Goal: Task Accomplishment & Management: Manage account settings

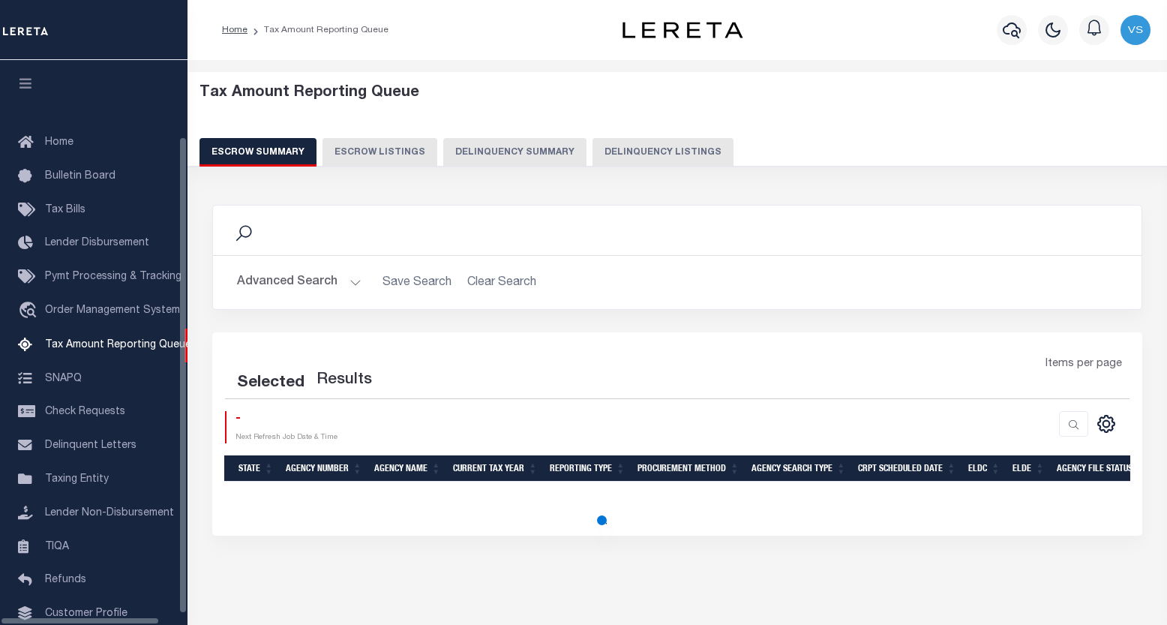
select select "100"
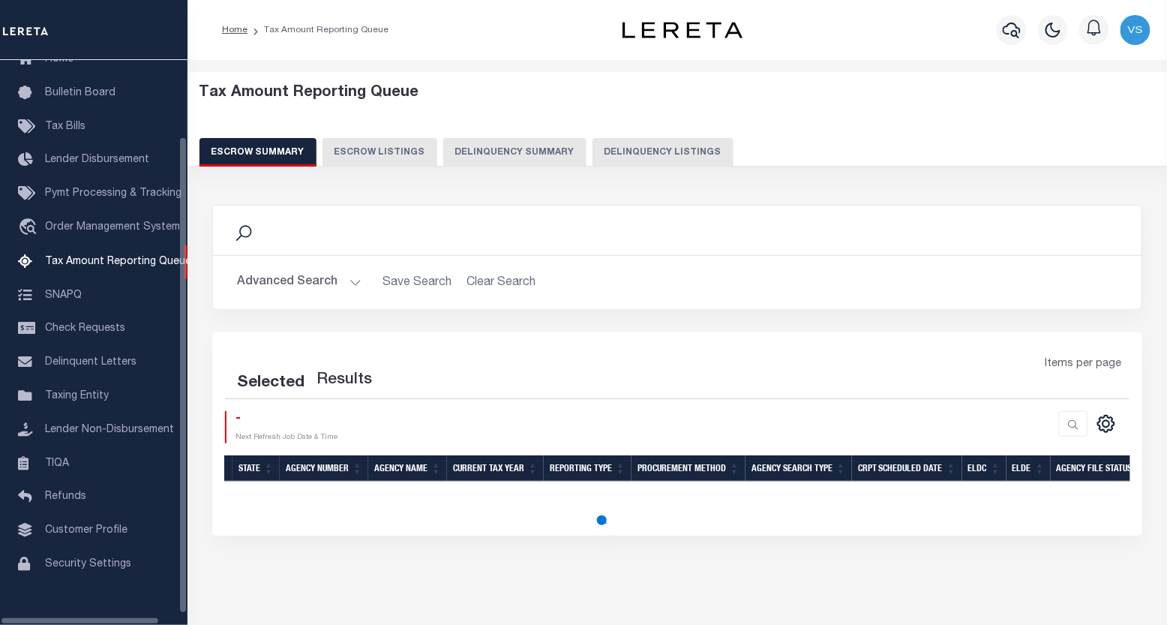
select select "100"
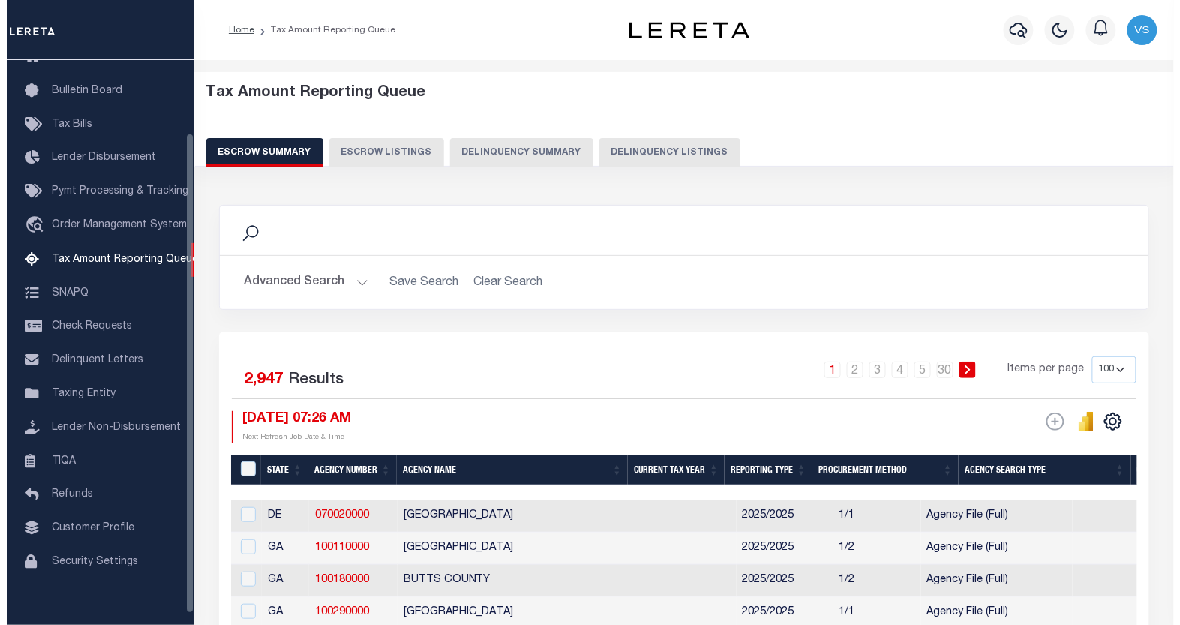
scroll to position [86, 0]
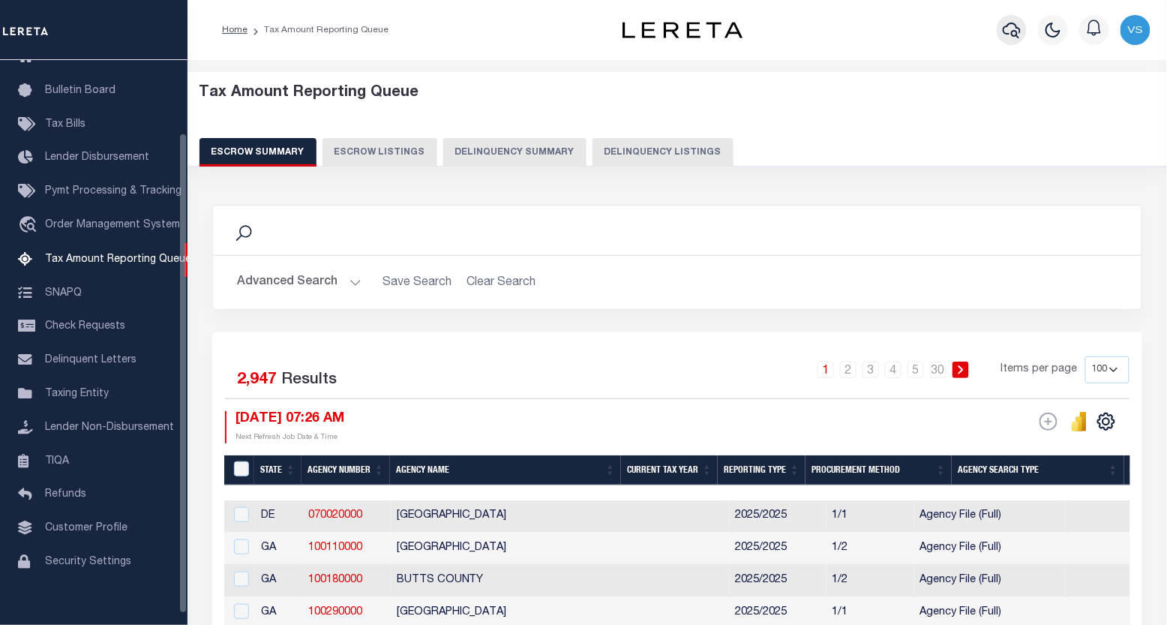
click at [1004, 23] on icon "button" at bounding box center [1012, 30] width 18 height 18
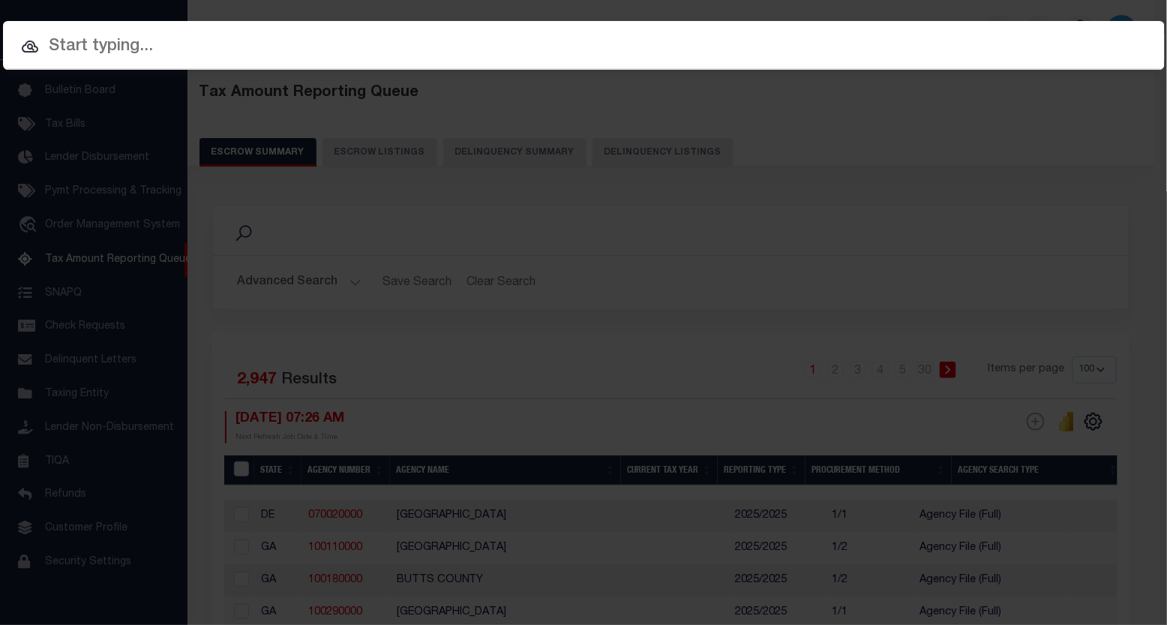
paste input "6100267"
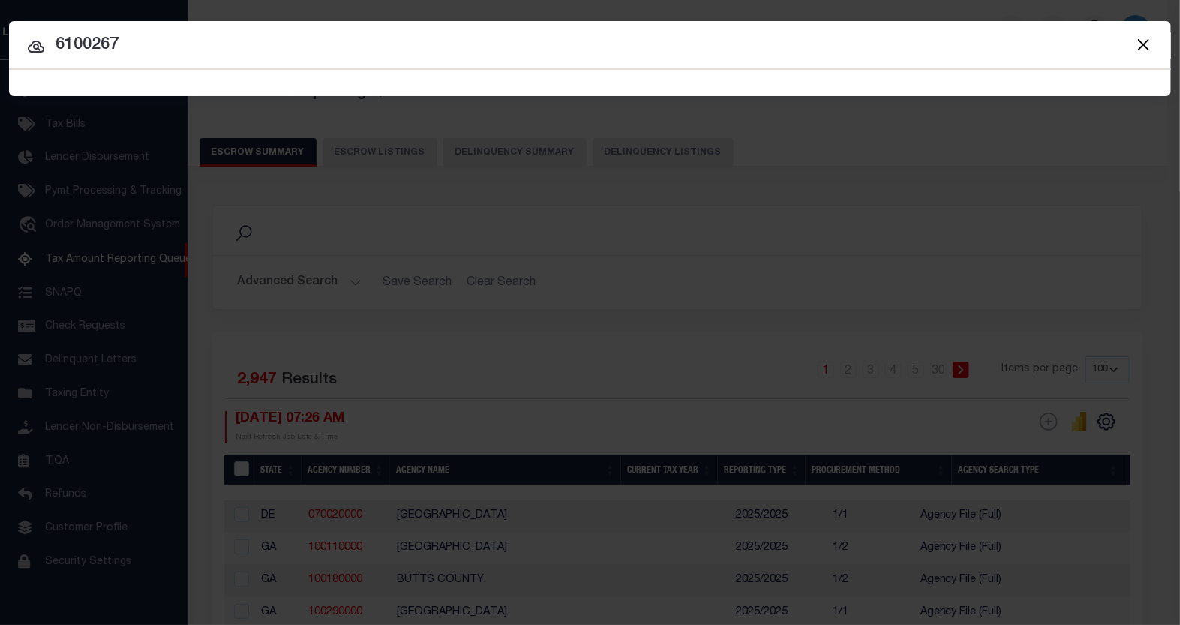
type input "6100267"
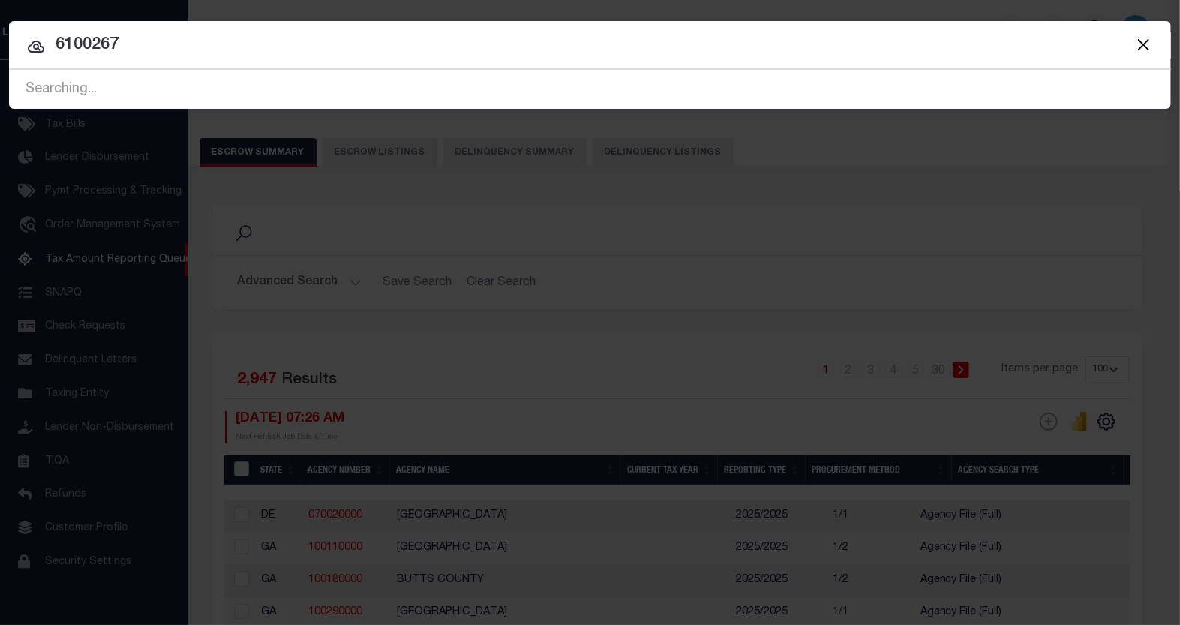
click at [159, 50] on input "6100267" at bounding box center [590, 45] width 1162 height 26
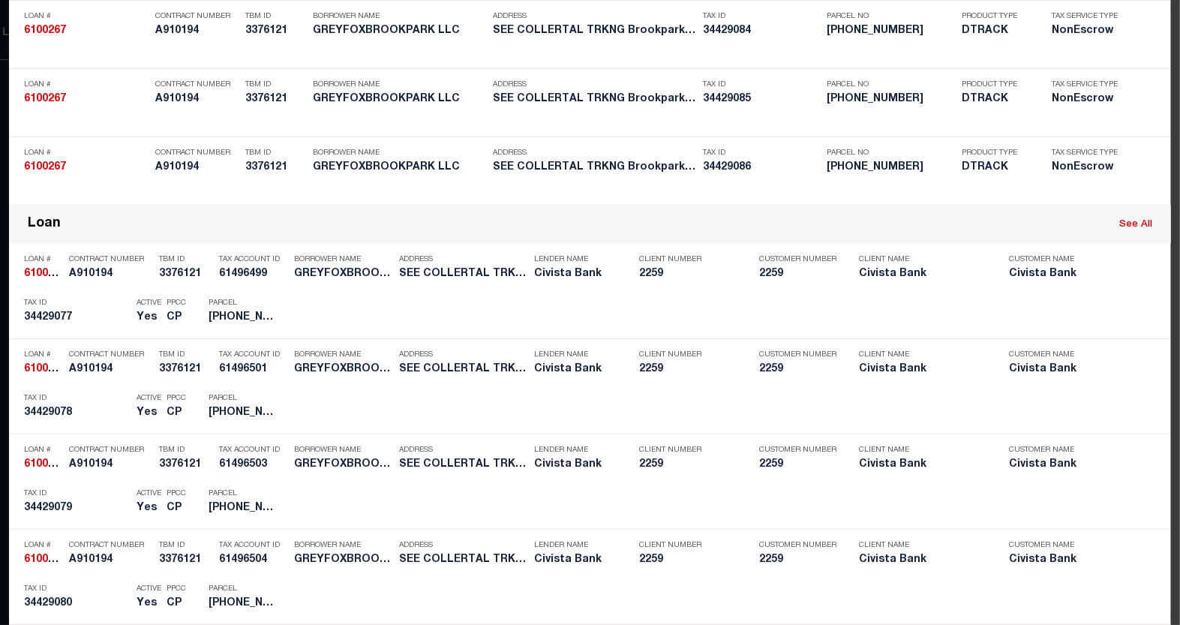
scroll to position [1069, 0]
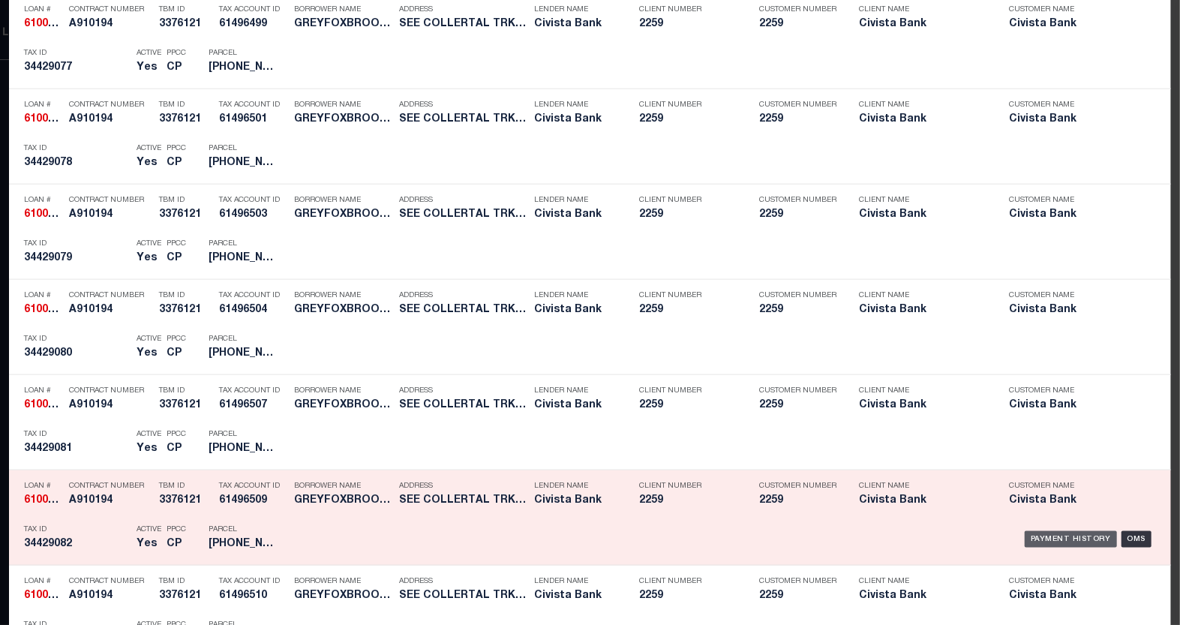
click at [1062, 542] on div "Payment History" at bounding box center [1071, 539] width 92 height 17
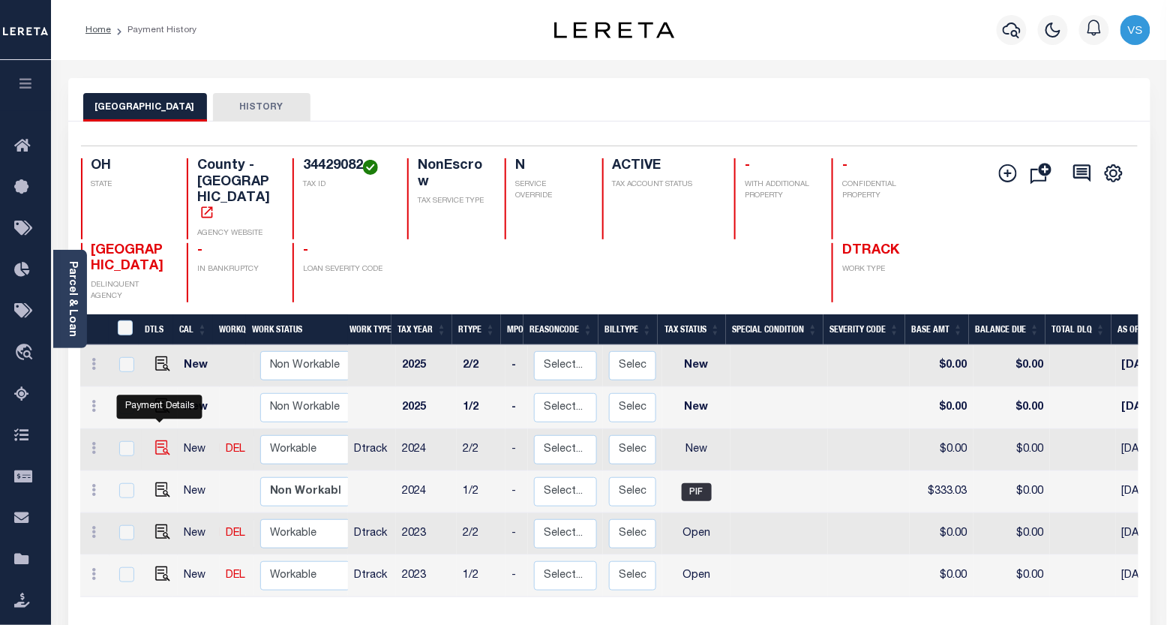
click at [155, 440] on img "" at bounding box center [162, 447] width 15 height 15
checkbox input "true"
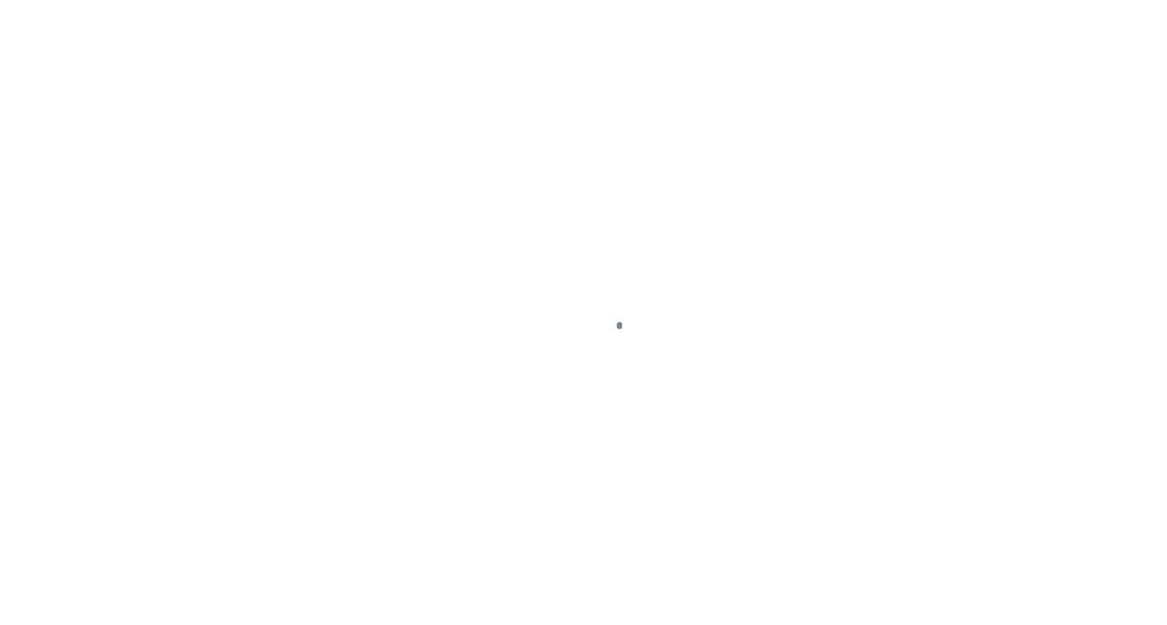
checkbox input "false"
type input "06/06/2025"
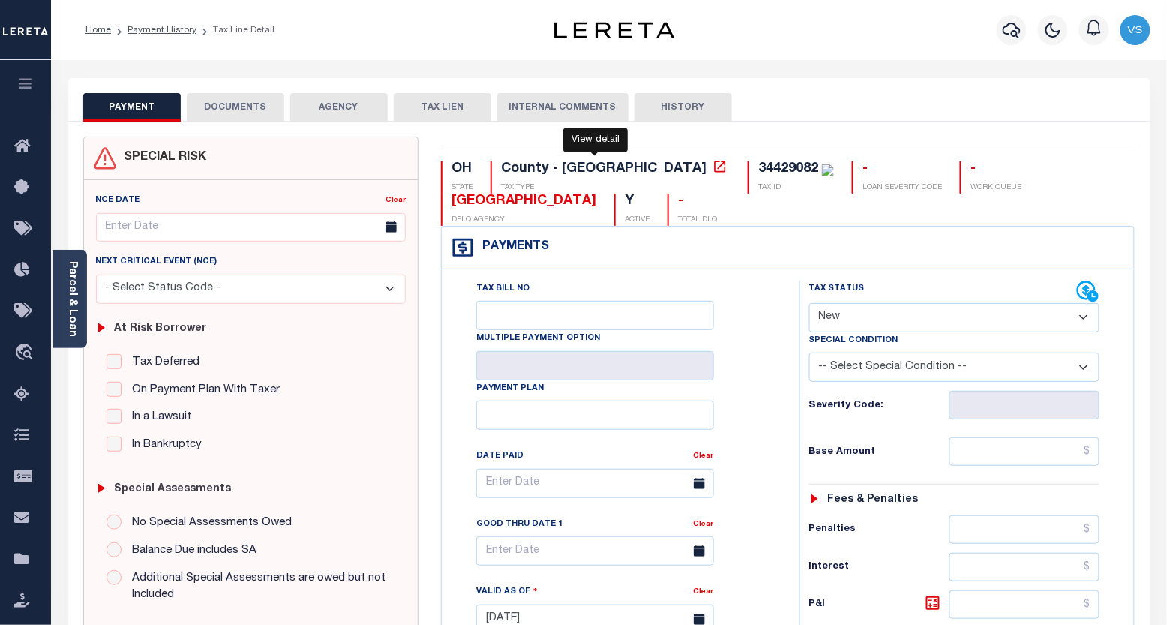
click at [713, 170] on icon at bounding box center [720, 166] width 15 height 15
click at [759, 166] on div "34429082" at bounding box center [789, 169] width 60 height 14
copy div "34429082"
click at [860, 313] on select "- Select Status Code - Open Due/Unpaid Paid Incomplete No Tax Due Internal Refu…" at bounding box center [955, 317] width 291 height 29
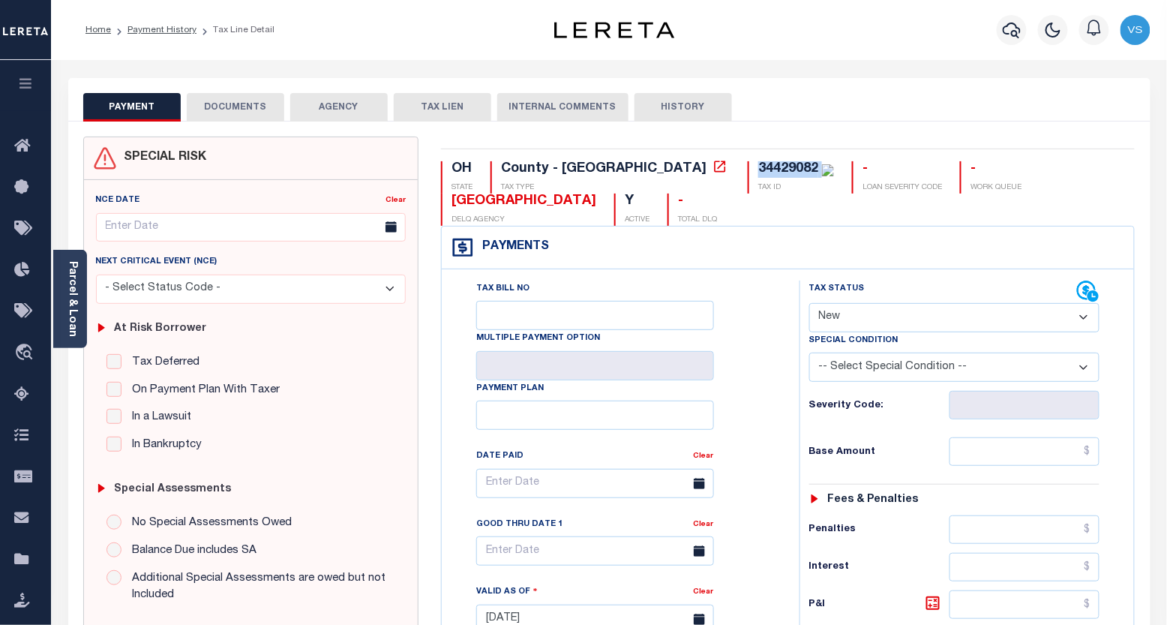
select select "PYD"
click at [810, 304] on select "- Select Status Code - Open Due/Unpaid Paid Incomplete No Tax Due Internal Refu…" at bounding box center [955, 317] width 291 height 29
type input "[DATE]"
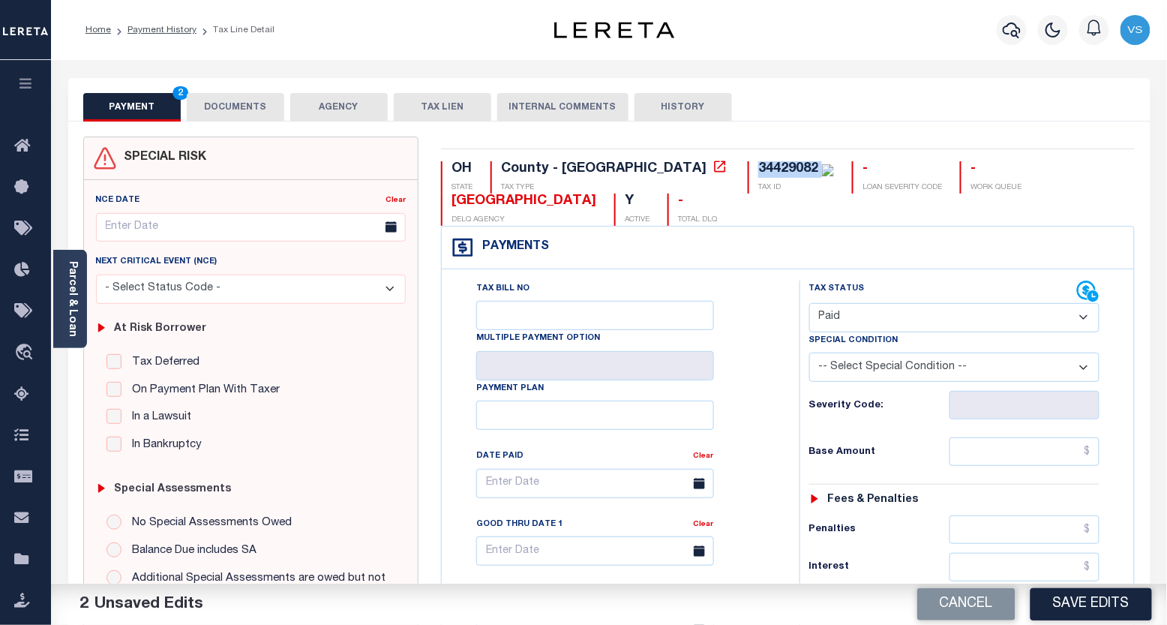
click at [222, 109] on button "DOCUMENTS" at bounding box center [236, 107] width 98 height 29
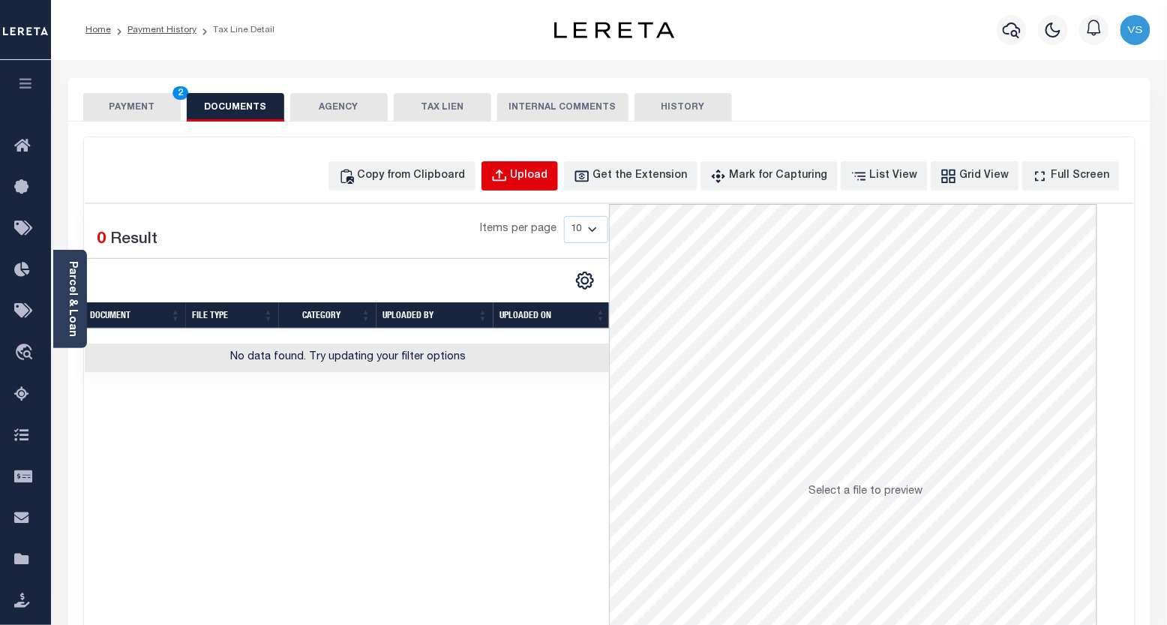
click at [548, 177] on div "Upload" at bounding box center [530, 176] width 38 height 17
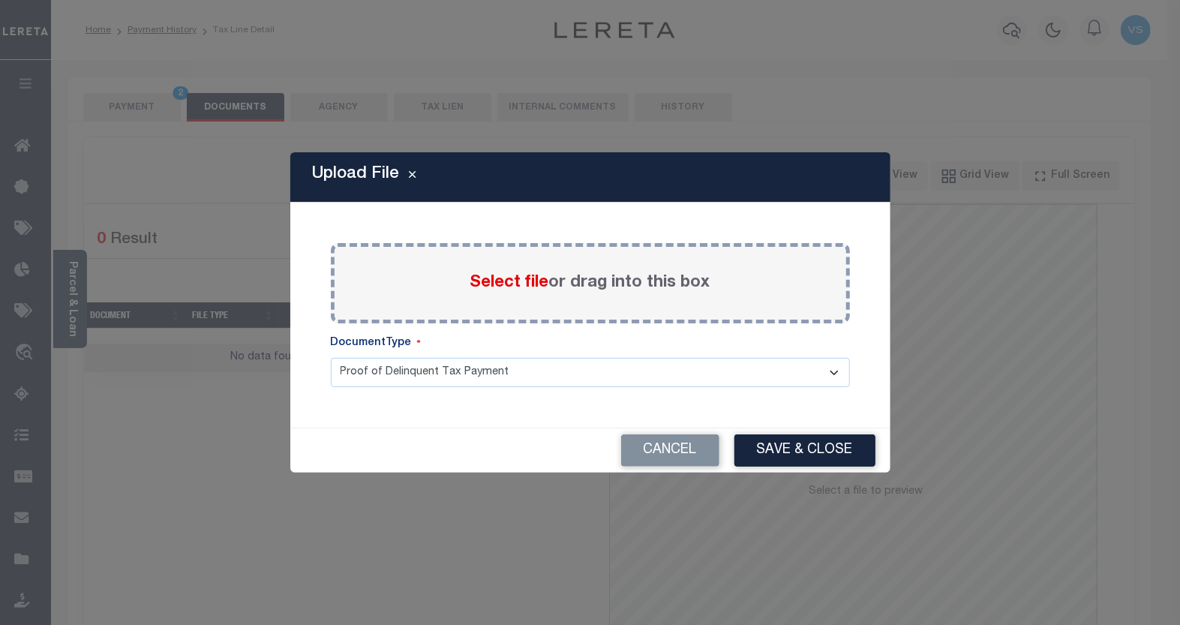
click at [491, 279] on span "Select file" at bounding box center [509, 283] width 79 height 17
click at [0, 0] on input "Select file or drag into this box" at bounding box center [0, 0] width 0 height 0
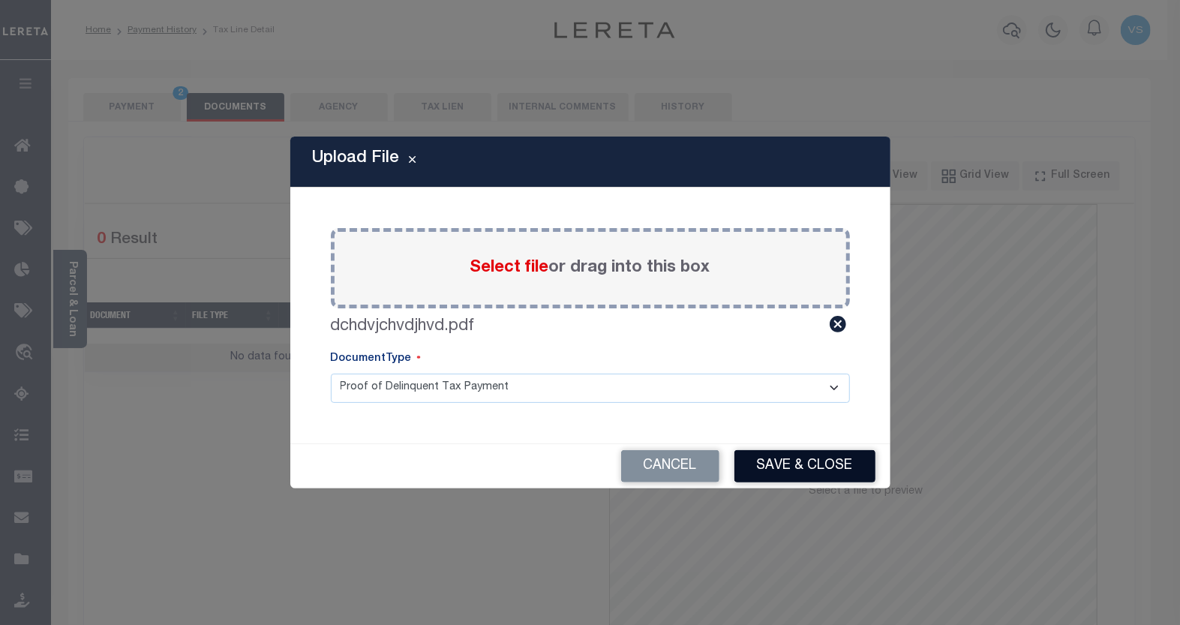
click at [774, 463] on button "Save & Close" at bounding box center [805, 466] width 141 height 32
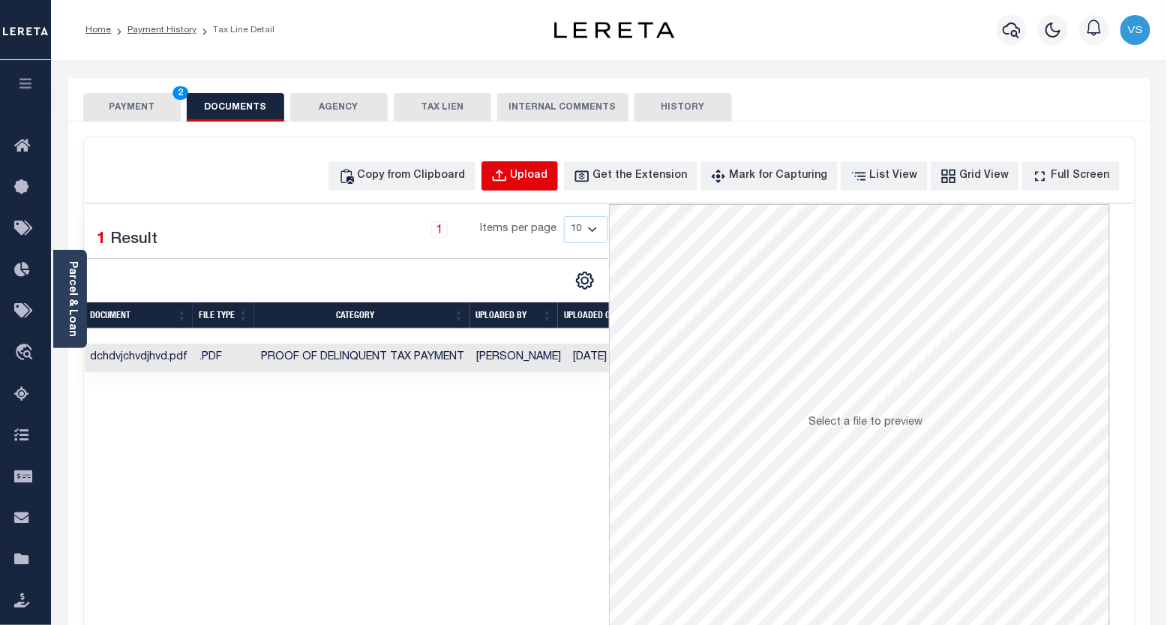
click at [539, 177] on button "Upload" at bounding box center [520, 175] width 77 height 29
select select "POP"
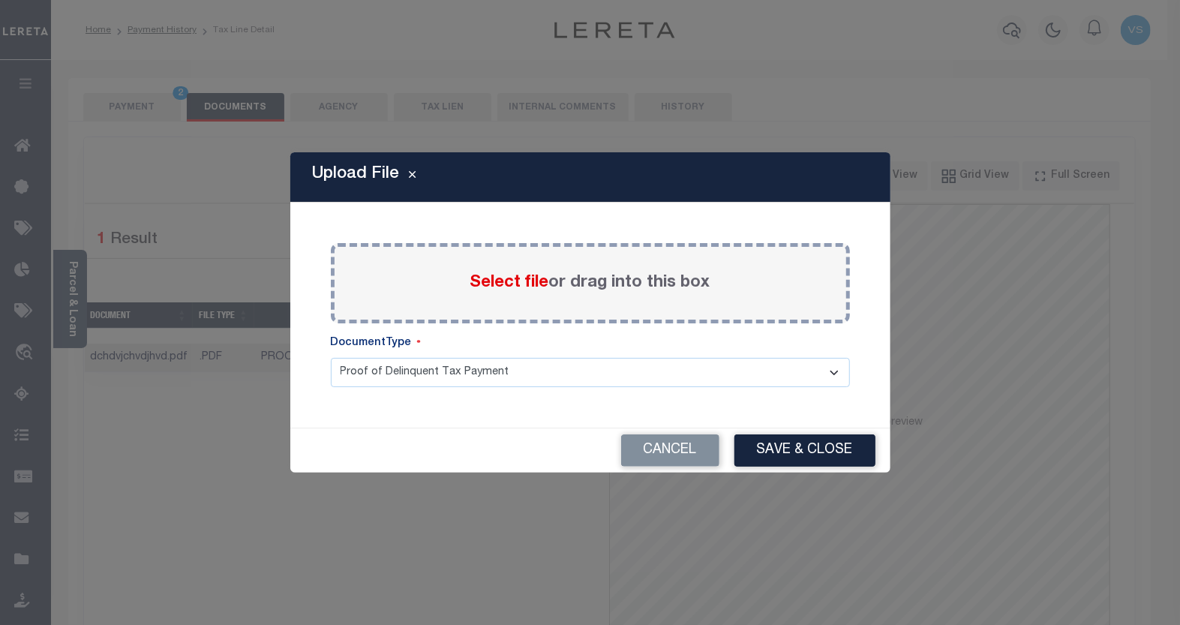
click at [527, 279] on span "Select file" at bounding box center [509, 283] width 79 height 17
click at [0, 0] on input "Select file or drag into this box" at bounding box center [0, 0] width 0 height 0
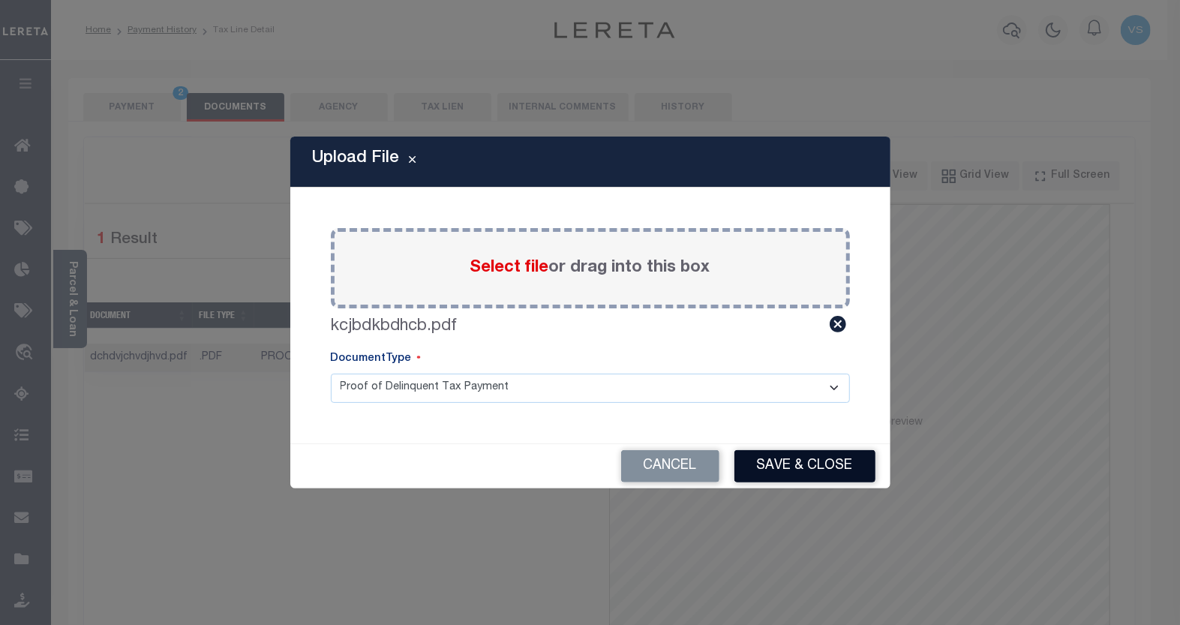
click at [782, 468] on button "Save & Close" at bounding box center [805, 466] width 141 height 32
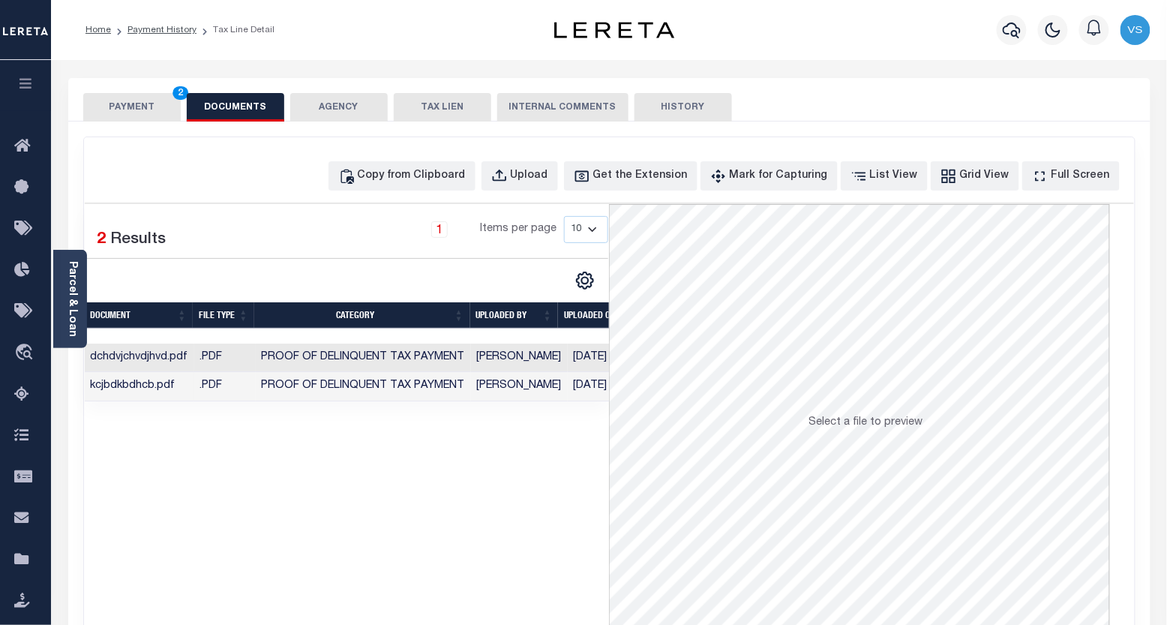
click at [120, 105] on button "PAYMENT 2" at bounding box center [132, 107] width 98 height 29
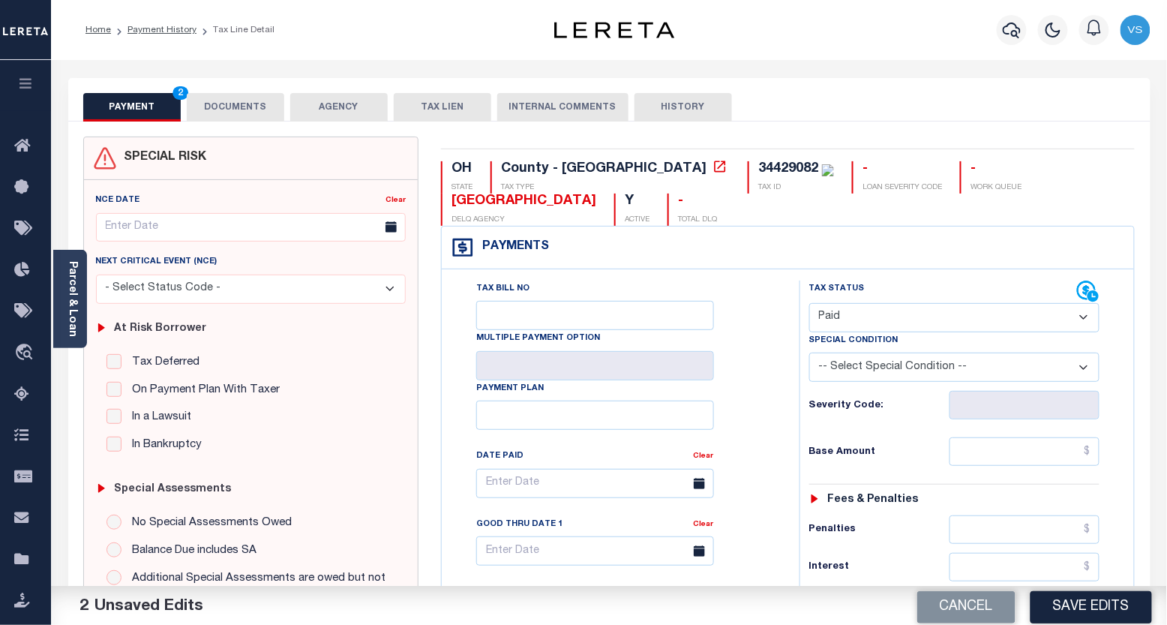
scroll to position [416, 0]
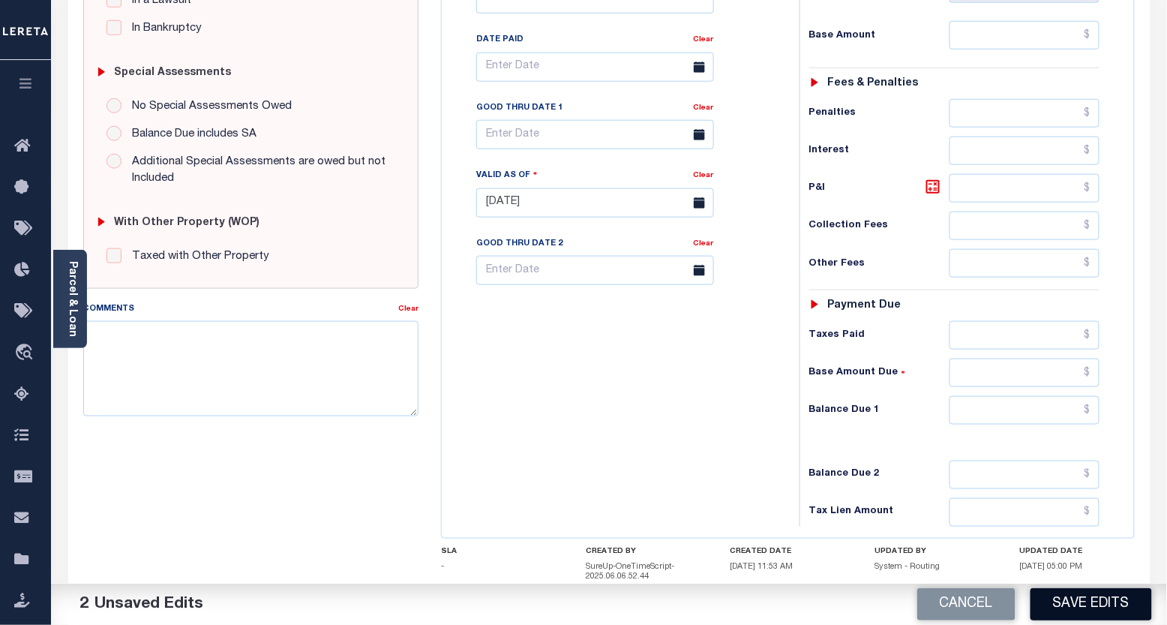
click at [1071, 603] on button "Save Edits" at bounding box center [1092, 604] width 122 height 32
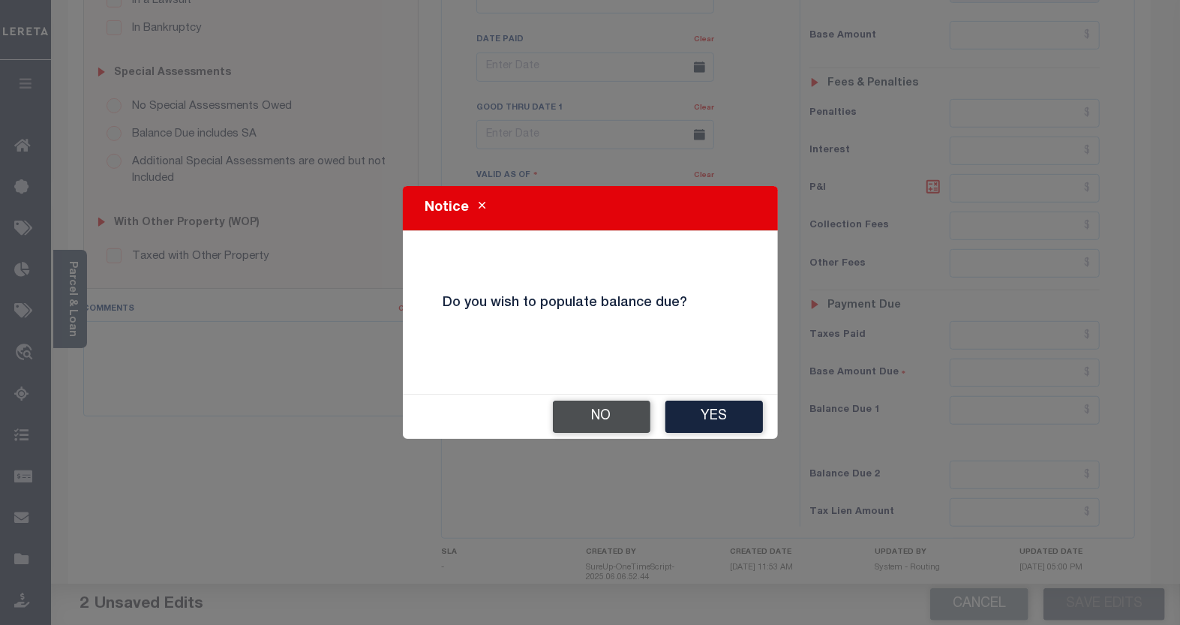
click at [574, 417] on button "No" at bounding box center [602, 417] width 98 height 32
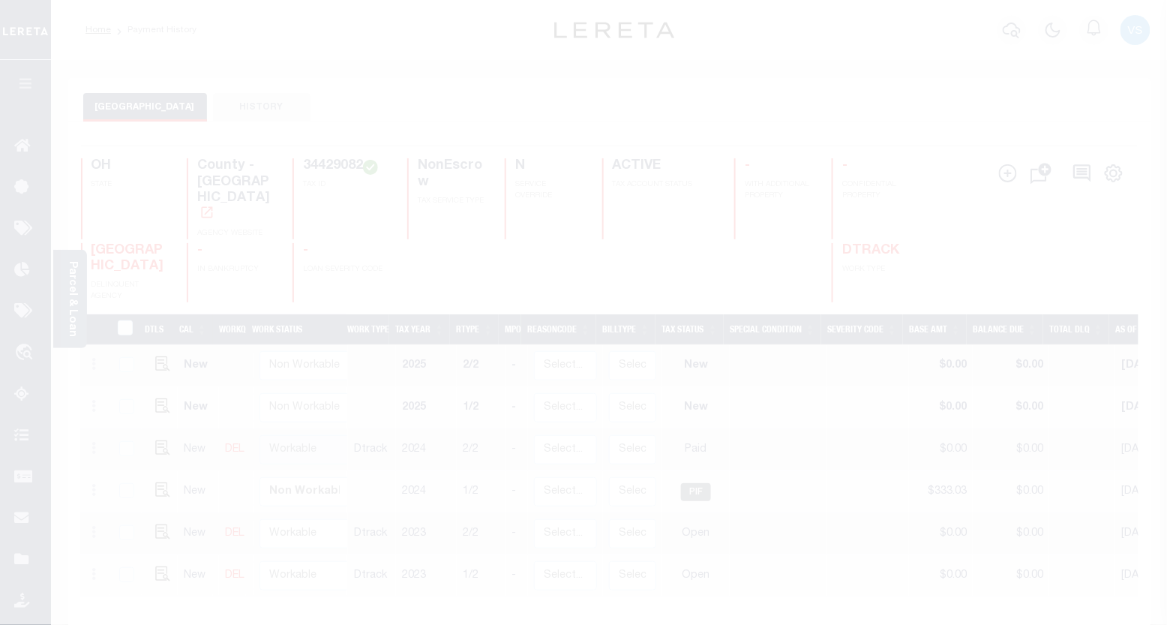
scroll to position [250, 0]
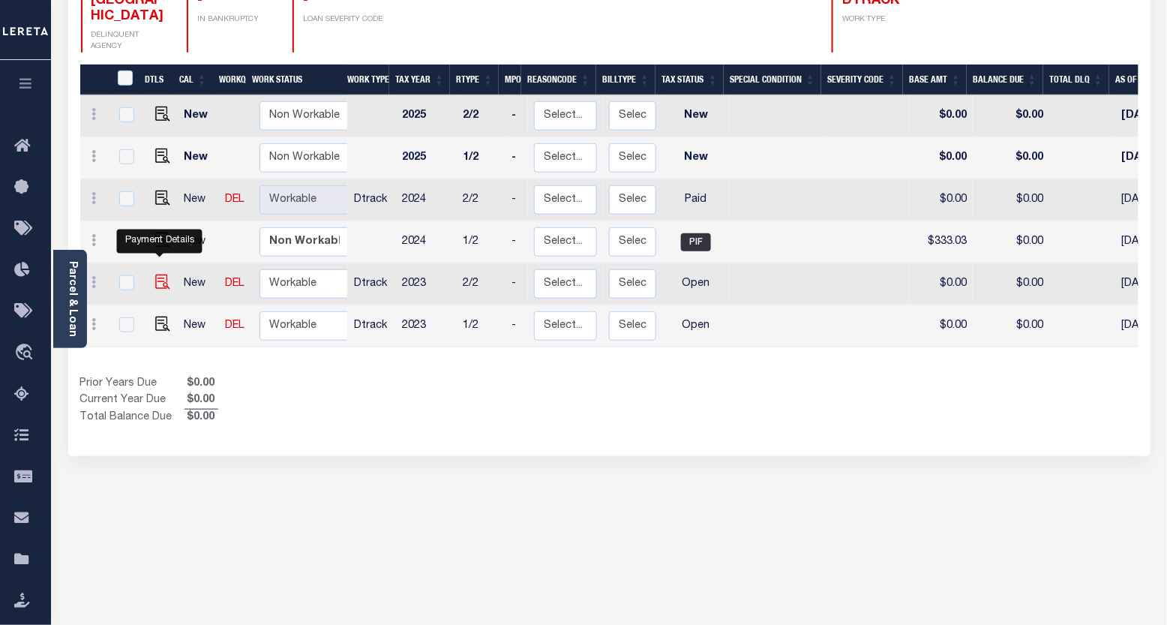
click at [160, 275] on img "" at bounding box center [162, 282] width 15 height 15
checkbox input "true"
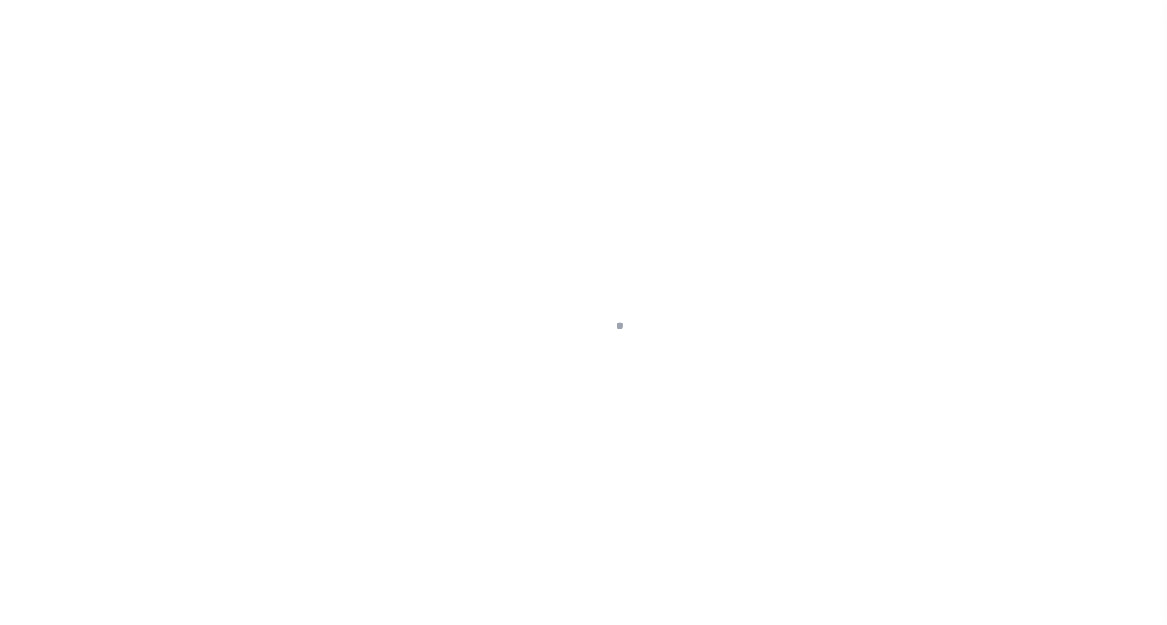
select select "OP2"
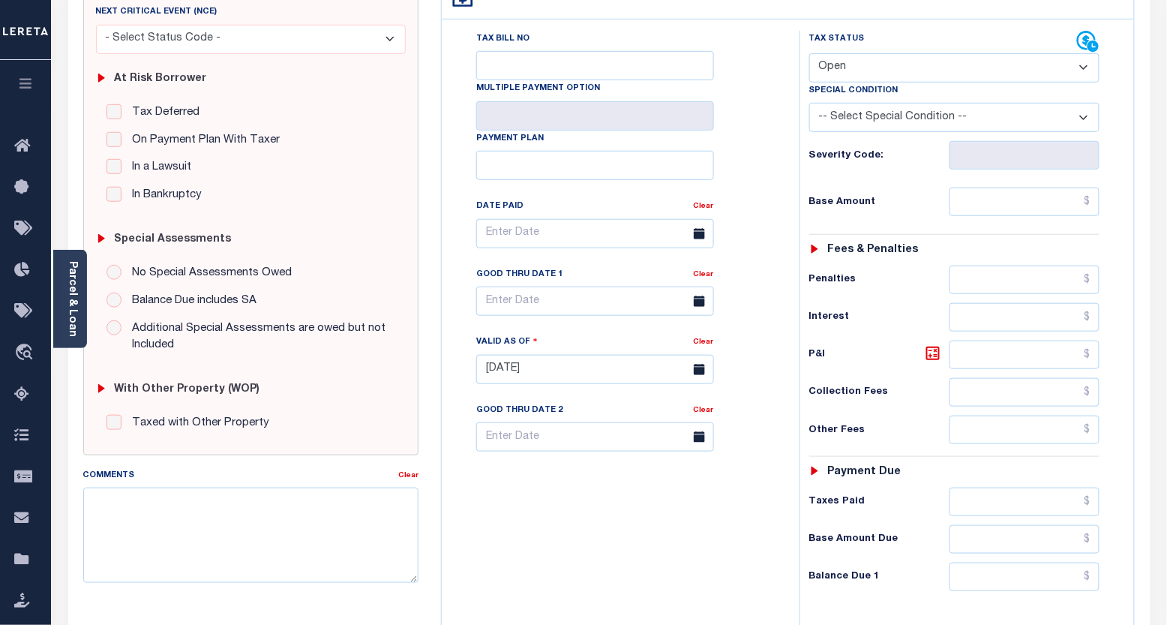
scroll to position [500, 0]
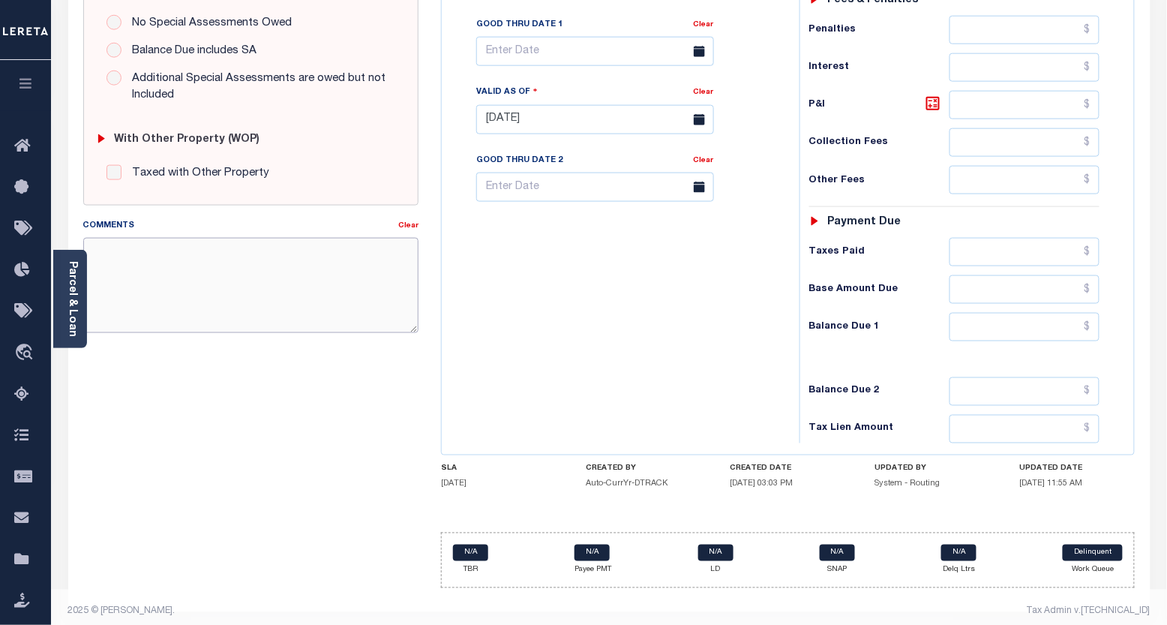
click at [288, 305] on textarea "Comments" at bounding box center [251, 285] width 336 height 95
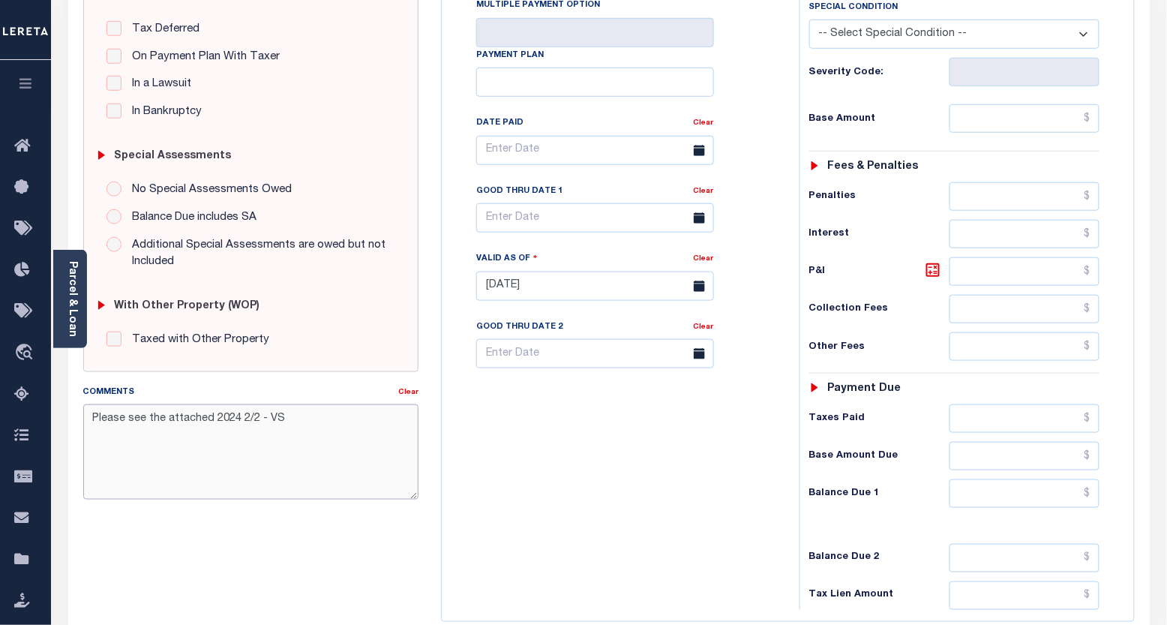
scroll to position [250, 0]
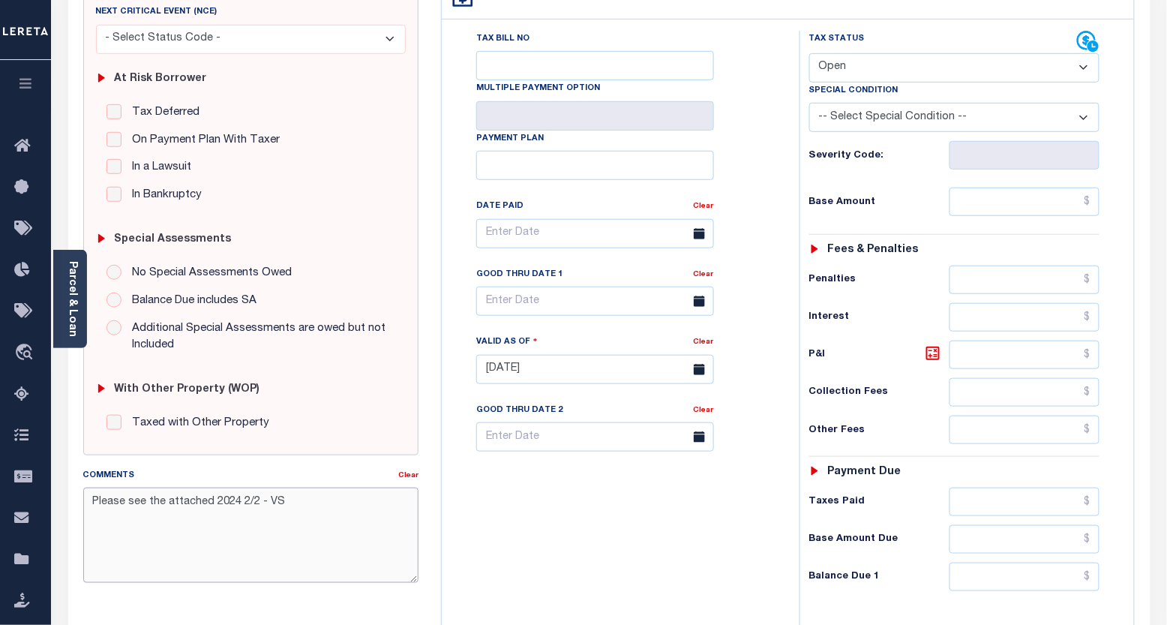
type textarea "Please see the attached 2024 2/2 - VS"
type input "[DATE]"
click at [850, 63] on select "- Select Status Code - Open Due/Unpaid Paid Incomplete No Tax Due Internal Refu…" at bounding box center [955, 67] width 291 height 29
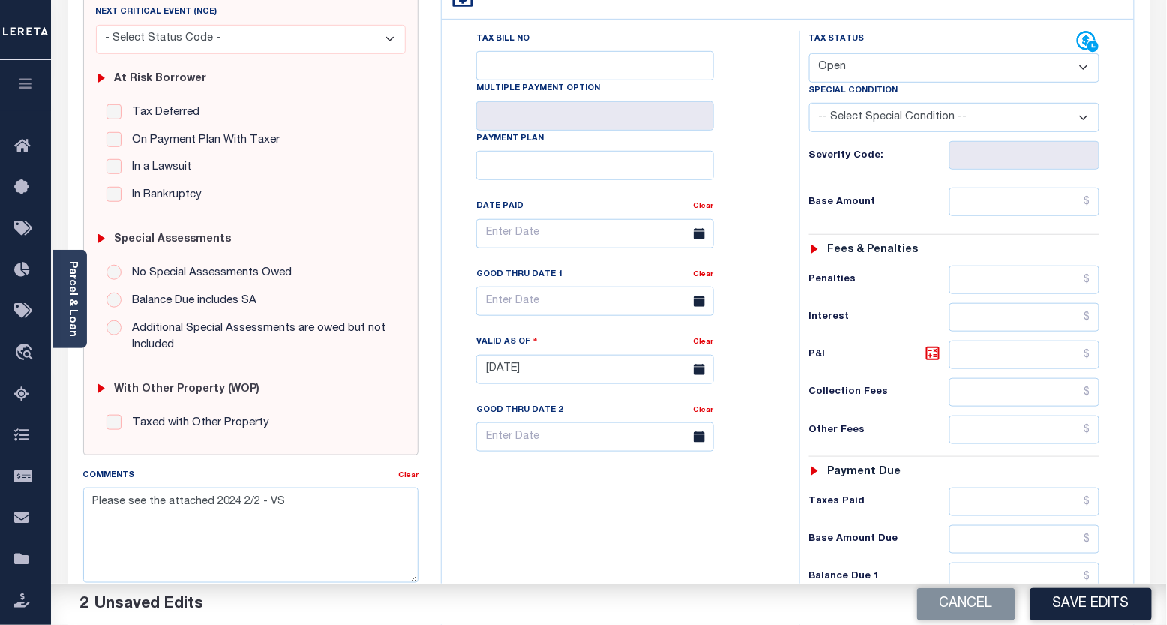
select select "PYD"
click at [810, 53] on select "- Select Status Code - Open Due/Unpaid Paid Incomplete No Tax Due Internal Refu…" at bounding box center [955, 67] width 291 height 29
click at [1063, 609] on button "Save Edits" at bounding box center [1092, 604] width 122 height 32
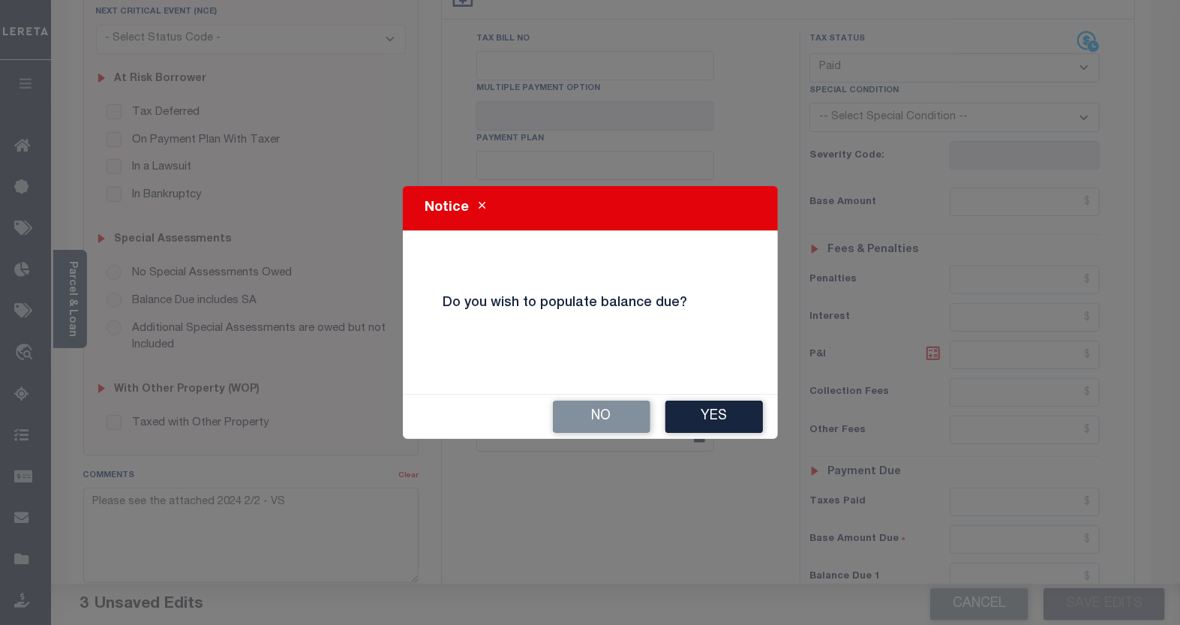
drag, startPoint x: 608, startPoint y: 424, endPoint x: 616, endPoint y: 416, distance: 11.2
click at [606, 423] on button "No" at bounding box center [602, 417] width 98 height 32
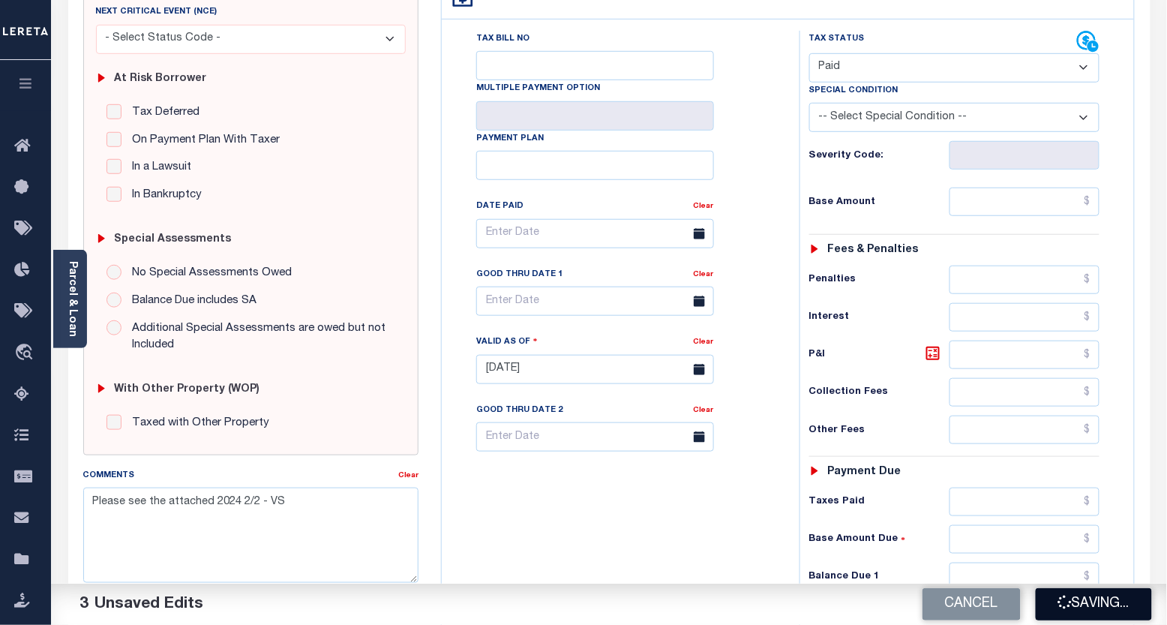
click at [1076, 611] on button "Saving..." at bounding box center [1094, 604] width 116 height 32
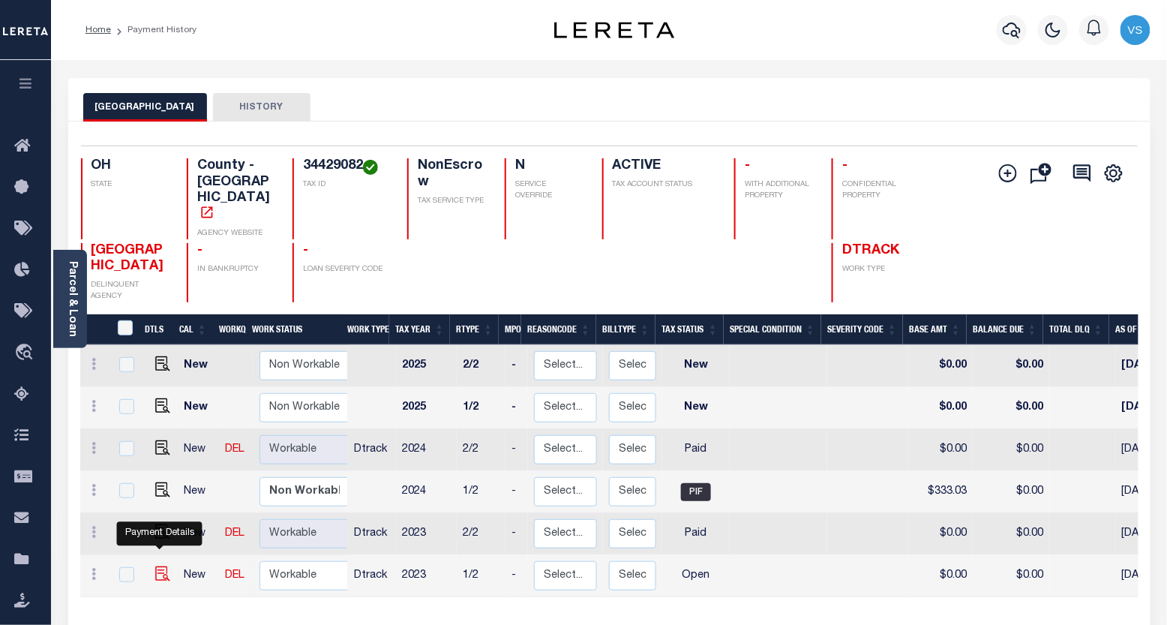
click at [155, 566] on img "" at bounding box center [162, 573] width 15 height 15
checkbox input "true"
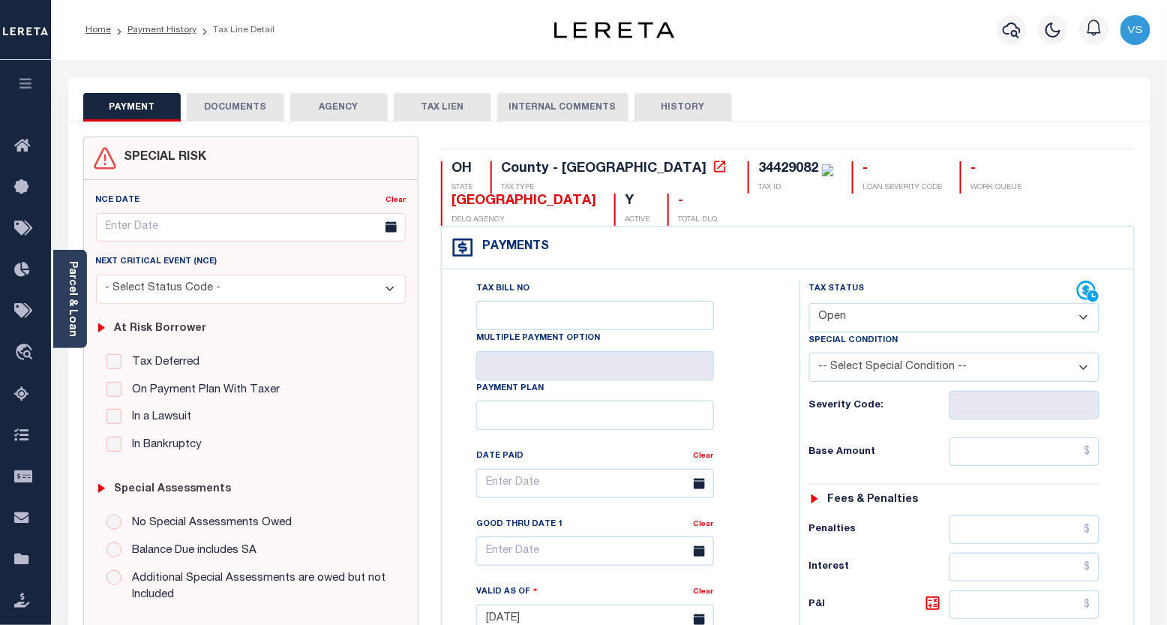
click at [864, 313] on select "- Select Status Code - Open Due/Unpaid Paid Incomplete No Tax Due Internal Refu…" at bounding box center [955, 317] width 291 height 29
select select "PYD"
click at [810, 304] on select "- Select Status Code - Open Due/Unpaid Paid Incomplete No Tax Due Internal Refu…" at bounding box center [955, 317] width 291 height 29
type input "[DATE]"
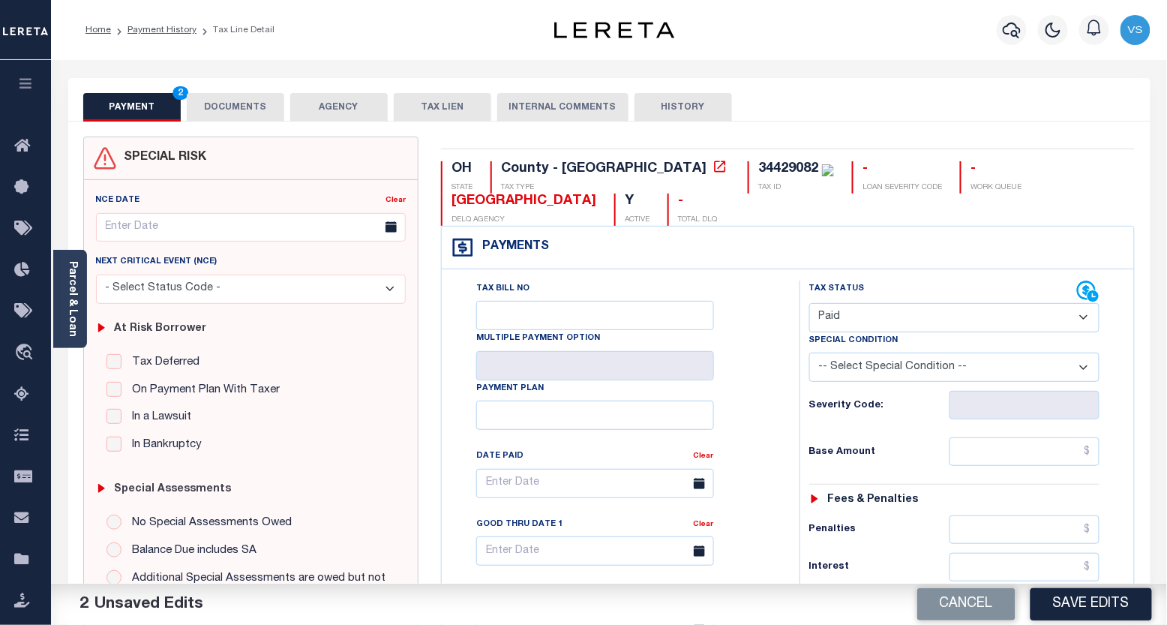
scroll to position [333, 0]
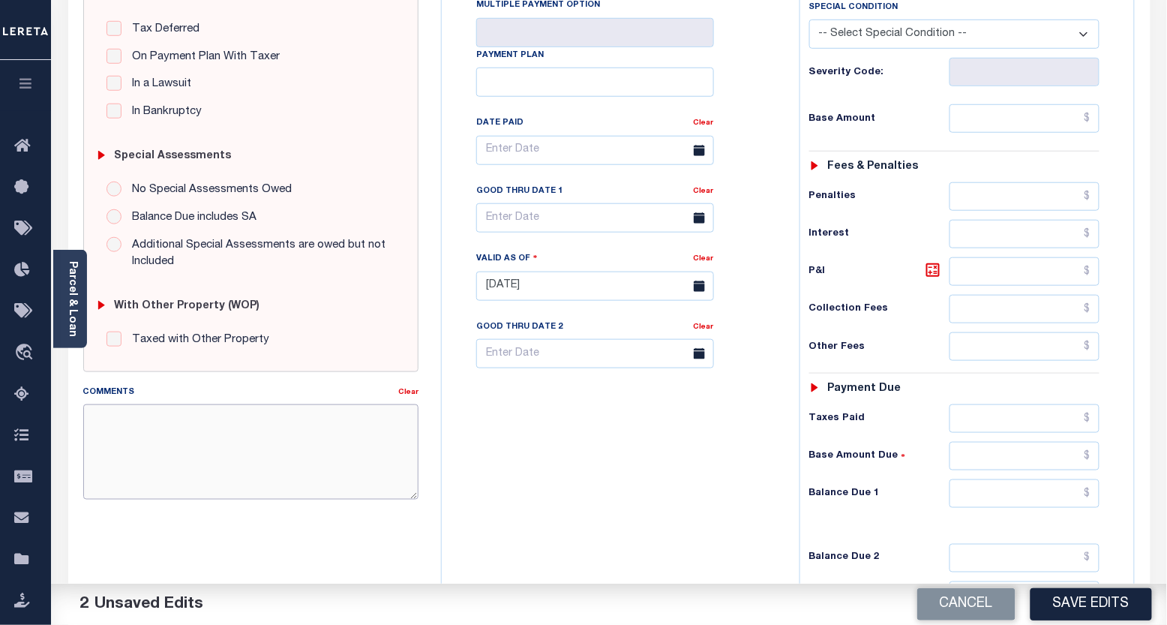
click at [300, 428] on textarea "Comments" at bounding box center [251, 451] width 336 height 95
paste textarea "Please see the attached 2024 2/2 - VS"
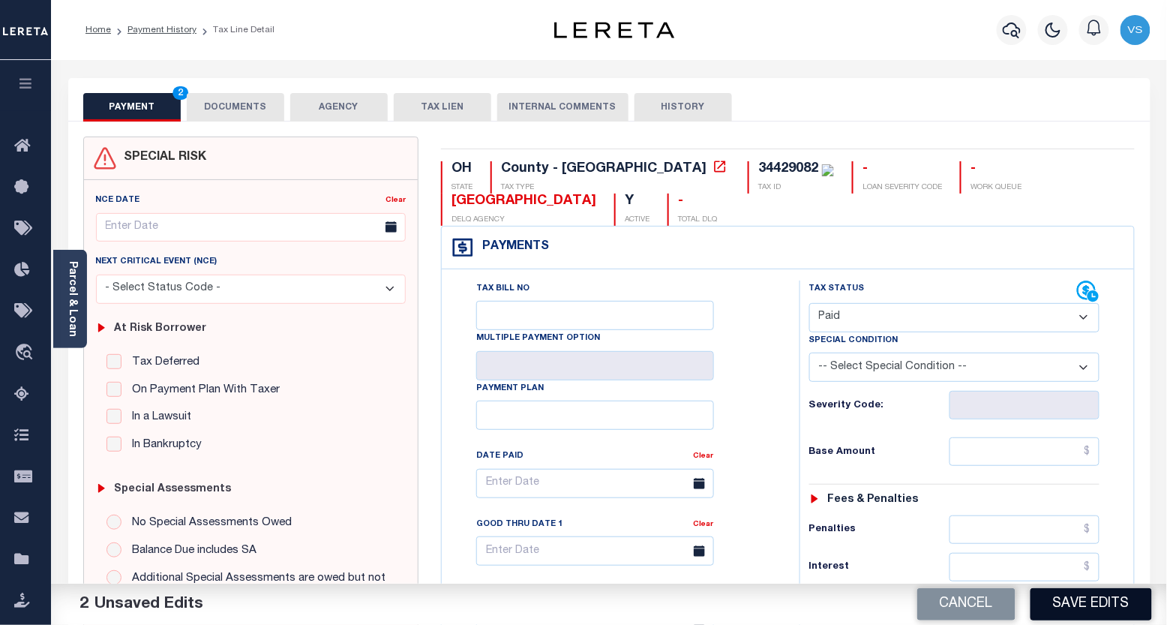
type textarea "Please see the attached 2024 2/2 - VS"
click at [1073, 602] on button "Save Edits" at bounding box center [1092, 604] width 122 height 32
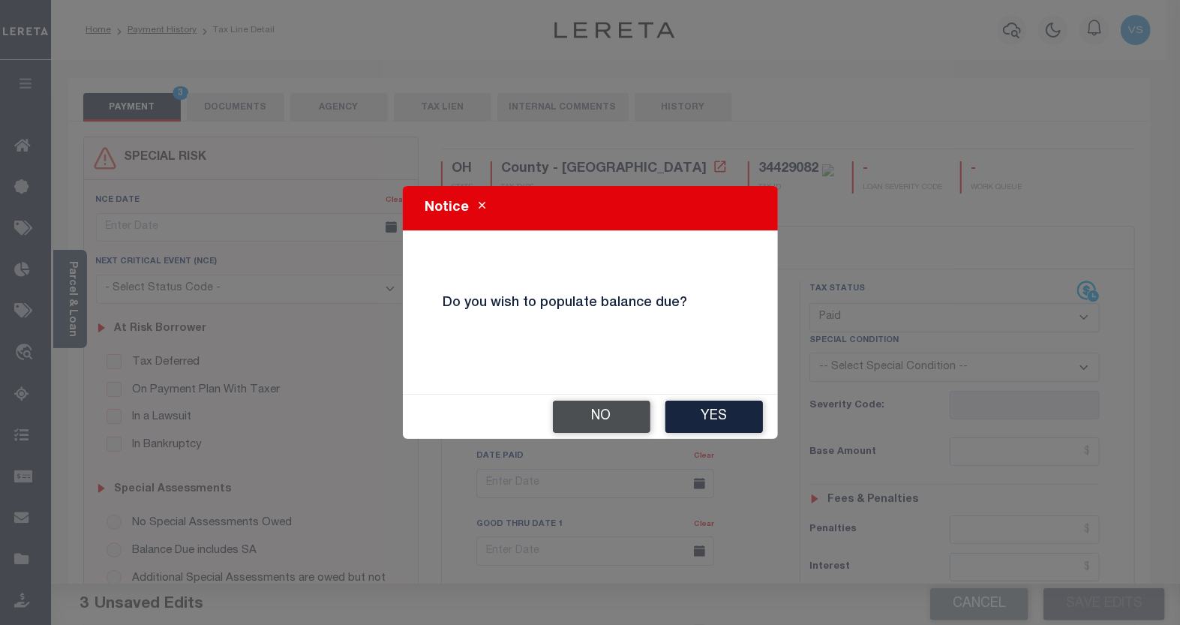
click at [581, 420] on button "No" at bounding box center [602, 417] width 98 height 32
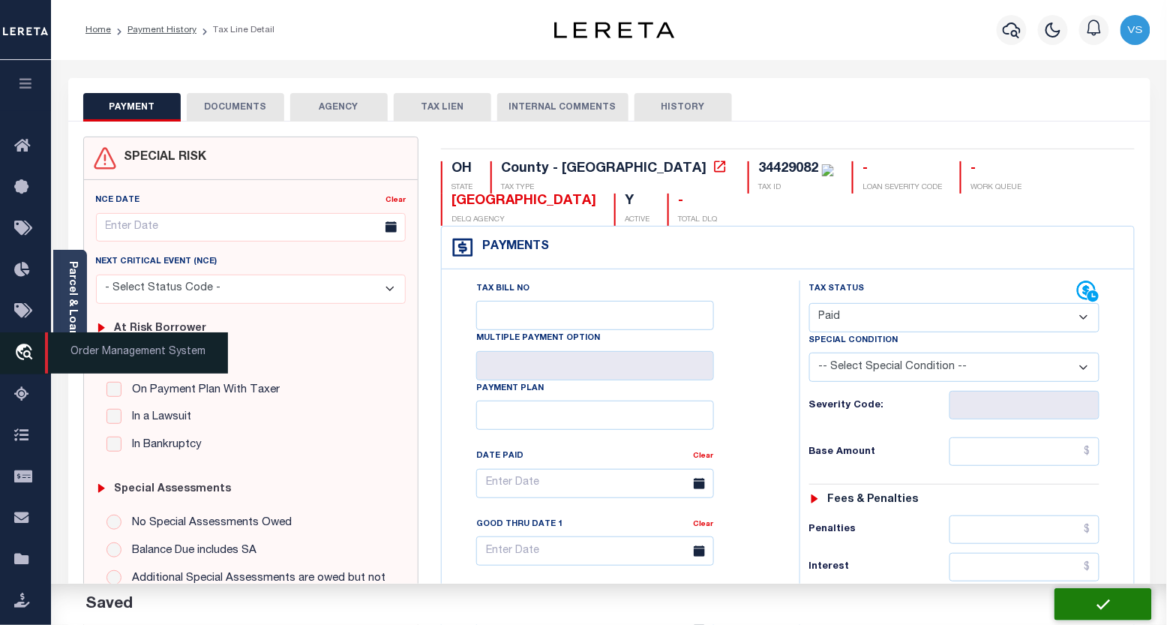
checkbox input "false"
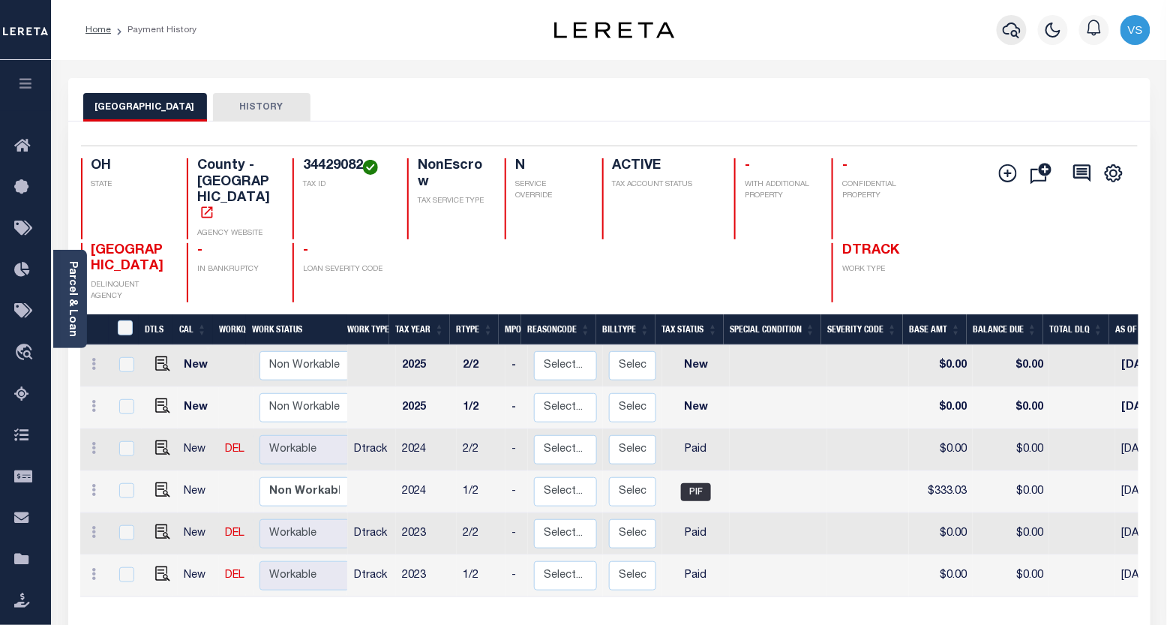
click at [1015, 32] on icon "button" at bounding box center [1012, 31] width 18 height 16
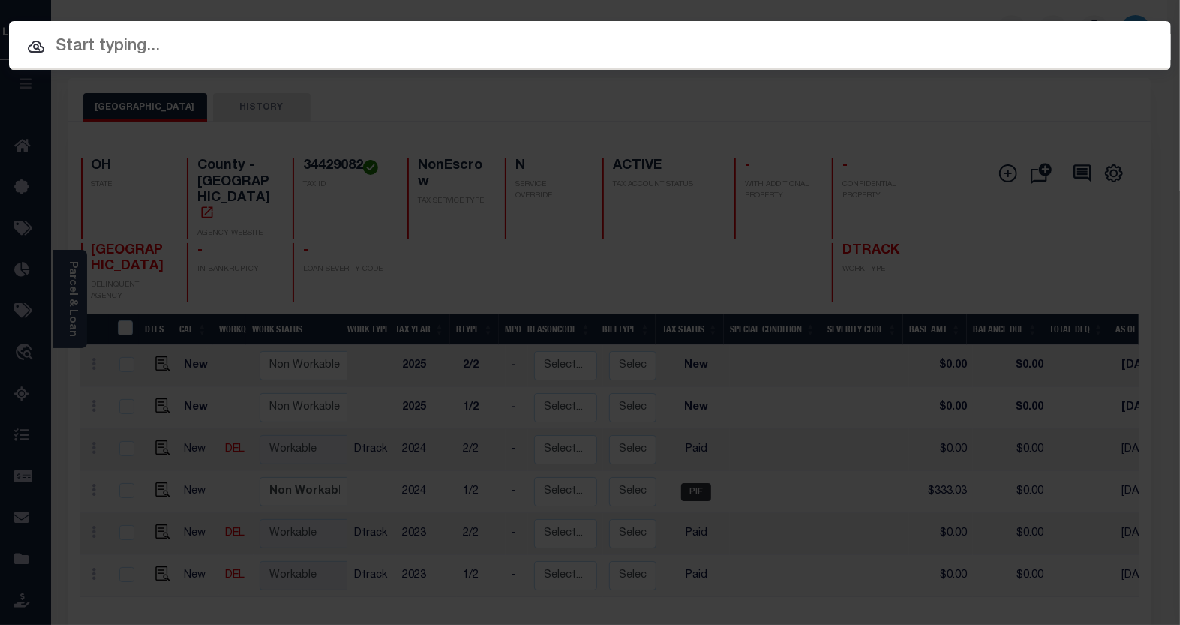
paste input "6100267"
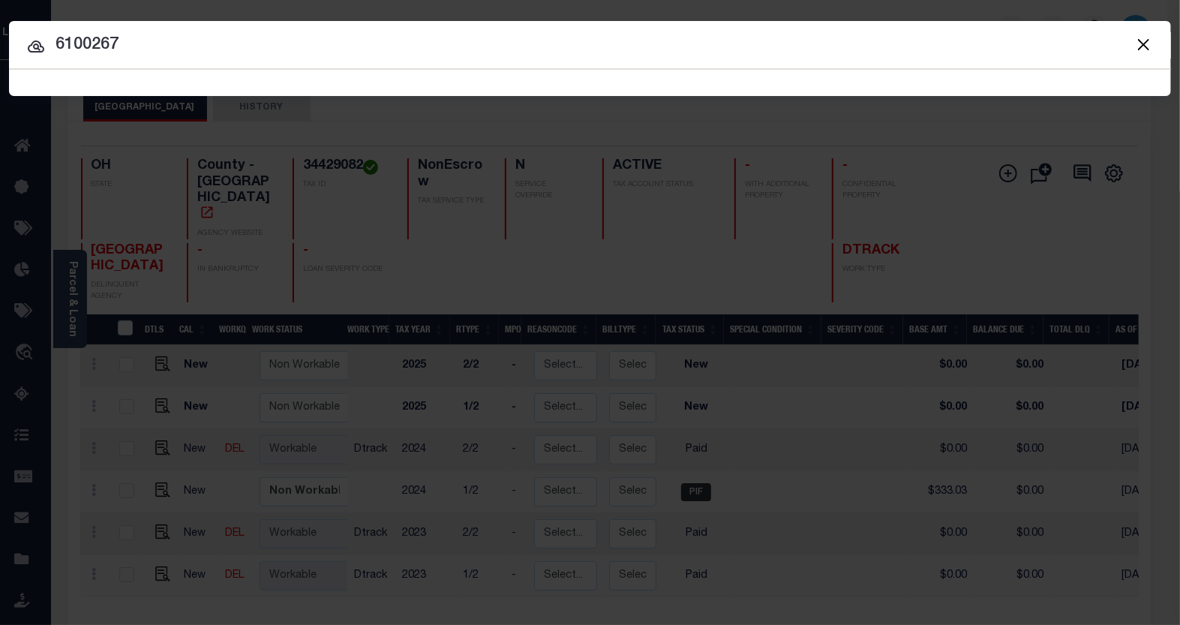
type input "6100267"
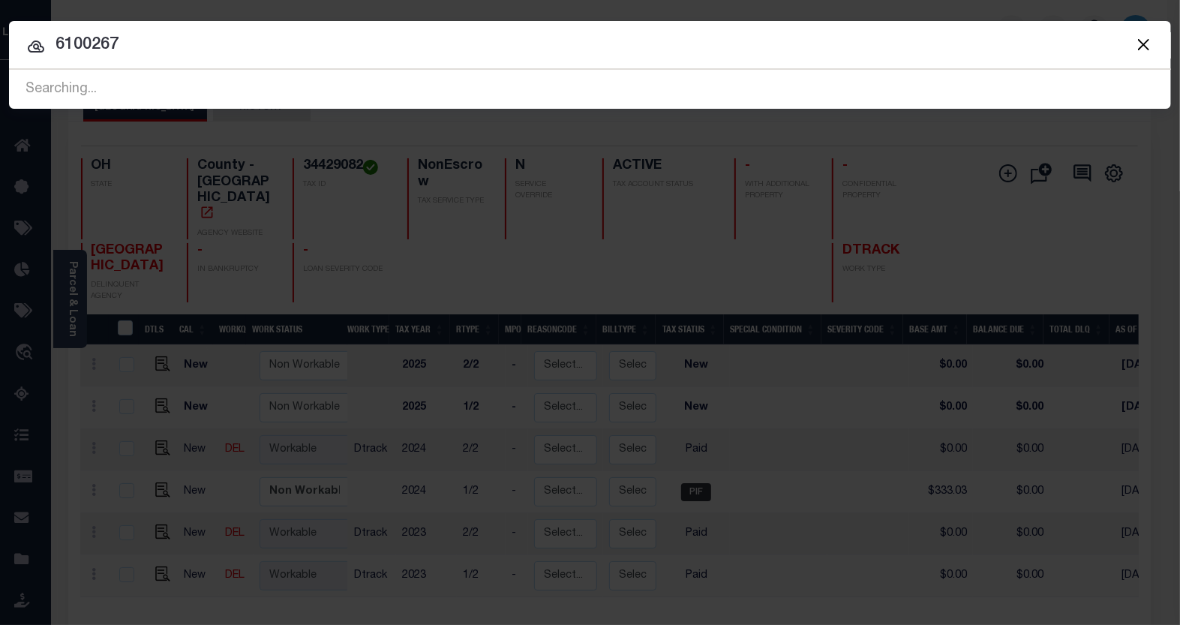
click at [177, 53] on input "6100267" at bounding box center [590, 45] width 1162 height 26
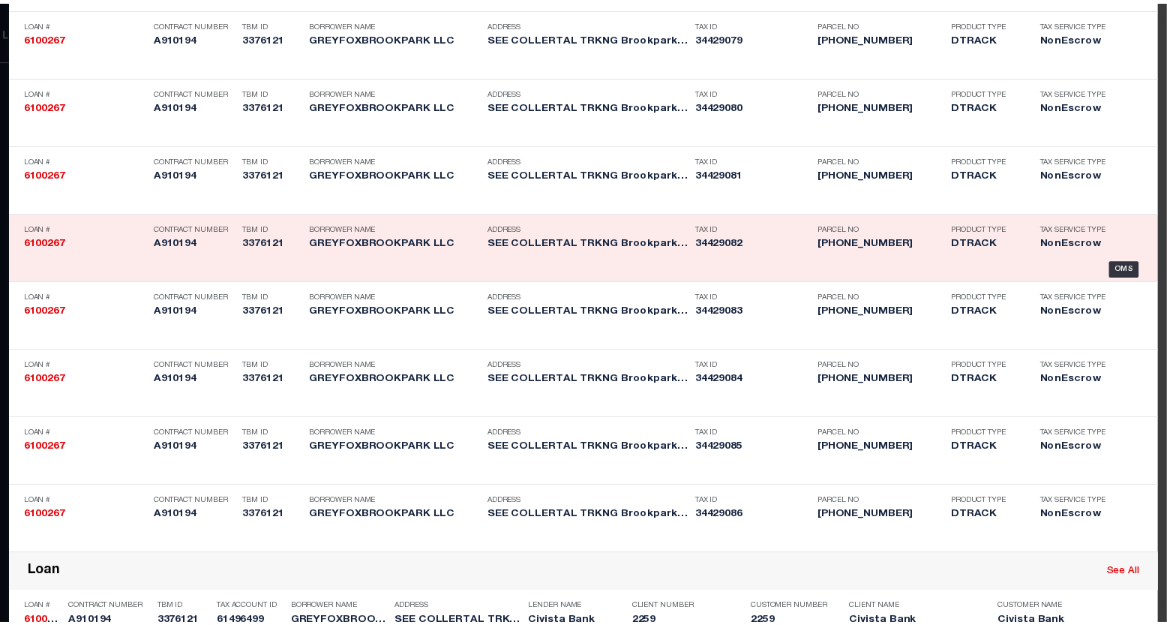
scroll to position [1398, 0]
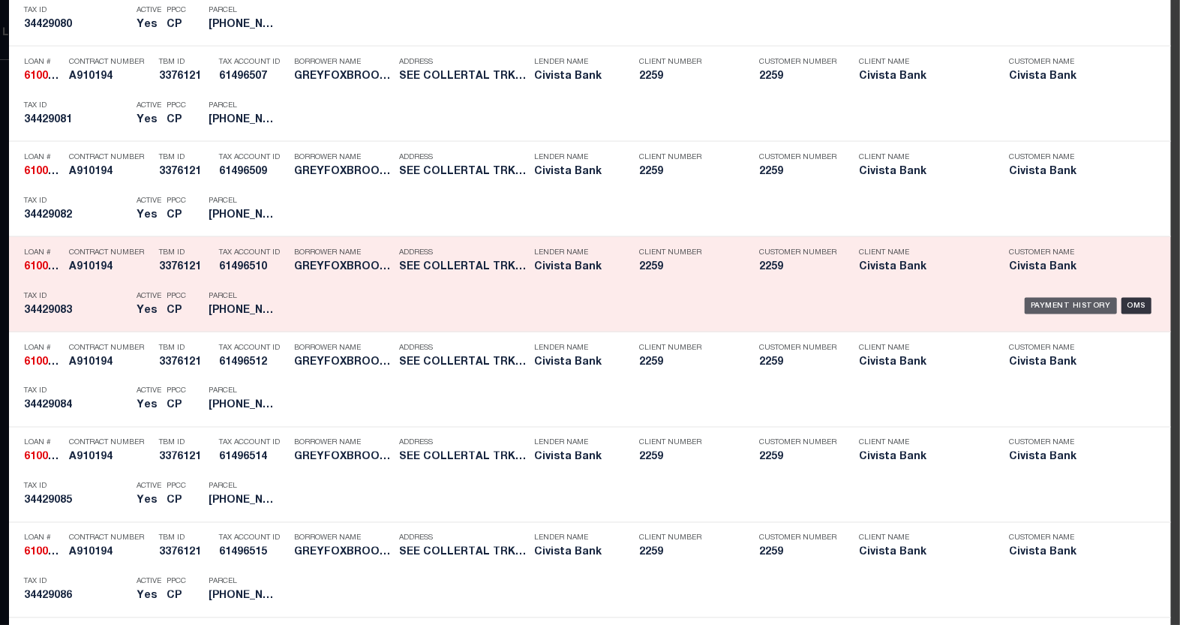
click at [1032, 306] on div "Payment History" at bounding box center [1071, 306] width 92 height 17
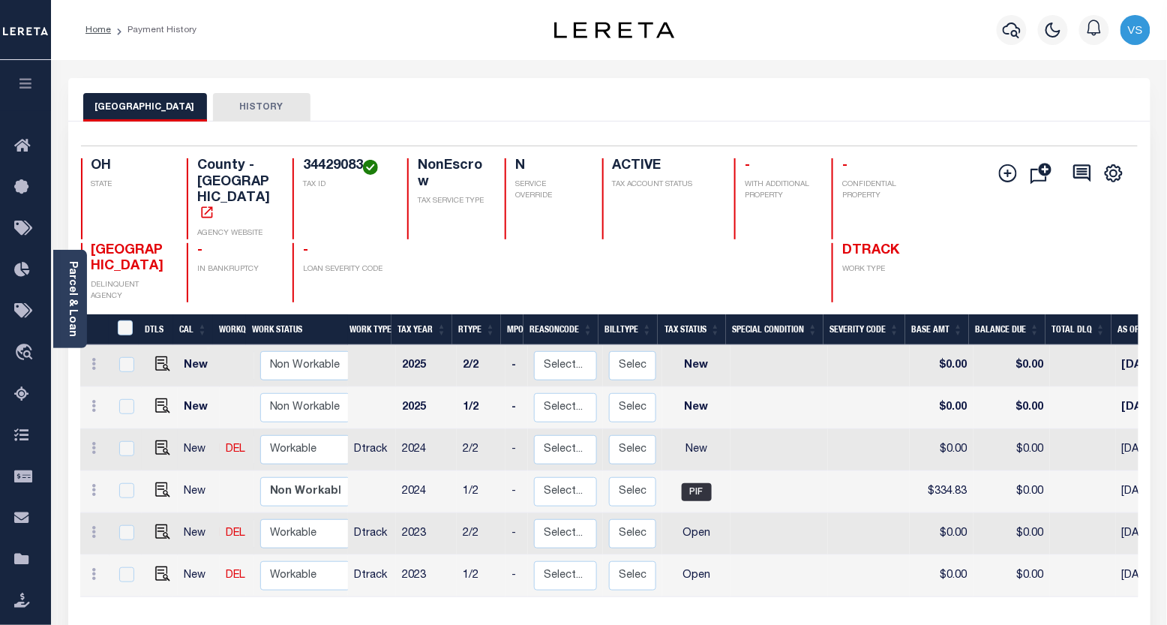
click at [151, 444] on link at bounding box center [159, 449] width 23 height 11
checkbox input "true"
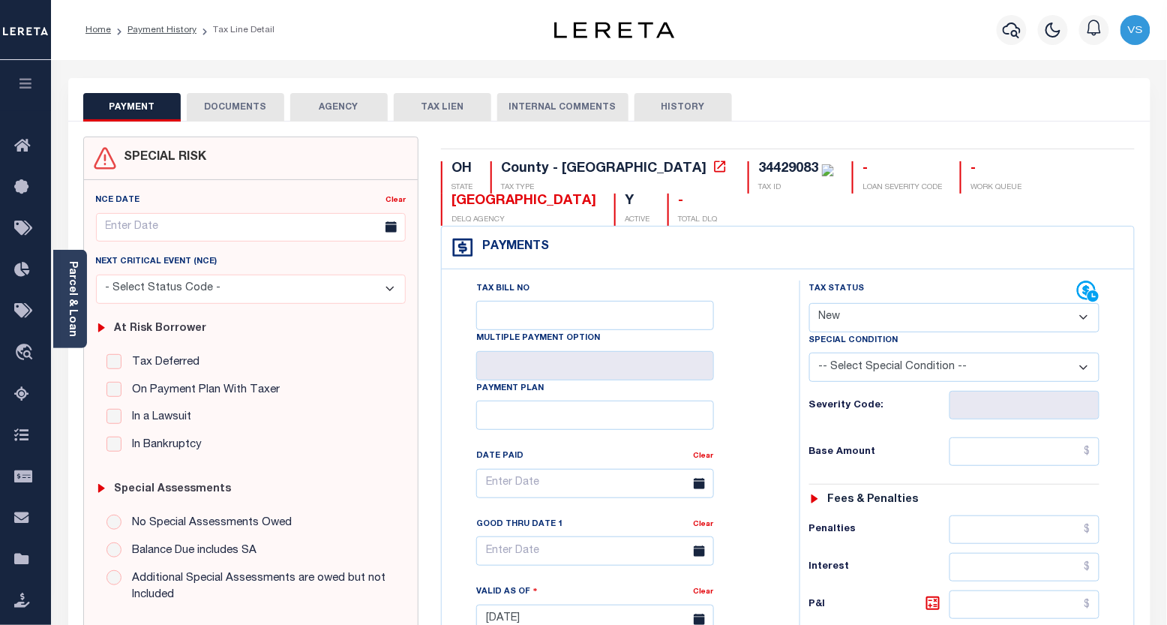
click at [850, 317] on select "- Select Status Code - Open Due/Unpaid Paid Incomplete No Tax Due Internal Refu…" at bounding box center [955, 317] width 291 height 29
select select "PYD"
click at [810, 304] on select "- Select Status Code - Open Due/Unpaid Paid Incomplete No Tax Due Internal Refu…" at bounding box center [955, 317] width 291 height 29
type input "[DATE]"
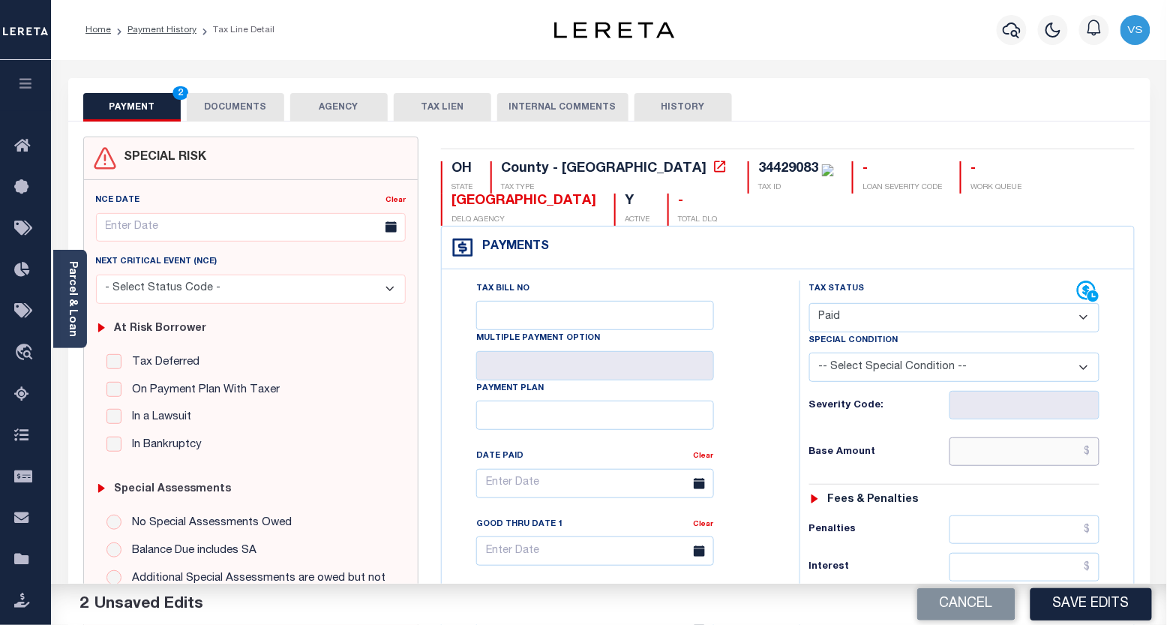
click at [1008, 449] on input "text" at bounding box center [1025, 451] width 151 height 29
paste input "334.83"
type input "$334.83"
click at [233, 115] on button "DOCUMENTS" at bounding box center [236, 107] width 98 height 29
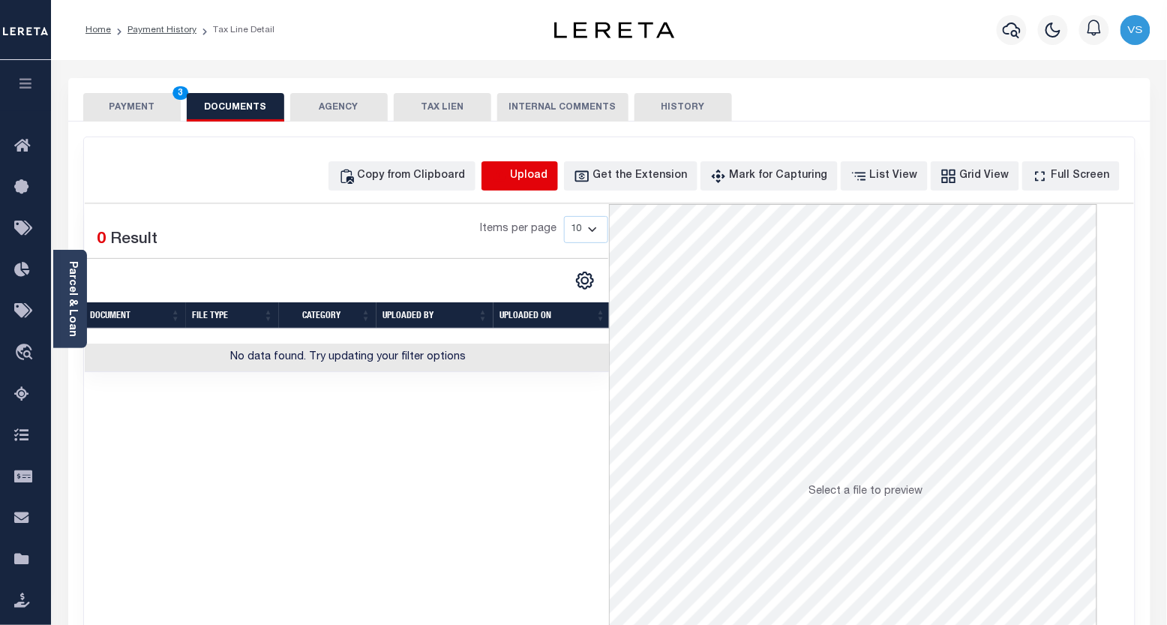
click at [508, 182] on icon "button" at bounding box center [499, 176] width 17 height 17
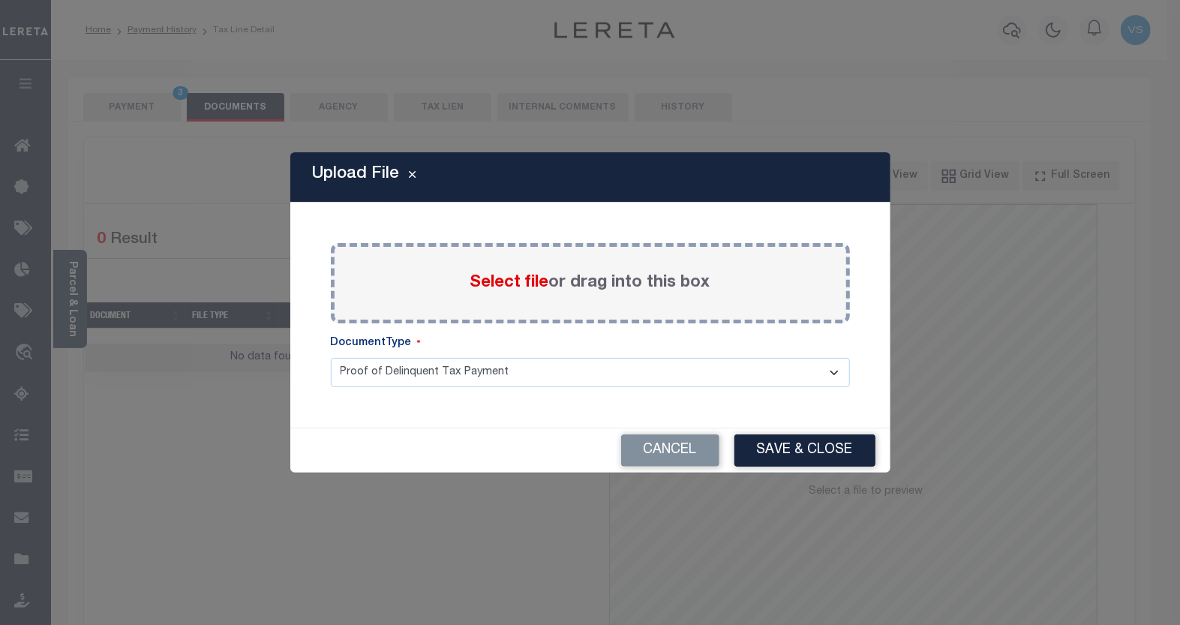
click at [497, 284] on span "Select file" at bounding box center [509, 283] width 79 height 17
click at [0, 0] on input "Select file or drag into this box" at bounding box center [0, 0] width 0 height 0
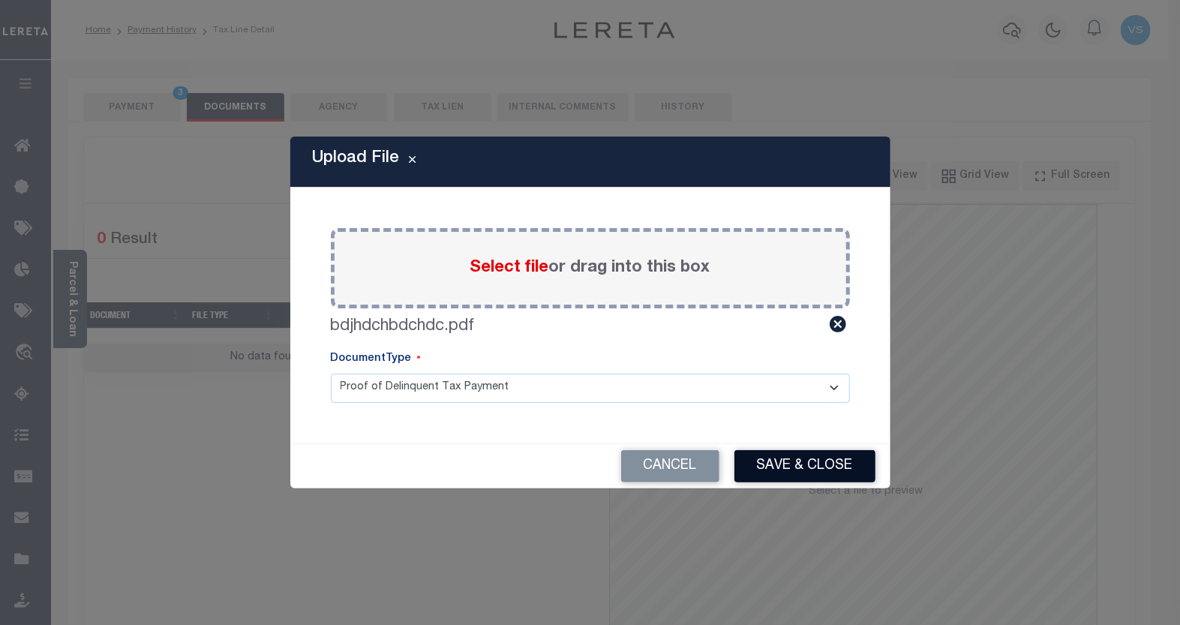
click at [810, 459] on button "Save & Close" at bounding box center [805, 466] width 141 height 32
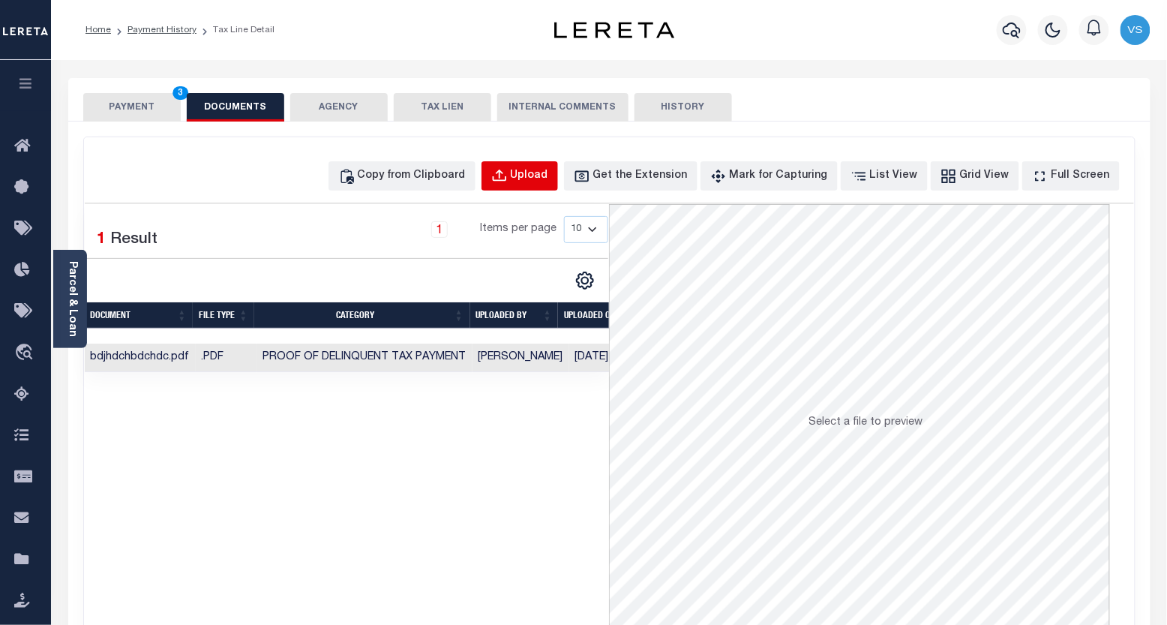
click at [548, 174] on div "Upload" at bounding box center [530, 176] width 38 height 17
select select "POP"
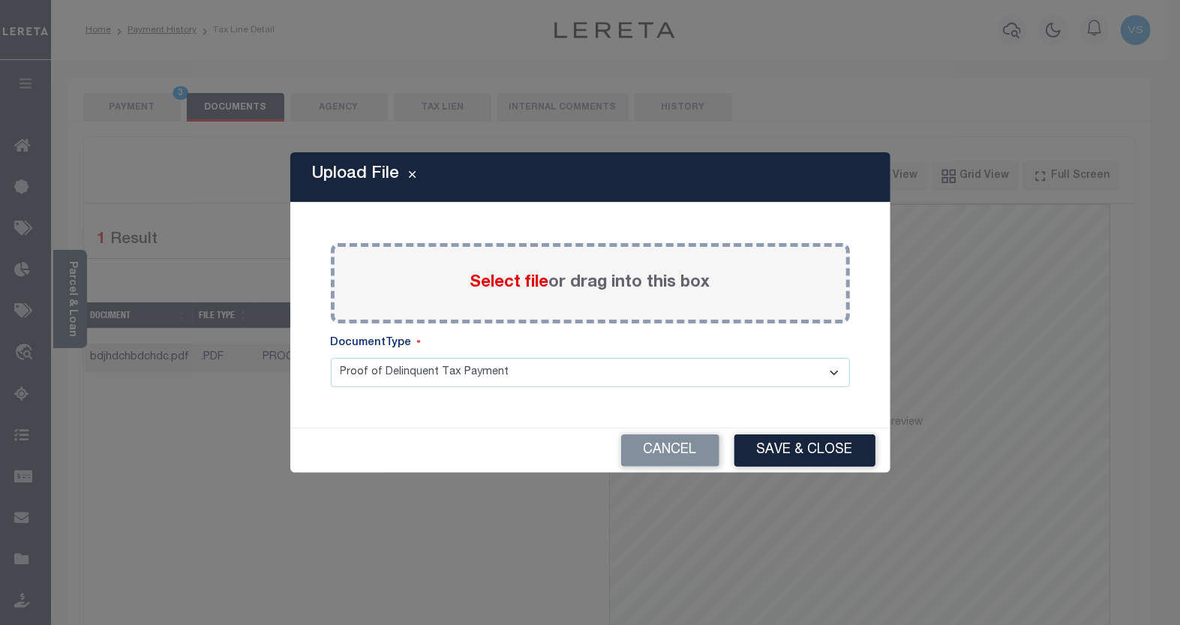
click at [489, 286] on span "Select file" at bounding box center [509, 283] width 79 height 17
click at [0, 0] on input "Select file or drag into this box" at bounding box center [0, 0] width 0 height 0
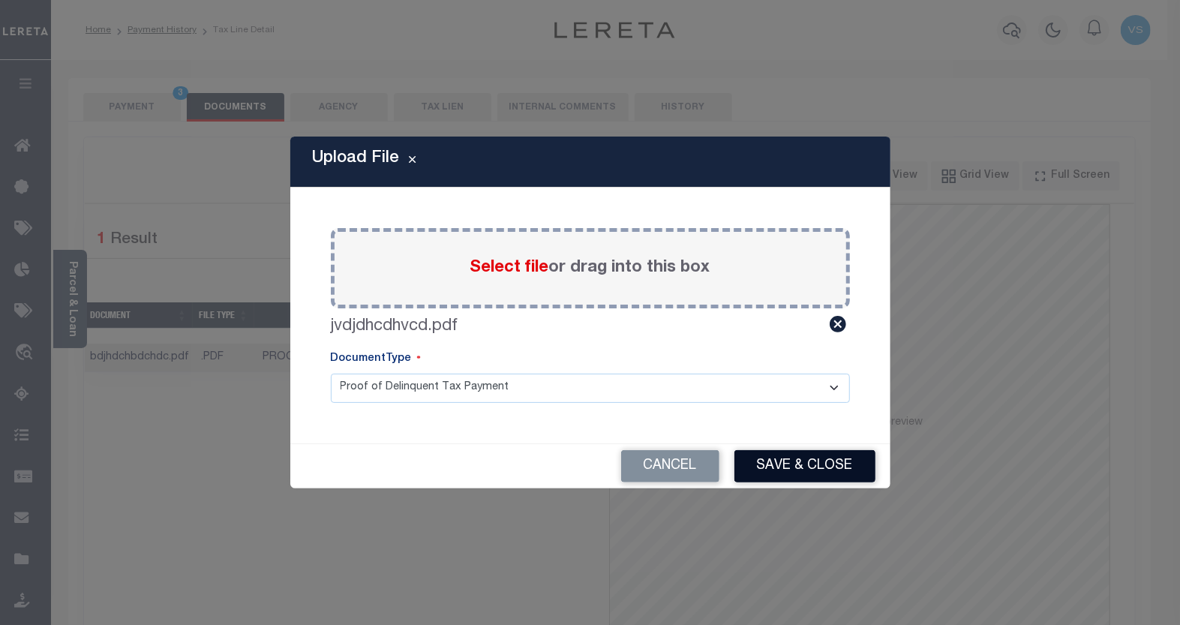
click at [748, 471] on button "Save & Close" at bounding box center [805, 466] width 141 height 32
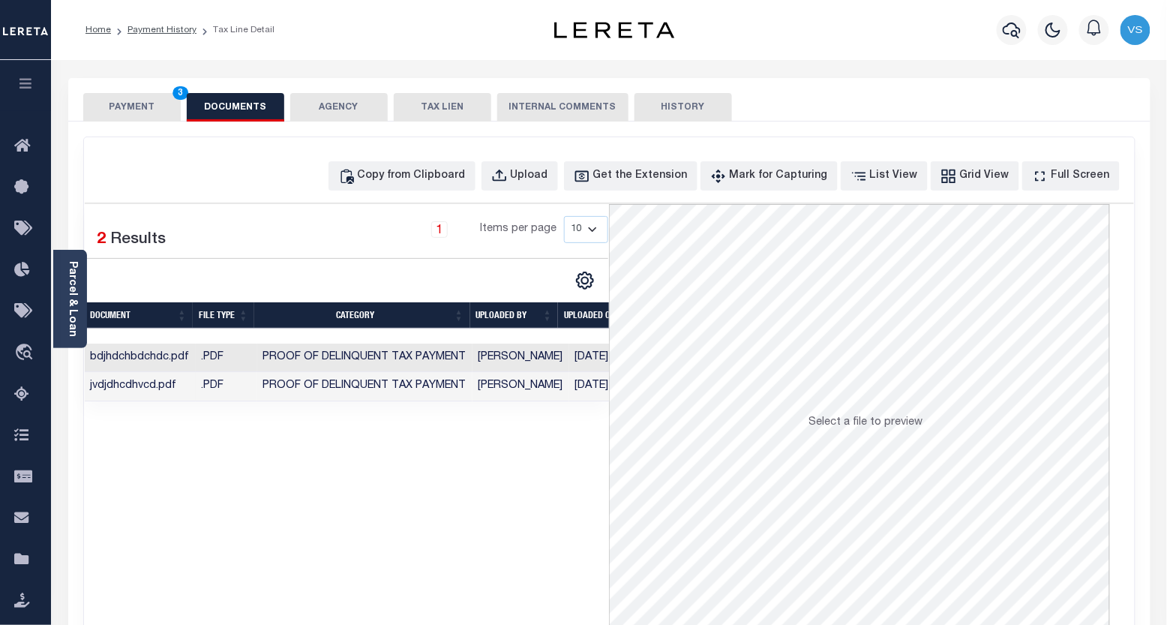
click at [129, 104] on button "PAYMENT 3" at bounding box center [132, 107] width 98 height 29
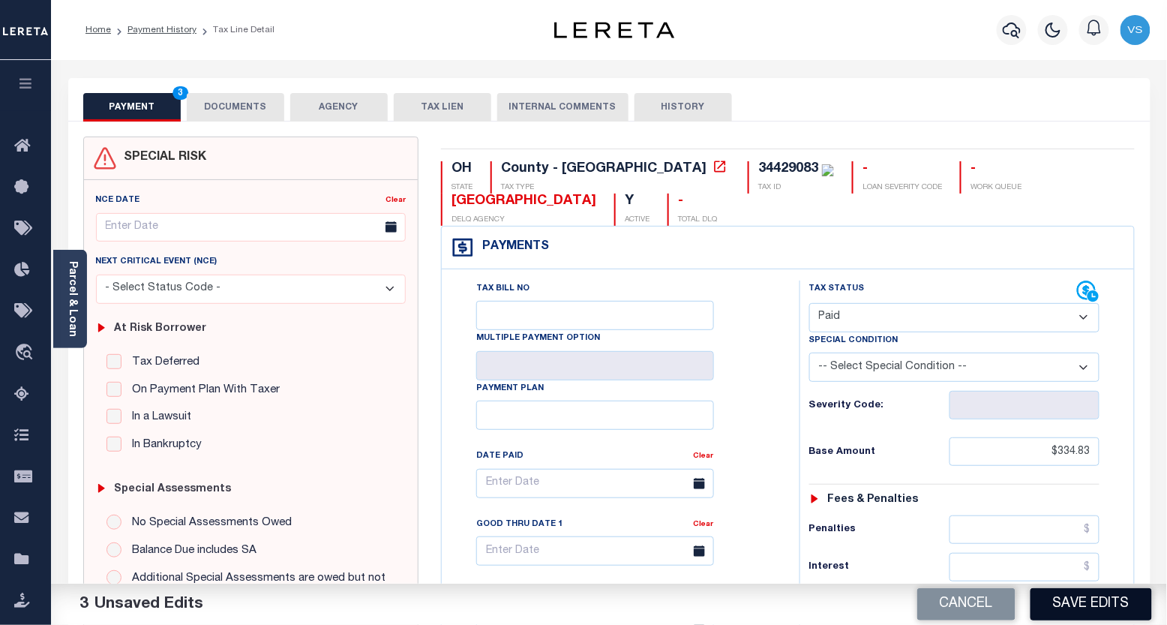
click at [1056, 600] on button "Save Edits" at bounding box center [1092, 604] width 122 height 32
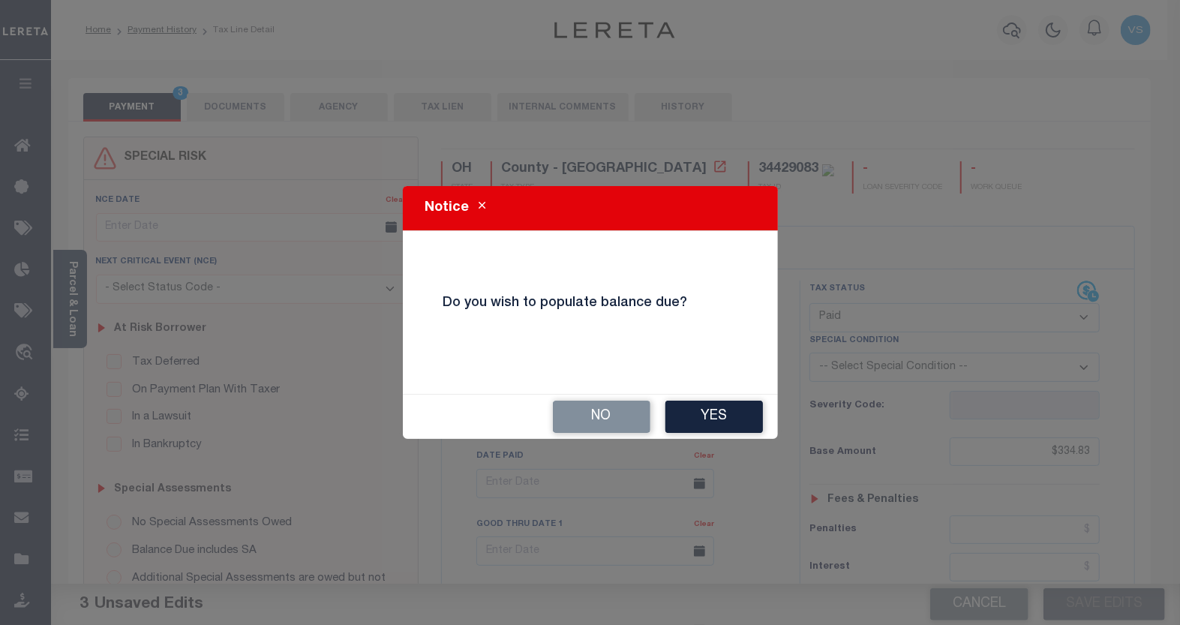
click at [593, 429] on button "No" at bounding box center [602, 417] width 98 height 32
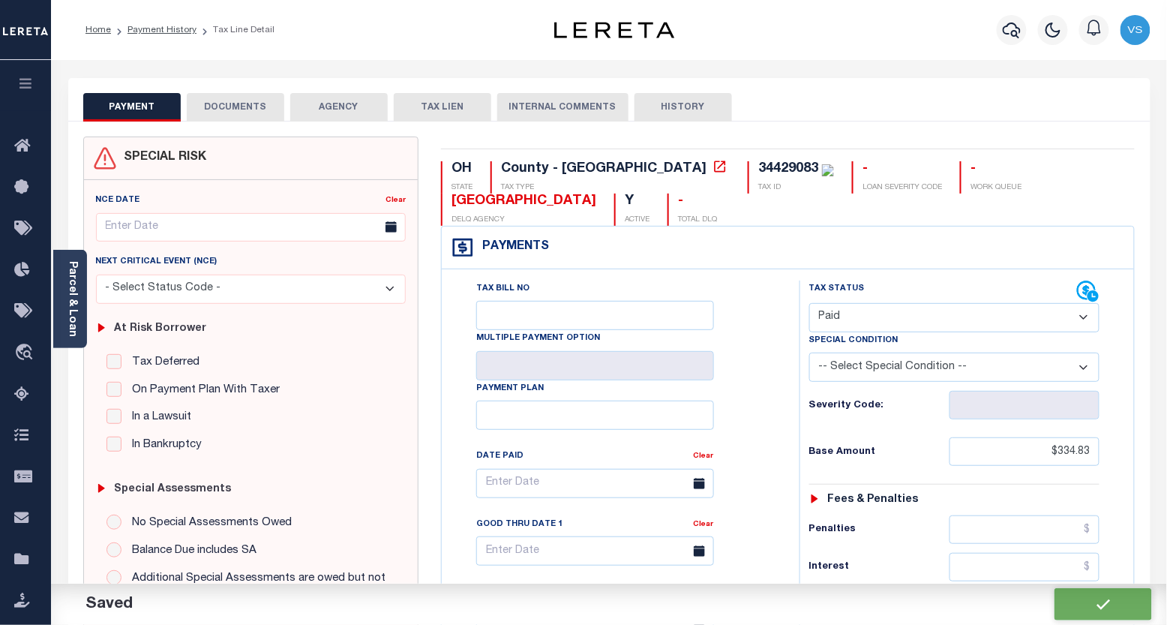
checkbox input "false"
type input "$334.83"
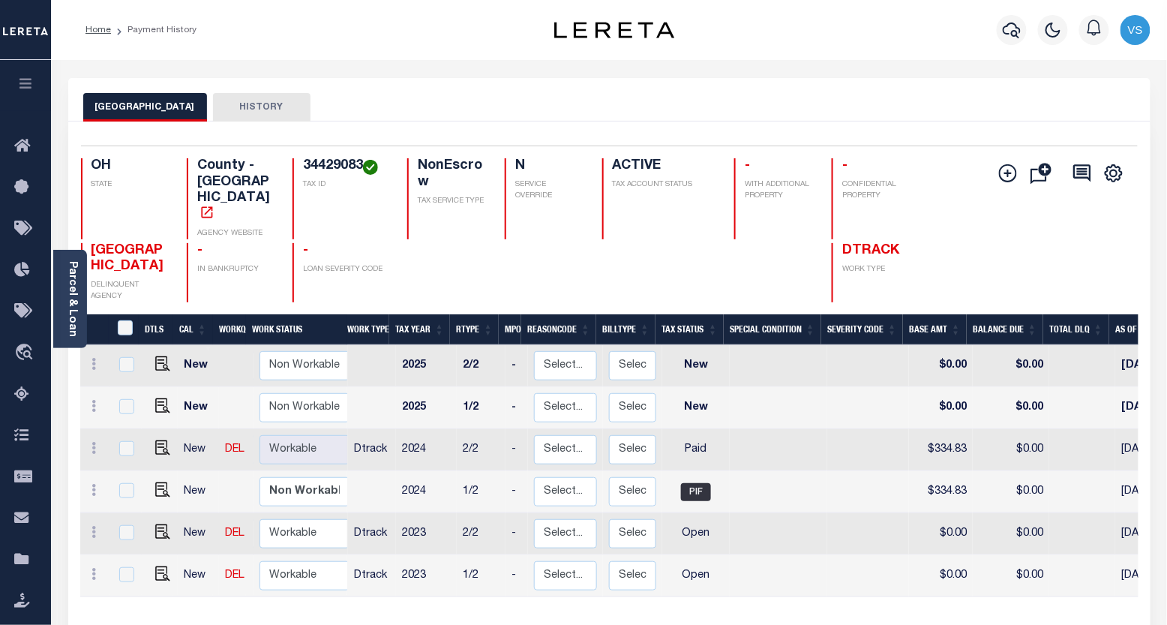
scroll to position [3, 0]
click at [158, 522] on img "" at bounding box center [162, 529] width 15 height 15
checkbox input "true"
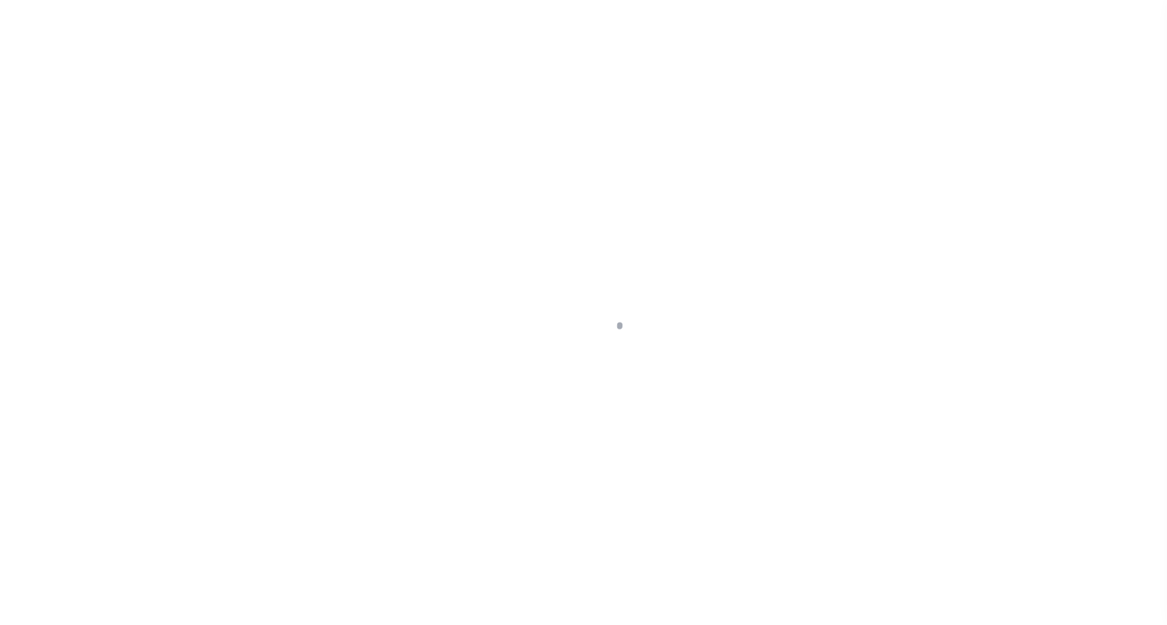
select select "OP2"
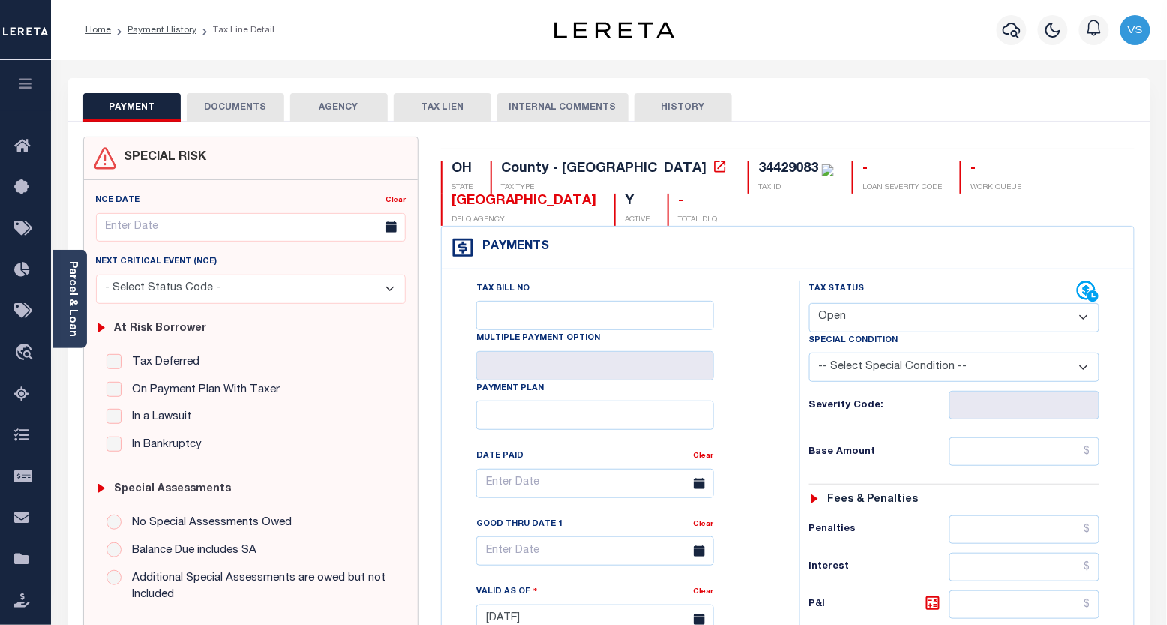
scroll to position [416, 0]
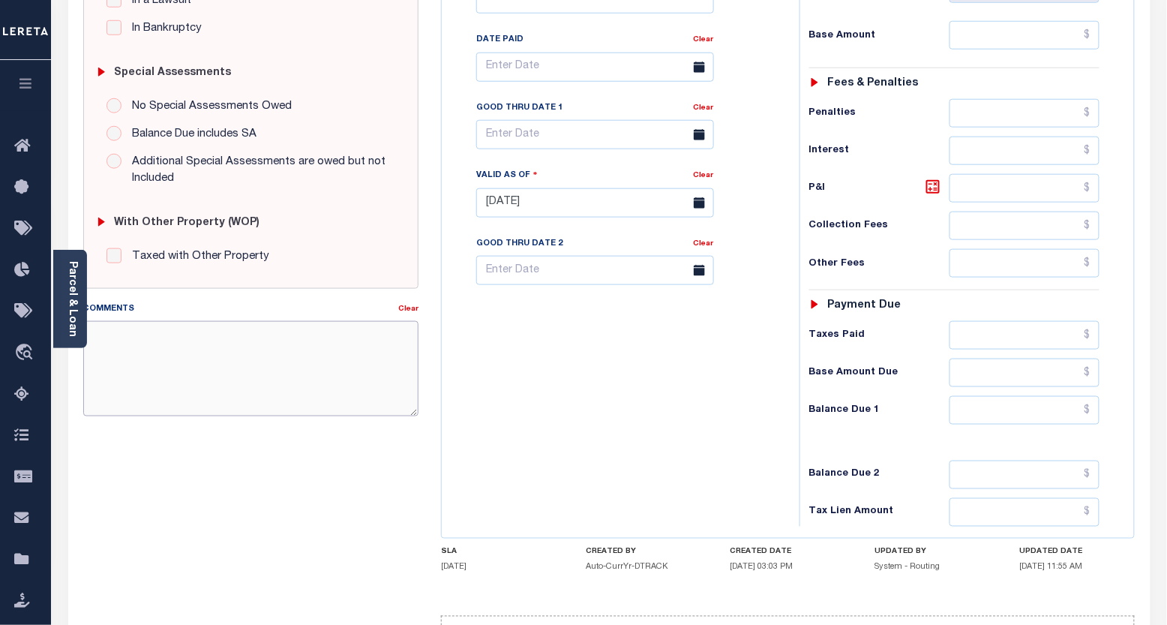
click at [214, 368] on textarea "Comments" at bounding box center [251, 368] width 336 height 95
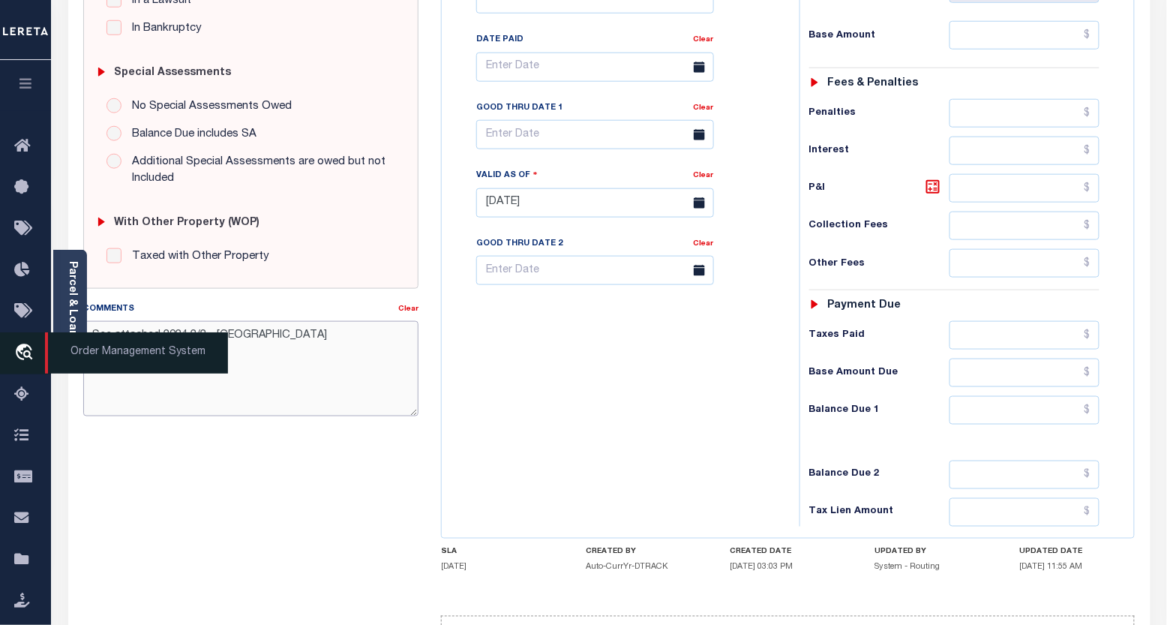
type textarea "See attached 2024 2/2 - [GEOGRAPHIC_DATA]"
type input "[DATE]"
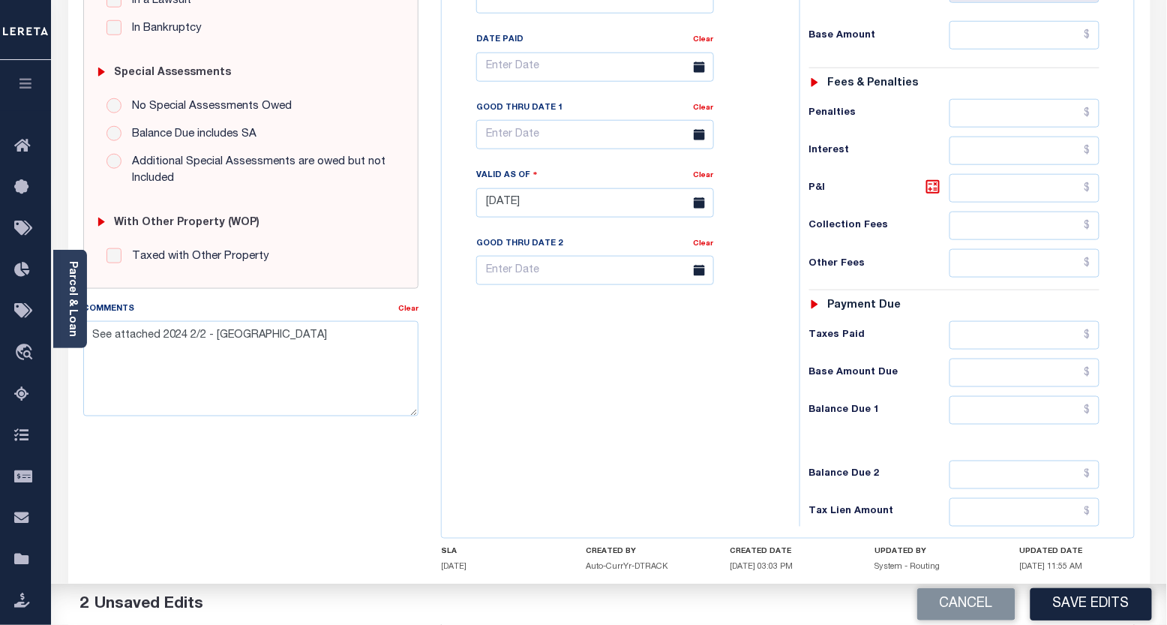
scroll to position [83, 0]
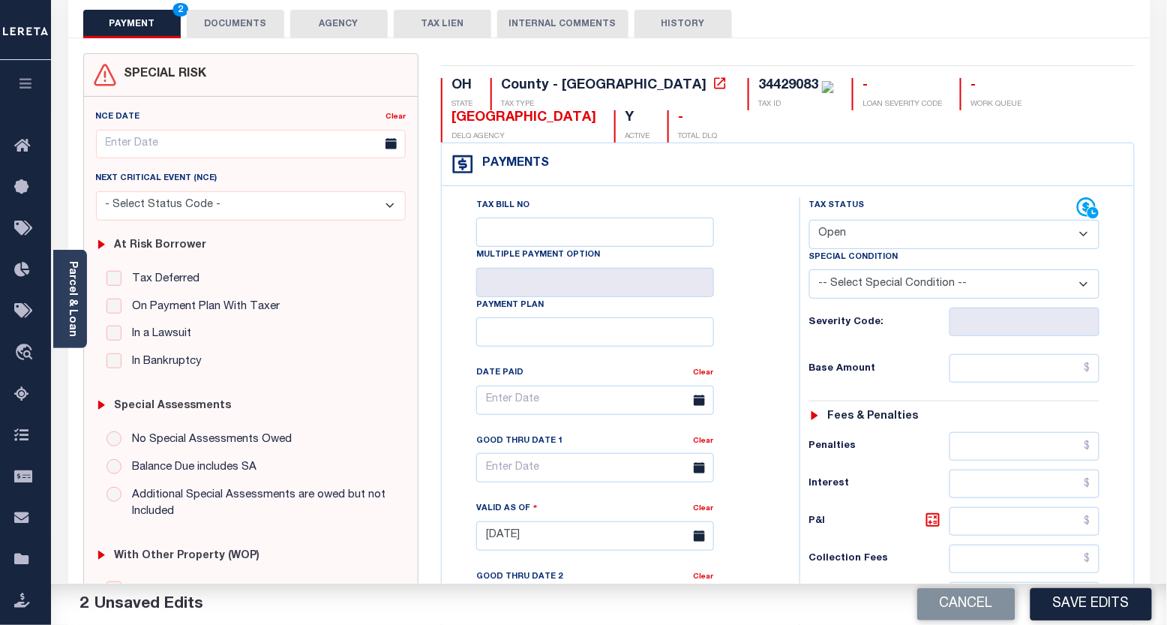
click at [861, 231] on select "- Select Status Code - Open Due/Unpaid Paid Incomplete No Tax Due Internal Refu…" at bounding box center [955, 234] width 291 height 29
select select "PYD"
click at [810, 221] on select "- Select Status Code - Open Due/Unpaid Paid Incomplete No Tax Due Internal Refu…" at bounding box center [955, 234] width 291 height 29
click at [1051, 601] on button "Save Edits" at bounding box center [1092, 604] width 122 height 32
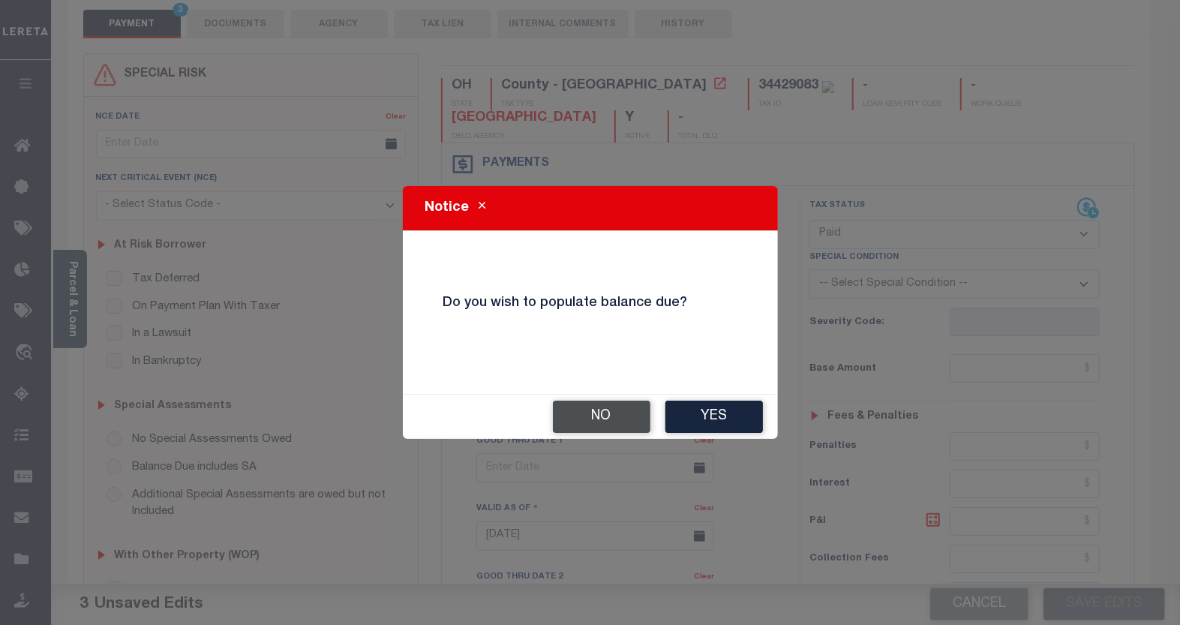
click at [557, 403] on button "No" at bounding box center [602, 417] width 98 height 32
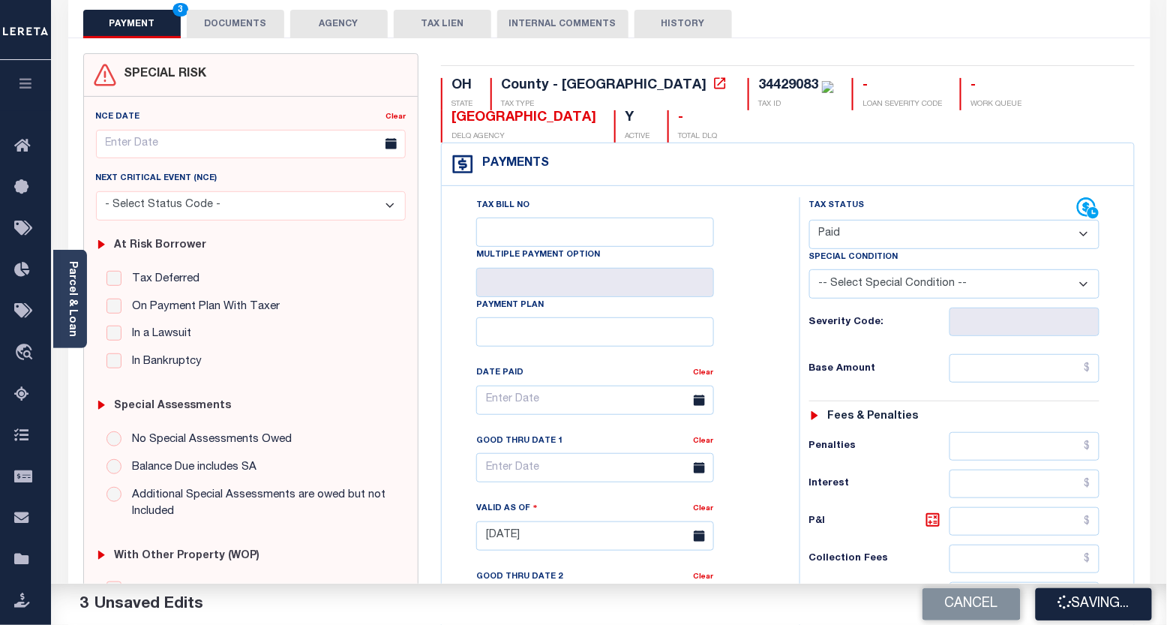
drag, startPoint x: 1048, startPoint y: 602, endPoint x: 1071, endPoint y: 582, distance: 29.8
click at [1049, 601] on button "Saving..." at bounding box center [1094, 604] width 116 height 32
checkbox input "false"
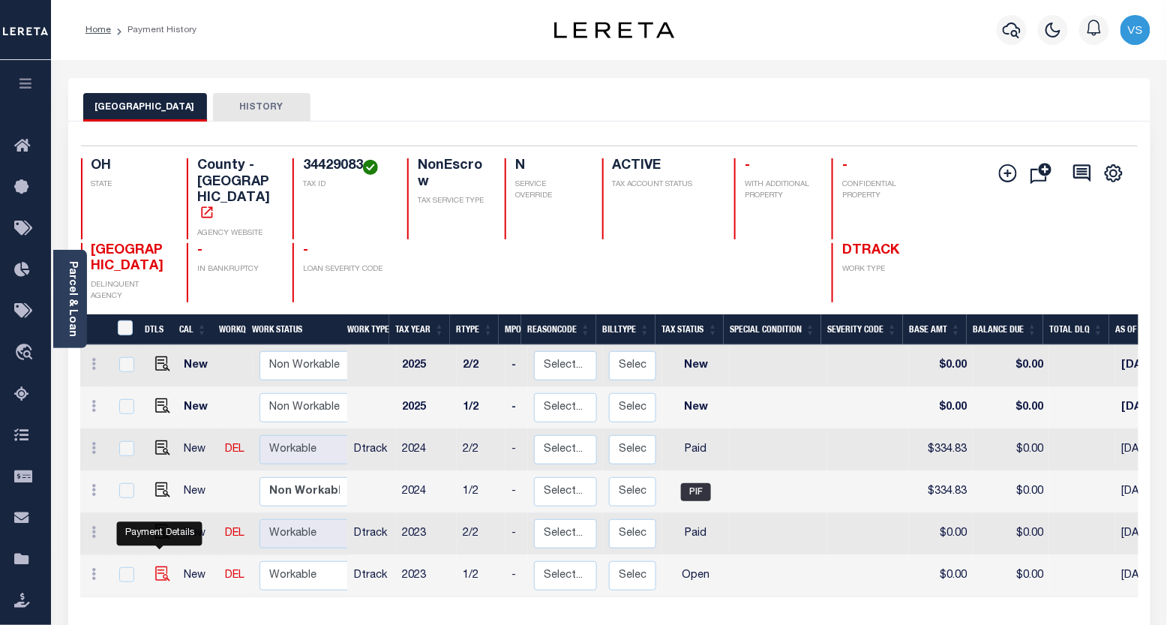
click at [155, 566] on img "" at bounding box center [162, 573] width 15 height 15
checkbox input "true"
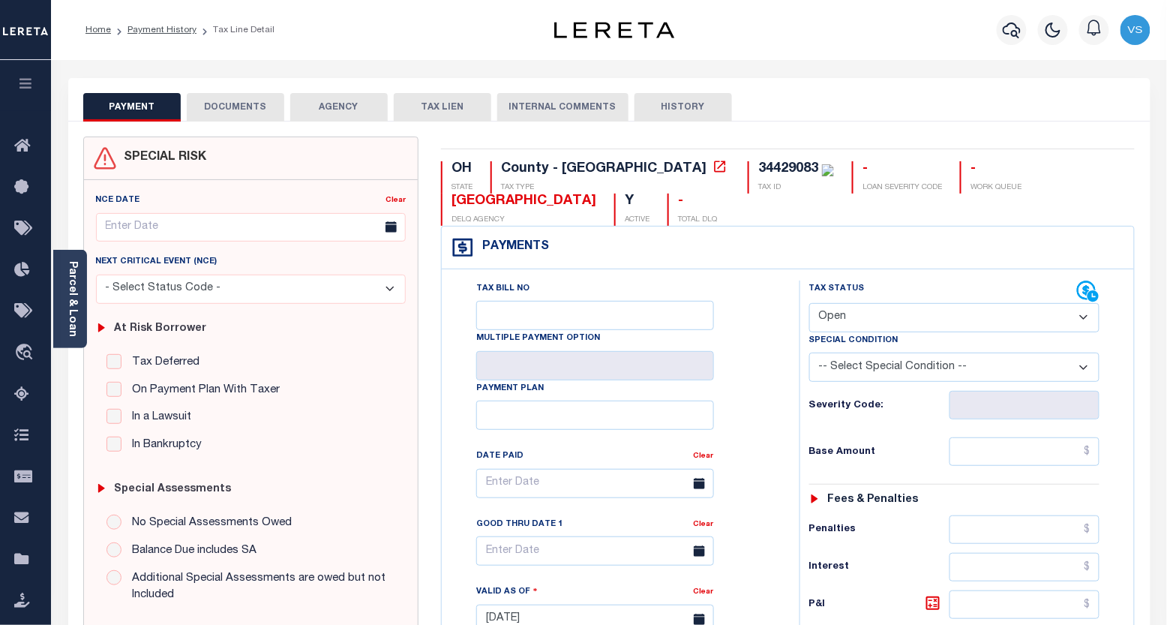
click at [831, 313] on select "- Select Status Code - Open Due/Unpaid Paid Incomplete No Tax Due Internal Refu…" at bounding box center [955, 317] width 291 height 29
select select "PYD"
click at [810, 304] on select "- Select Status Code - Open Due/Unpaid Paid Incomplete No Tax Due Internal Refu…" at bounding box center [955, 317] width 291 height 29
type input "[DATE]"
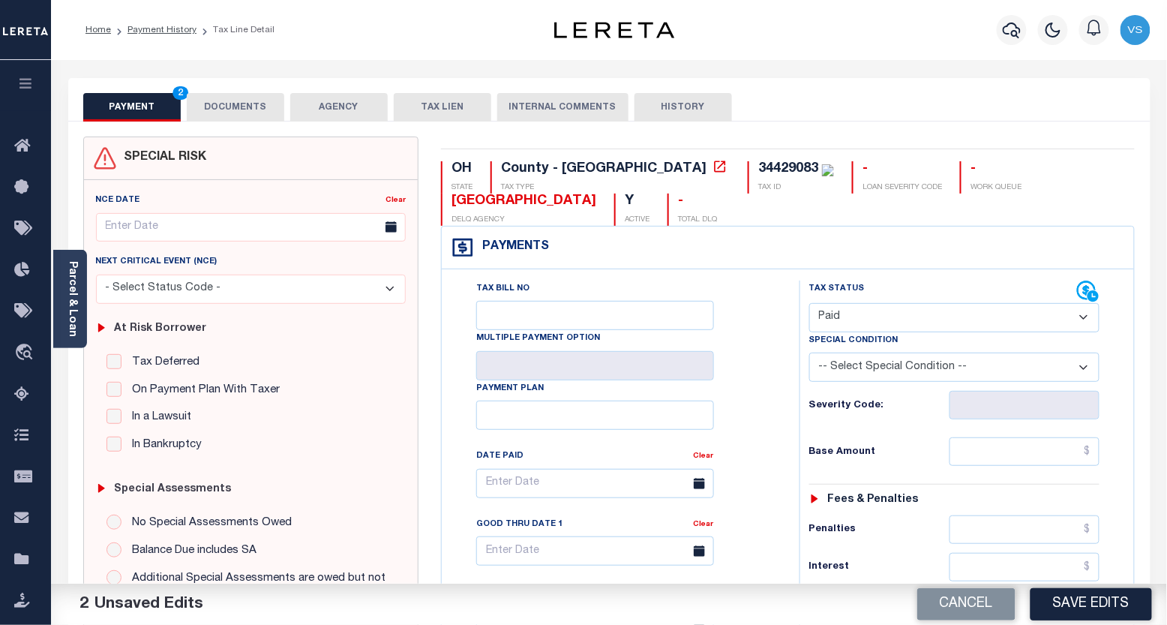
scroll to position [333, 0]
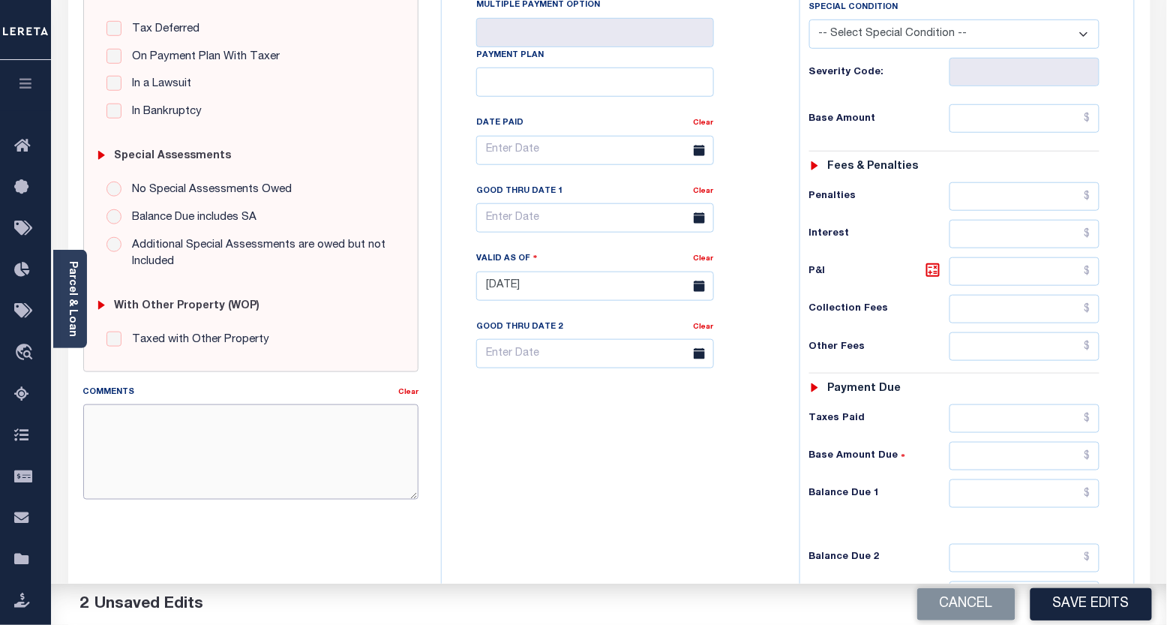
click at [299, 436] on textarea "Comments" at bounding box center [251, 451] width 336 height 95
paste textarea "See attached 2024 2/2 - VS"
type textarea "See attached 2024 2/2 - VS"
click at [1085, 611] on button "Save Edits" at bounding box center [1092, 604] width 122 height 32
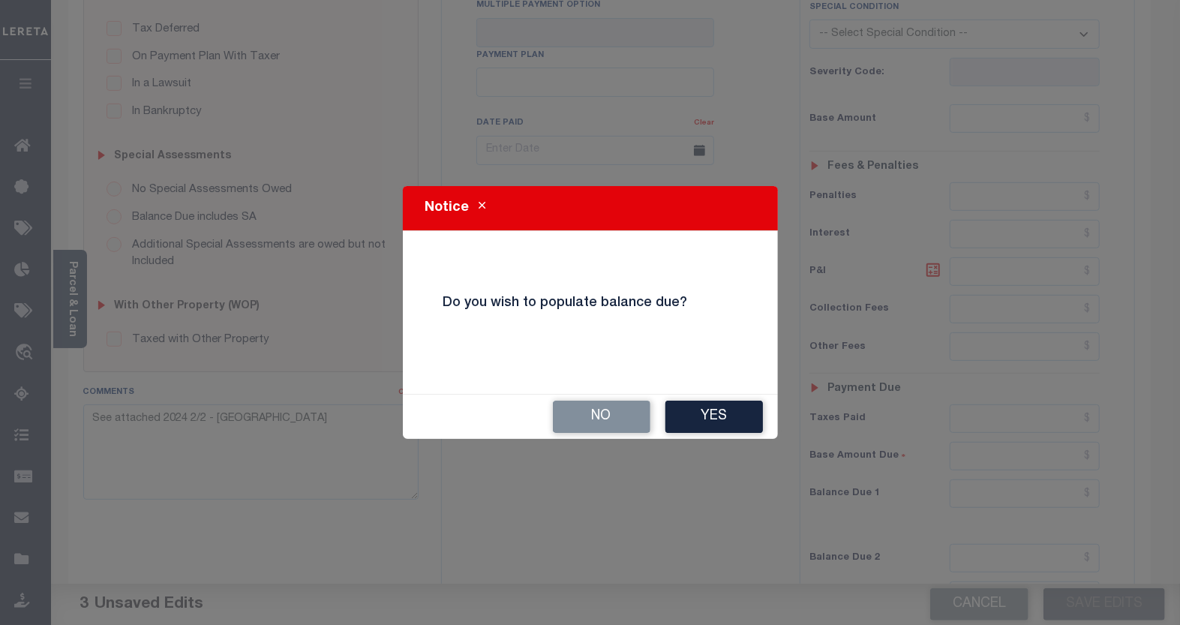
click at [620, 424] on button "No" at bounding box center [602, 417] width 98 height 32
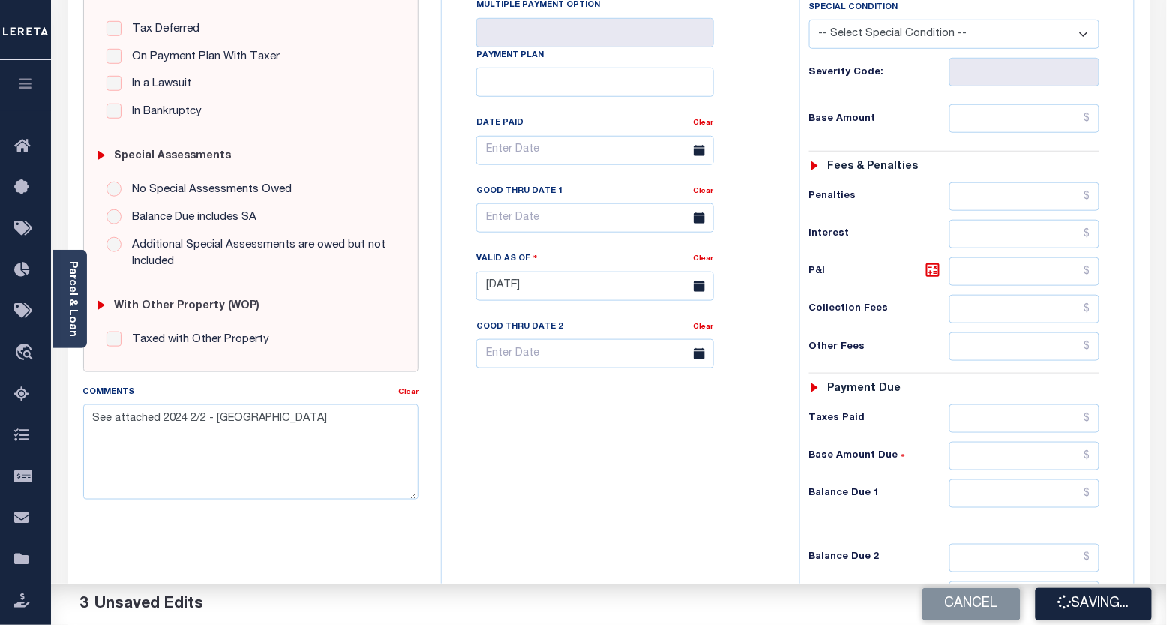
click at [1070, 605] on button "Saving..." at bounding box center [1094, 604] width 116 height 32
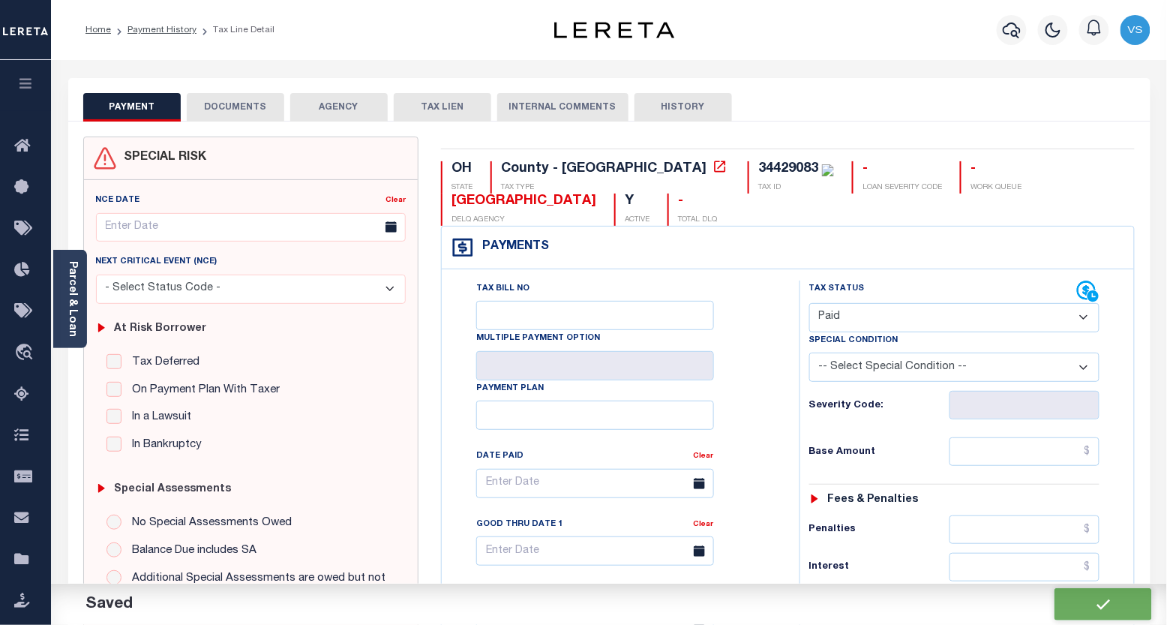
checkbox input "false"
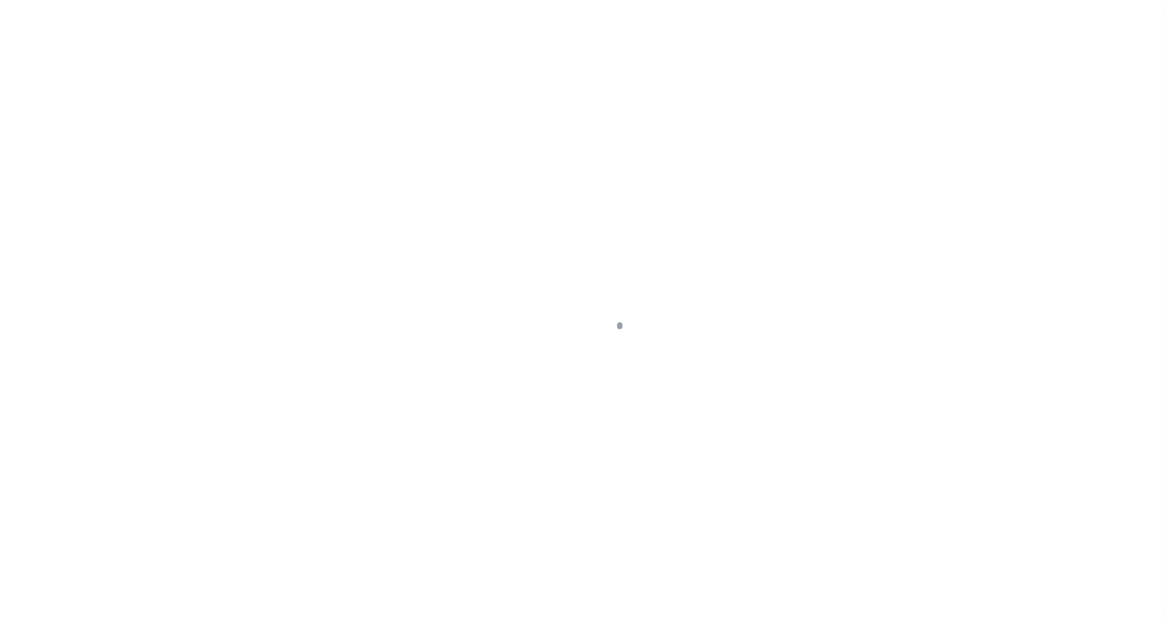
select select "PYD"
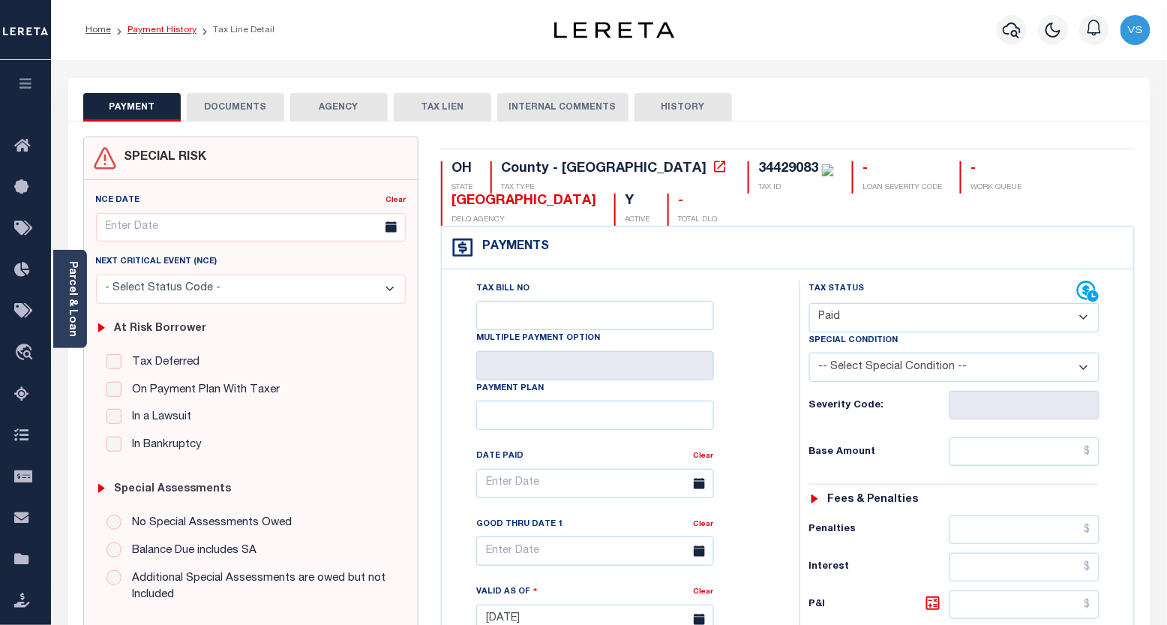
click at [152, 28] on link "Payment History" at bounding box center [162, 30] width 69 height 9
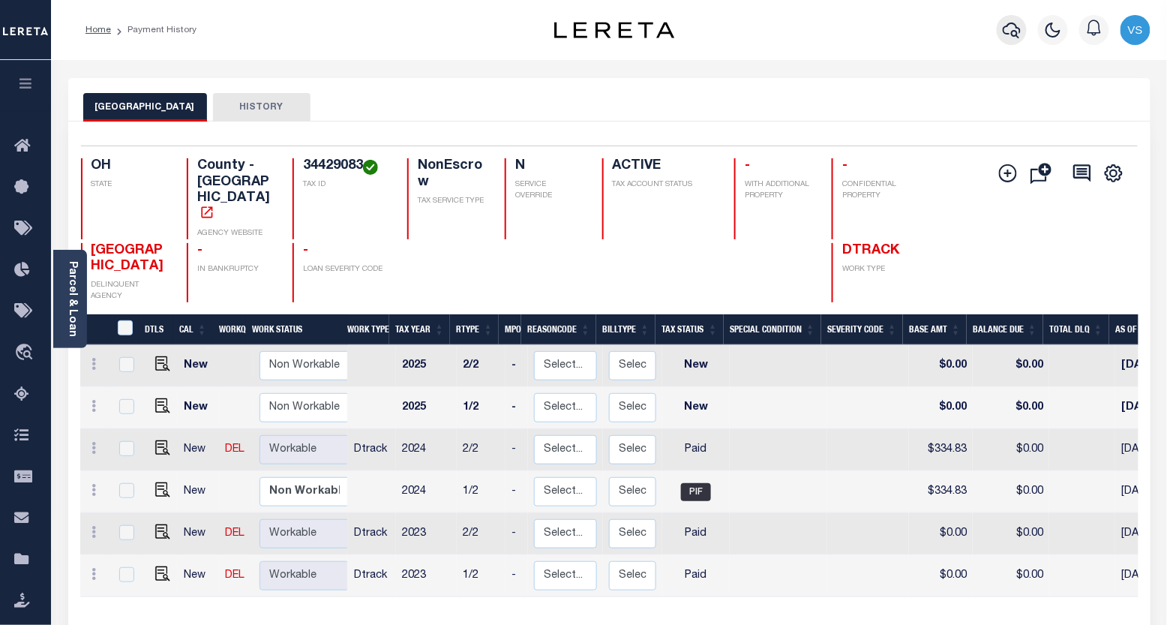
click at [1016, 33] on icon "button" at bounding box center [1012, 30] width 18 height 18
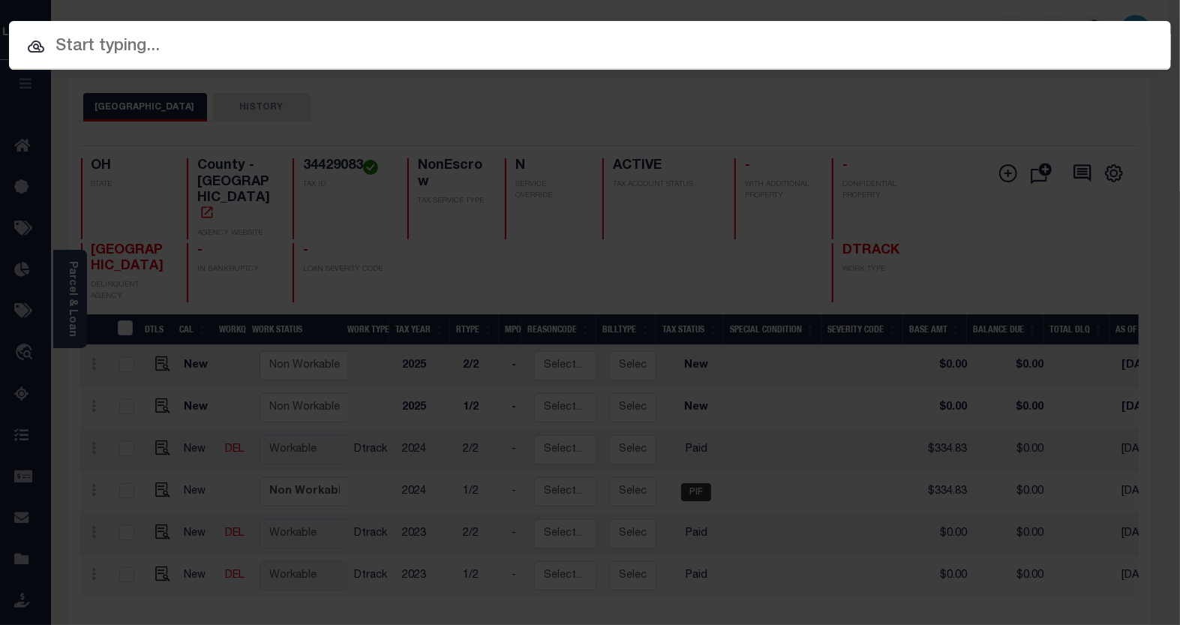
paste input "6100267"
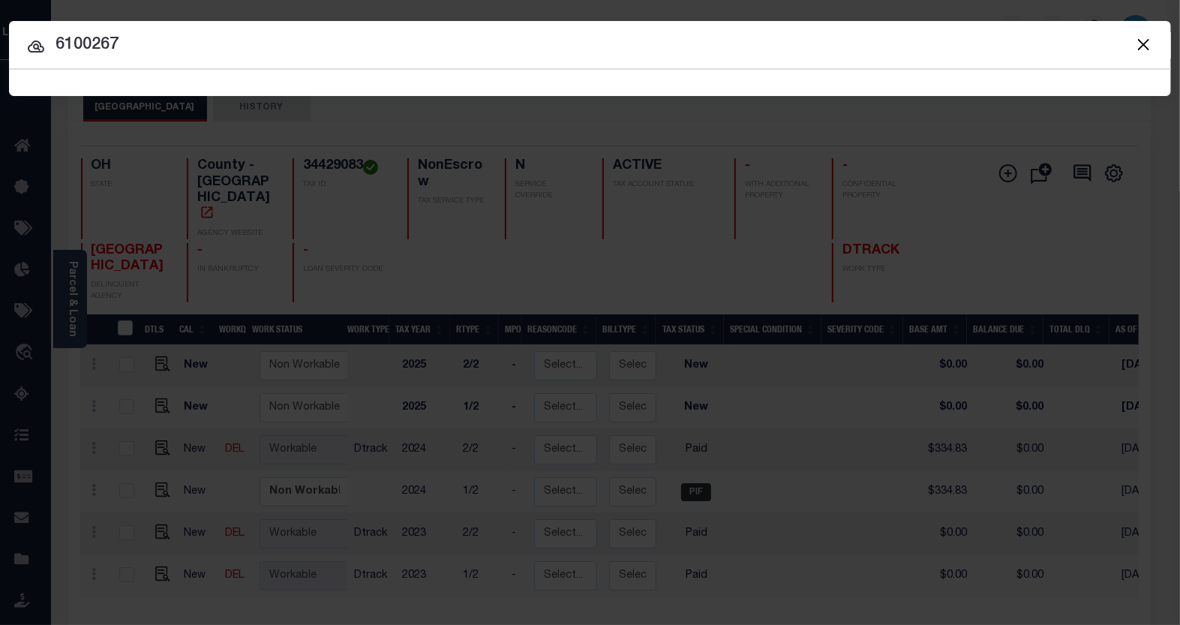
type input "6100267"
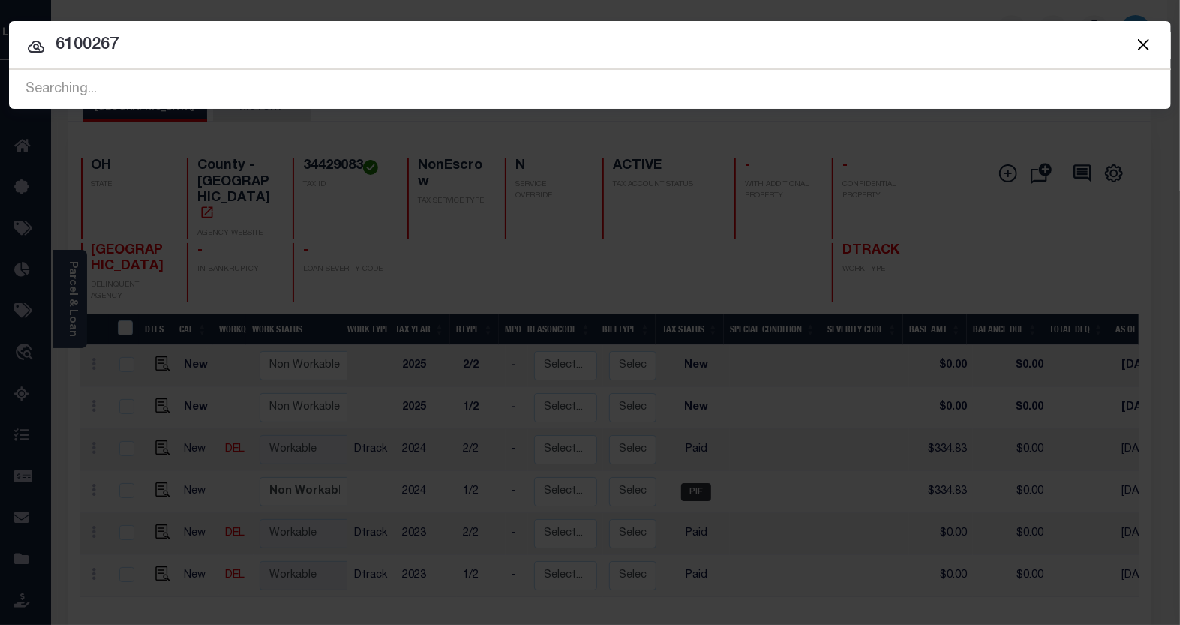
click at [191, 45] on input "6100267" at bounding box center [590, 45] width 1162 height 26
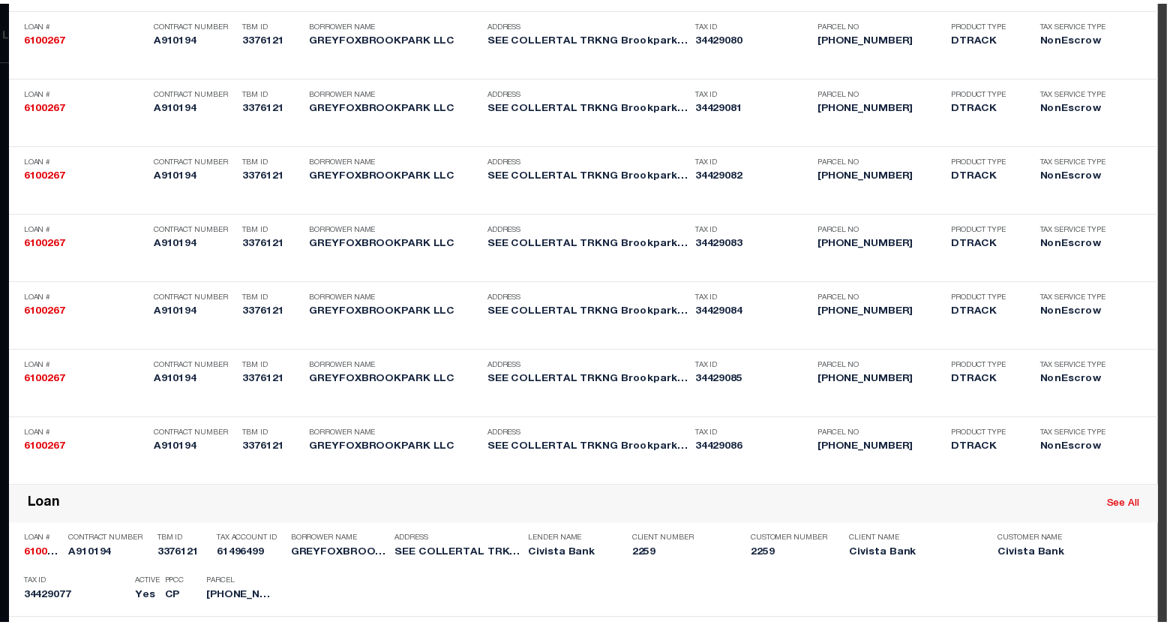
scroll to position [1493, 0]
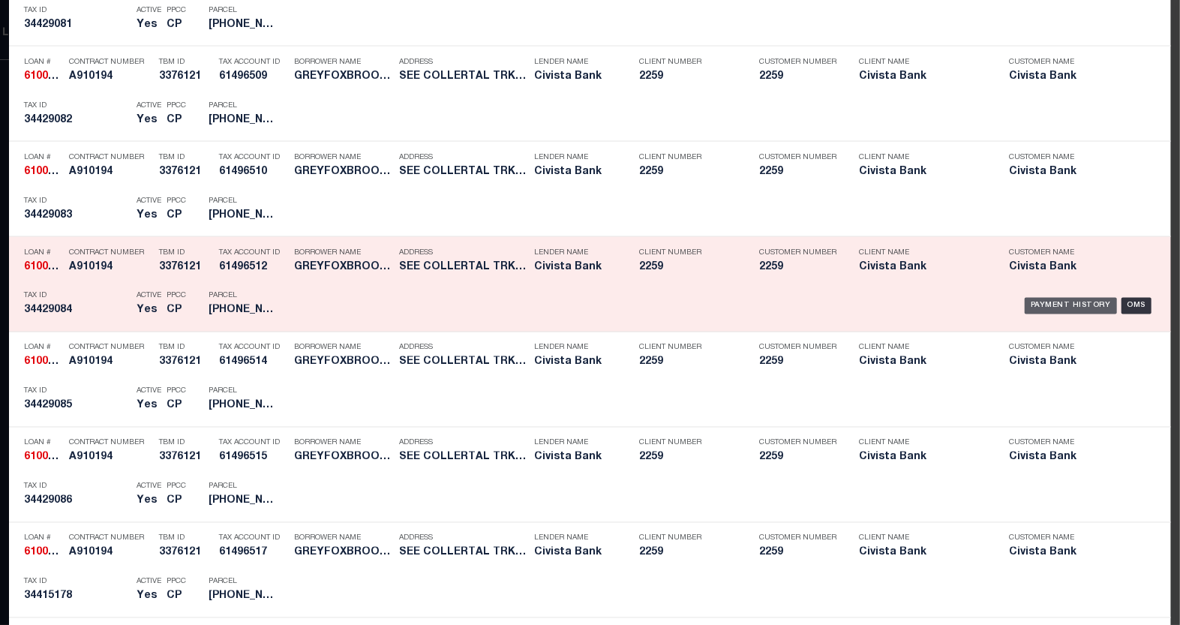
click at [1040, 304] on div "Payment History" at bounding box center [1071, 306] width 92 height 17
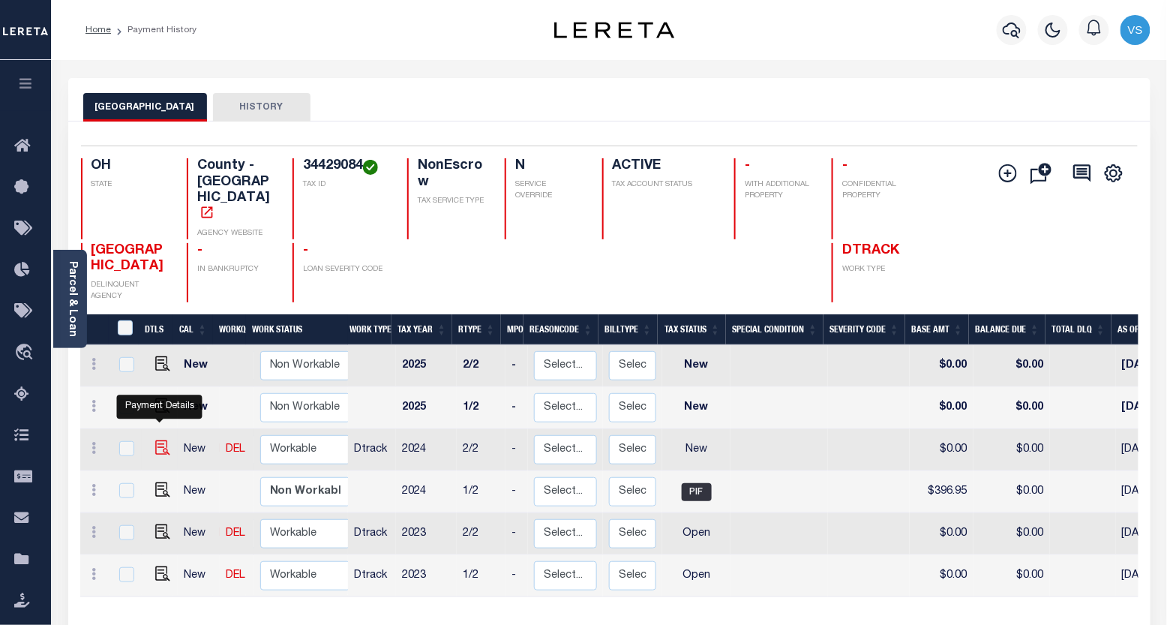
click at [160, 440] on img "" at bounding box center [162, 447] width 15 height 15
checkbox input "true"
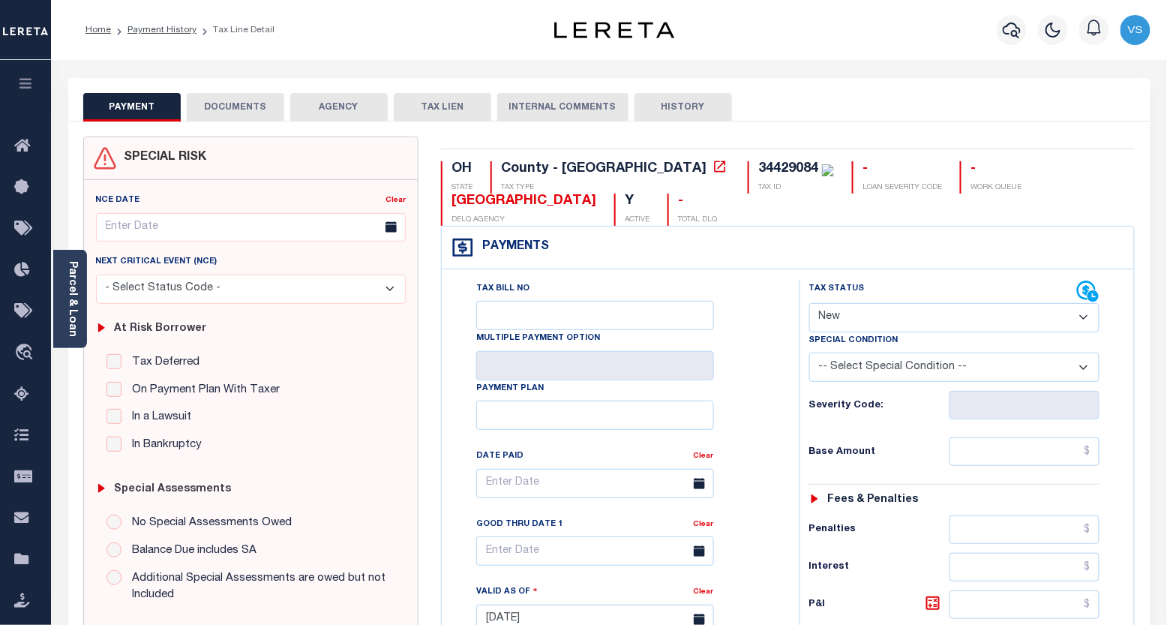
drag, startPoint x: 843, startPoint y: 318, endPoint x: 846, endPoint y: 332, distance: 14.6
click at [843, 318] on select "- Select Status Code - Open Due/Unpaid Paid Incomplete No Tax Due Internal Refu…" at bounding box center [955, 317] width 291 height 29
select select "PYD"
click at [810, 304] on select "- Select Status Code - Open Due/Unpaid Paid Incomplete No Tax Due Internal Refu…" at bounding box center [955, 317] width 291 height 29
type input "[DATE]"
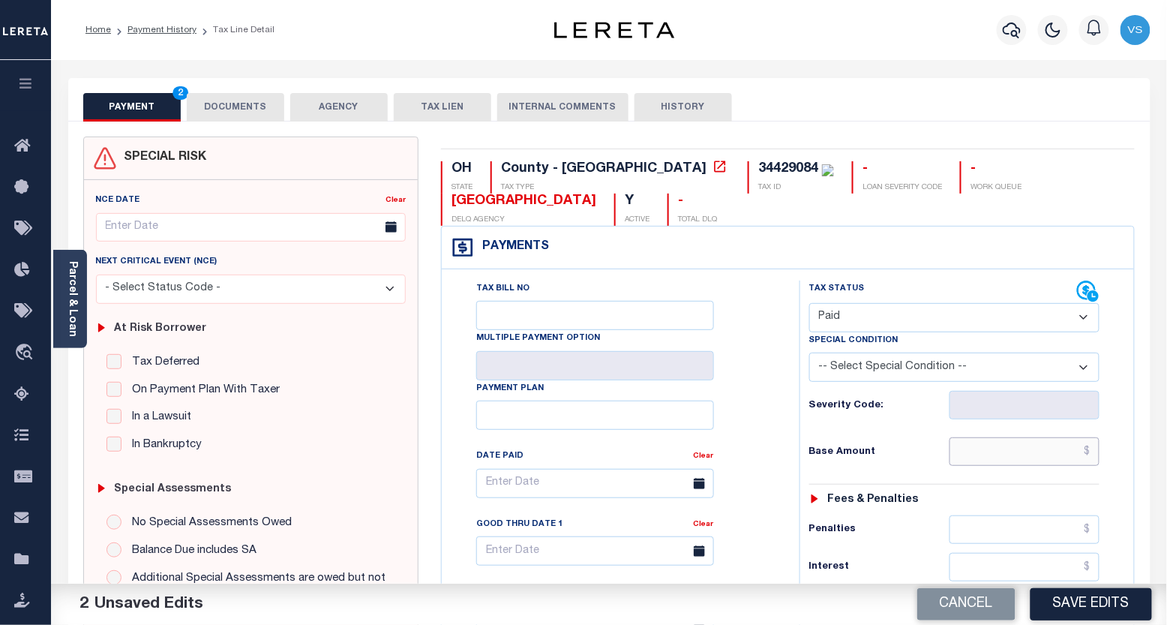
click at [998, 453] on input "text" at bounding box center [1025, 451] width 151 height 29
paste input "396.95"
type input "$396.95"
click at [233, 102] on button "DOCUMENTS" at bounding box center [236, 107] width 98 height 29
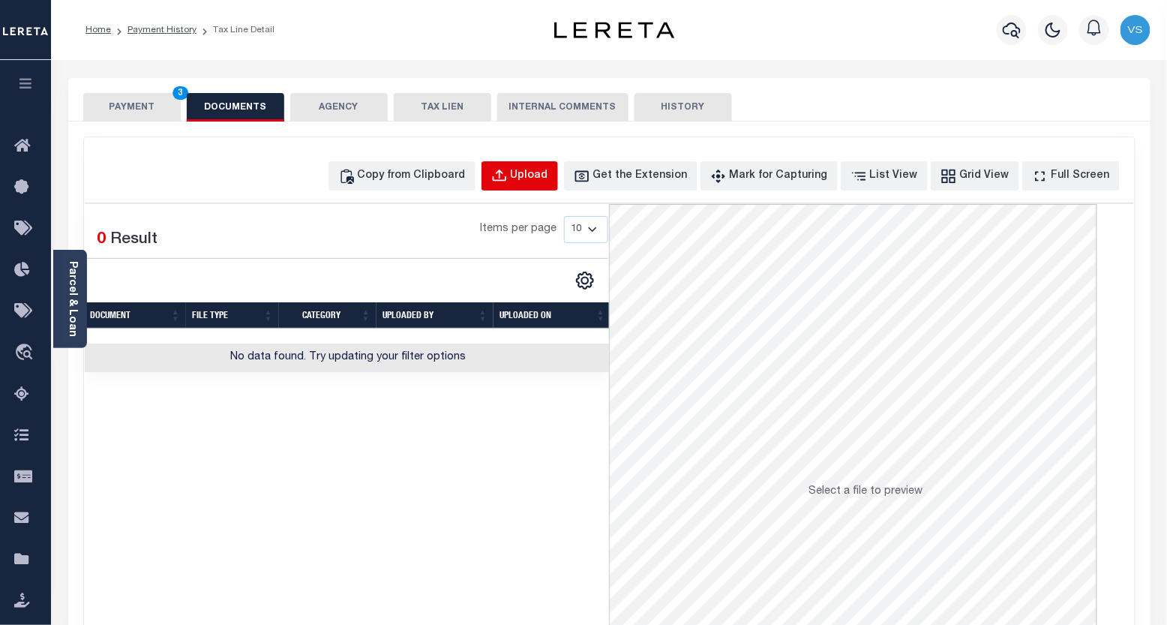
click at [544, 171] on div "Upload" at bounding box center [530, 176] width 38 height 17
select select "POP"
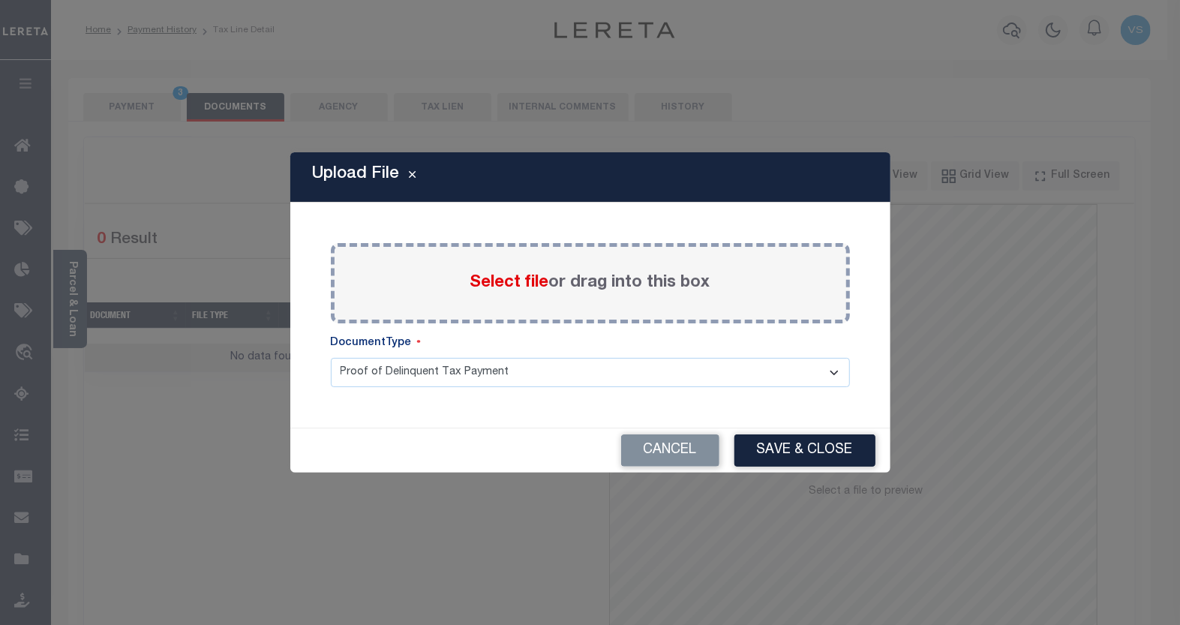
click at [496, 276] on span "Select file" at bounding box center [509, 283] width 79 height 17
click at [0, 0] on input "Select file or drag into this box" at bounding box center [0, 0] width 0 height 0
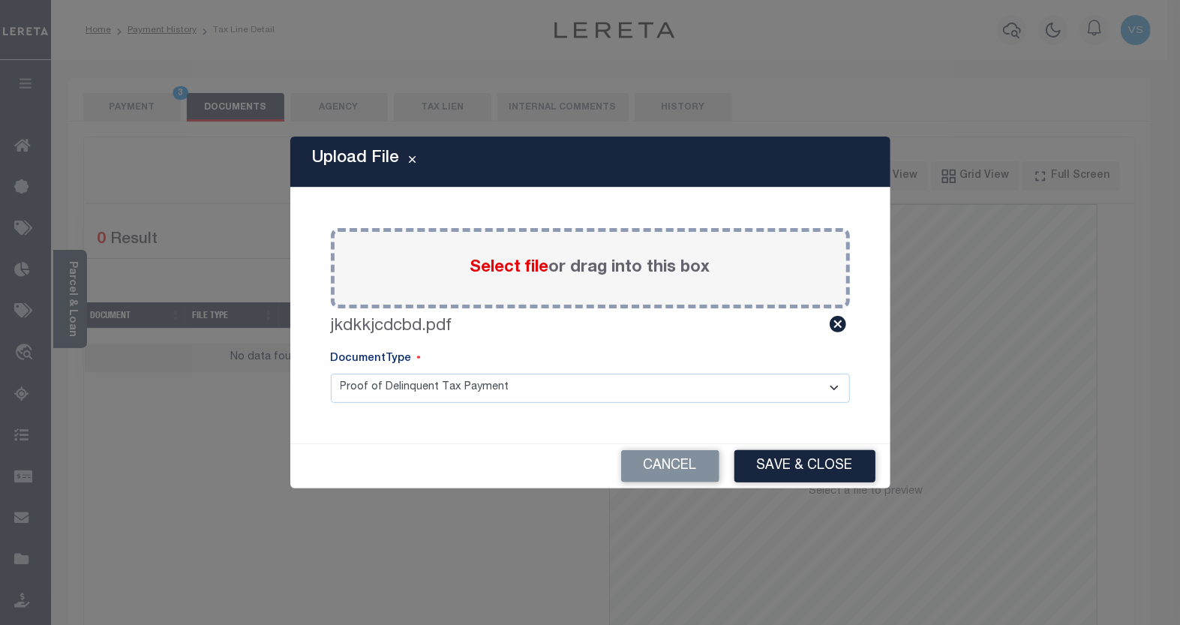
click at [781, 468] on button "Save & Close" at bounding box center [805, 466] width 141 height 32
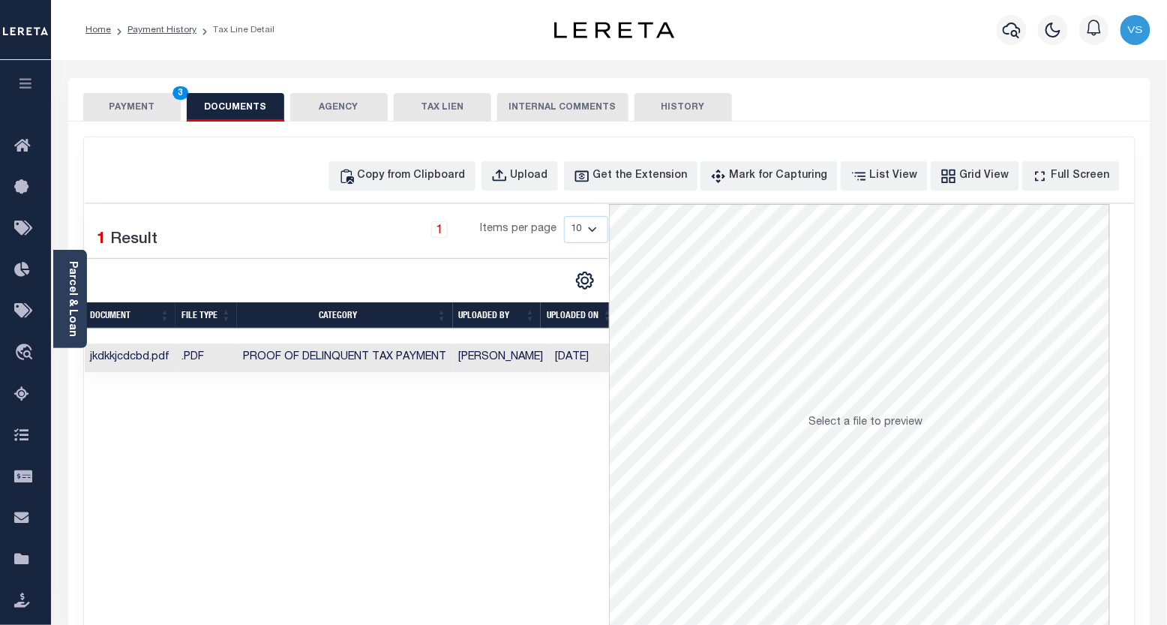
click at [110, 113] on button "PAYMENT 3" at bounding box center [132, 107] width 98 height 29
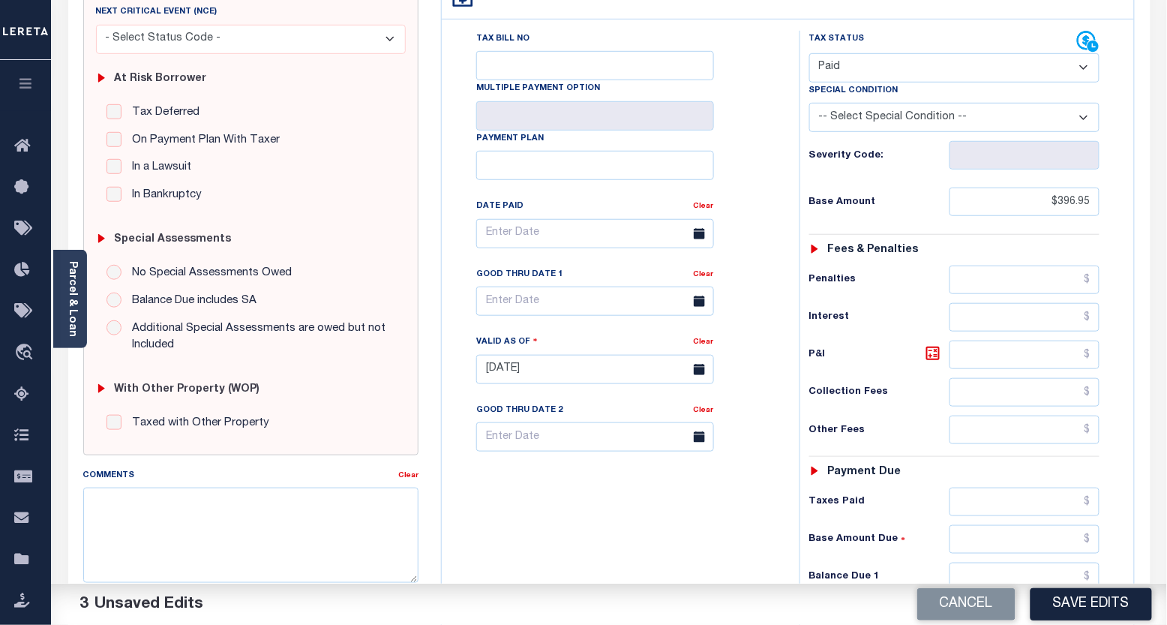
scroll to position [416, 0]
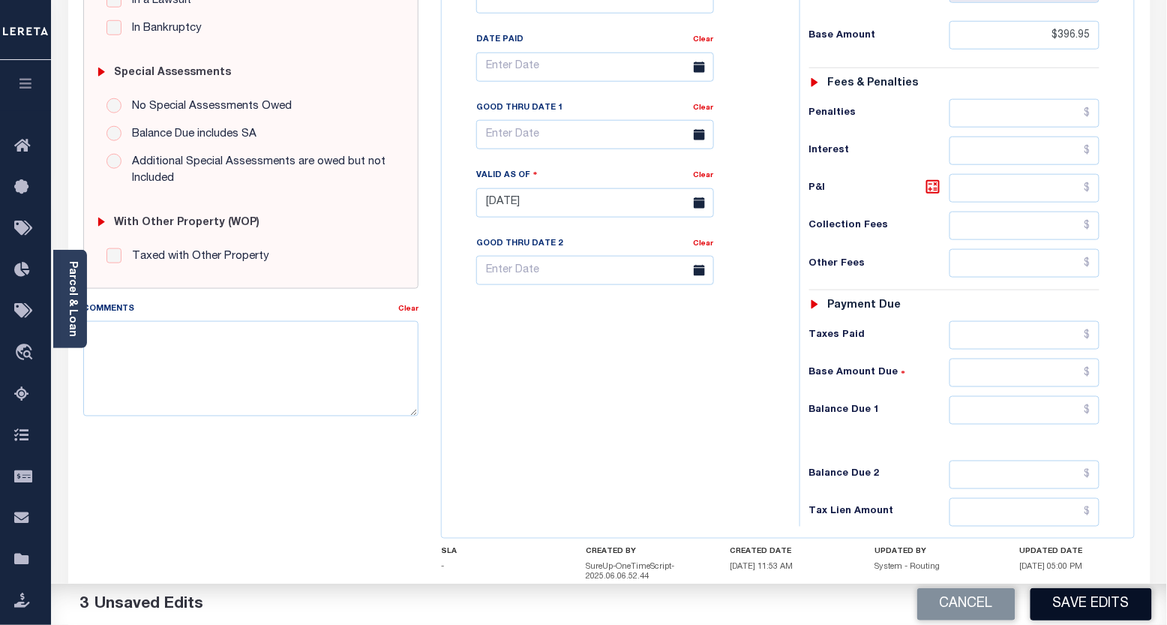
click at [1050, 596] on button "Save Edits" at bounding box center [1092, 604] width 122 height 32
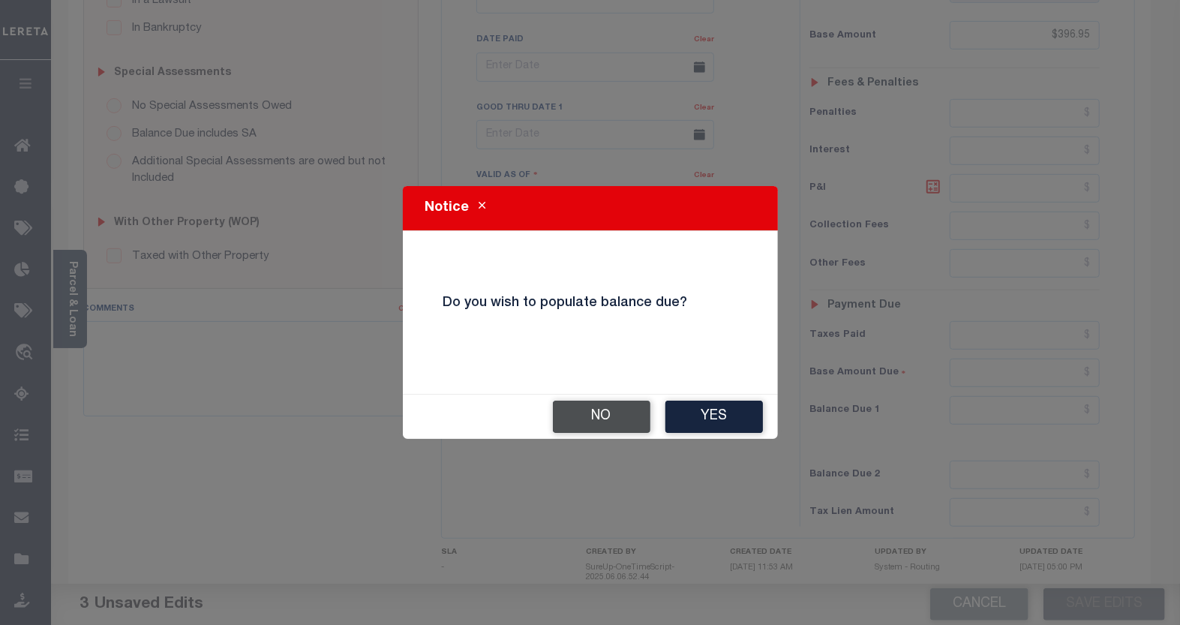
click at [596, 420] on button "No" at bounding box center [602, 417] width 98 height 32
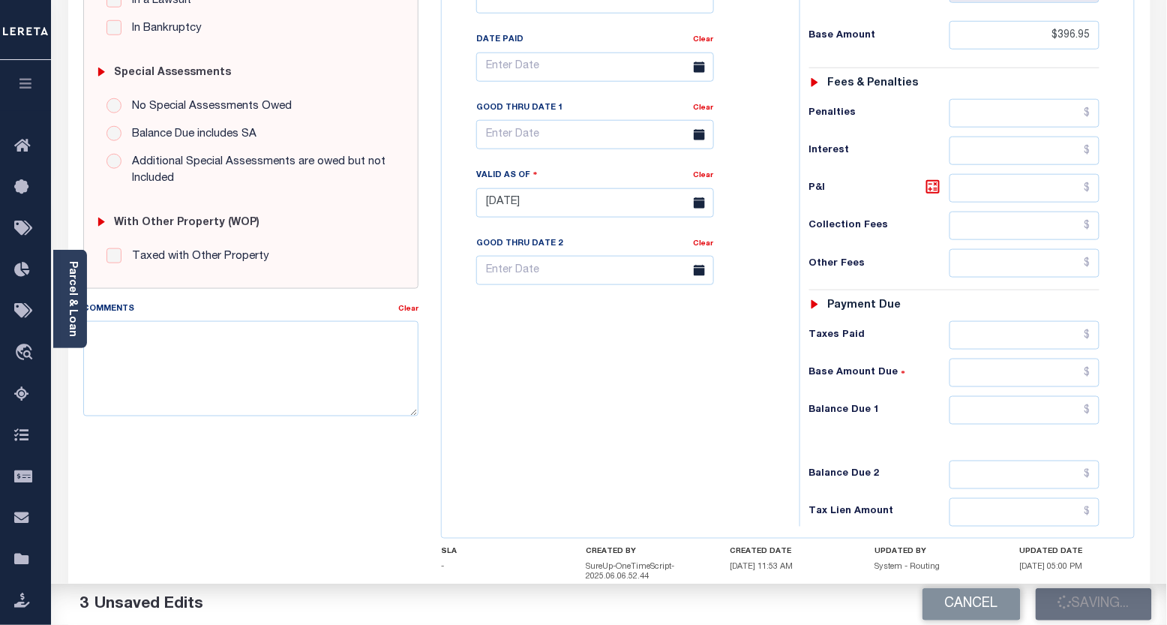
checkbox input "false"
type input "$396.95"
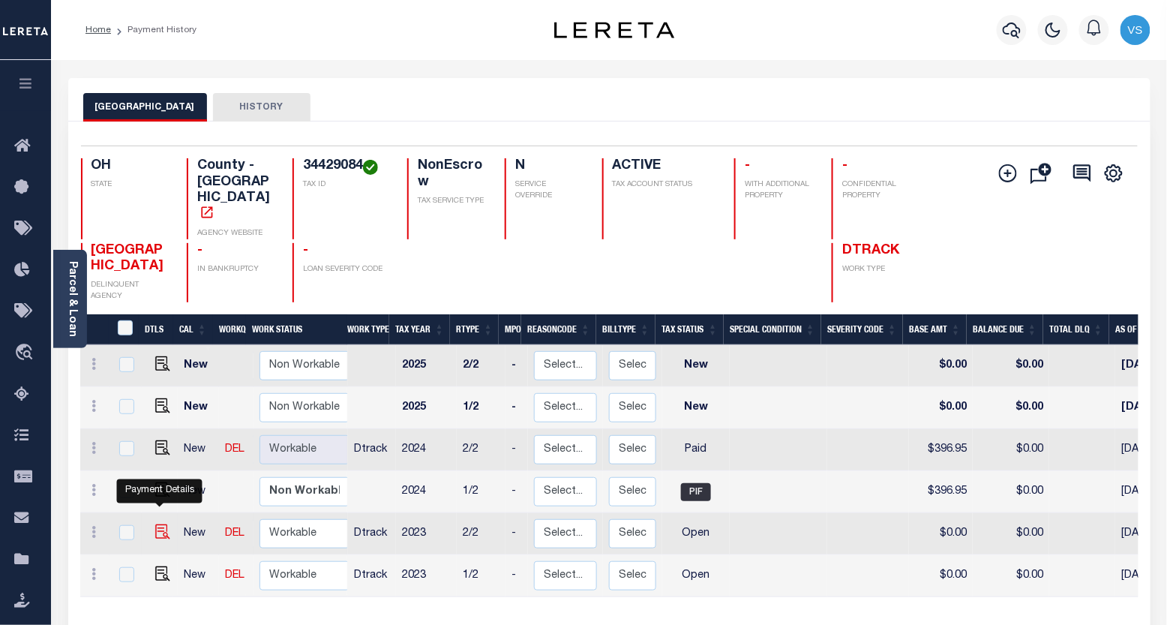
click at [158, 524] on img "" at bounding box center [162, 531] width 15 height 15
checkbox input "true"
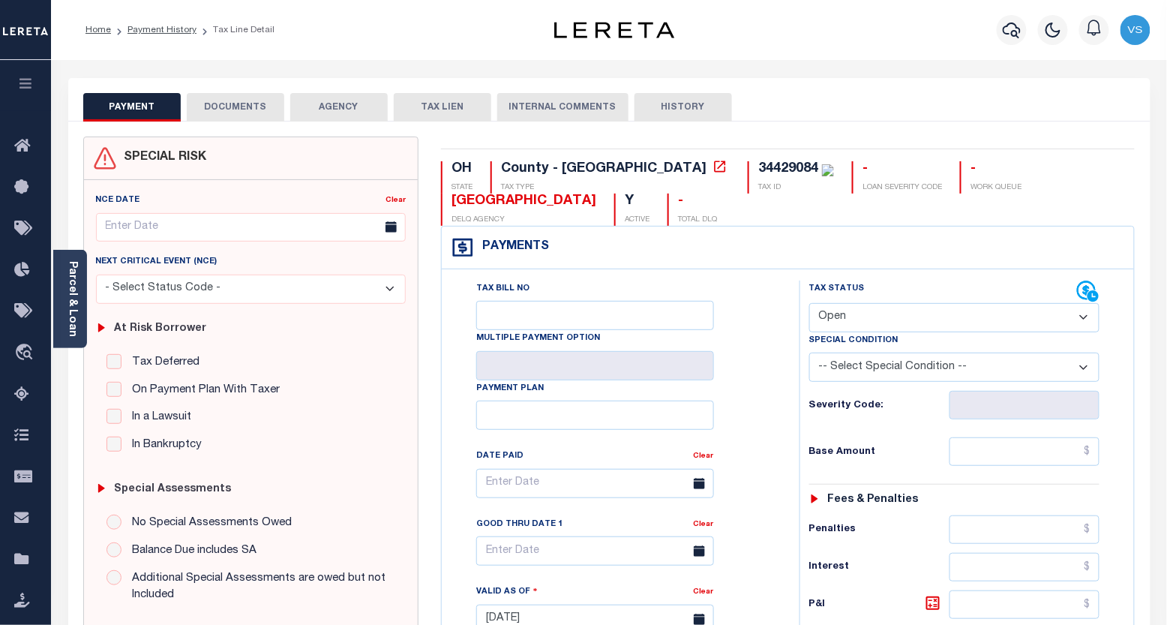
drag, startPoint x: 841, startPoint y: 323, endPoint x: 843, endPoint y: 333, distance: 10.6
click at [840, 323] on select "- Select Status Code - Open Due/Unpaid Paid Incomplete No Tax Due Internal Refu…" at bounding box center [955, 317] width 291 height 29
select select "PYD"
click at [810, 304] on select "- Select Status Code - Open Due/Unpaid Paid Incomplete No Tax Due Internal Refu…" at bounding box center [955, 317] width 291 height 29
type input "[DATE]"
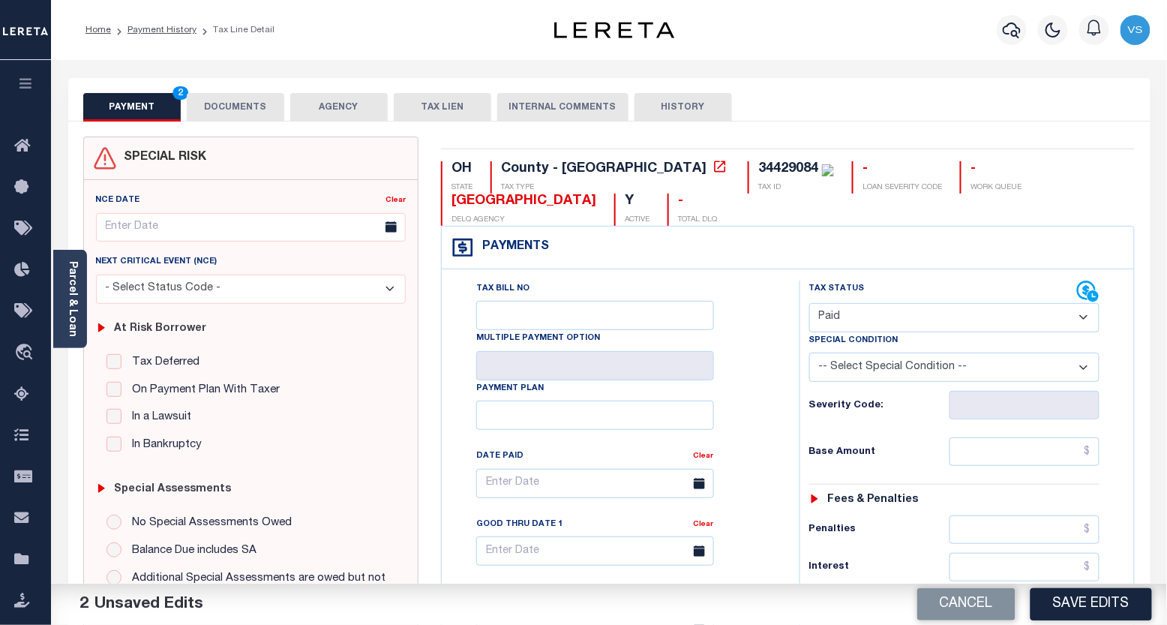
click at [219, 110] on button "DOCUMENTS" at bounding box center [236, 107] width 98 height 29
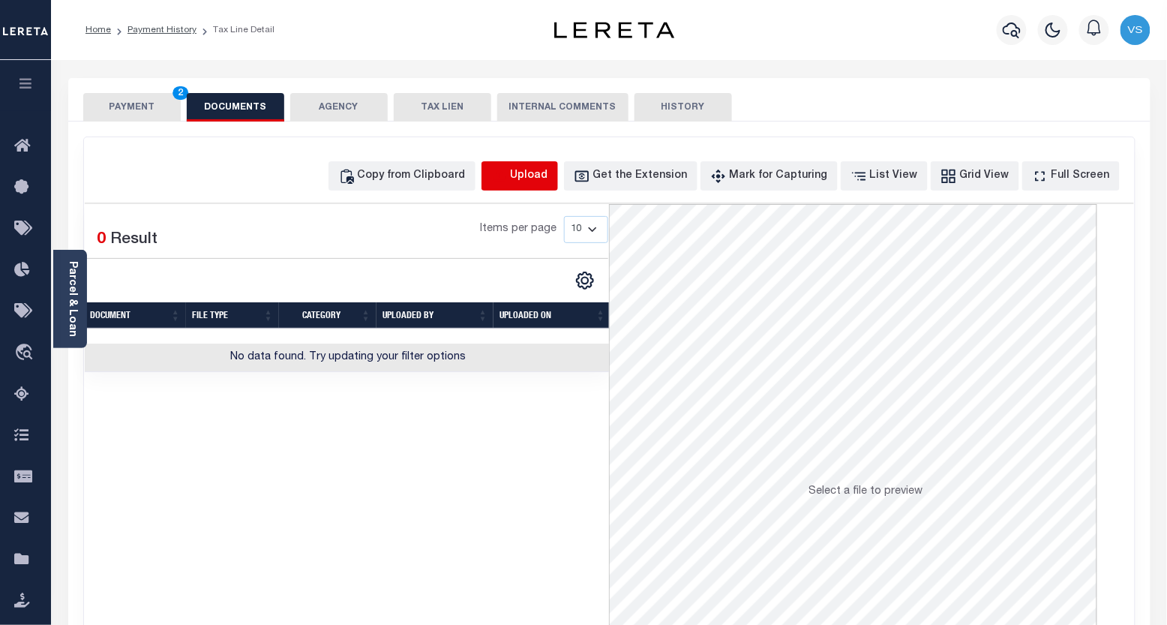
click at [506, 180] on icon "button" at bounding box center [499, 175] width 14 height 12
select select "POP"
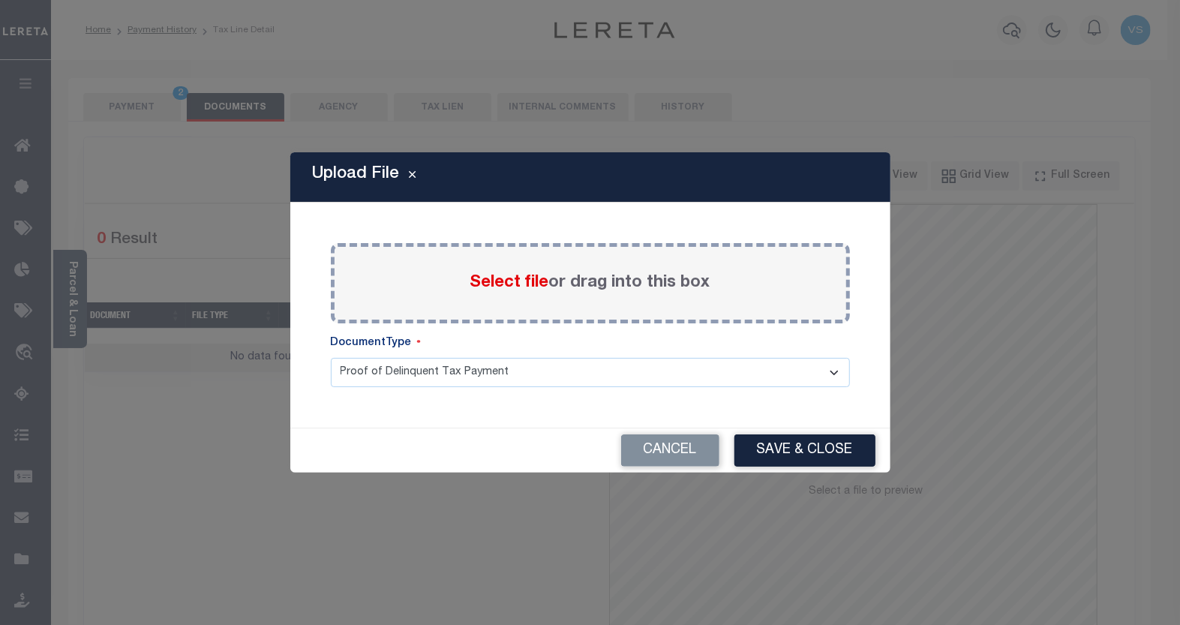
click at [483, 278] on span "Select file" at bounding box center [509, 283] width 79 height 17
click at [0, 0] on input "Select file or drag into this box" at bounding box center [0, 0] width 0 height 0
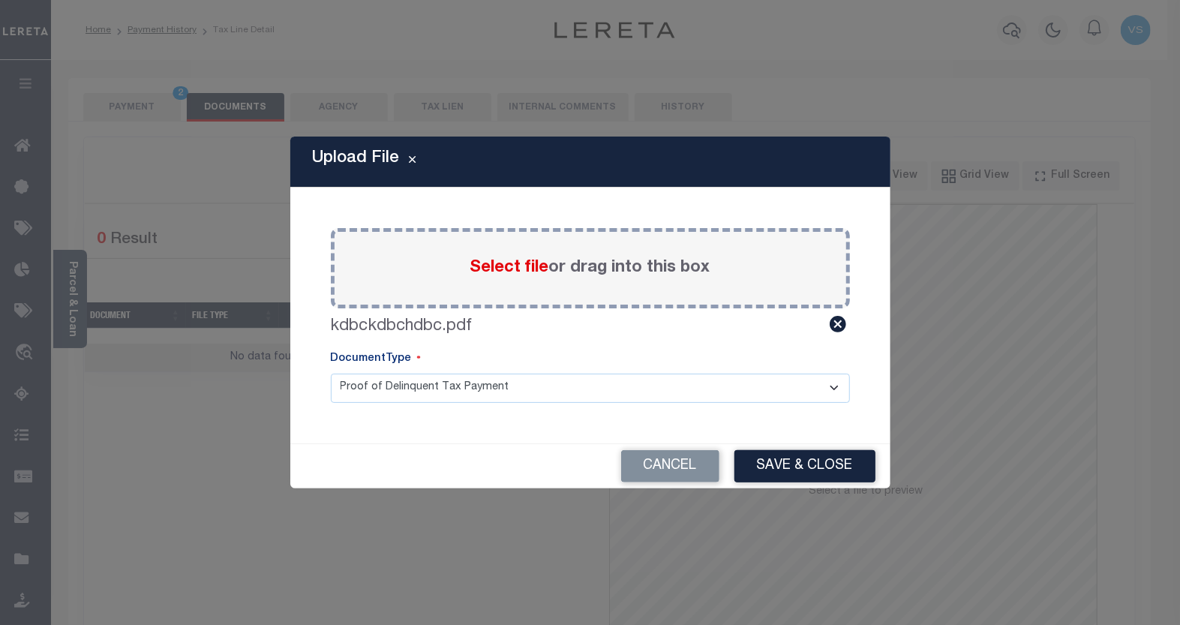
click at [785, 453] on button "Save & Close" at bounding box center [805, 466] width 141 height 32
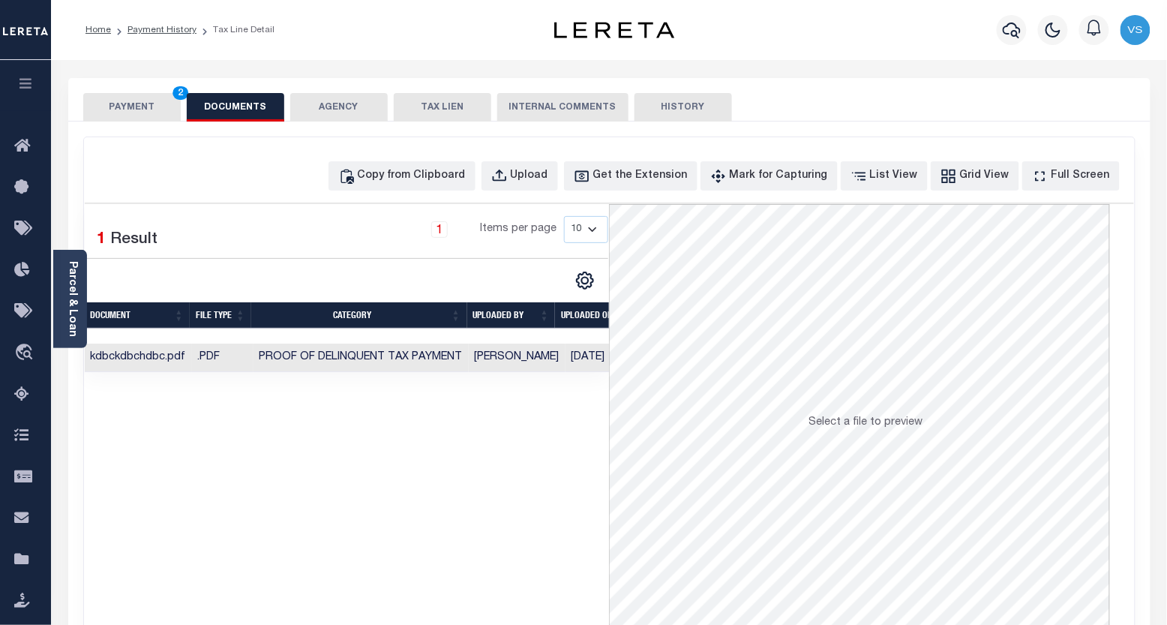
click at [108, 107] on button "PAYMENT 2" at bounding box center [132, 107] width 98 height 29
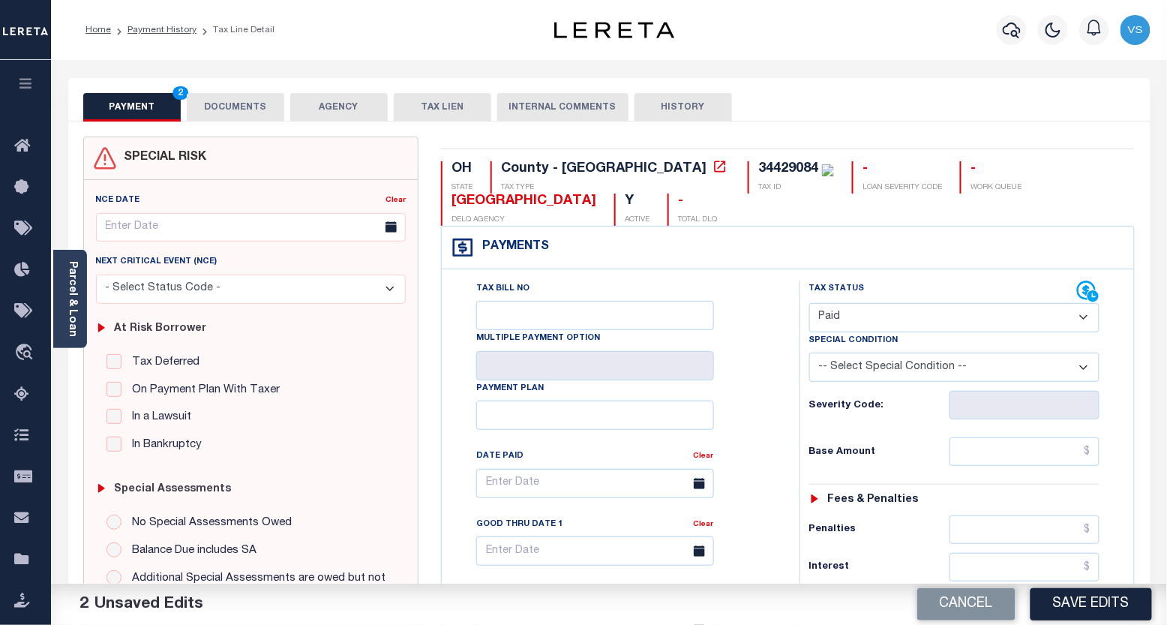
scroll to position [500, 0]
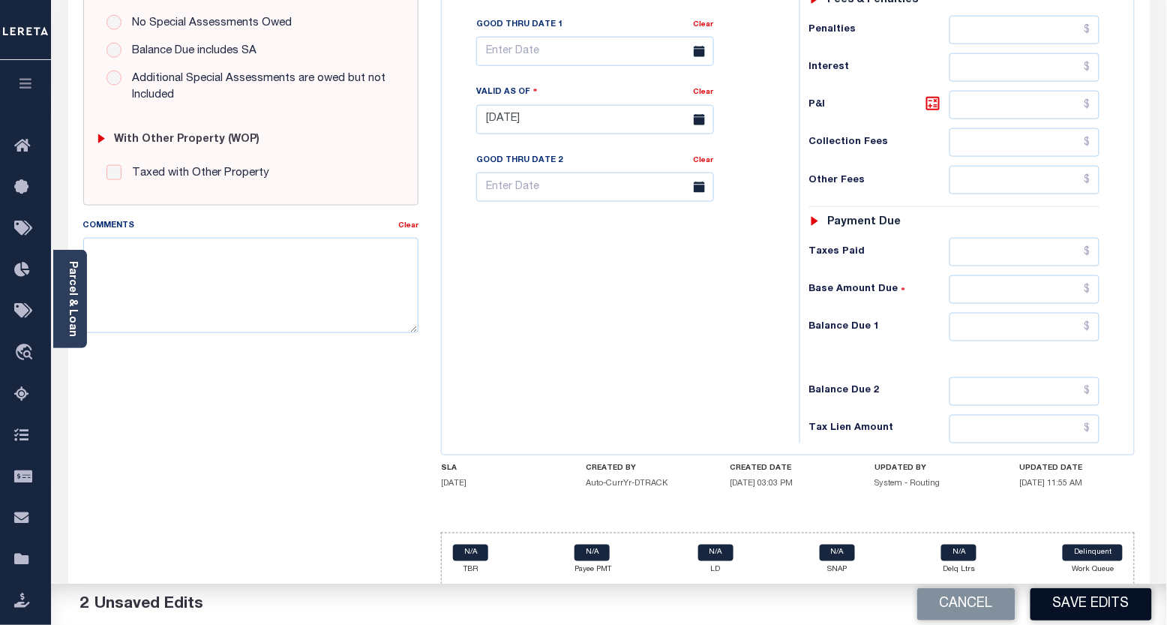
click at [1054, 615] on button "Save Edits" at bounding box center [1092, 604] width 122 height 32
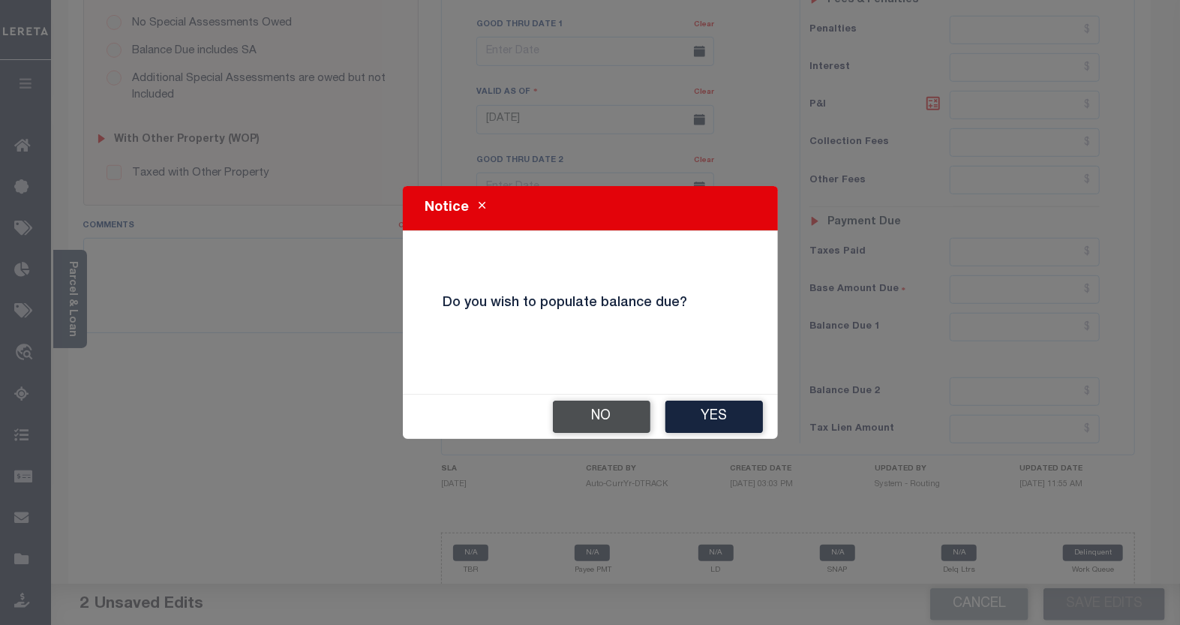
click at [585, 410] on button "No" at bounding box center [602, 417] width 98 height 32
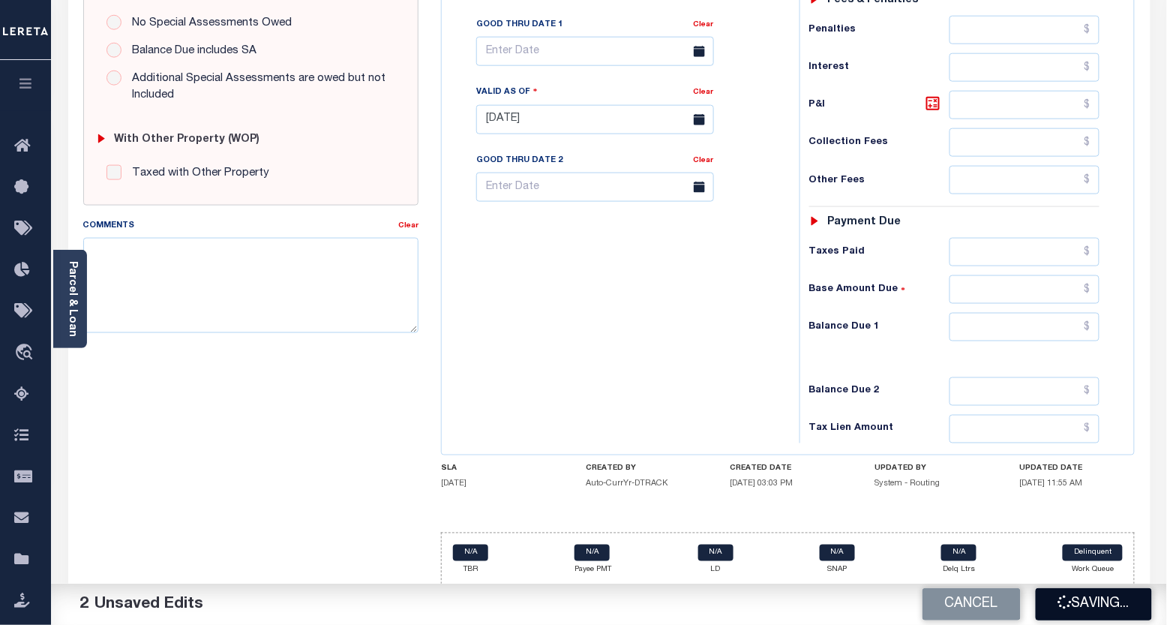
click at [1066, 601] on button "Saving..." at bounding box center [1094, 604] width 116 height 32
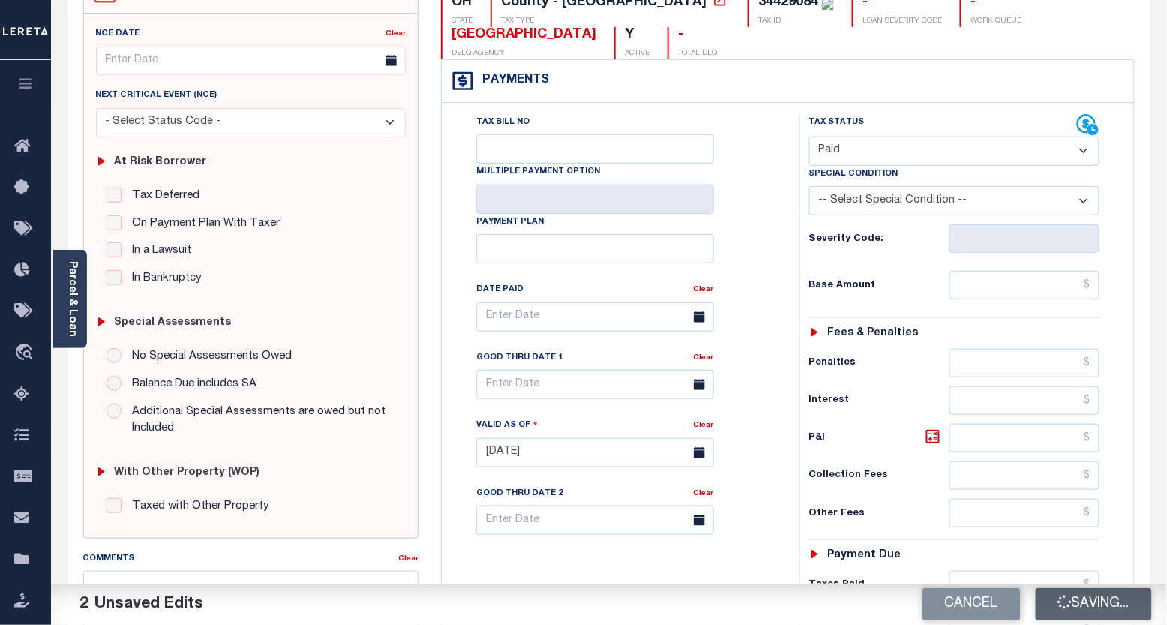
scroll to position [0, 0]
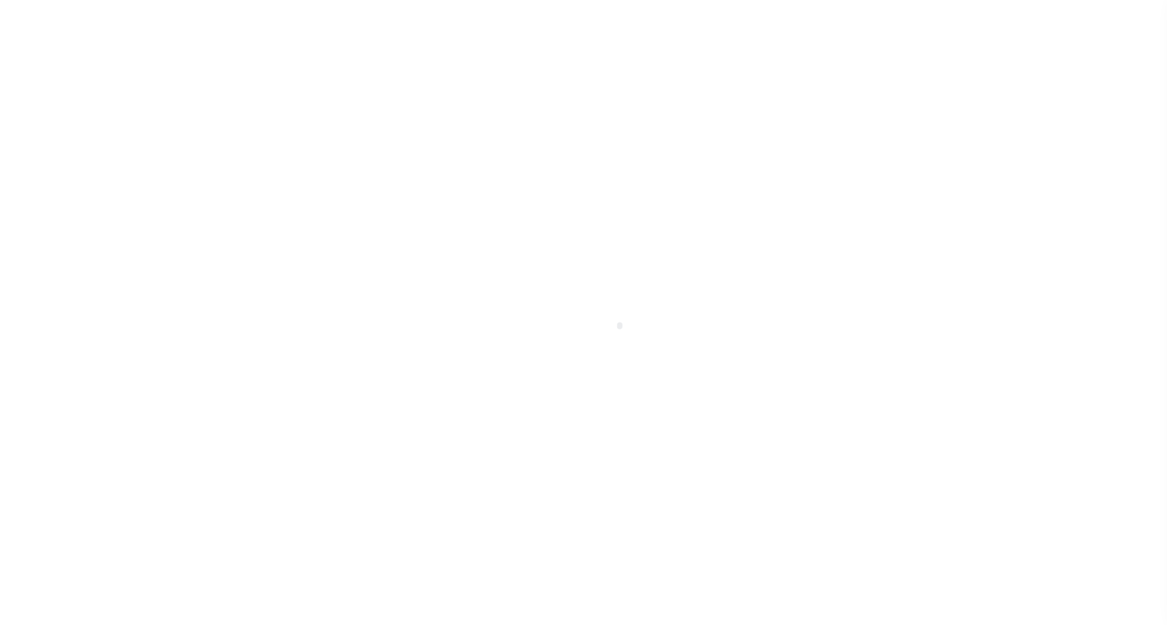
select select "PYD"
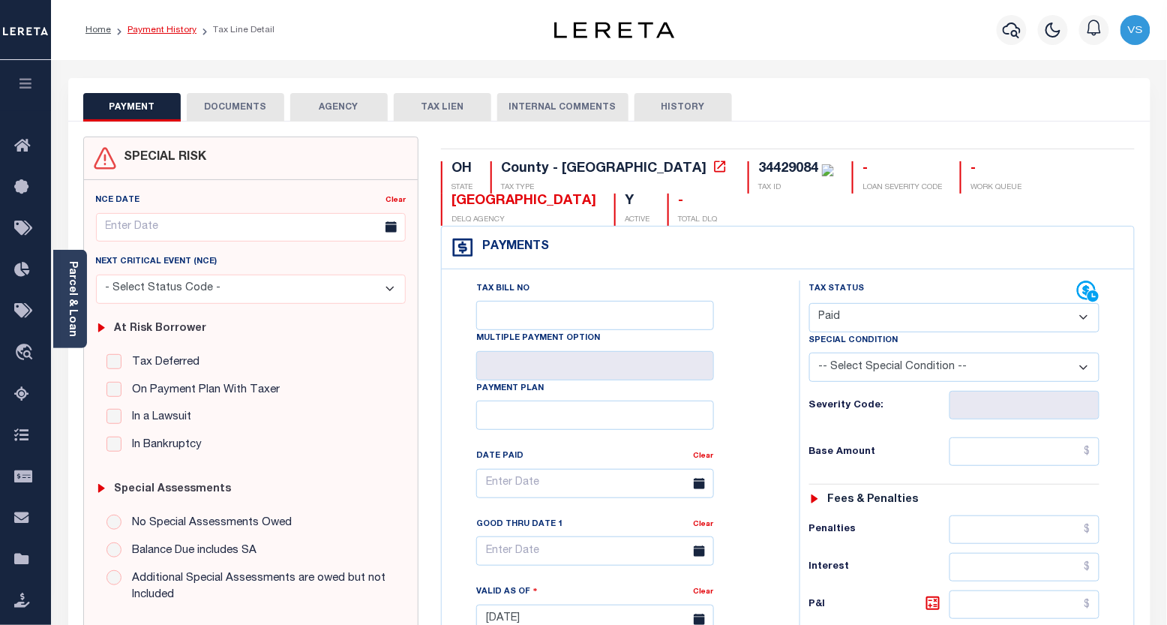
click at [155, 30] on link "Payment History" at bounding box center [162, 30] width 69 height 9
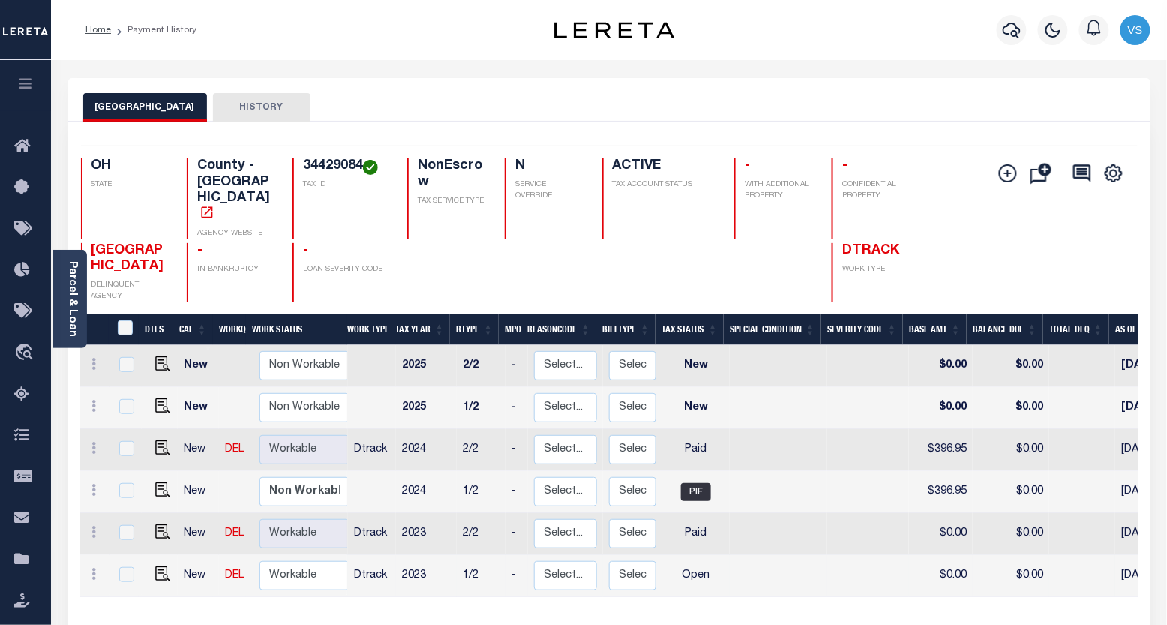
scroll to position [302, 0]
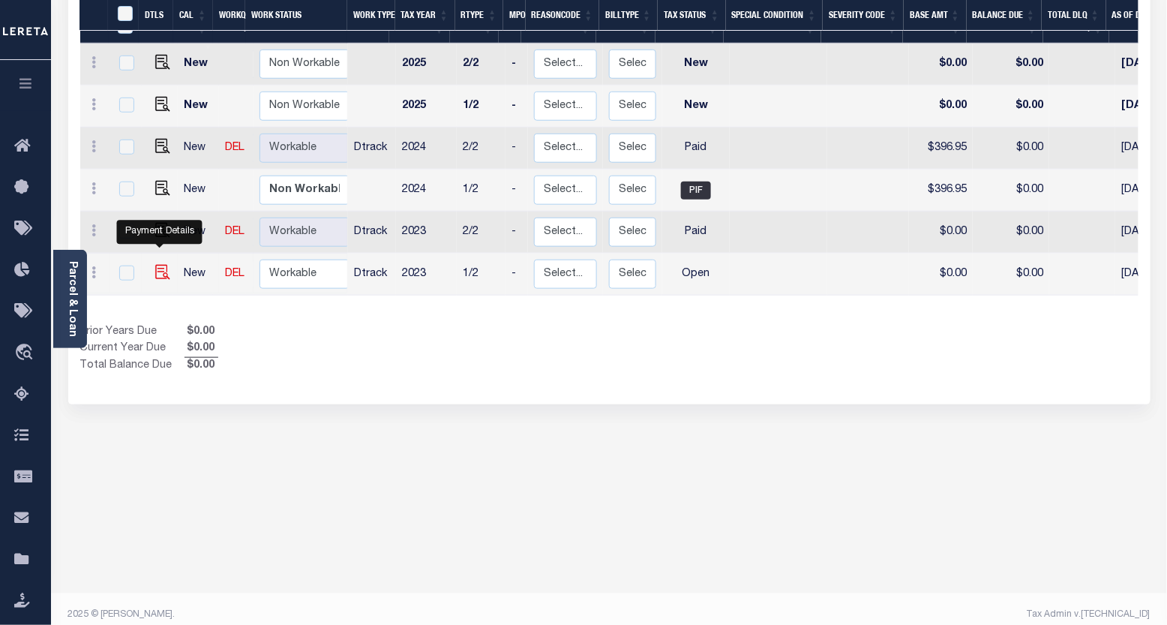
click at [161, 265] on img "" at bounding box center [162, 272] width 15 height 15
checkbox input "true"
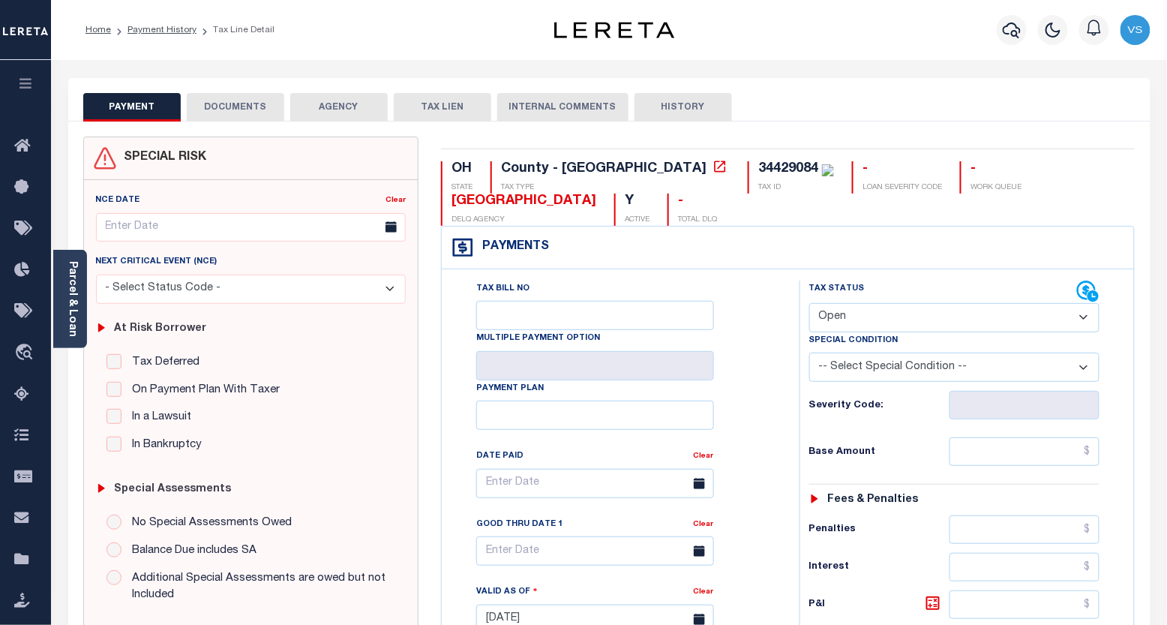
click at [837, 311] on select "- Select Status Code - Open Due/Unpaid Paid Incomplete No Tax Due Internal Refu…" at bounding box center [955, 317] width 291 height 29
select select "PYD"
click at [810, 304] on select "- Select Status Code - Open Due/Unpaid Paid Incomplete No Tax Due Internal Refu…" at bounding box center [955, 317] width 291 height 29
type input "[DATE]"
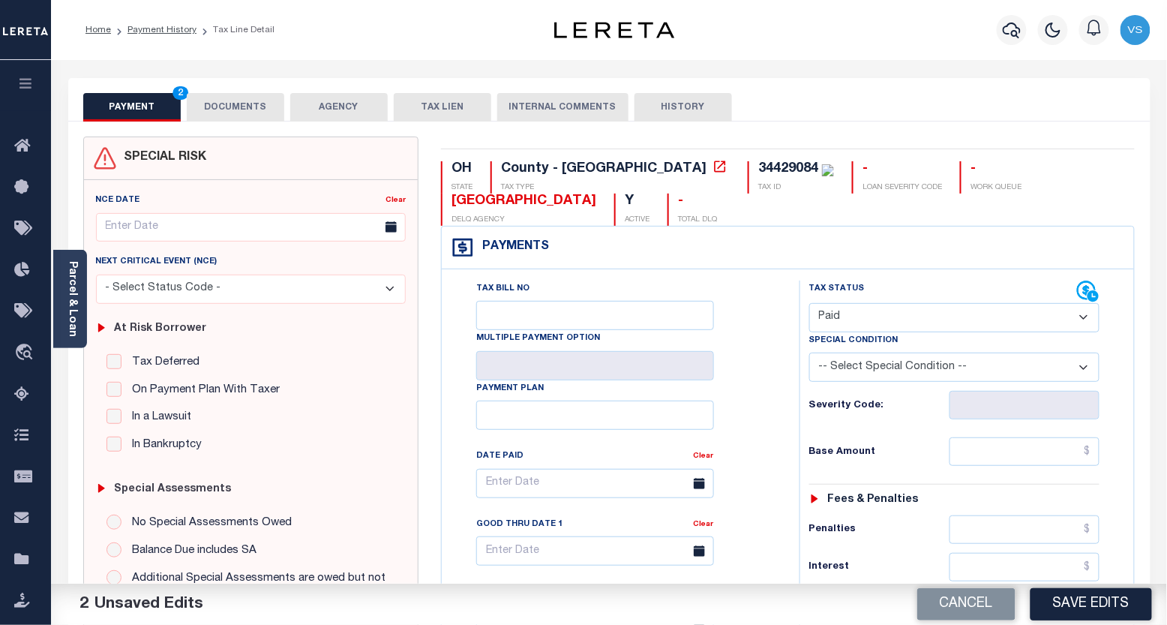
scroll to position [416, 0]
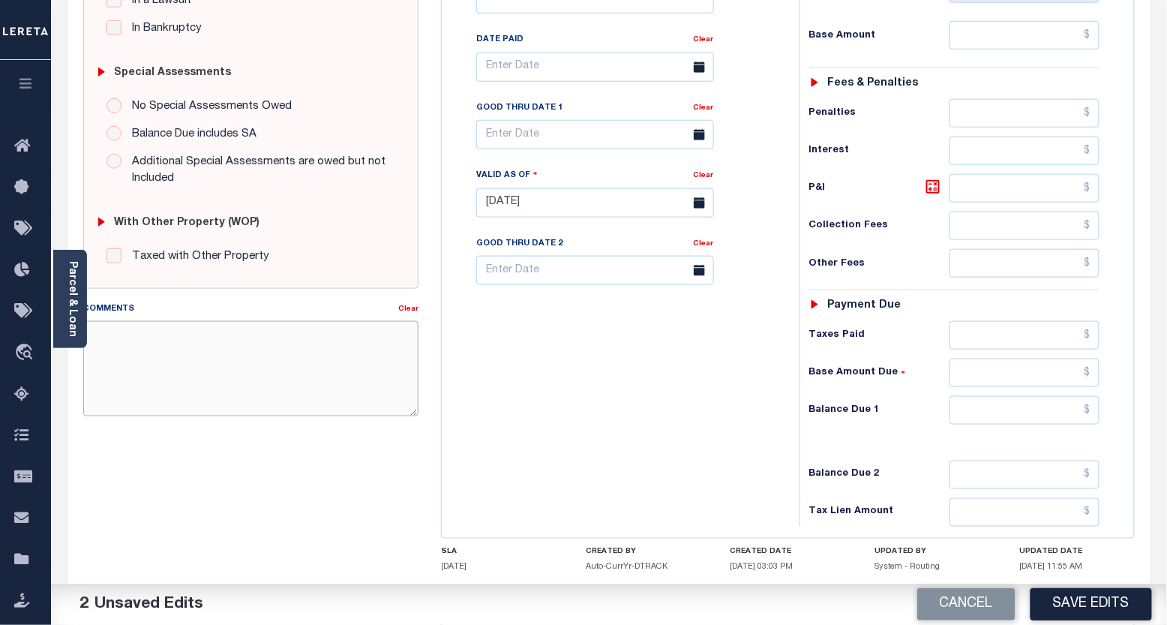
click at [240, 366] on textarea "Comments" at bounding box center [251, 368] width 336 height 95
click at [327, 362] on textarea "Comments" at bounding box center [251, 368] width 336 height 95
paste textarea "See attached 2024 2/2 - VS"
click at [182, 338] on textarea "See attached 2024 2/2 - VS" at bounding box center [251, 368] width 336 height 95
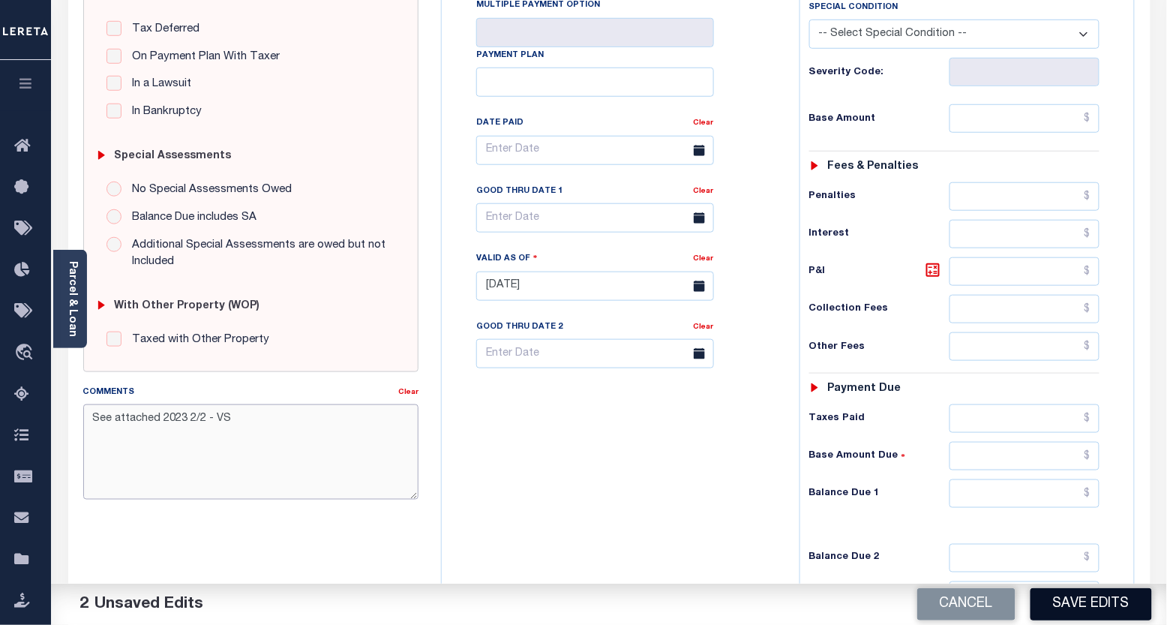
type textarea "See attached 2023 2/2 - VS"
click at [1047, 598] on button "Save Edits" at bounding box center [1092, 604] width 122 height 32
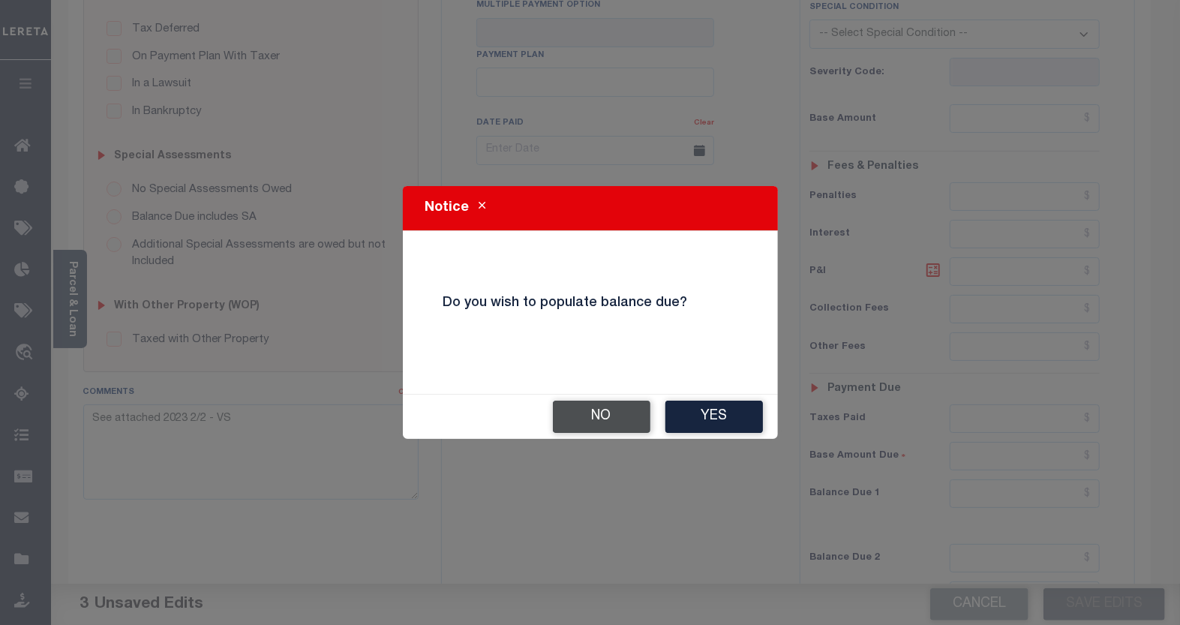
click at [581, 422] on button "No" at bounding box center [602, 417] width 98 height 32
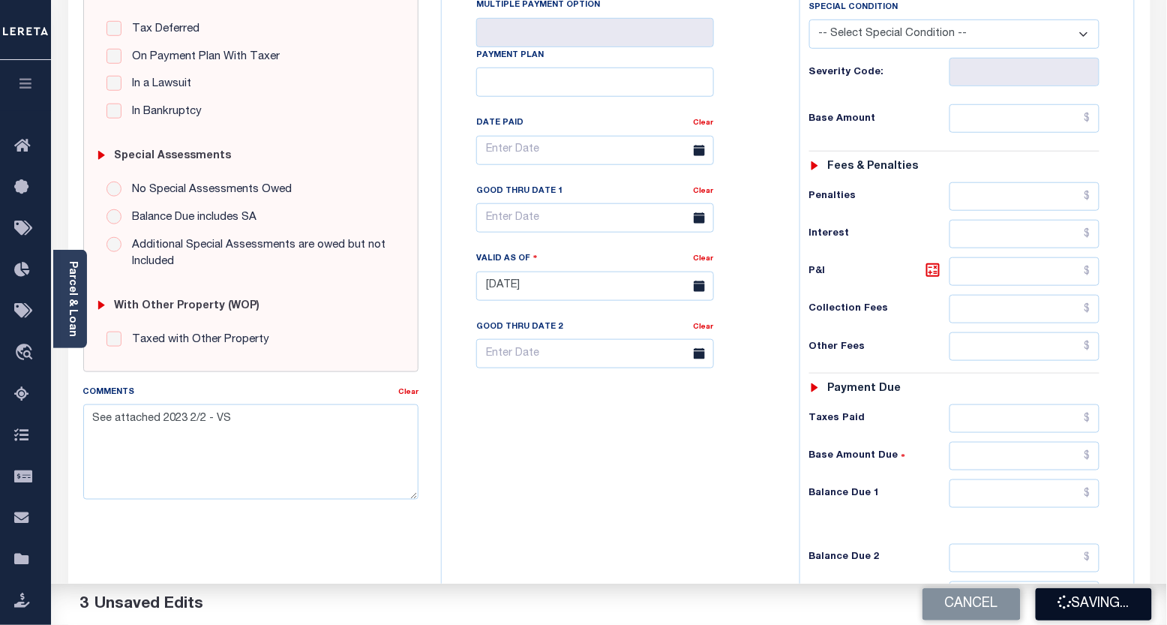
click at [1062, 606] on icon "button" at bounding box center [1065, 602] width 18 height 18
click at [1056, 605] on div "Cancel Saving..." at bounding box center [888, 605] width 558 height 42
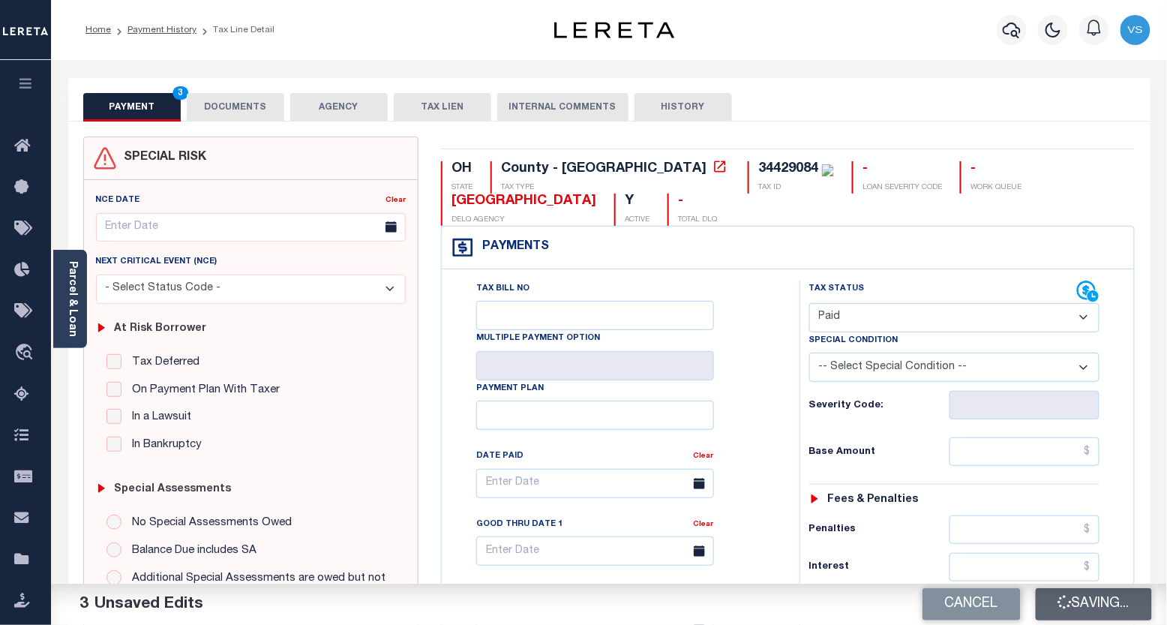
scroll to position [416, 0]
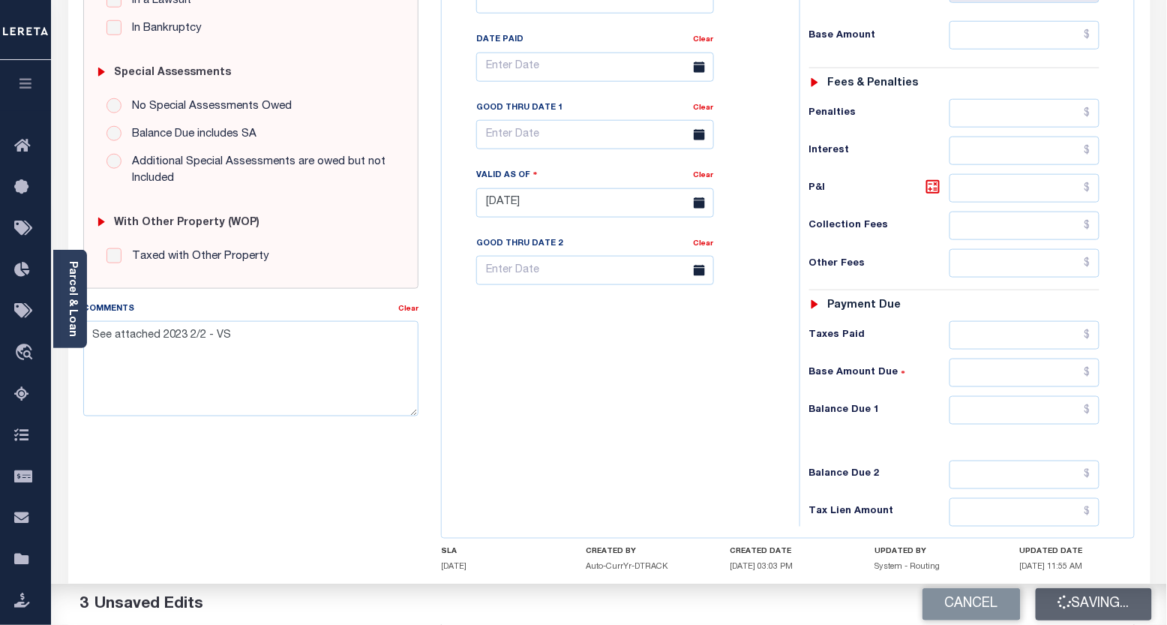
checkbox input "false"
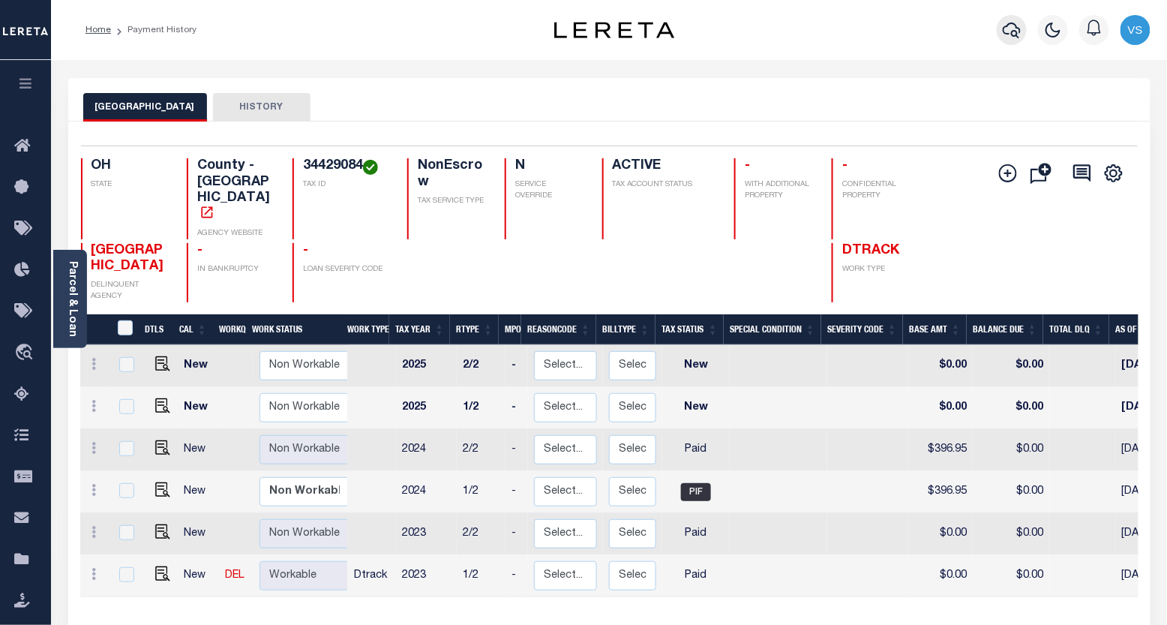
click at [1013, 35] on icon "button" at bounding box center [1012, 31] width 18 height 16
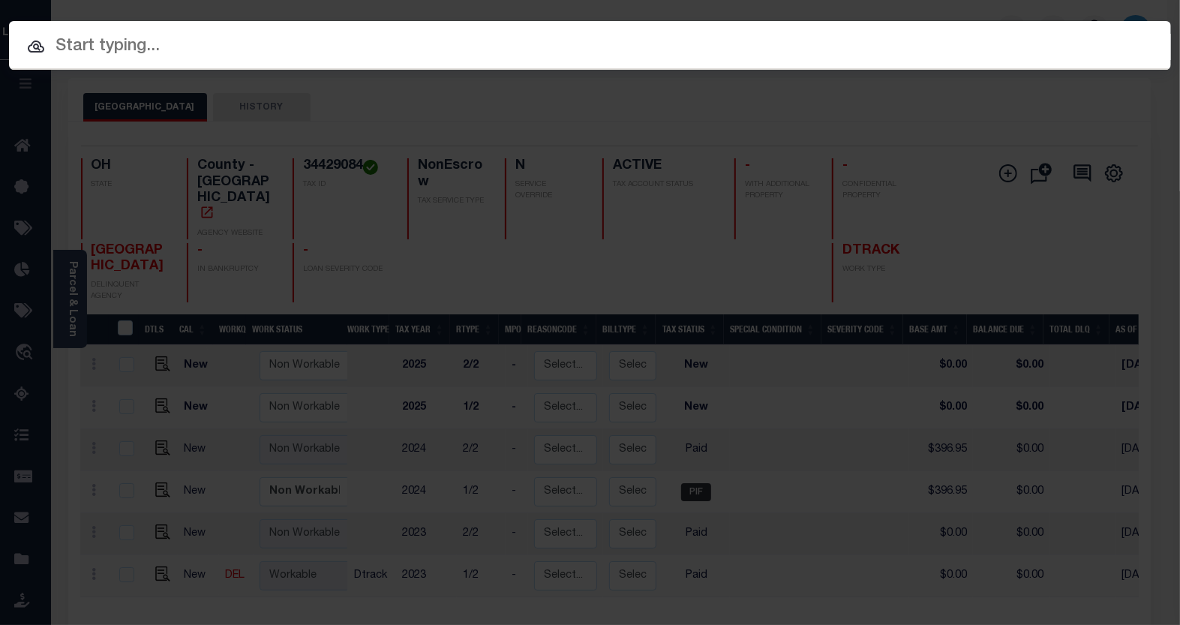
paste input "6100267"
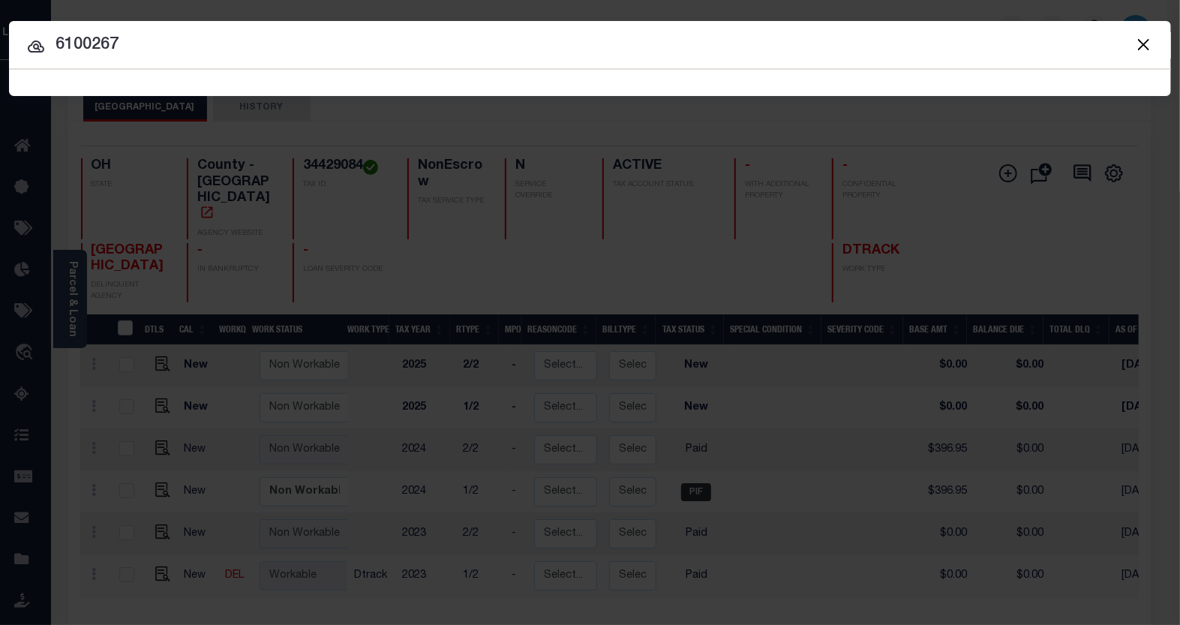
type input "6100267"
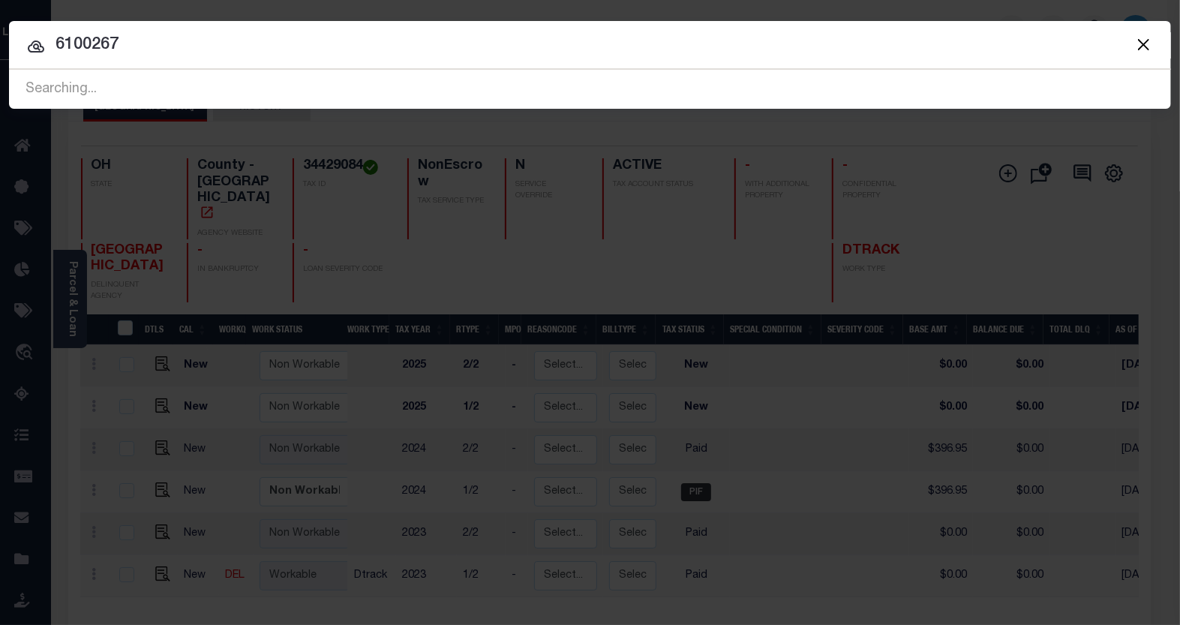
click at [181, 45] on input "6100267" at bounding box center [590, 45] width 1162 height 26
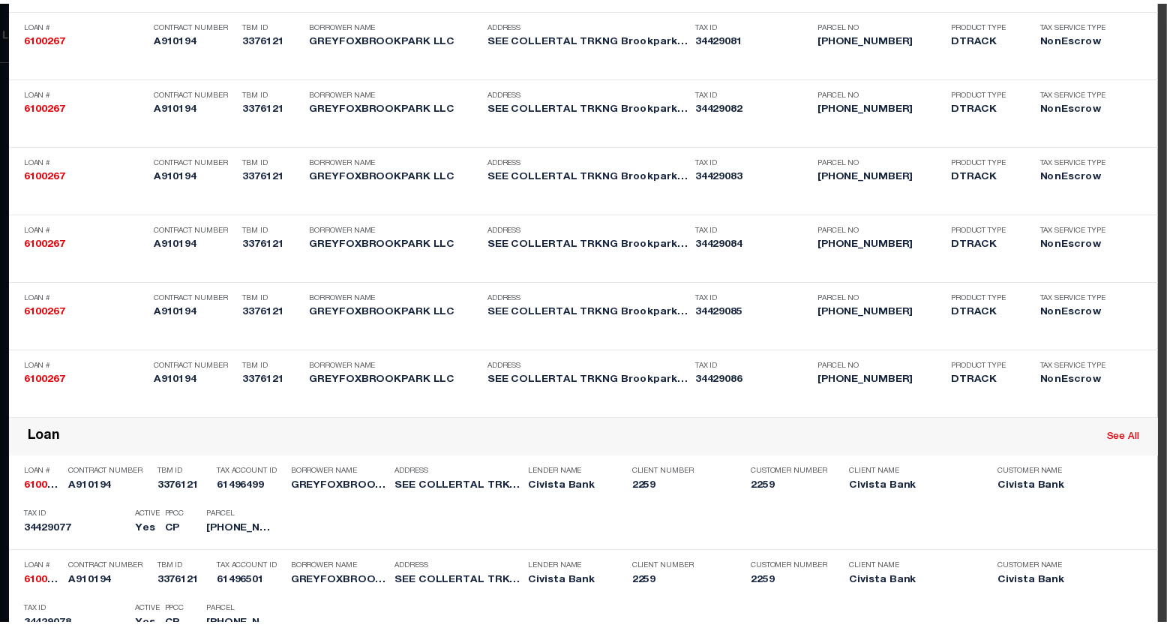
scroll to position [1588, 0]
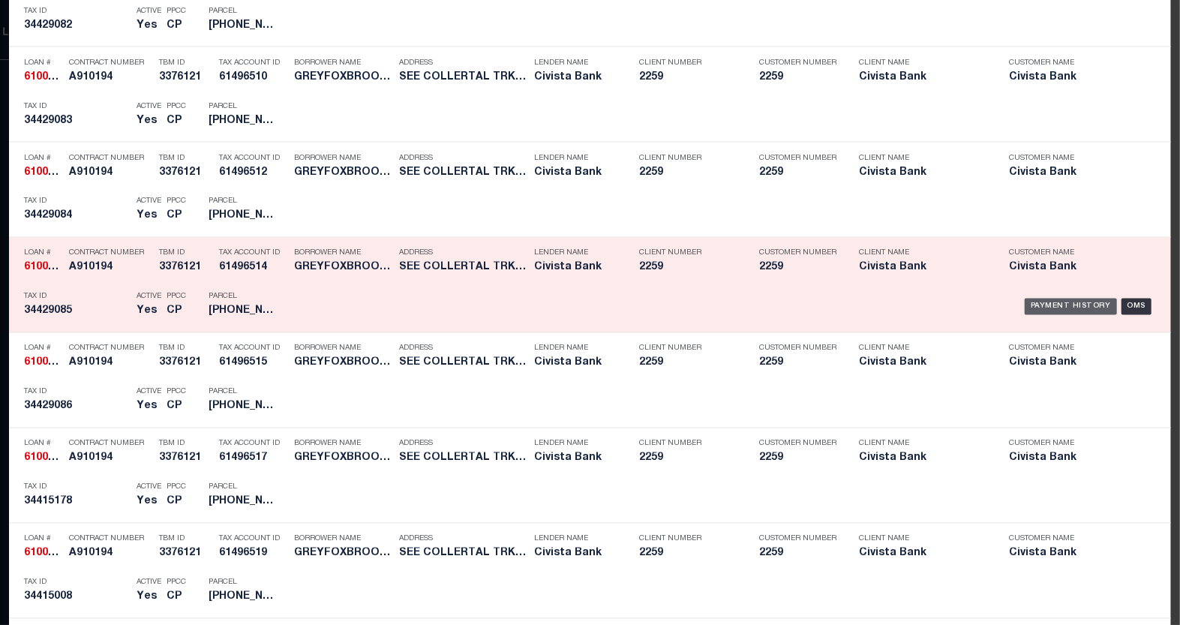
click at [1053, 302] on div "Payment History" at bounding box center [1071, 307] width 92 height 17
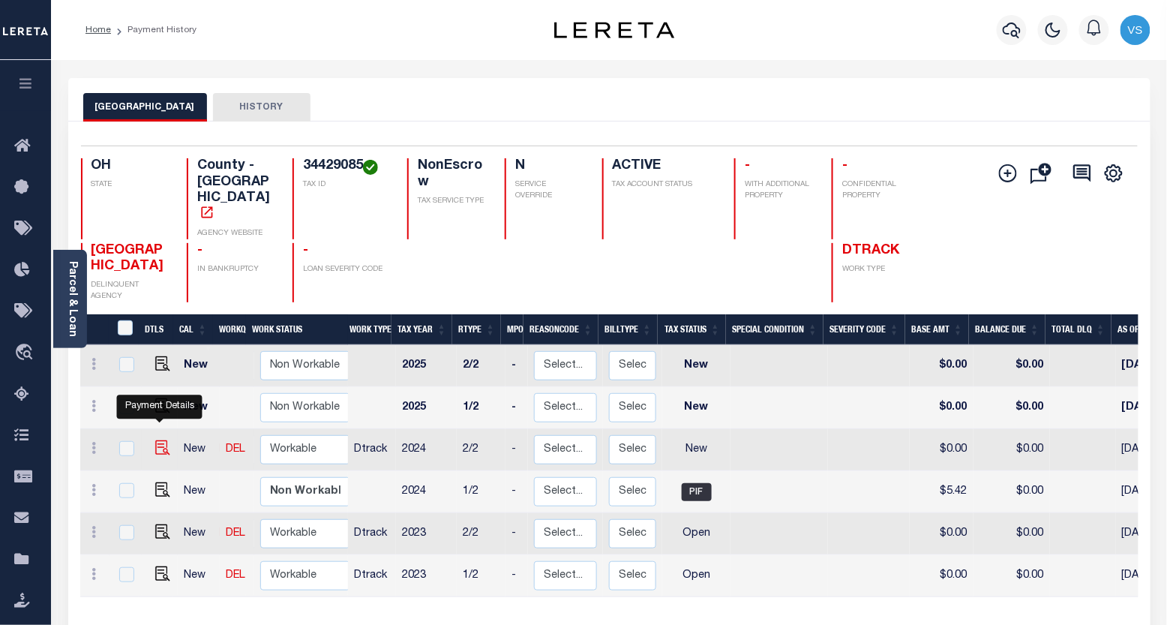
click at [156, 440] on img "" at bounding box center [162, 447] width 15 height 15
checkbox input "true"
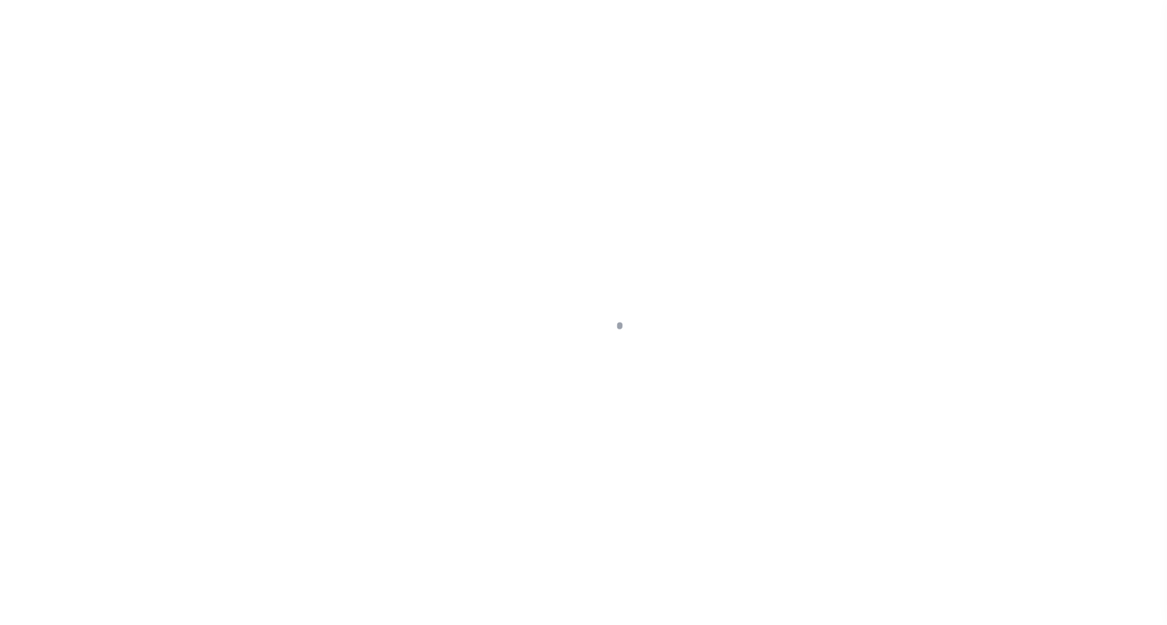
select select "NW2"
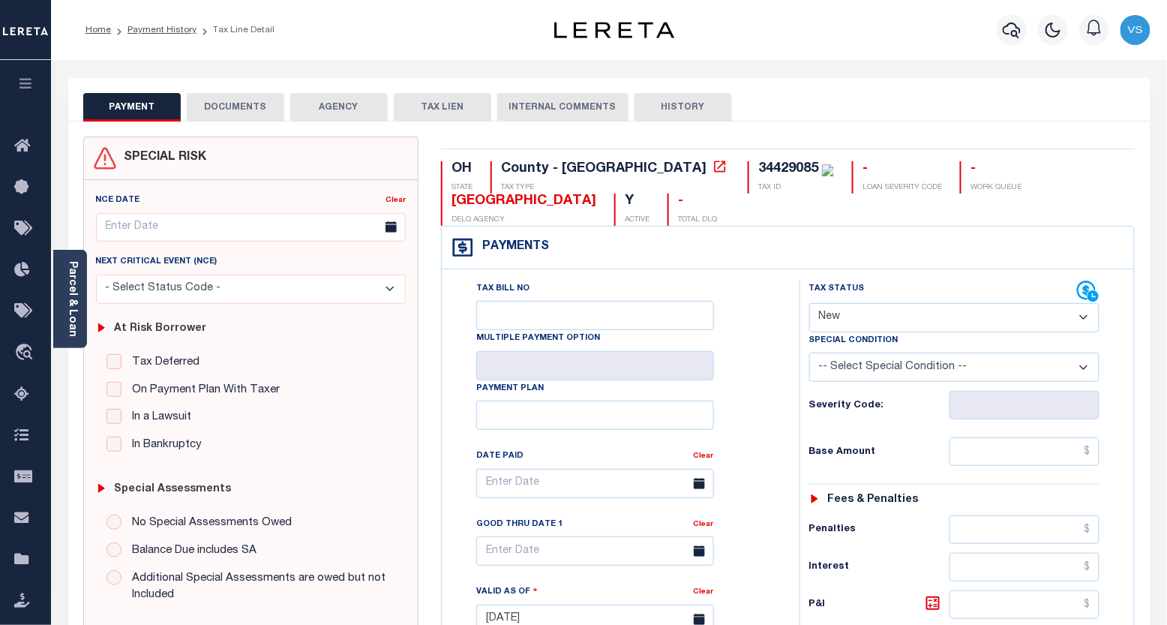
click at [235, 110] on button "DOCUMENTS" at bounding box center [236, 107] width 98 height 29
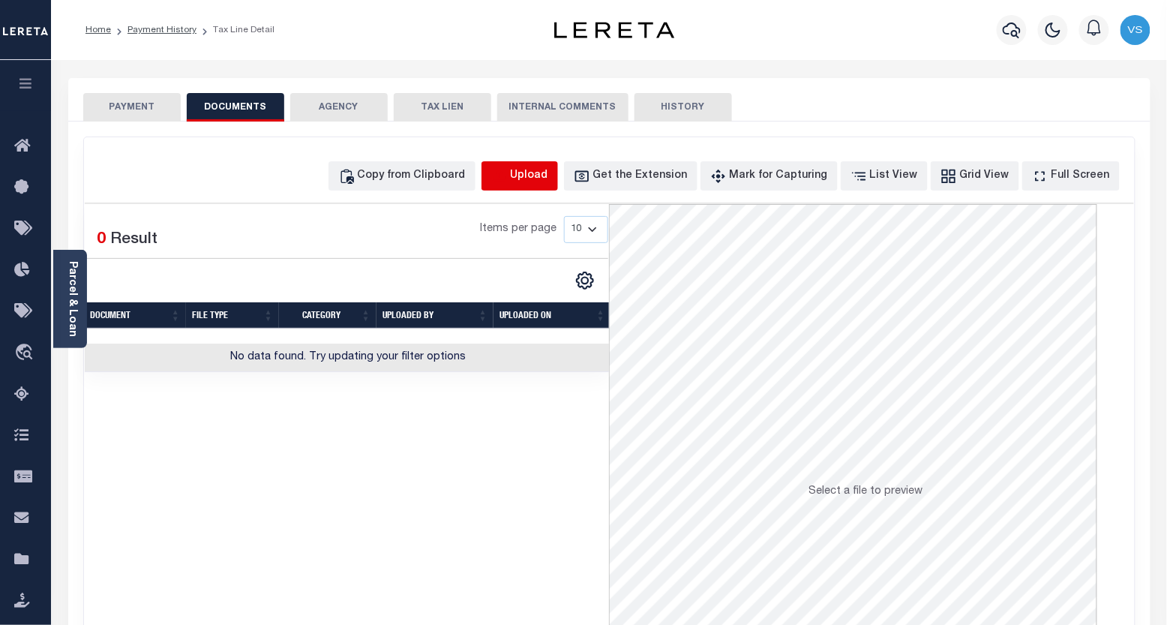
click at [508, 170] on icon "button" at bounding box center [499, 176] width 17 height 17
select select "POP"
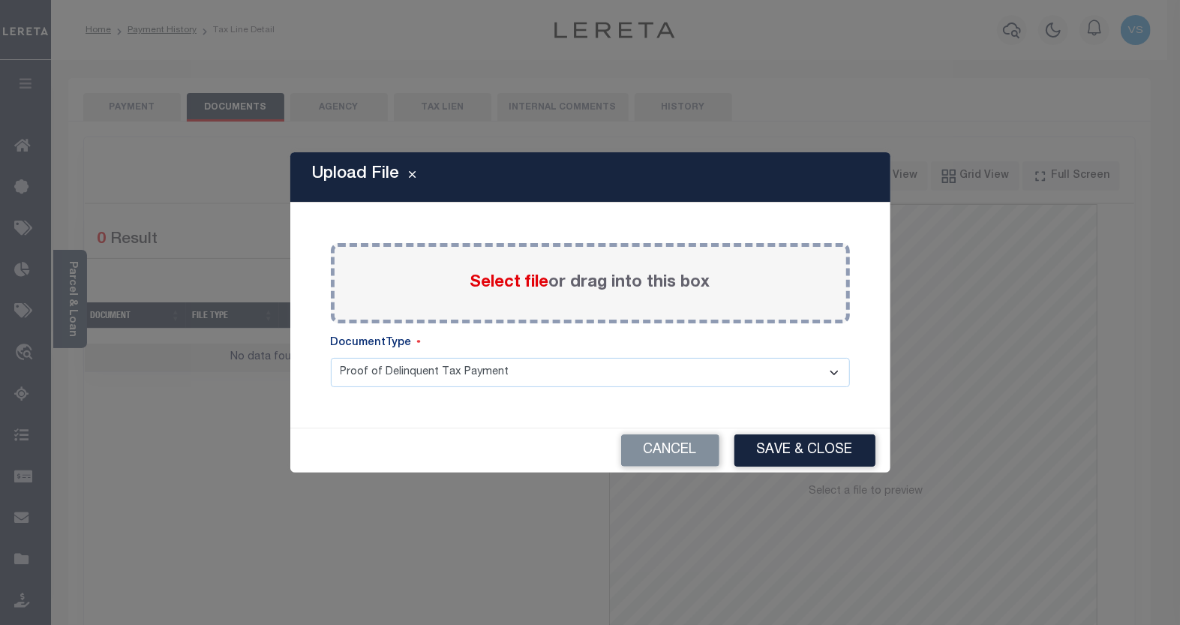
click at [490, 280] on span "Select file" at bounding box center [509, 283] width 79 height 17
click at [0, 0] on input "Select file or drag into this box" at bounding box center [0, 0] width 0 height 0
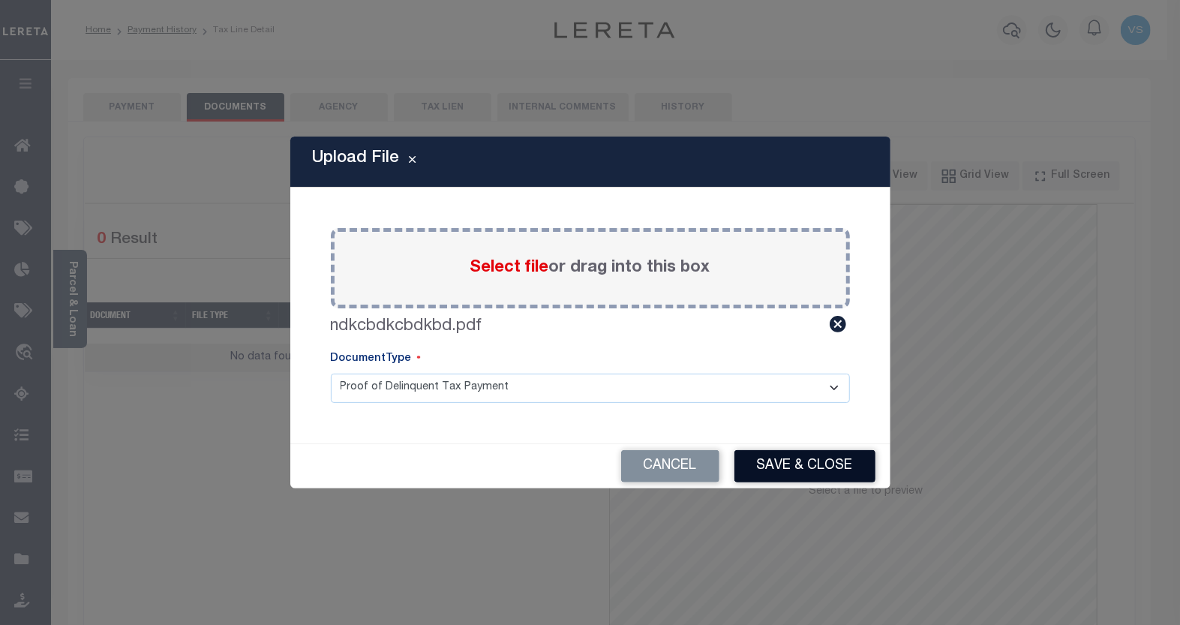
click at [792, 459] on button "Save & Close" at bounding box center [805, 466] width 141 height 32
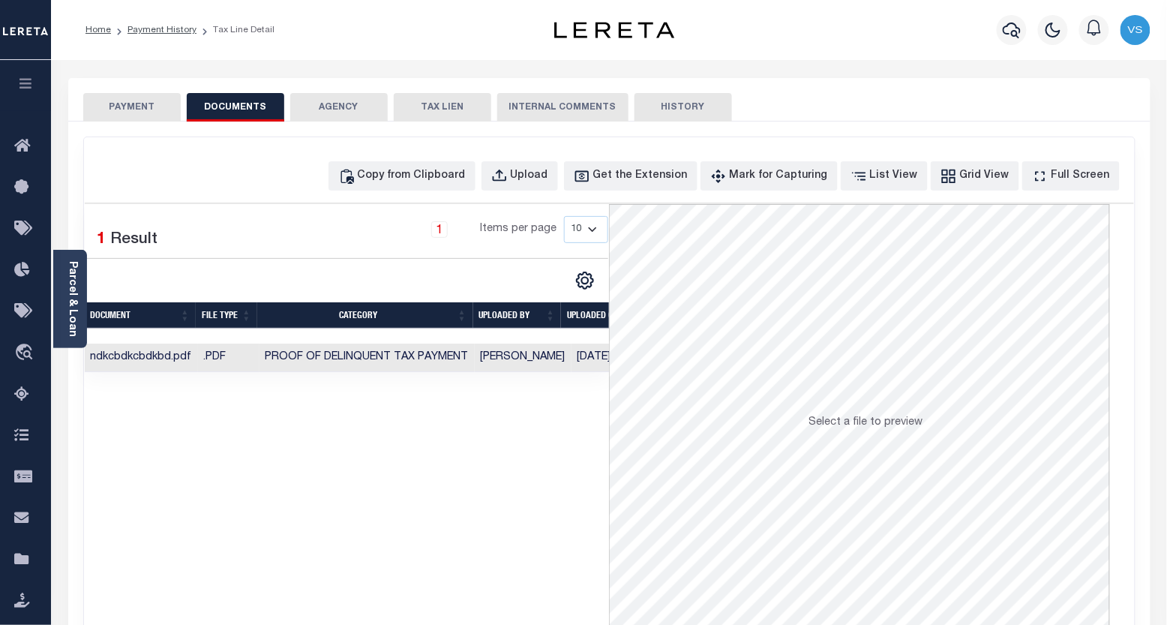
click at [120, 108] on button "PAYMENT" at bounding box center [132, 107] width 98 height 29
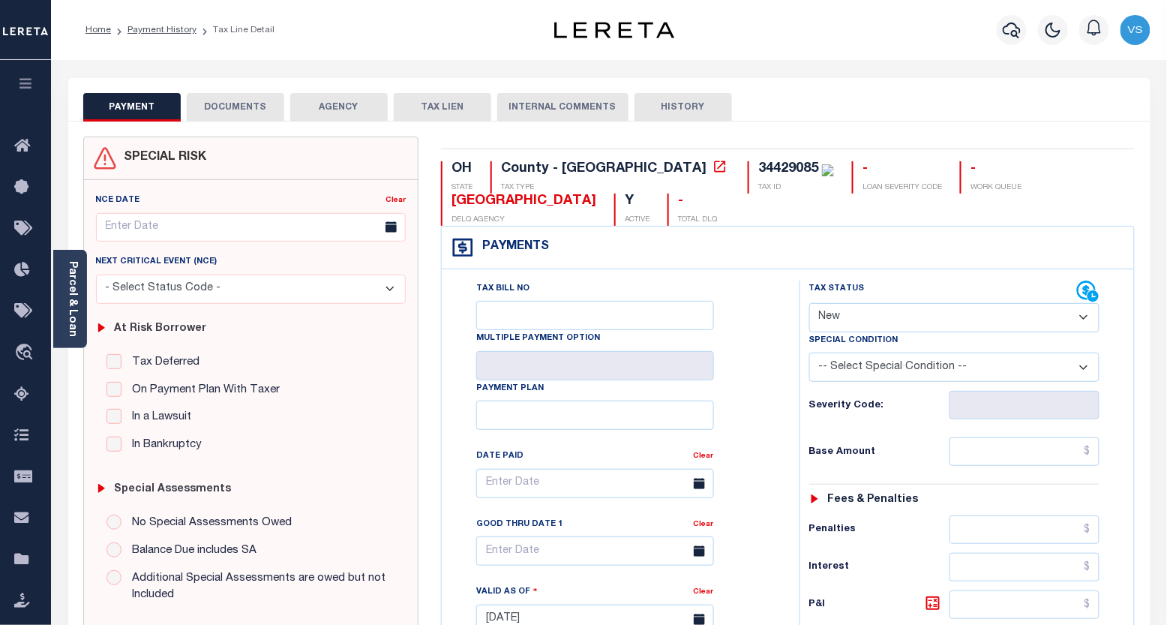
drag, startPoint x: 840, startPoint y: 321, endPoint x: 838, endPoint y: 333, distance: 12.2
click at [839, 321] on select "- Select Status Code - Open Due/Unpaid Paid Incomplete No Tax Due Internal Refu…" at bounding box center [955, 317] width 291 height 29
select select "PYD"
click at [810, 304] on select "- Select Status Code - Open Due/Unpaid Paid Incomplete No Tax Due Internal Refu…" at bounding box center [955, 317] width 291 height 29
type input "[DATE]"
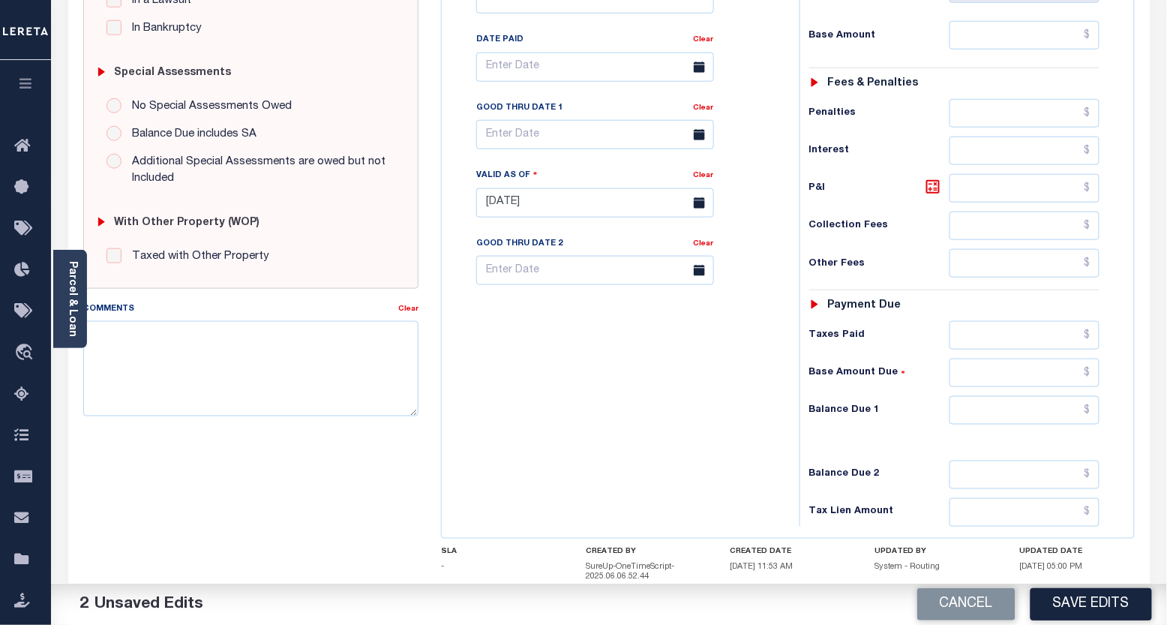
scroll to position [500, 0]
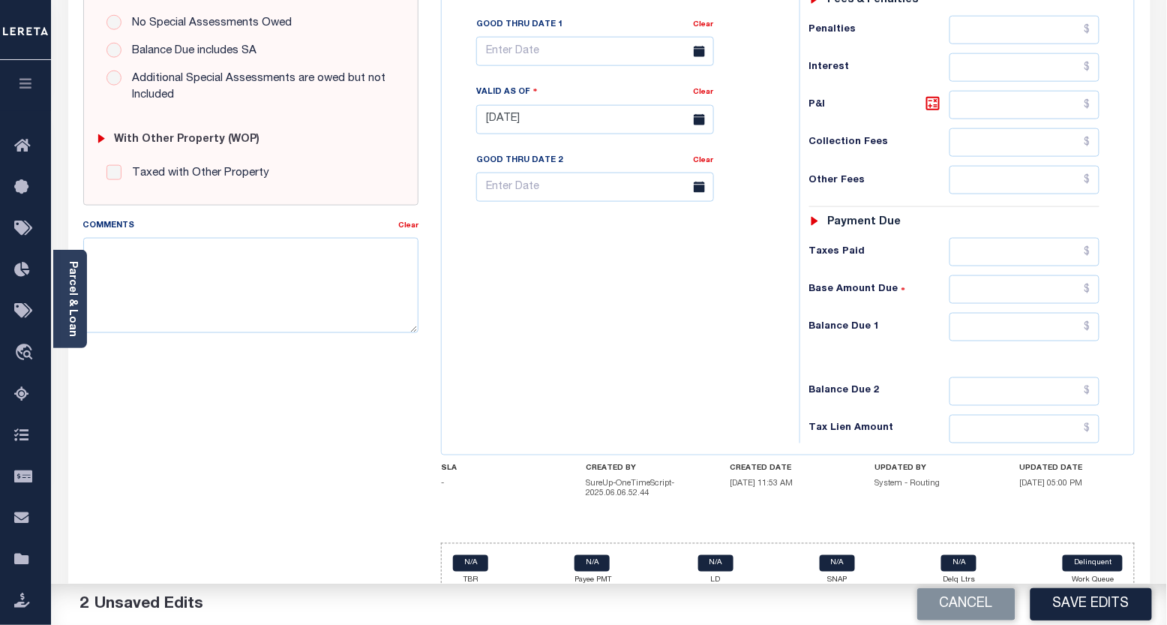
click at [1084, 602] on button "Save Edits" at bounding box center [1092, 604] width 122 height 32
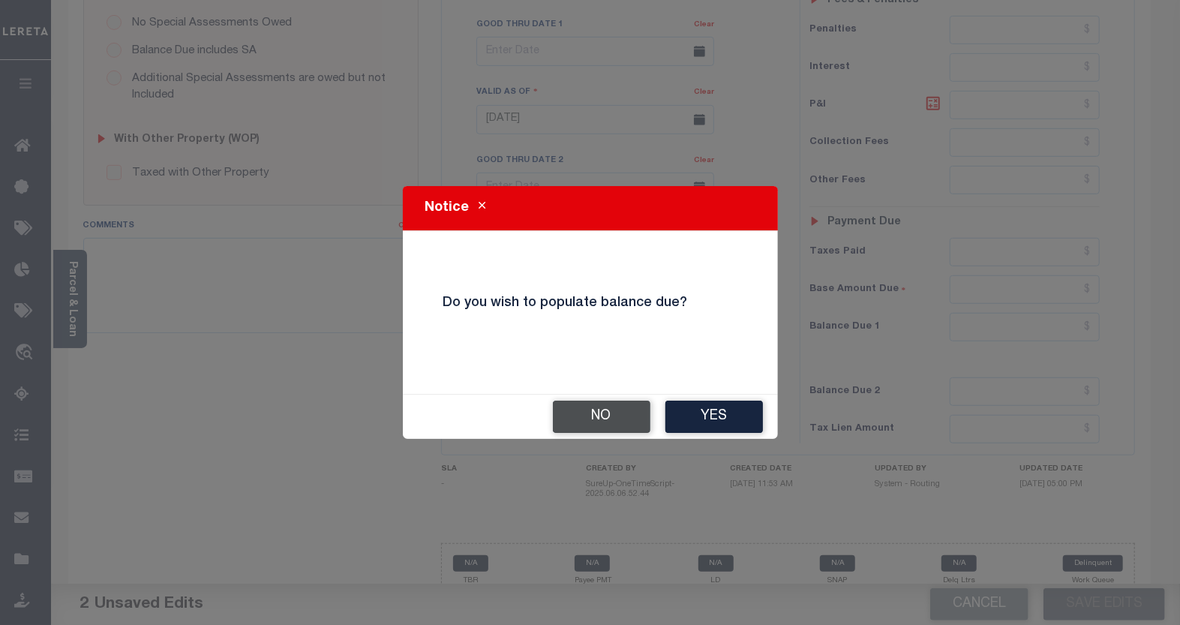
click at [602, 415] on button "No" at bounding box center [602, 417] width 98 height 32
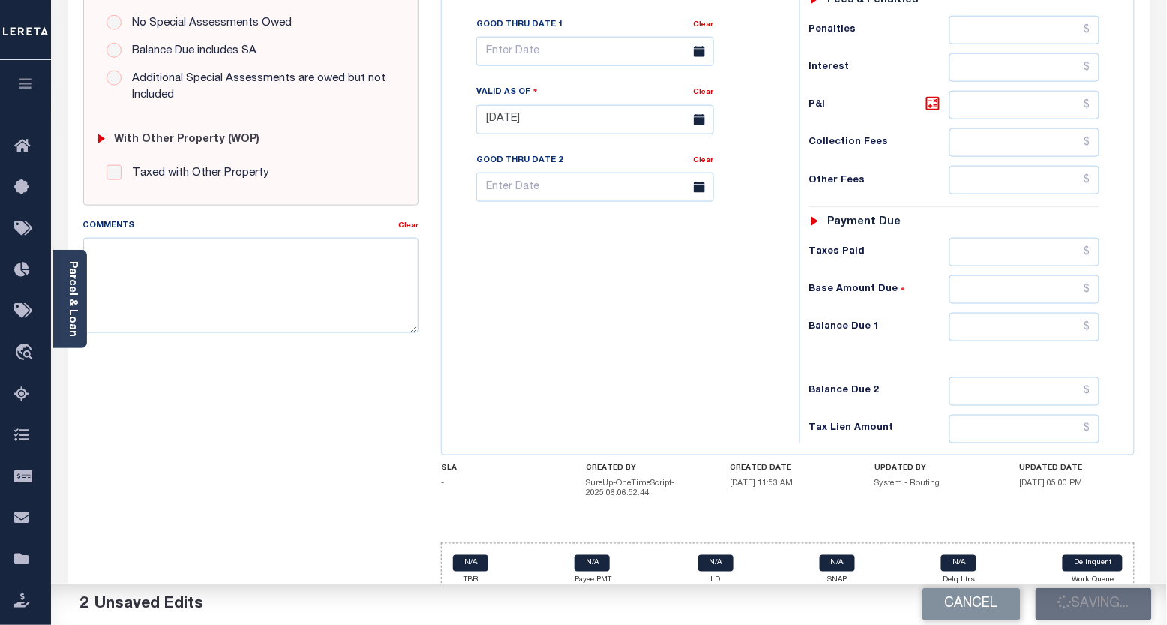
checkbox input "false"
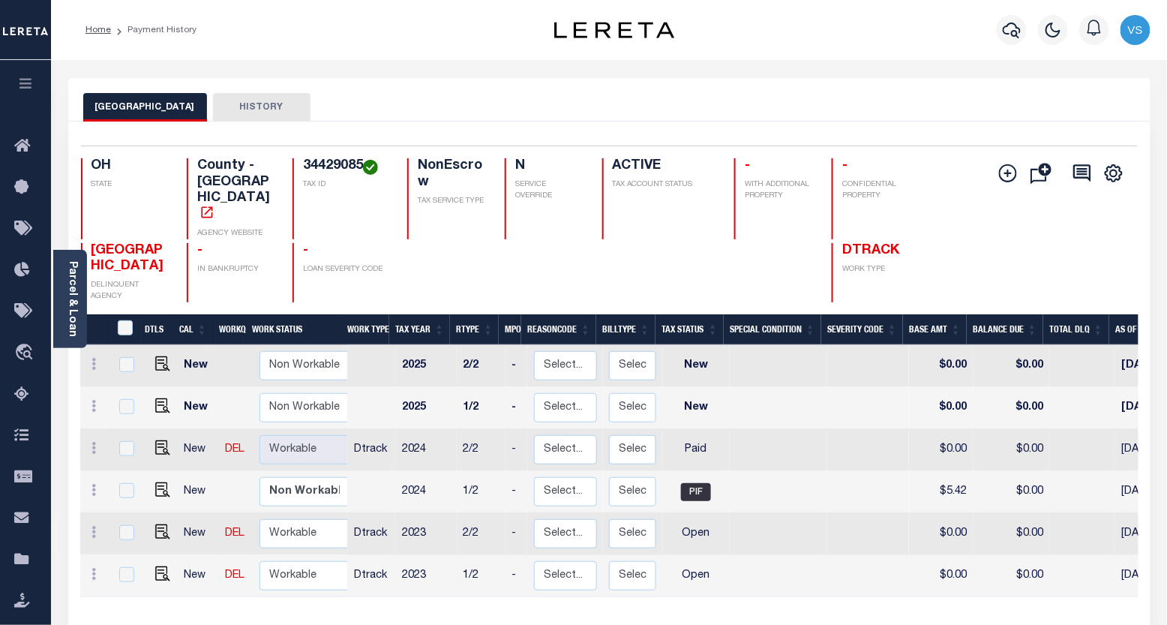
scroll to position [167, 0]
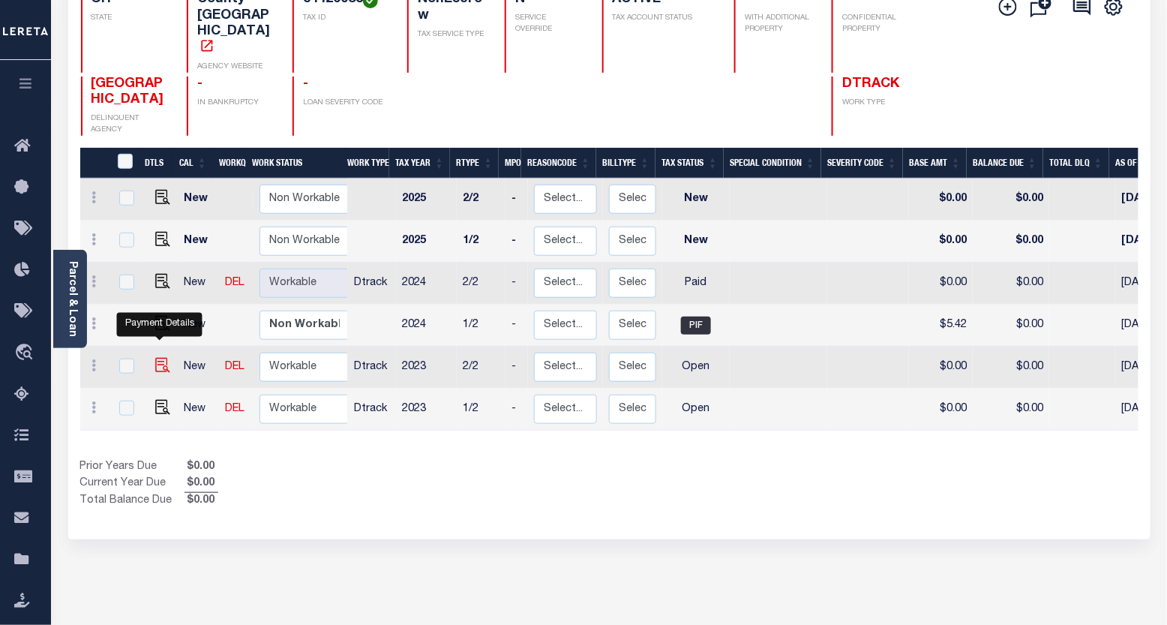
click at [155, 358] on img "" at bounding box center [162, 365] width 15 height 15
checkbox input "true"
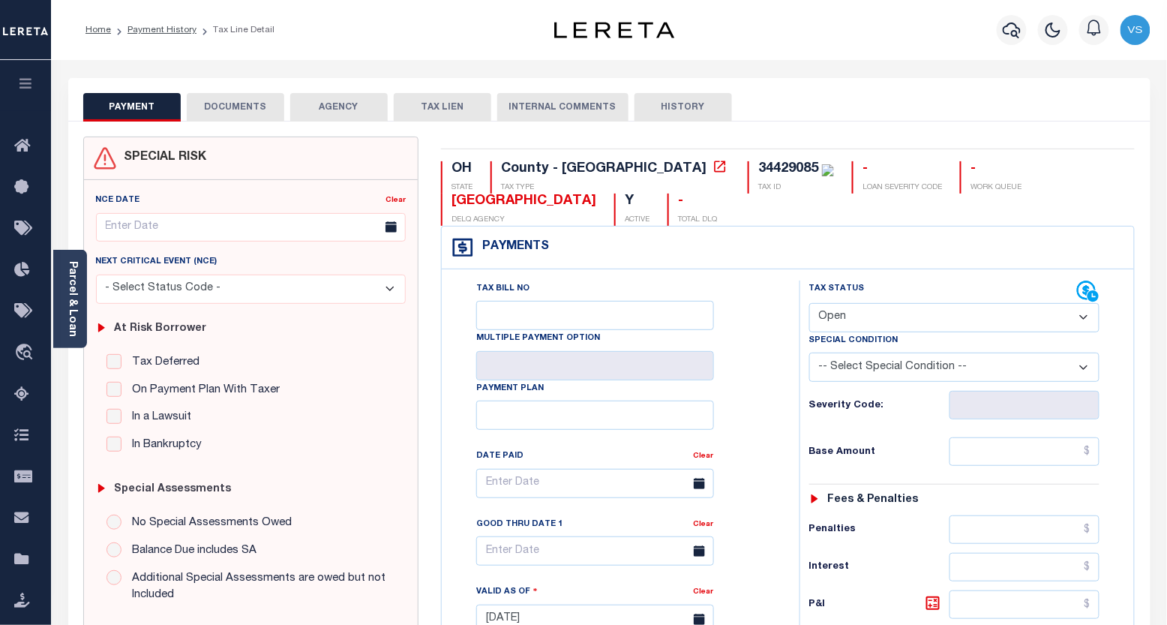
click at [829, 315] on select "- Select Status Code - Open Due/Unpaid Paid Incomplete No Tax Due Internal Refu…" at bounding box center [955, 317] width 291 height 29
select select "PYD"
click at [810, 304] on select "- Select Status Code - Open Due/Unpaid Paid Incomplete No Tax Due Internal Refu…" at bounding box center [955, 317] width 291 height 29
type input "[DATE]"
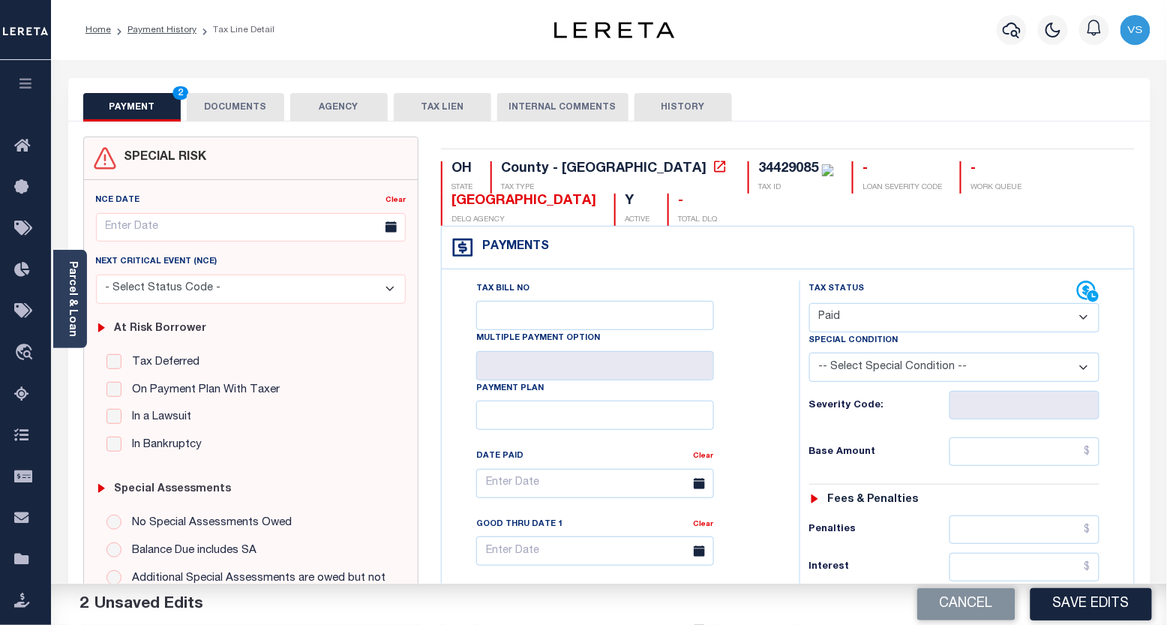
click at [222, 104] on button "DOCUMENTS" at bounding box center [236, 107] width 98 height 29
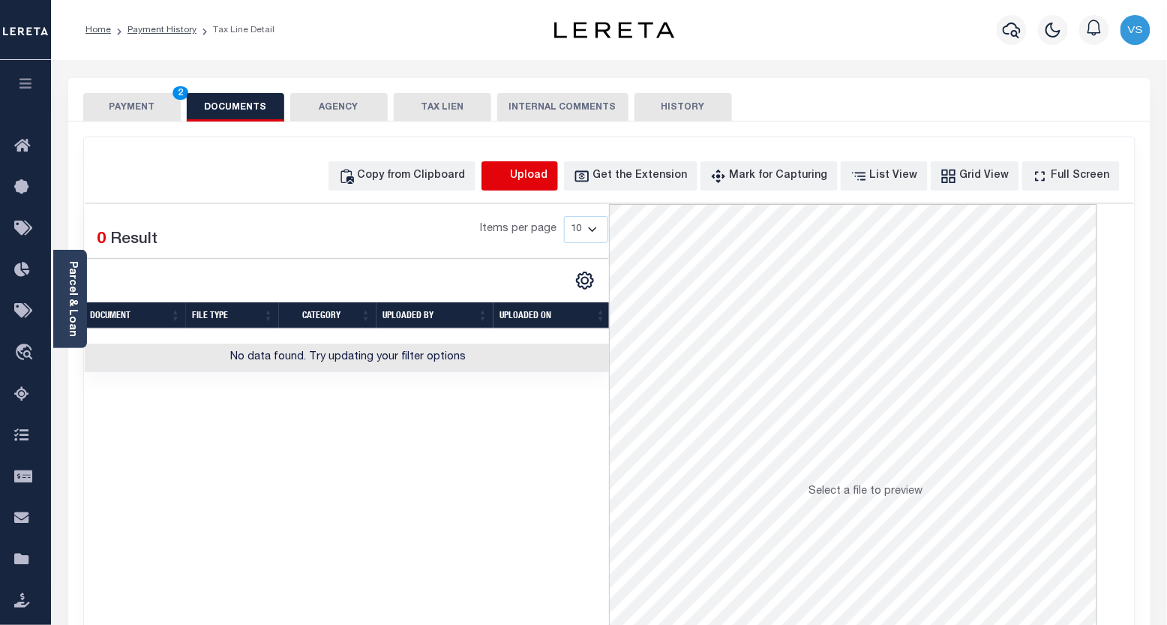
click at [508, 174] on icon "button" at bounding box center [499, 176] width 17 height 17
select select "POP"
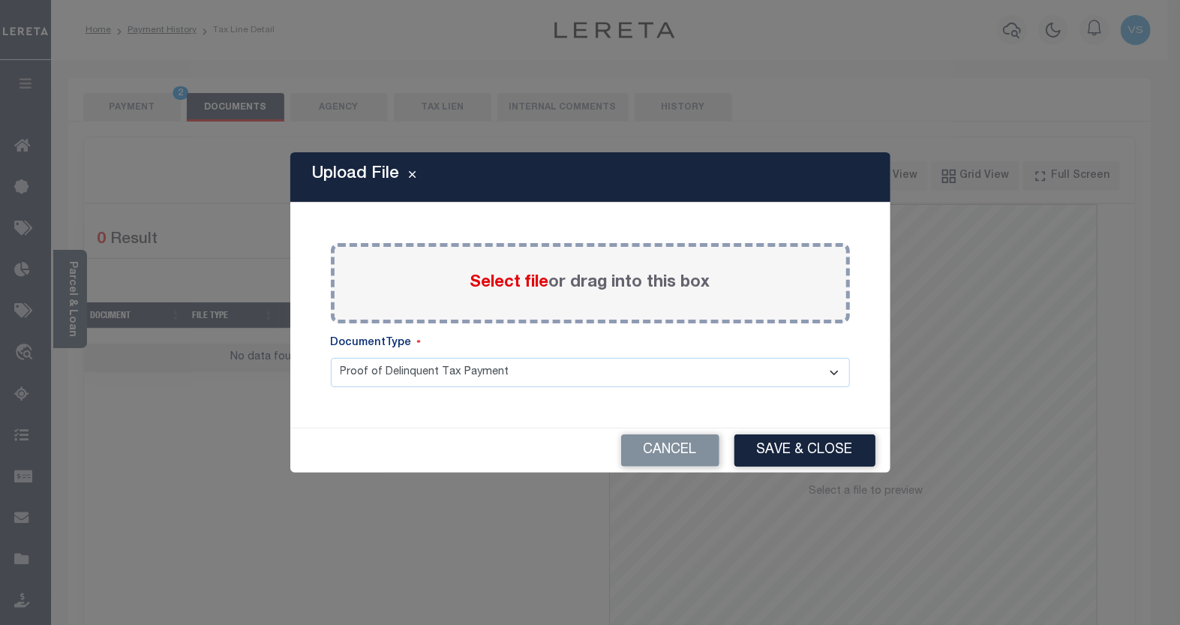
click at [495, 278] on span "Select file" at bounding box center [509, 283] width 79 height 17
click at [0, 0] on input "Select file or drag into this box" at bounding box center [0, 0] width 0 height 0
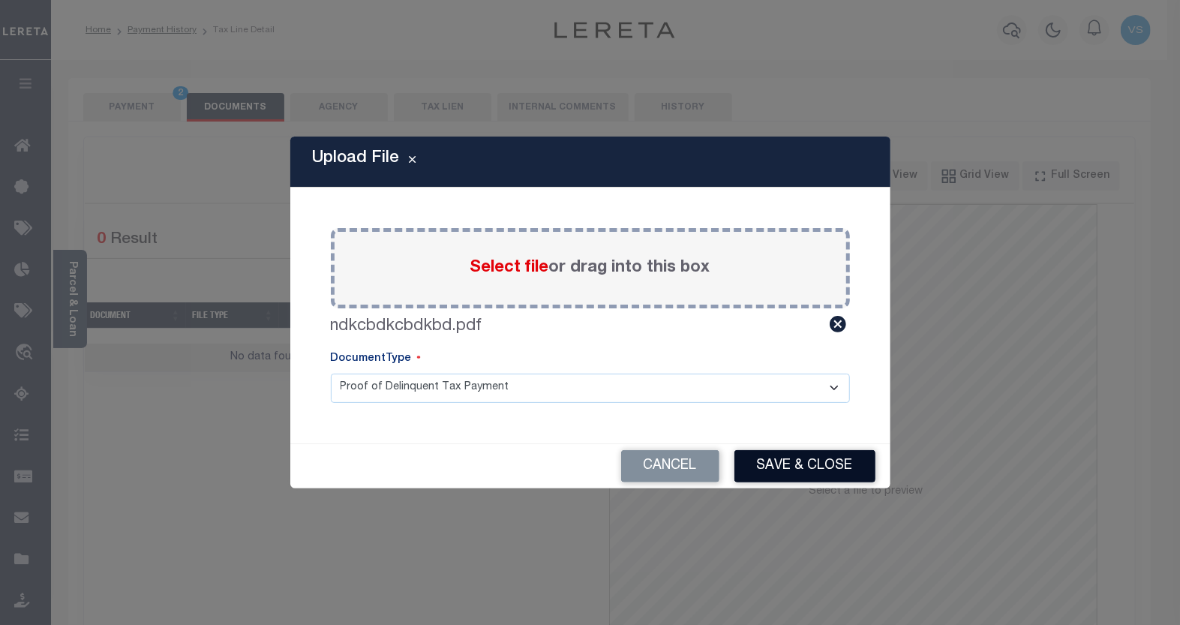
click at [781, 458] on button "Save & Close" at bounding box center [805, 466] width 141 height 32
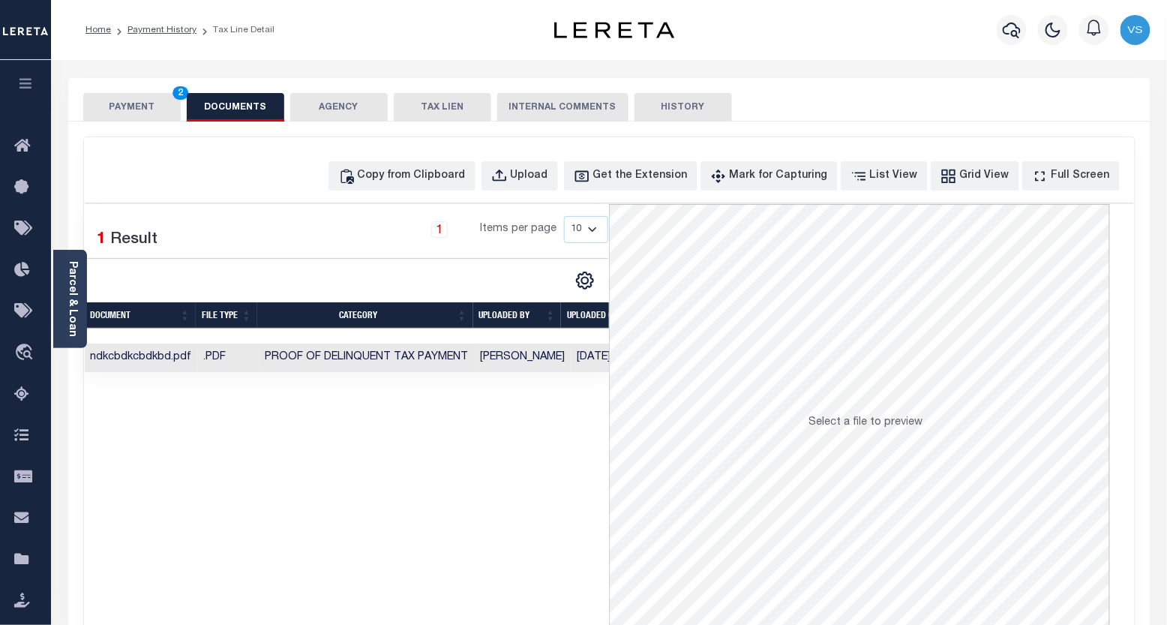
click at [116, 107] on button "PAYMENT 2" at bounding box center [132, 107] width 98 height 29
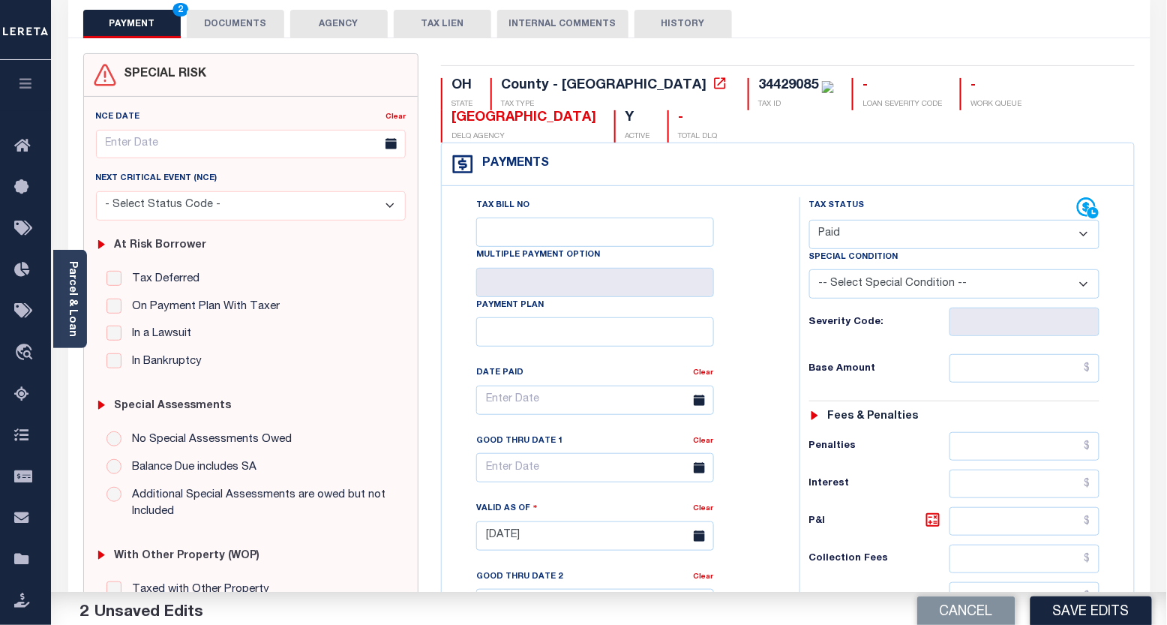
scroll to position [167, 0]
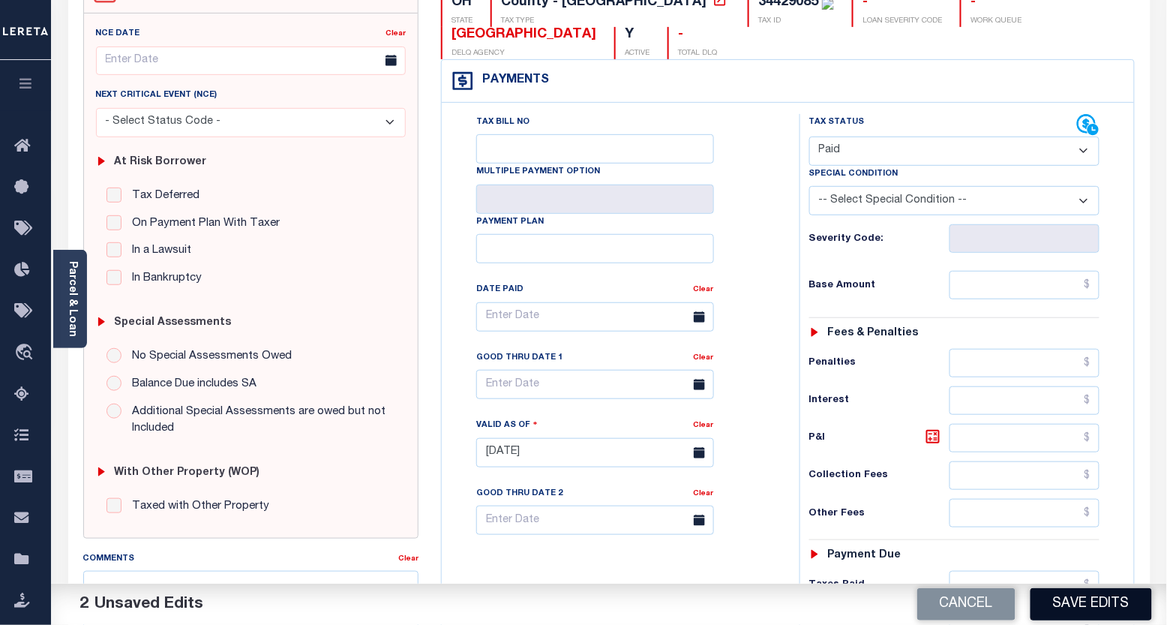
click at [1080, 606] on button "Save Edits" at bounding box center [1092, 604] width 122 height 32
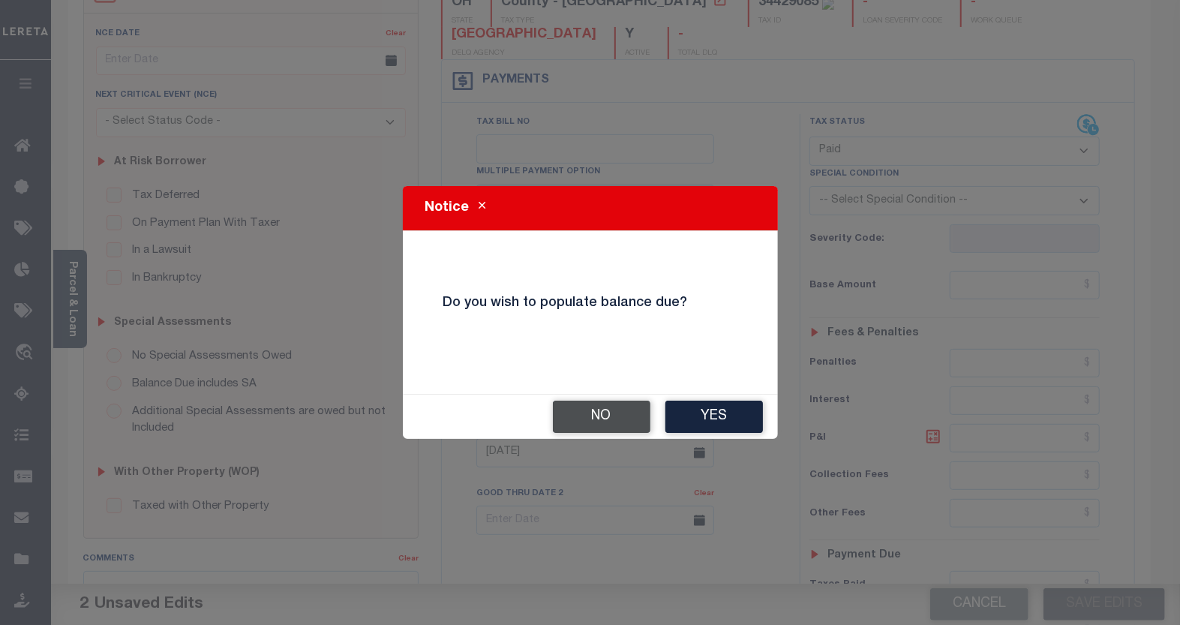
click at [570, 418] on button "No" at bounding box center [602, 417] width 98 height 32
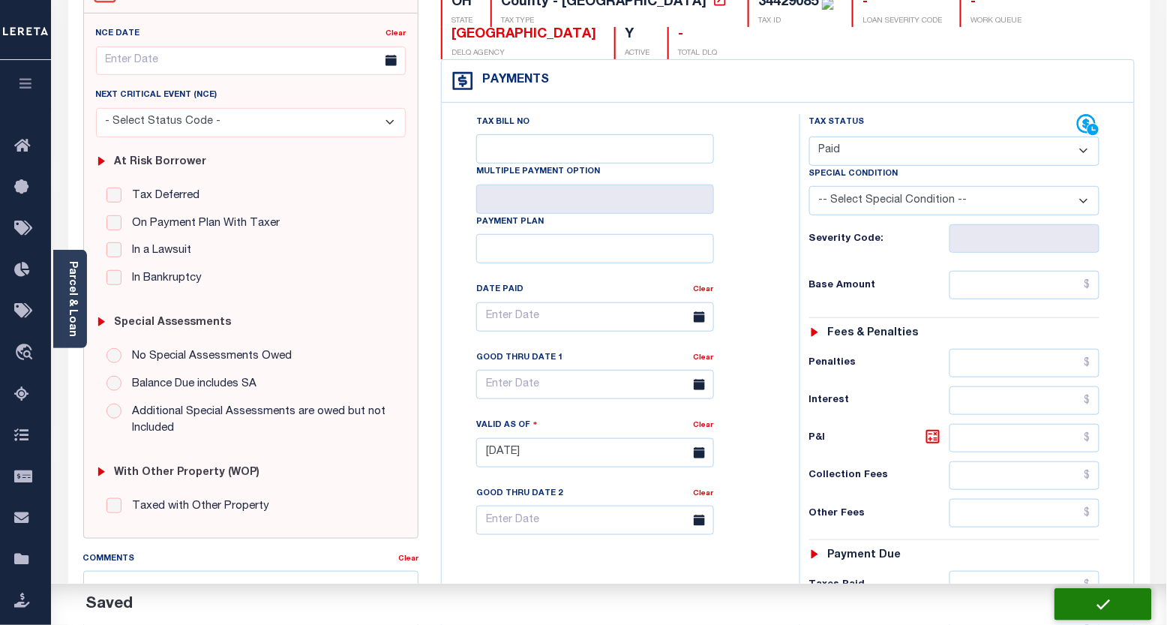
checkbox input "false"
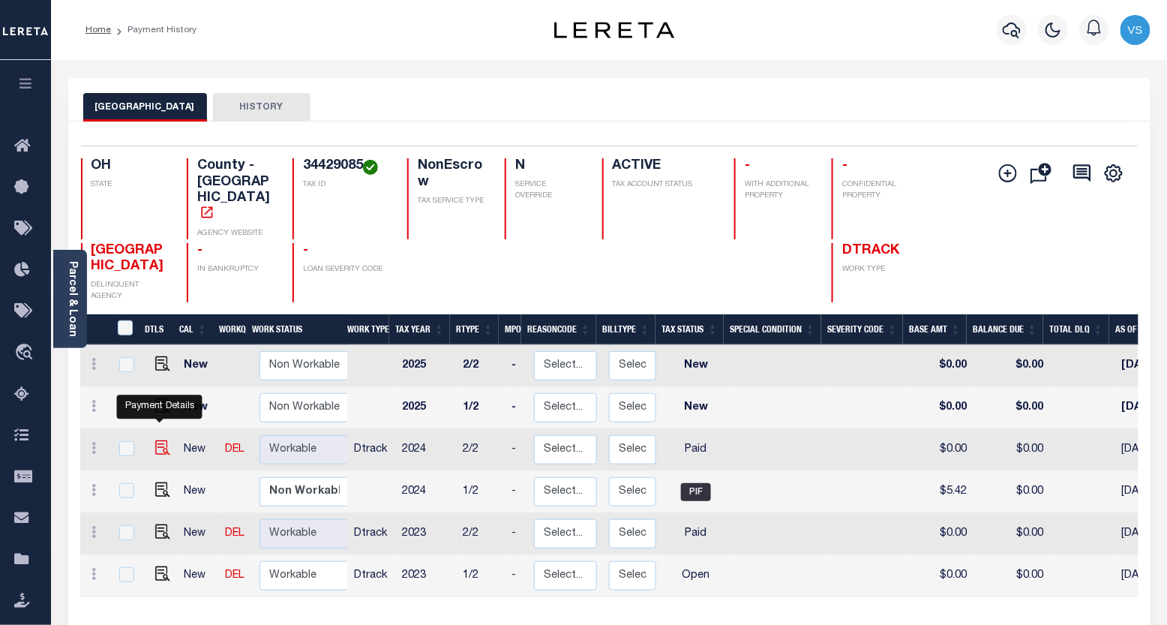
click at [155, 440] on img "" at bounding box center [162, 447] width 15 height 15
checkbox input "true"
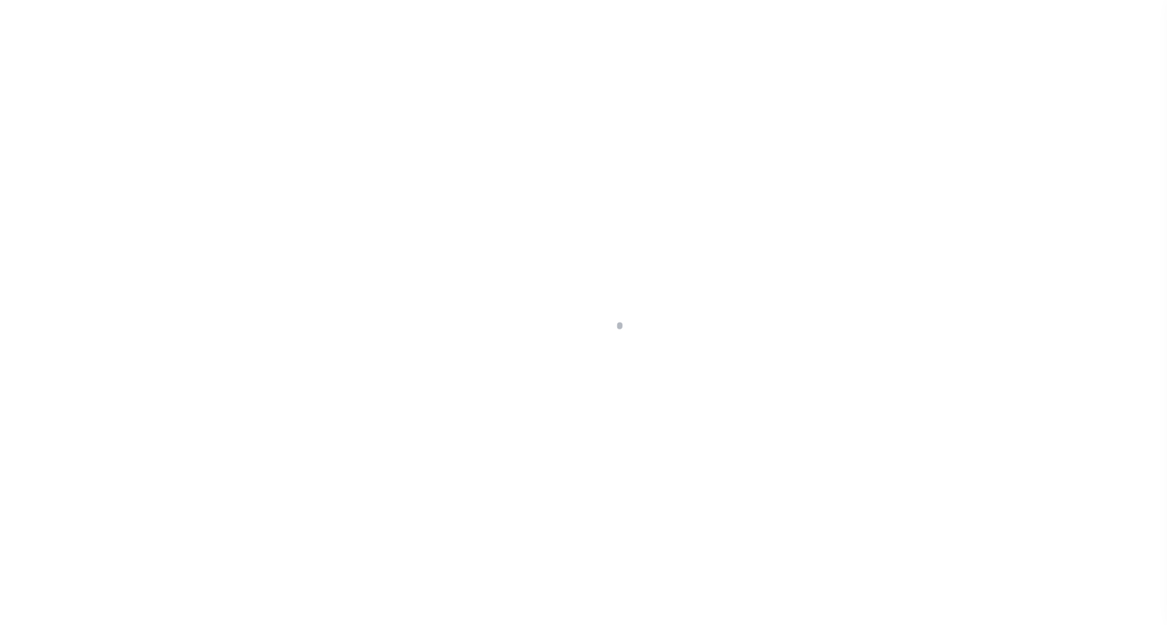
select select "PYD"
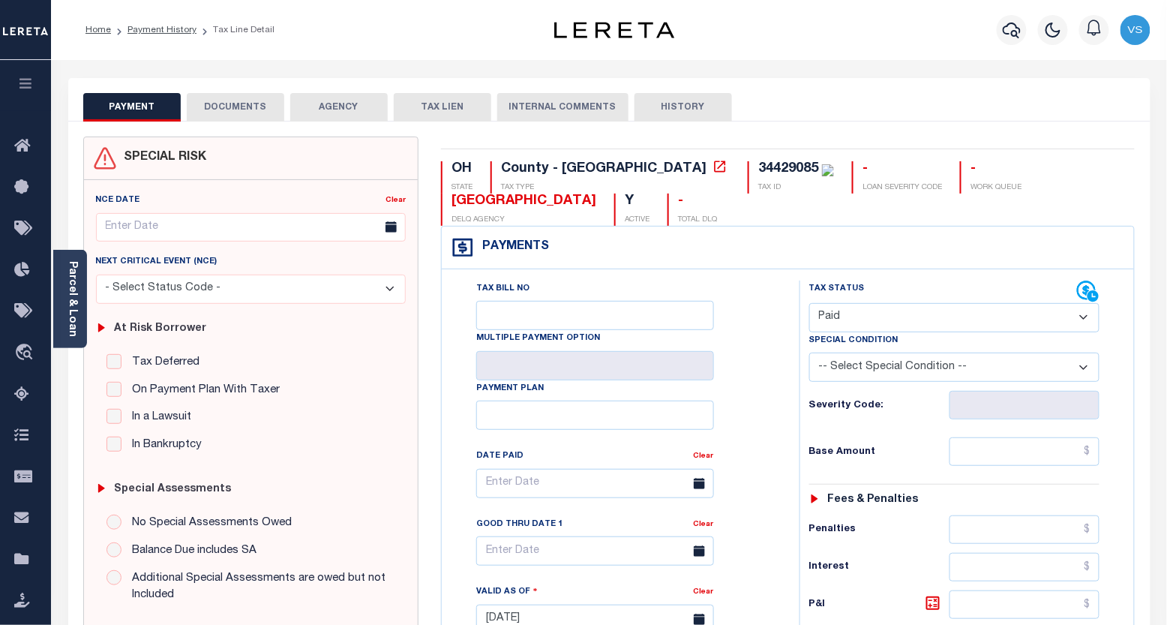
click at [238, 113] on button "DOCUMENTS" at bounding box center [236, 107] width 98 height 29
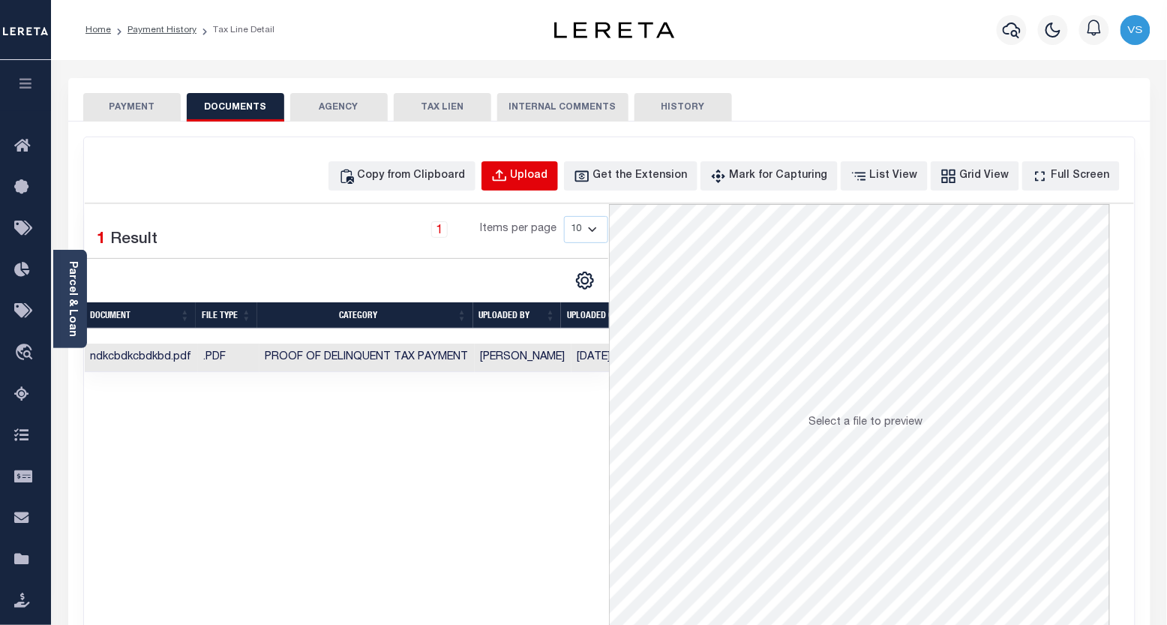
click at [544, 174] on div "Upload" at bounding box center [530, 176] width 38 height 17
select select "POP"
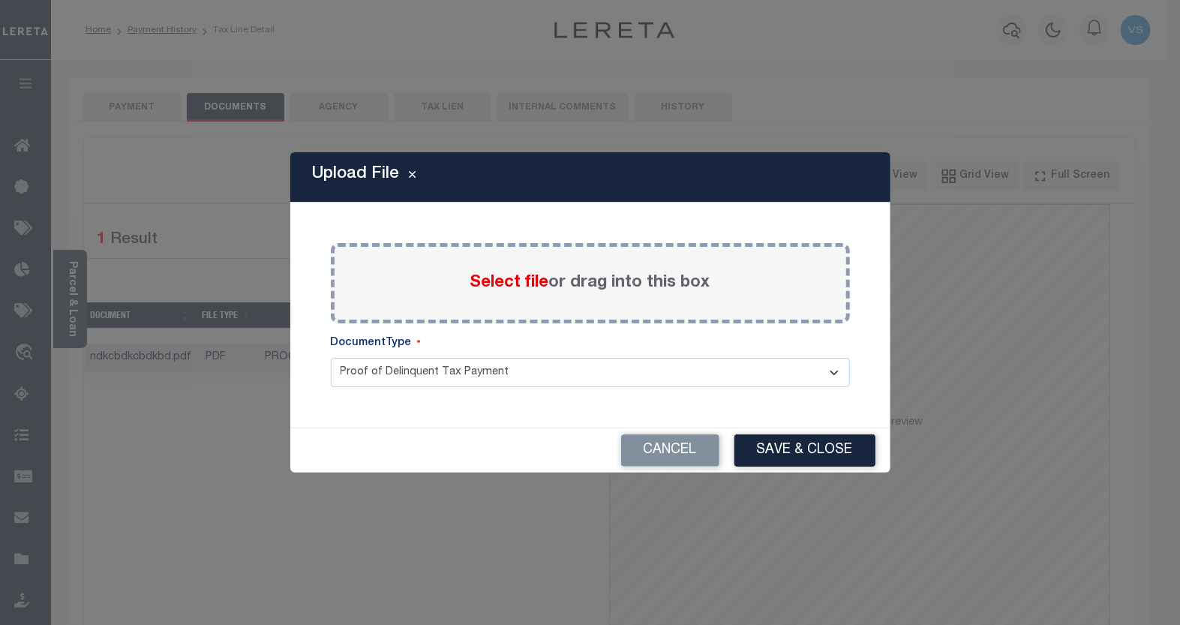
click at [494, 286] on span "Select file" at bounding box center [509, 283] width 79 height 17
click at [0, 0] on input "Select file or drag into this box" at bounding box center [0, 0] width 0 height 0
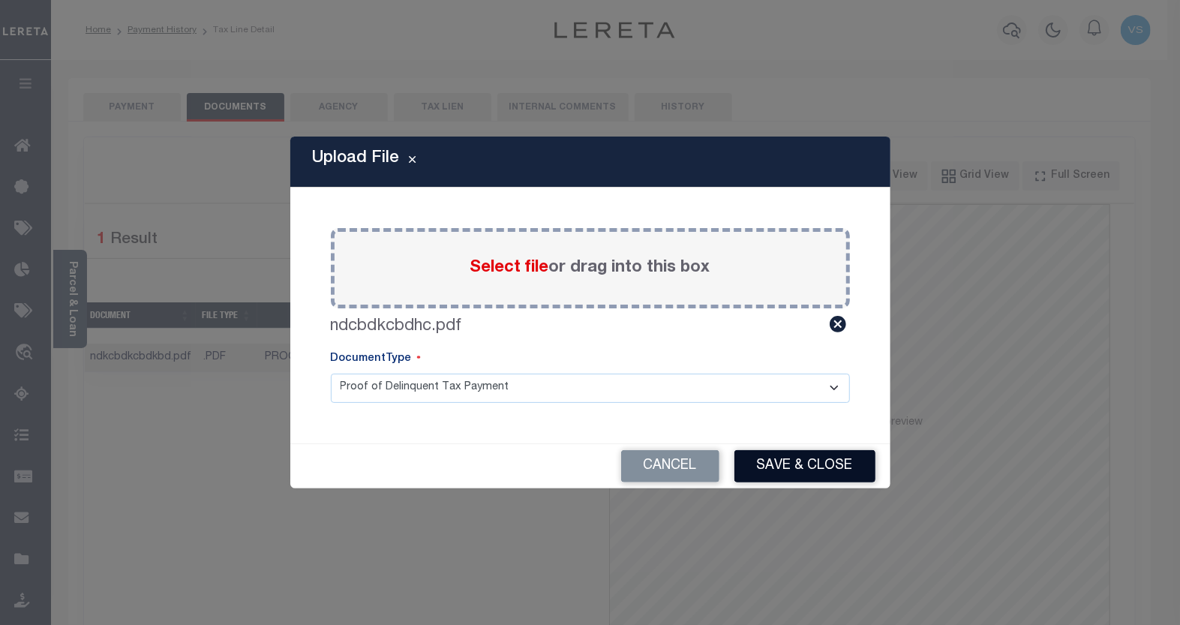
click at [759, 459] on button "Save & Close" at bounding box center [805, 466] width 141 height 32
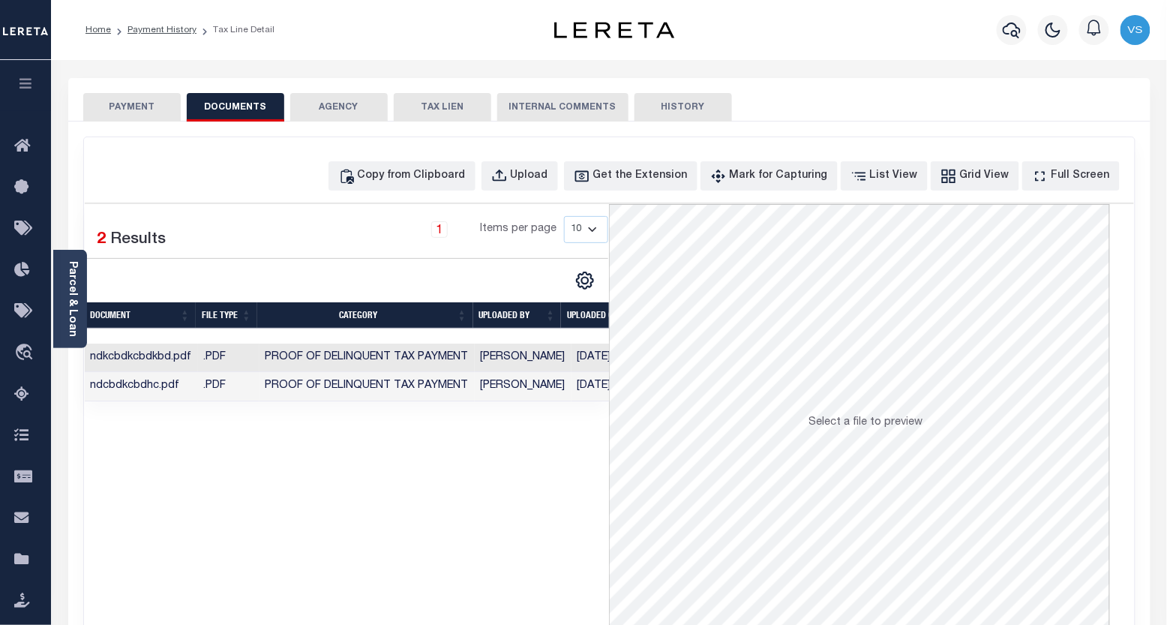
click at [140, 101] on button "PAYMENT" at bounding box center [132, 107] width 98 height 29
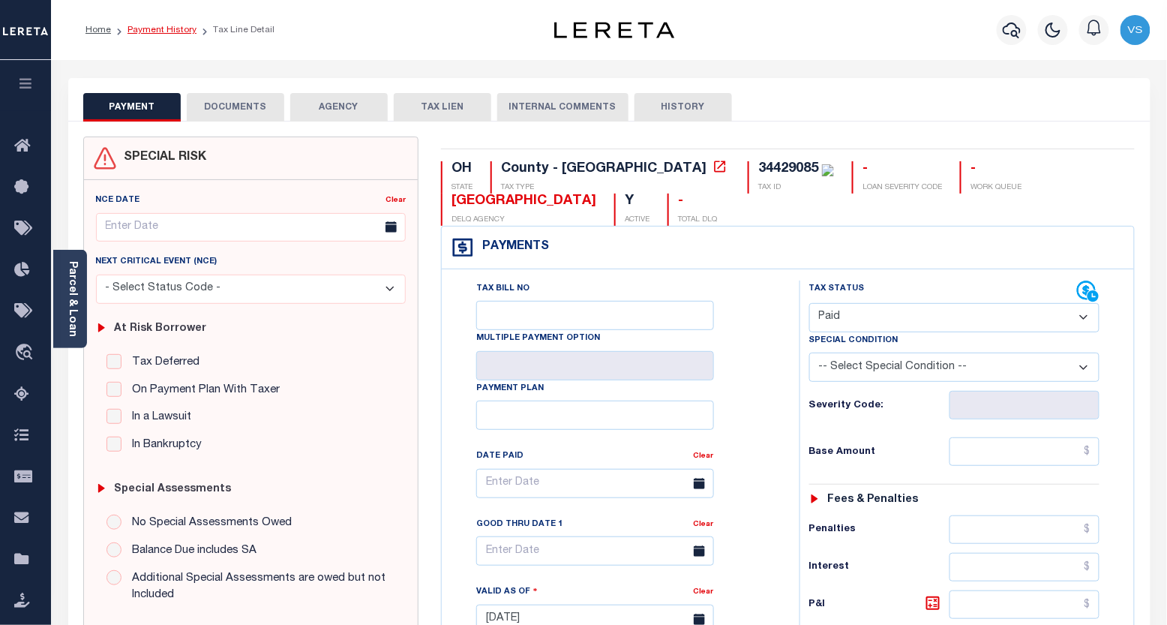
click at [139, 27] on link "Payment History" at bounding box center [162, 30] width 69 height 9
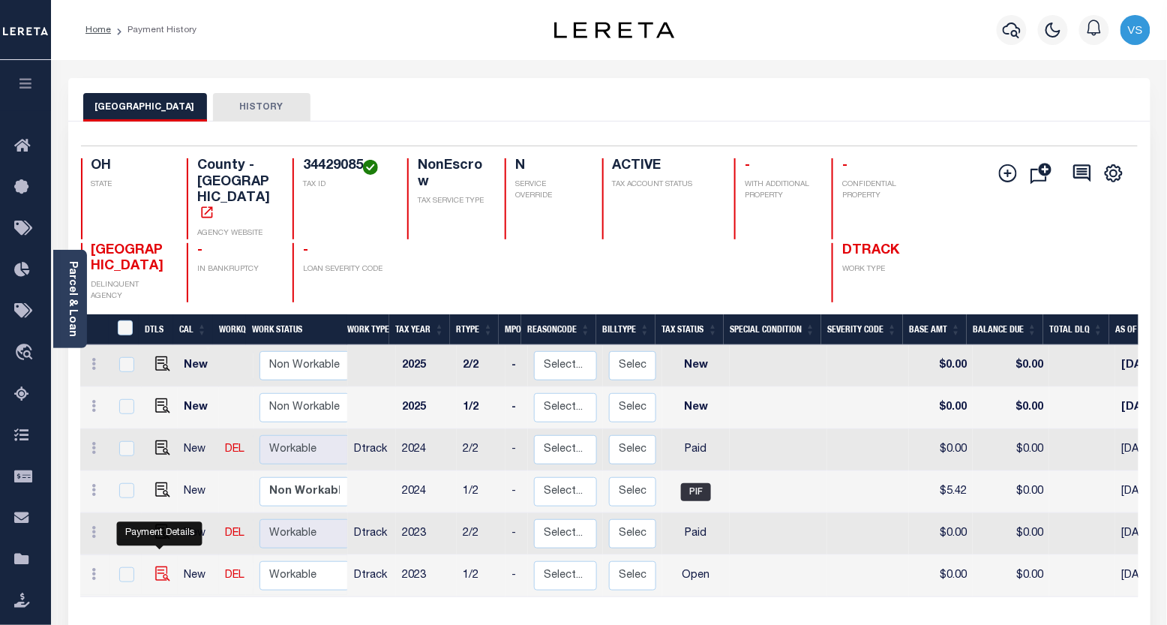
click at [155, 566] on img "" at bounding box center [162, 573] width 15 height 15
checkbox input "true"
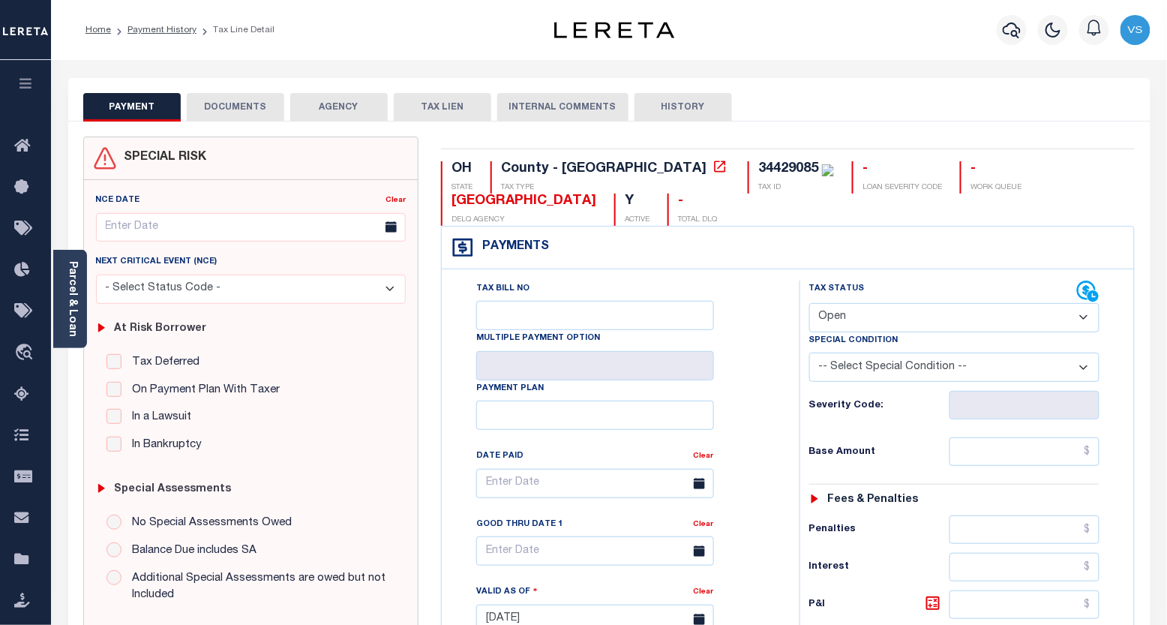
drag, startPoint x: 835, startPoint y: 317, endPoint x: 843, endPoint y: 320, distance: 8.8
click at [835, 317] on select "- Select Status Code - Open Due/Unpaid Paid Incomplete No Tax Due Internal Refu…" at bounding box center [955, 317] width 291 height 29
select select "PYD"
click at [810, 304] on select "- Select Status Code - Open Due/Unpaid Paid Incomplete No Tax Due Internal Refu…" at bounding box center [955, 317] width 291 height 29
type input "[DATE]"
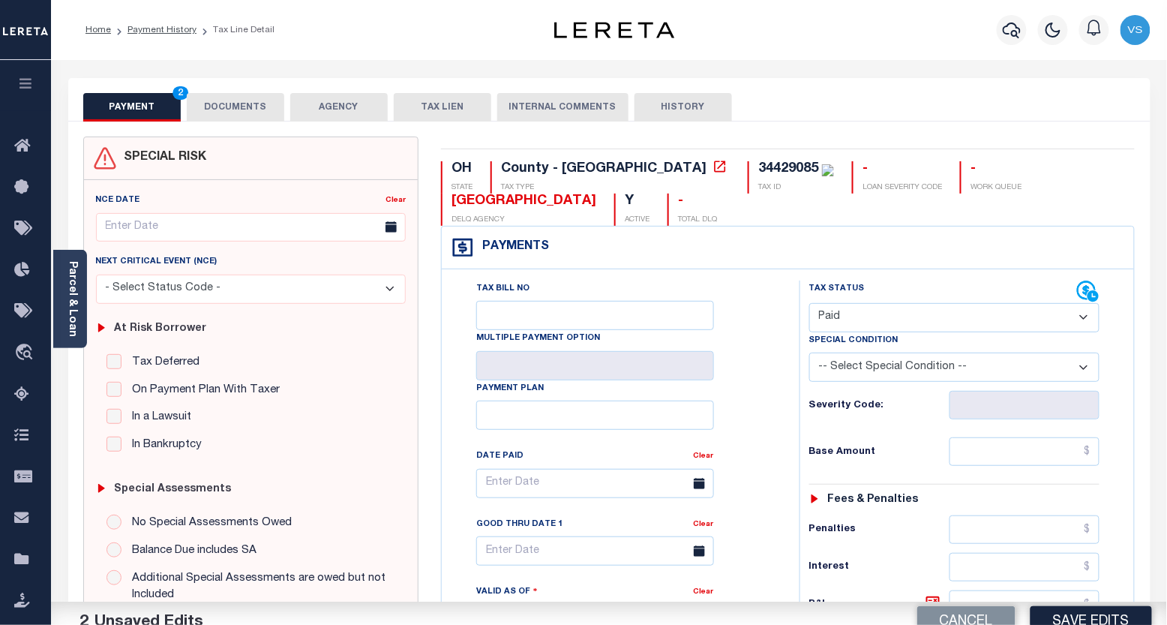
scroll to position [250, 0]
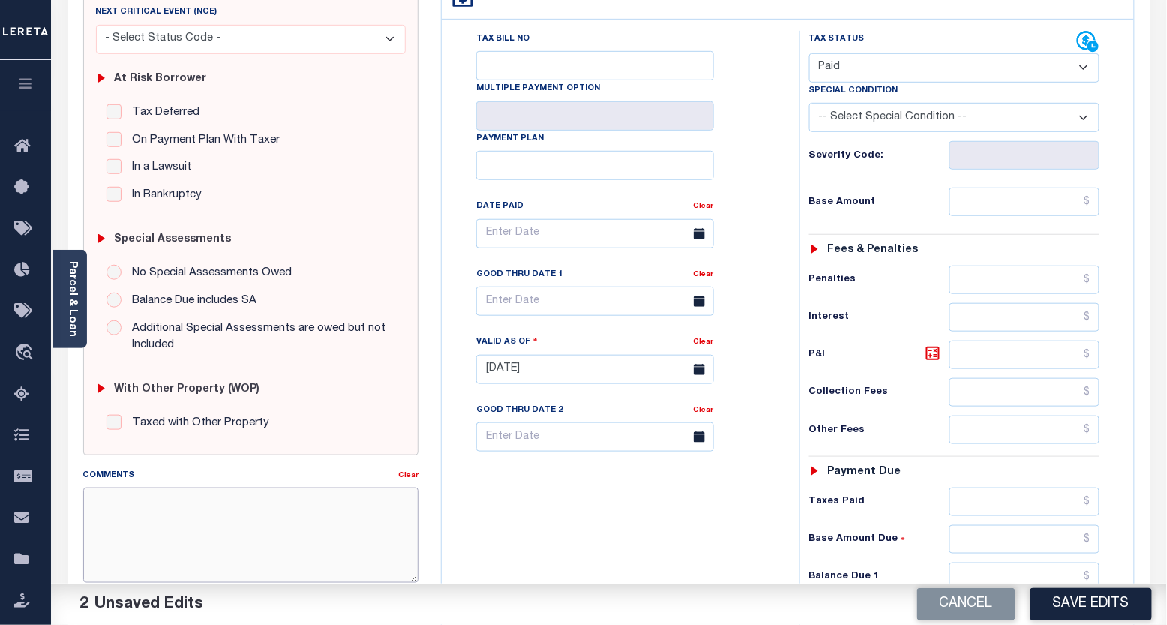
click at [278, 504] on textarea "Comments" at bounding box center [251, 535] width 336 height 95
paste textarea "See attached 2024 2/2 - VS"
type textarea "See attached 2024 2/2 - VS"
click at [1086, 605] on button "Save Edits" at bounding box center [1092, 604] width 122 height 32
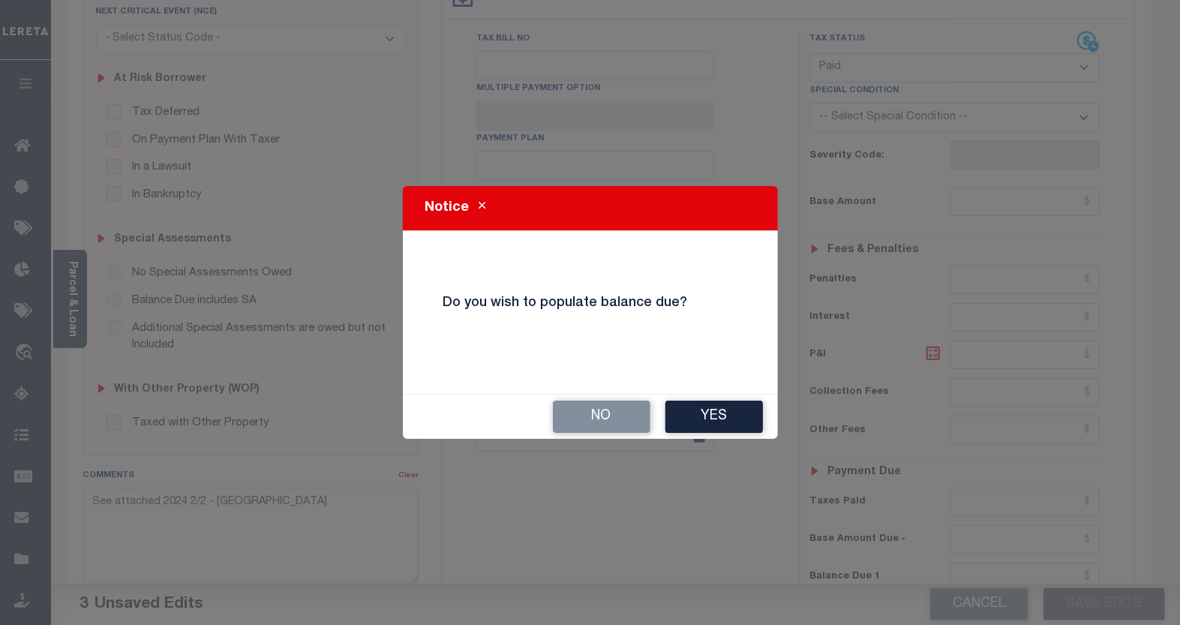
click at [590, 419] on button "No" at bounding box center [602, 417] width 98 height 32
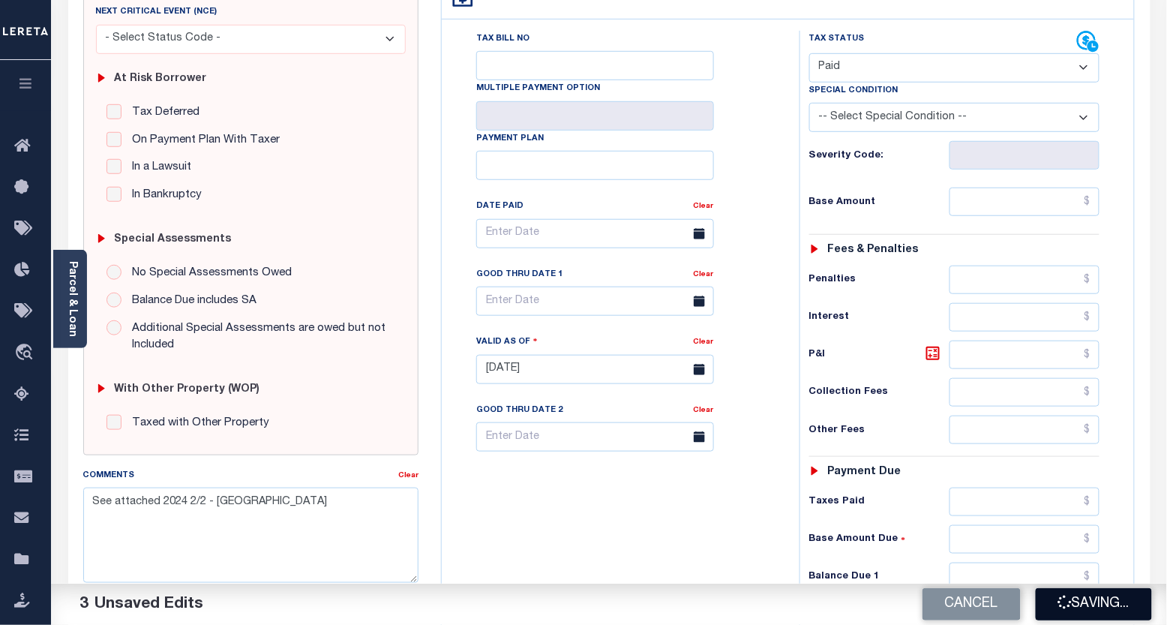
click at [1068, 605] on button "Saving..." at bounding box center [1094, 604] width 116 height 32
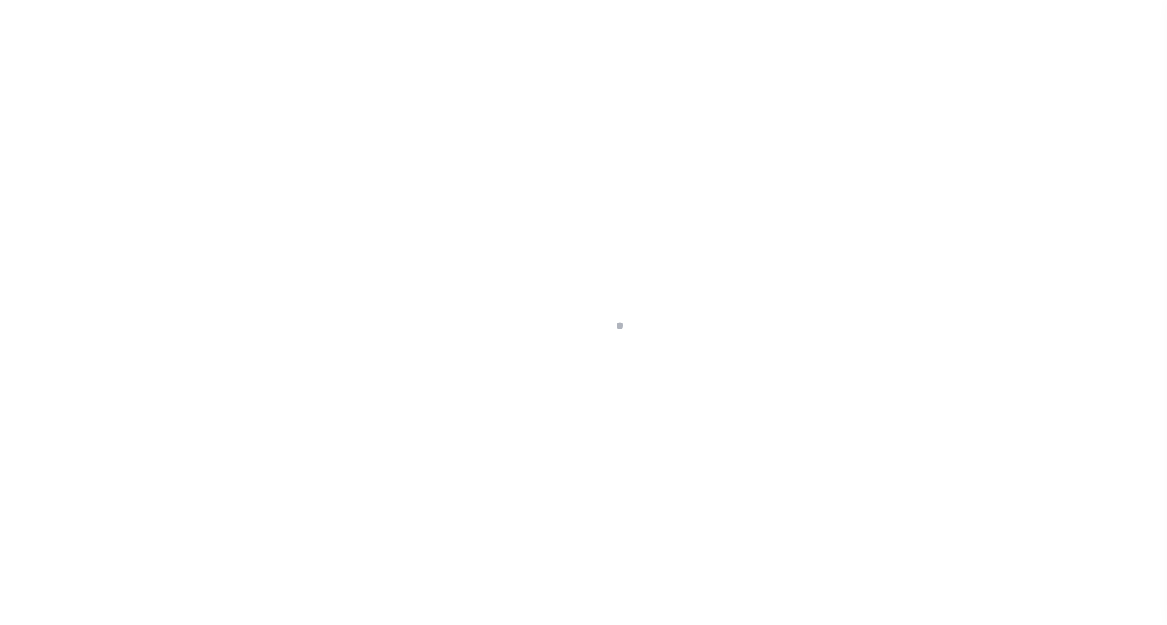
select select "PYD"
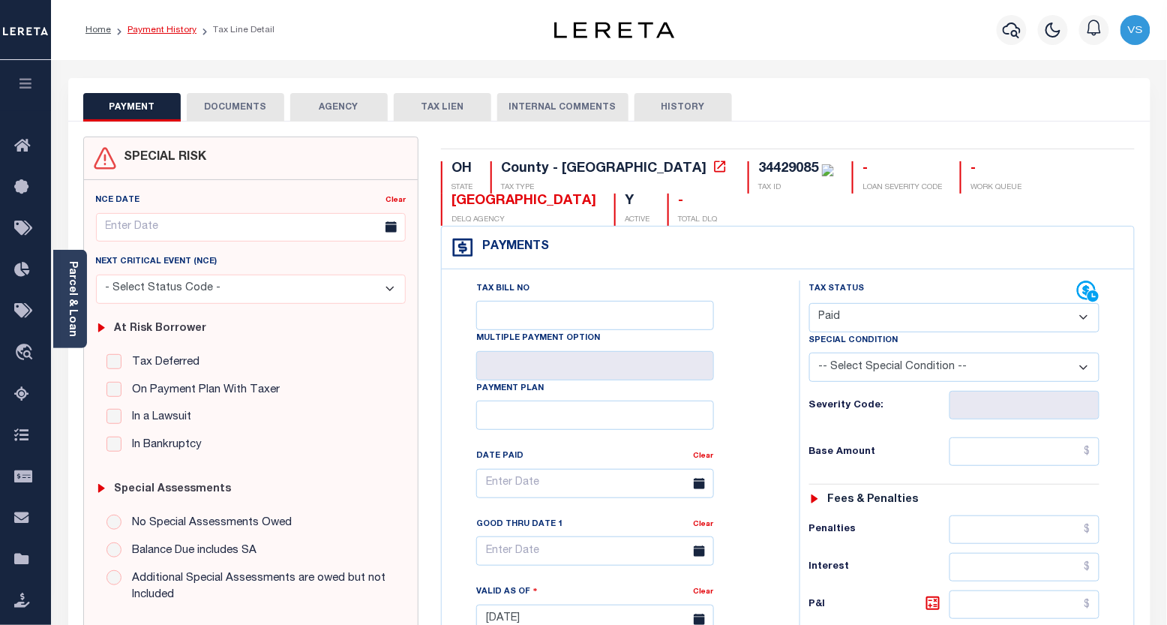
click at [134, 29] on link "Payment History" at bounding box center [162, 30] width 69 height 9
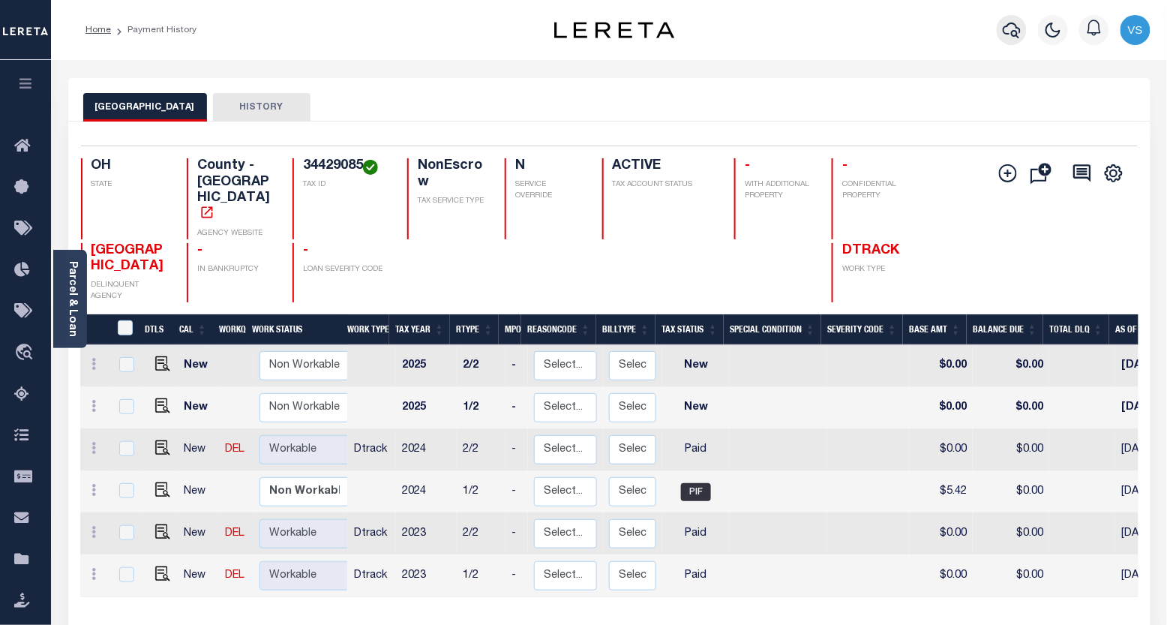
click at [1014, 30] on icon "button" at bounding box center [1012, 30] width 18 height 18
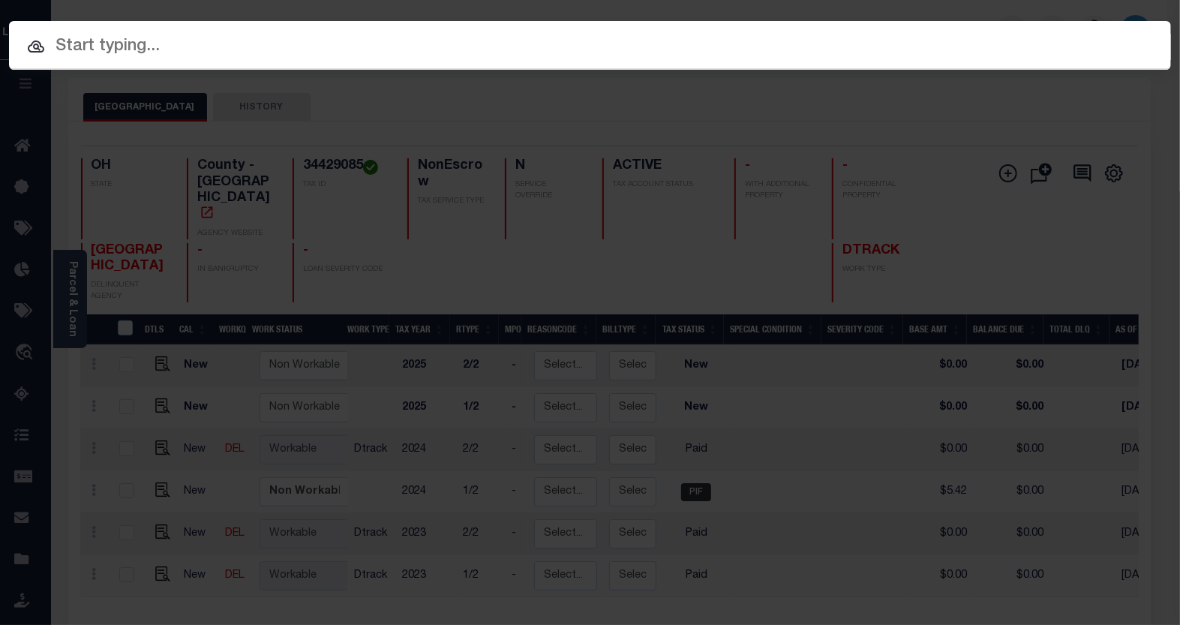
paste input "6100267"
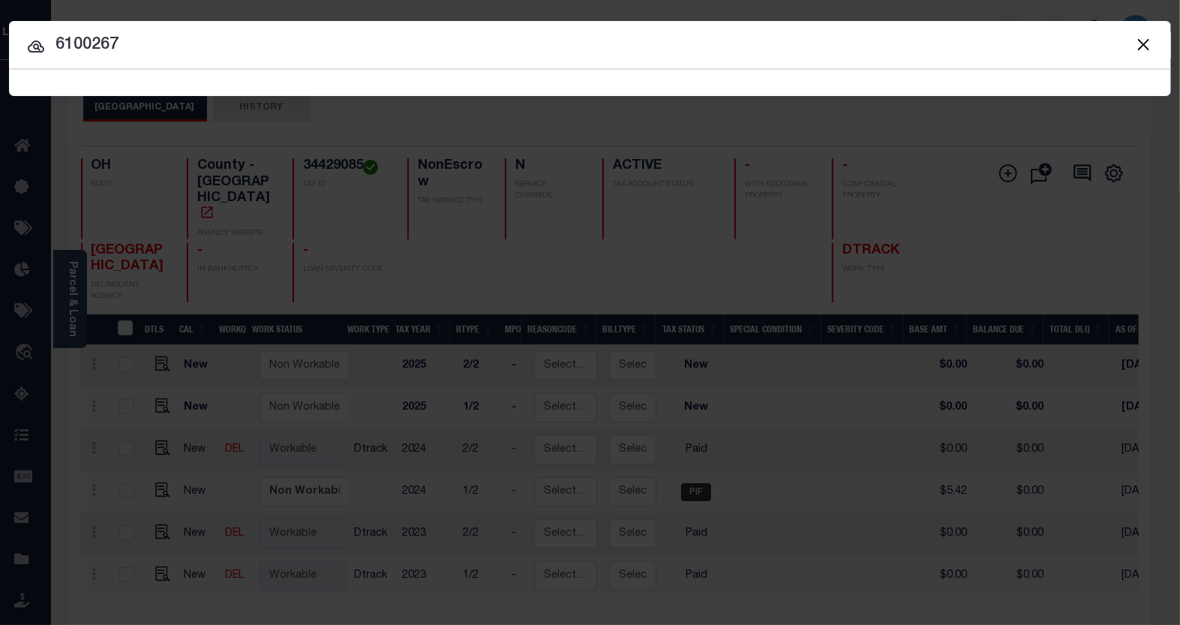
type input "6100267"
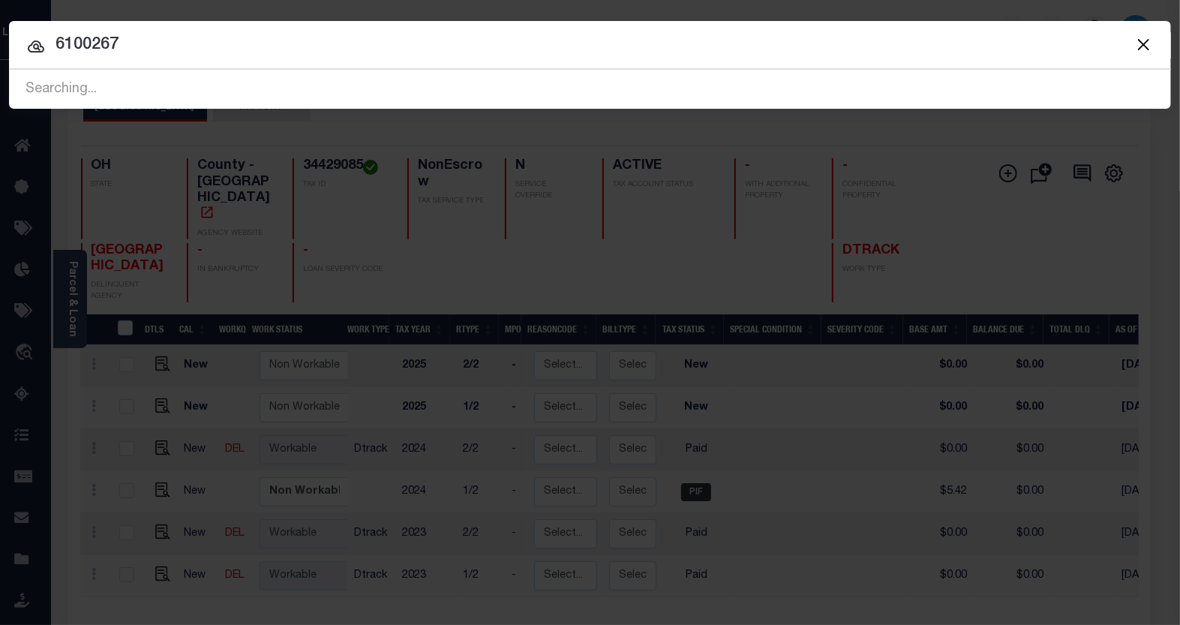
click at [171, 44] on input "6100267" at bounding box center [590, 45] width 1162 height 26
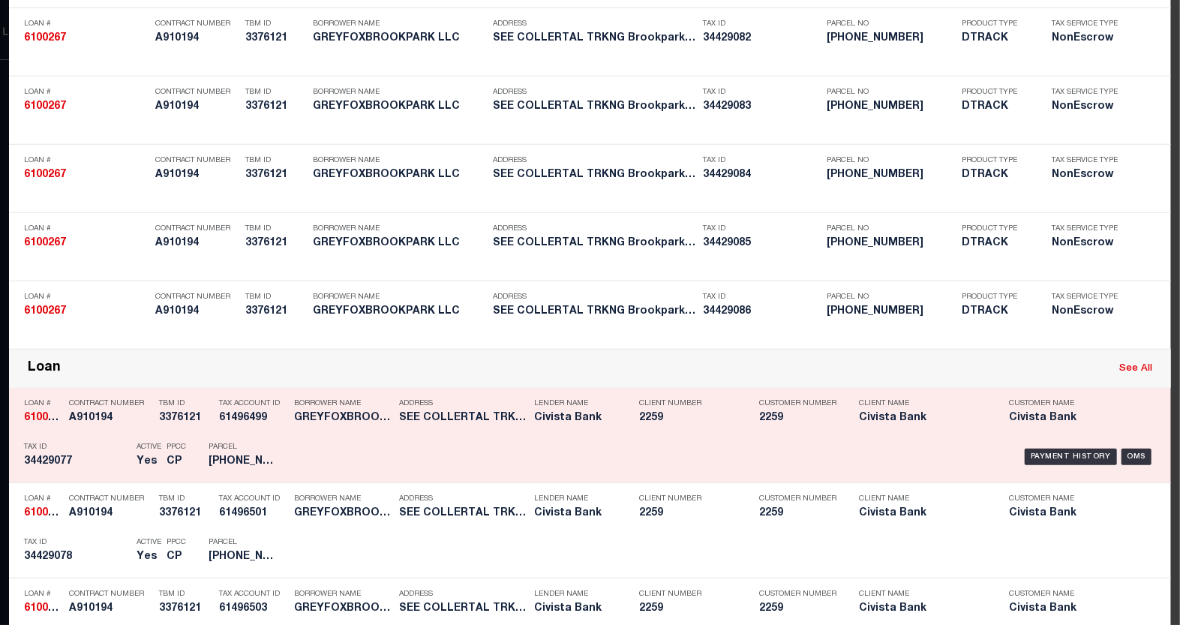
scroll to position [1684, 0]
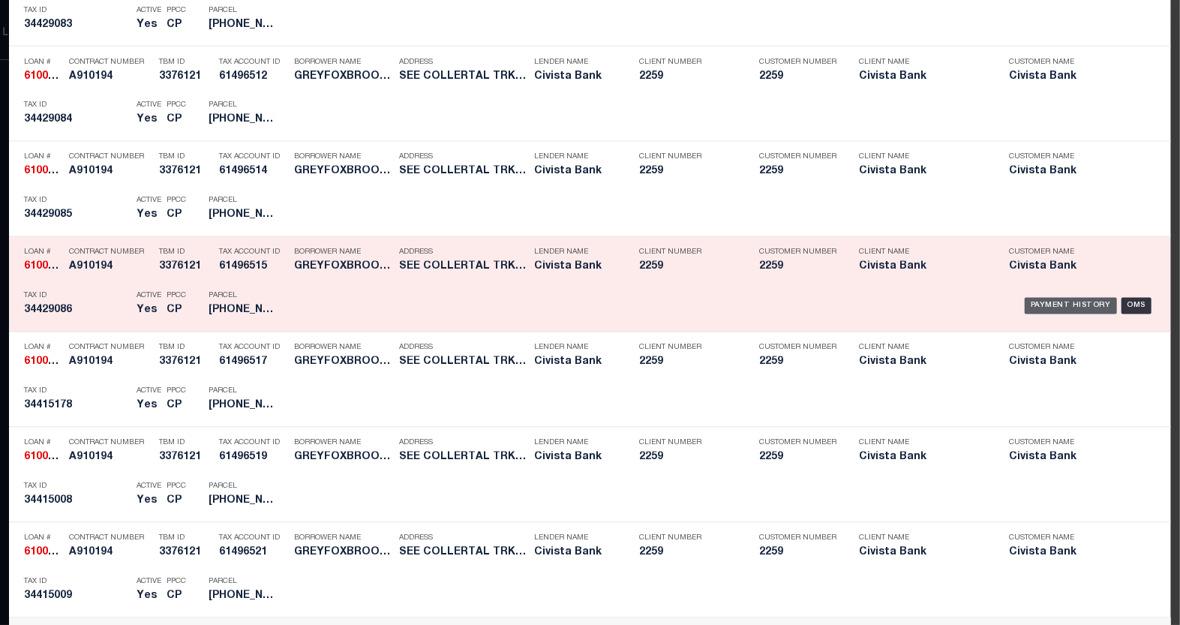
click at [1038, 305] on div "Payment History" at bounding box center [1071, 306] width 92 height 17
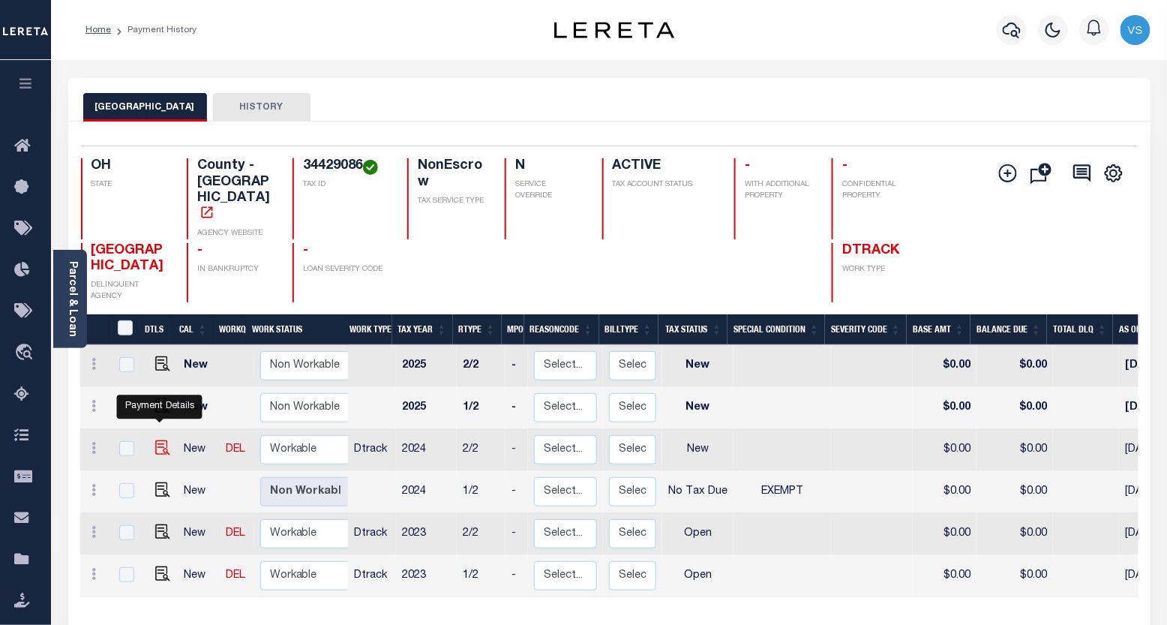
click at [155, 440] on img "" at bounding box center [162, 447] width 15 height 15
checkbox input "true"
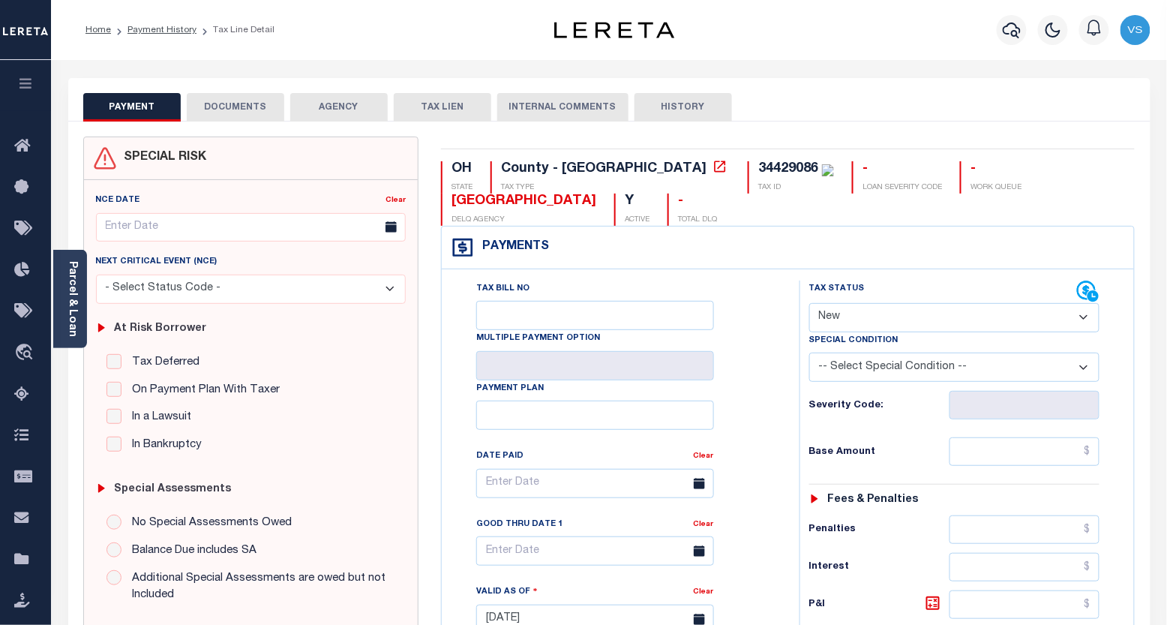
click at [846, 315] on select "- Select Status Code - Open Due/Unpaid Paid Incomplete No Tax Due Internal Refu…" at bounding box center [955, 317] width 291 height 29
select select "PYD"
click at [810, 304] on select "- Select Status Code - Open Due/Unpaid Paid Incomplete No Tax Due Internal Refu…" at bounding box center [955, 317] width 291 height 29
type input "[DATE]"
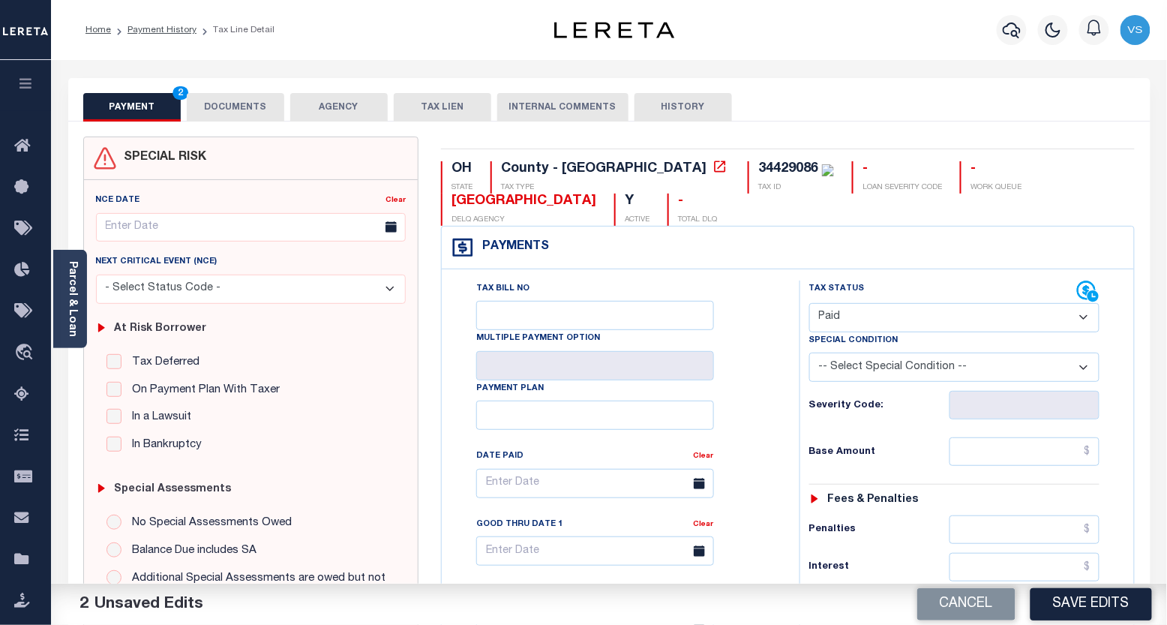
click at [837, 317] on select "- Select Status Code - Open Due/Unpaid Paid Incomplete No Tax Due Internal Refu…" at bounding box center [955, 317] width 291 height 29
select select "NTX"
click at [810, 304] on select "- Select Status Code - Open Due/Unpaid Paid Incomplete No Tax Due Internal Refu…" at bounding box center [955, 317] width 291 height 29
drag, startPoint x: 836, startPoint y: 371, endPoint x: 840, endPoint y: 383, distance: 13.5
click at [836, 371] on select "-- Select Special Condition -- 3RD PARTY TAX LIEN AGENCY TAX LIEN (A.K.A Inside…" at bounding box center [955, 367] width 291 height 29
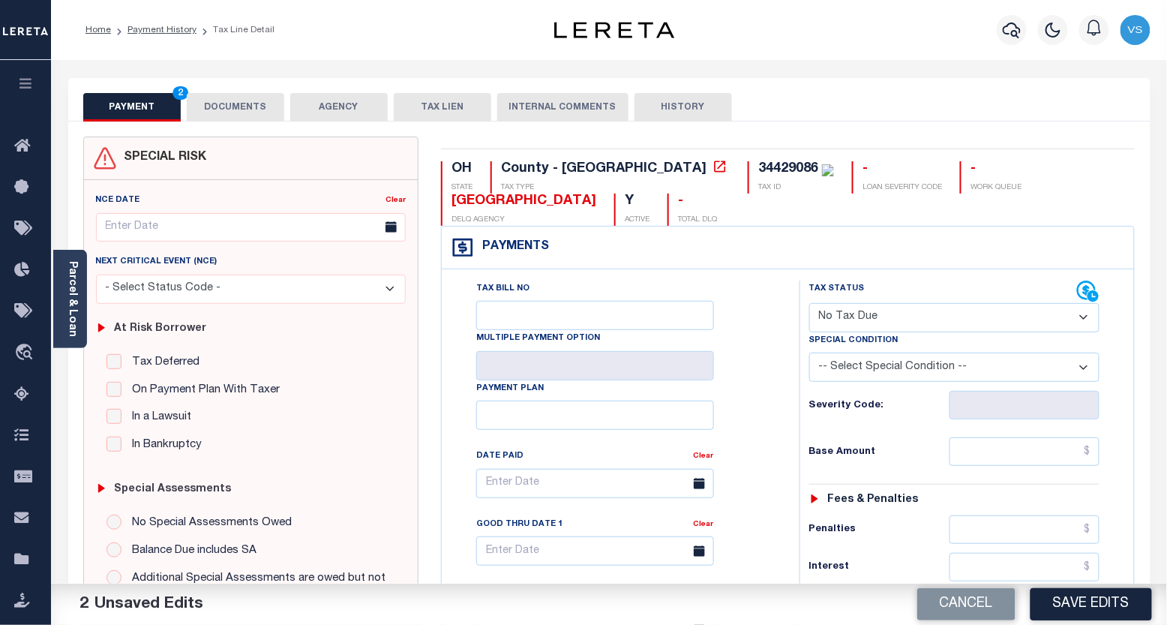
select select "5"
click at [810, 354] on select "-- Select Special Condition -- 3RD PARTY TAX LIEN AGENCY TAX LIEN (A.K.A Inside…" at bounding box center [955, 367] width 291 height 29
click at [242, 113] on button "DOCUMENTS" at bounding box center [236, 107] width 98 height 29
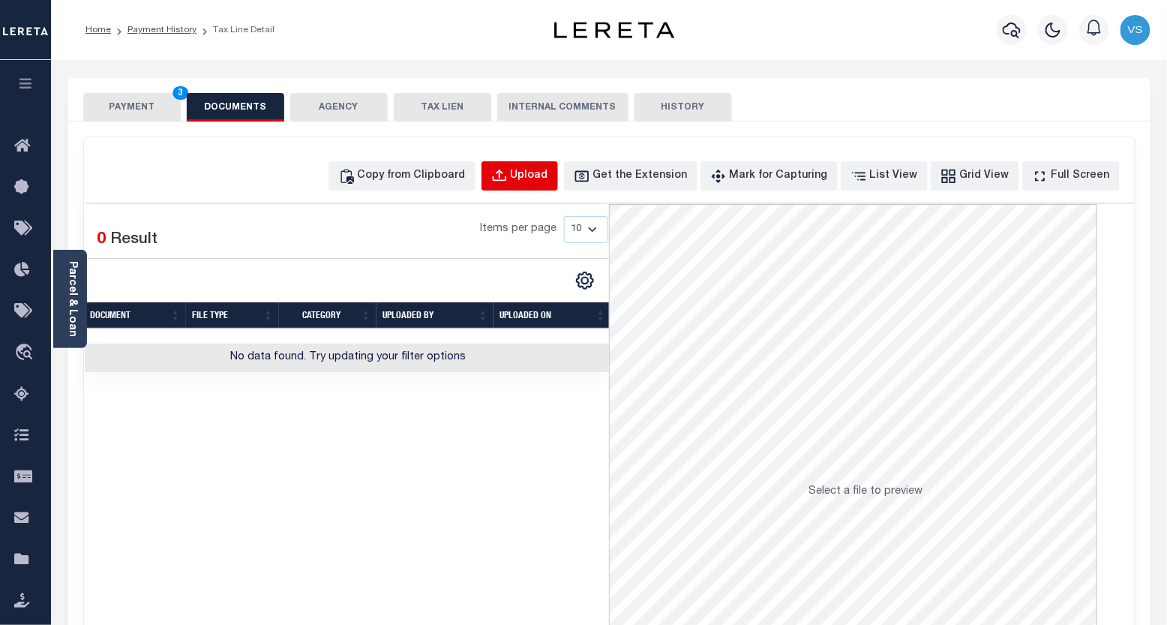
drag, startPoint x: 537, startPoint y: 176, endPoint x: 565, endPoint y: 227, distance: 58.1
click at [536, 176] on button "Upload" at bounding box center [520, 175] width 77 height 29
select select "POP"
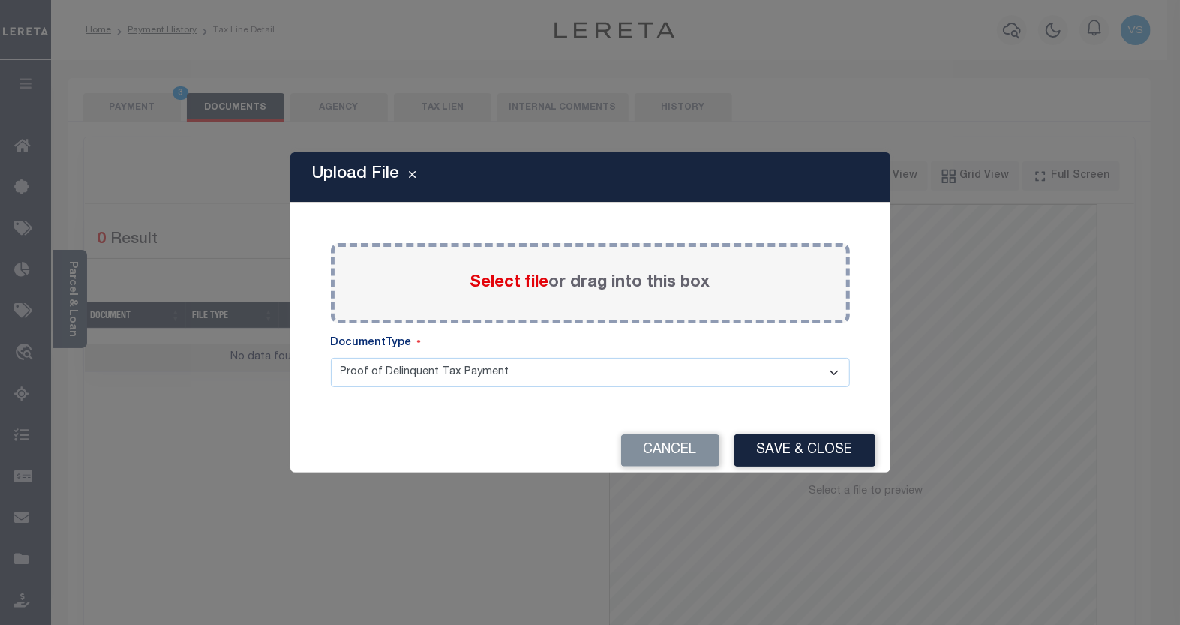
click at [507, 284] on span "Select file" at bounding box center [509, 283] width 79 height 17
click at [0, 0] on input "Select file or drag into this box" at bounding box center [0, 0] width 0 height 0
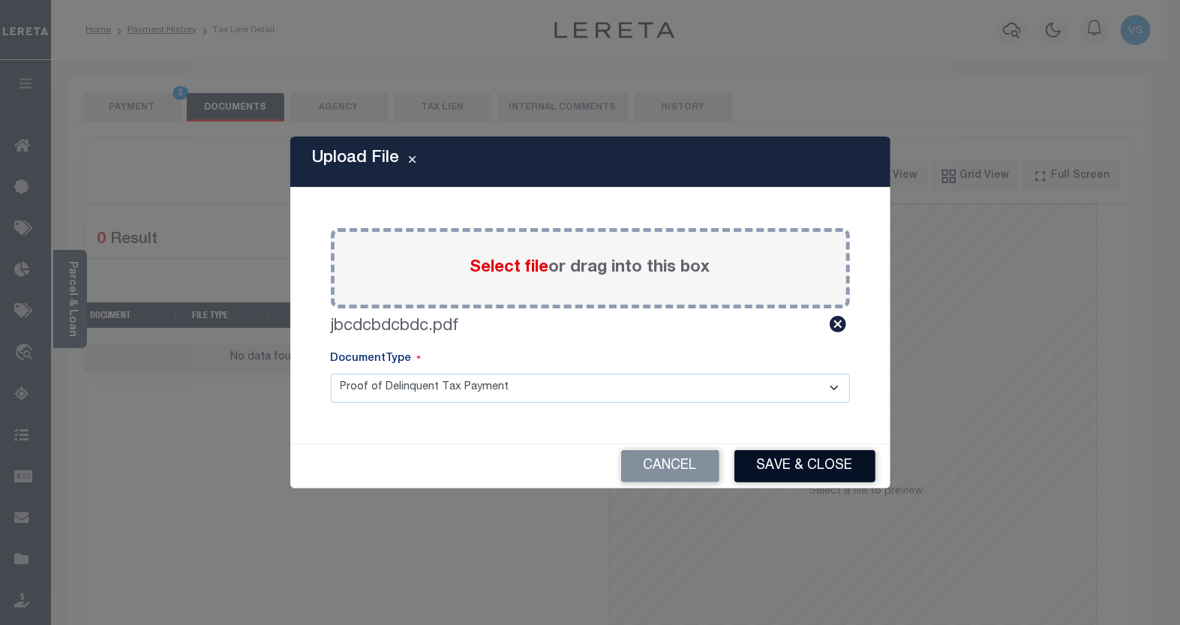
click at [780, 462] on button "Save & Close" at bounding box center [805, 466] width 141 height 32
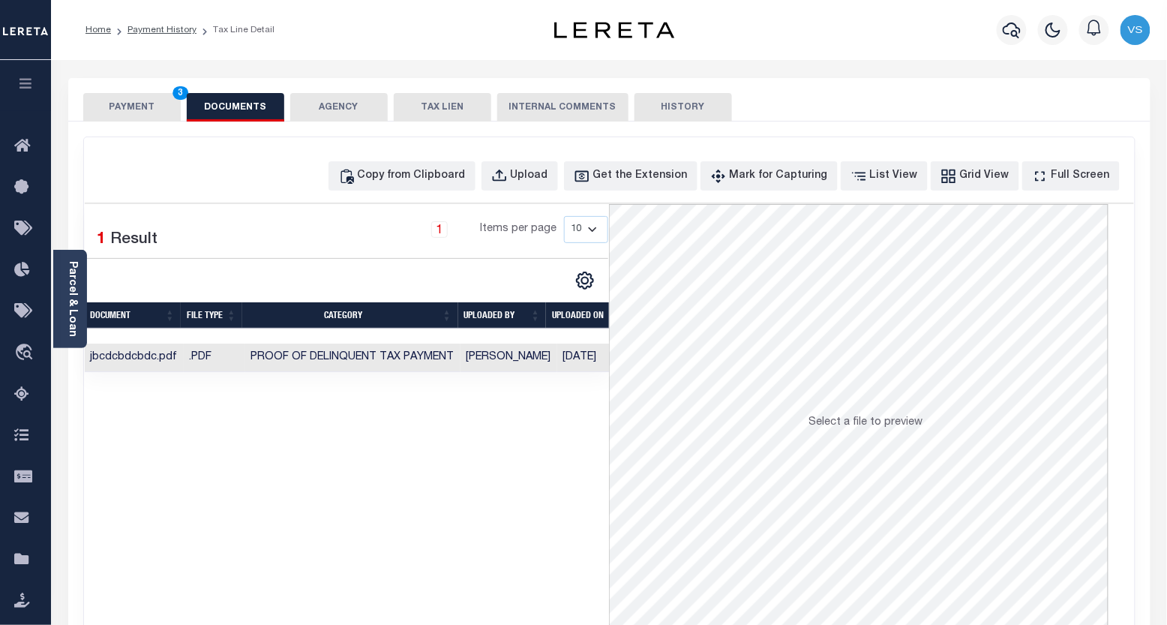
click at [107, 100] on button "PAYMENT 3" at bounding box center [132, 107] width 98 height 29
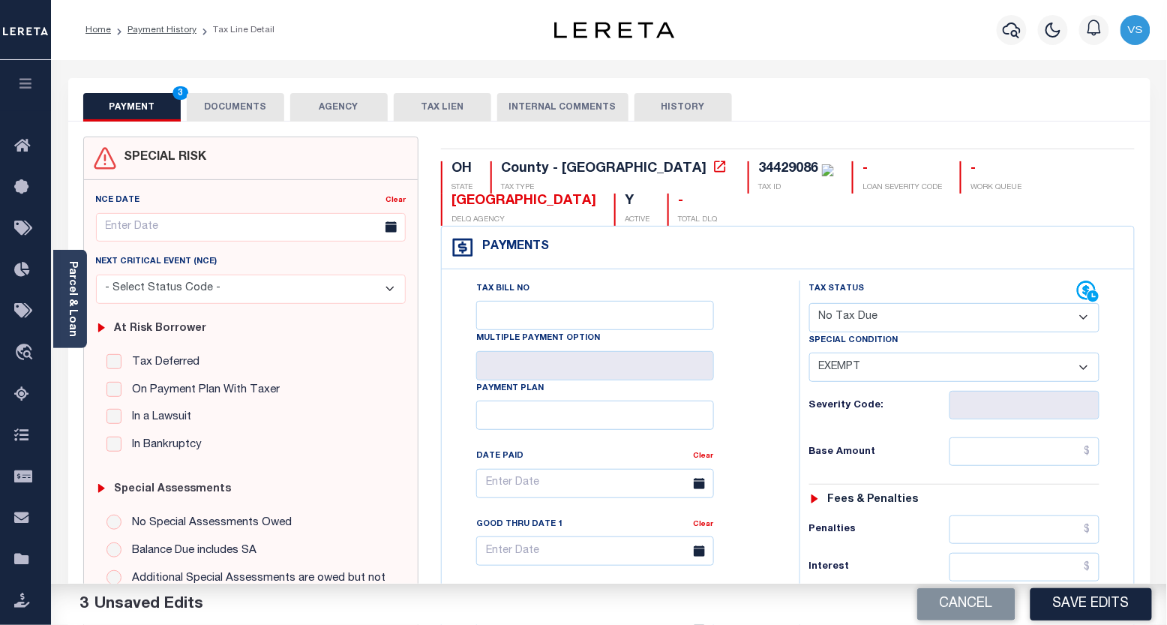
scroll to position [416, 0]
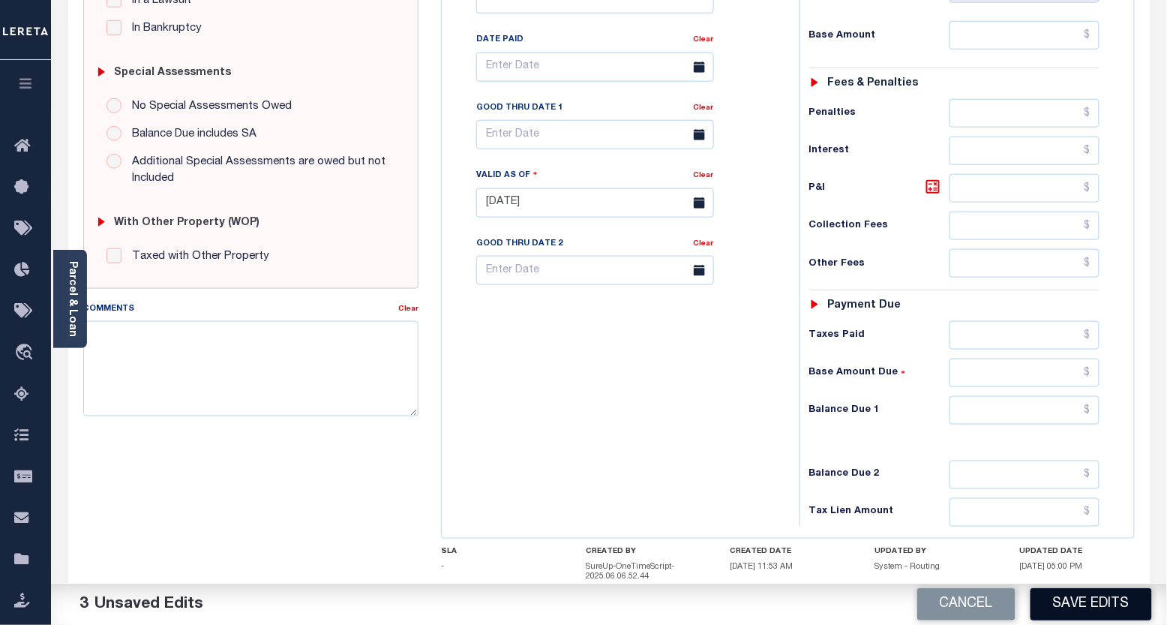
click at [1053, 600] on button "Save Edits" at bounding box center [1092, 604] width 122 height 32
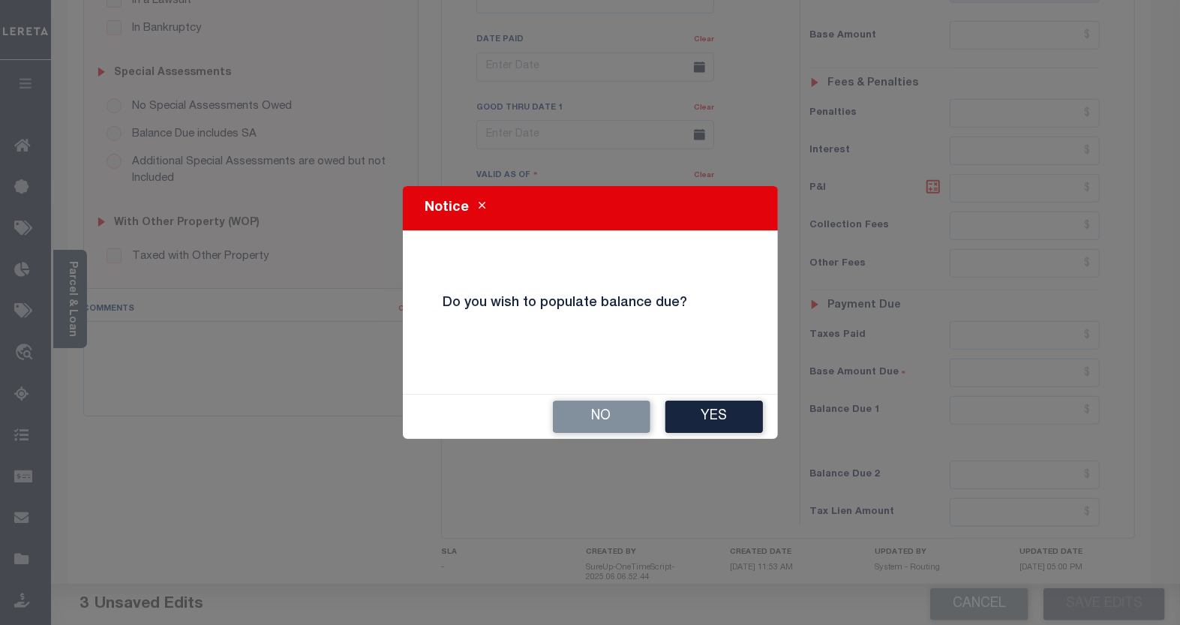
drag, startPoint x: 581, startPoint y: 422, endPoint x: 627, endPoint y: 347, distance: 88.3
click at [581, 422] on button "No" at bounding box center [602, 417] width 98 height 32
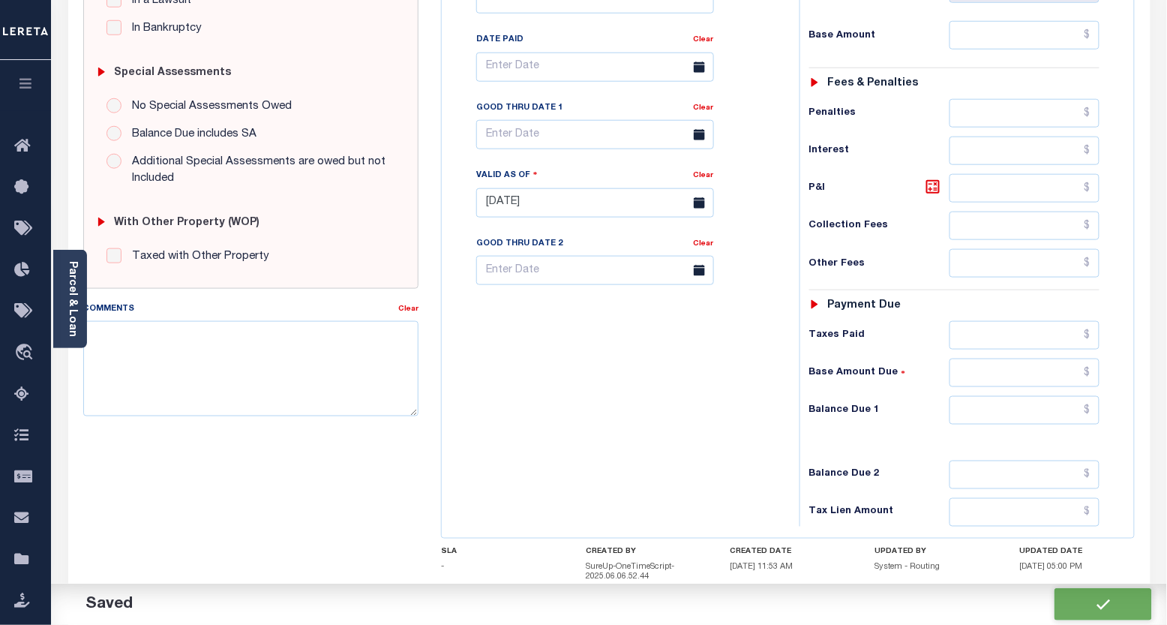
checkbox input "false"
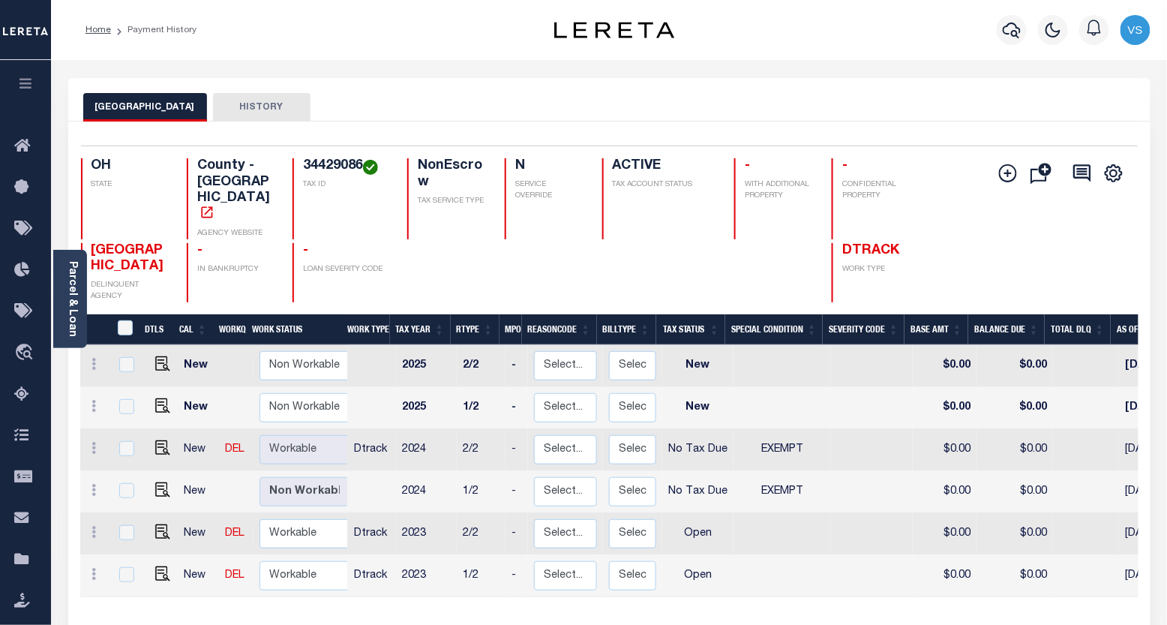
scroll to position [250, 0]
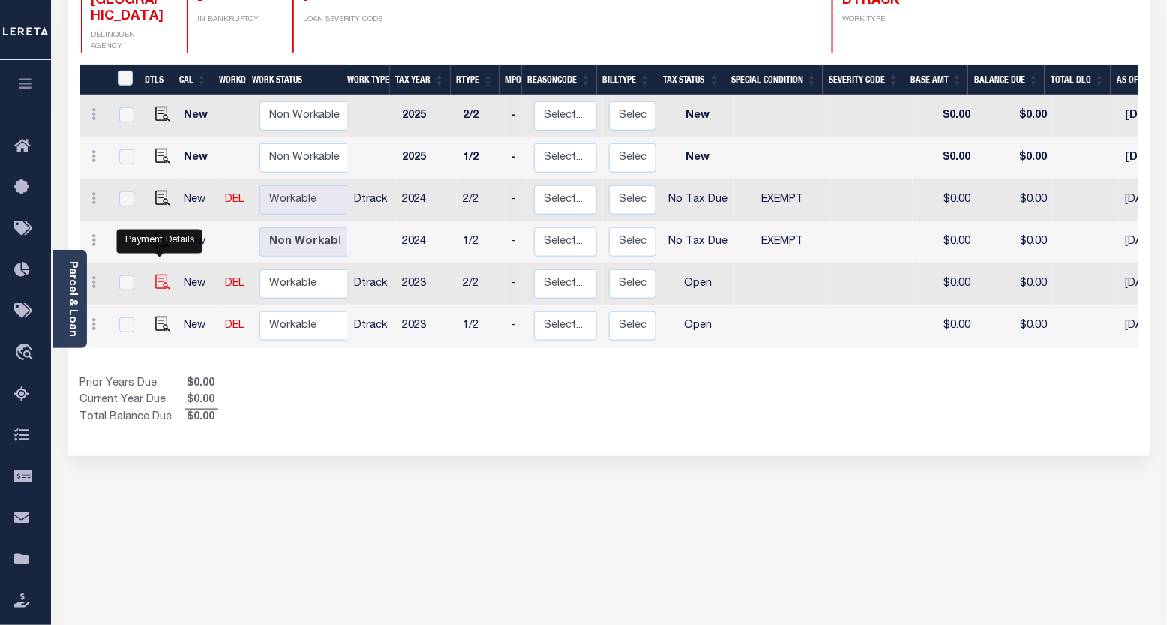
click at [159, 275] on img "" at bounding box center [162, 282] width 15 height 15
checkbox input "true"
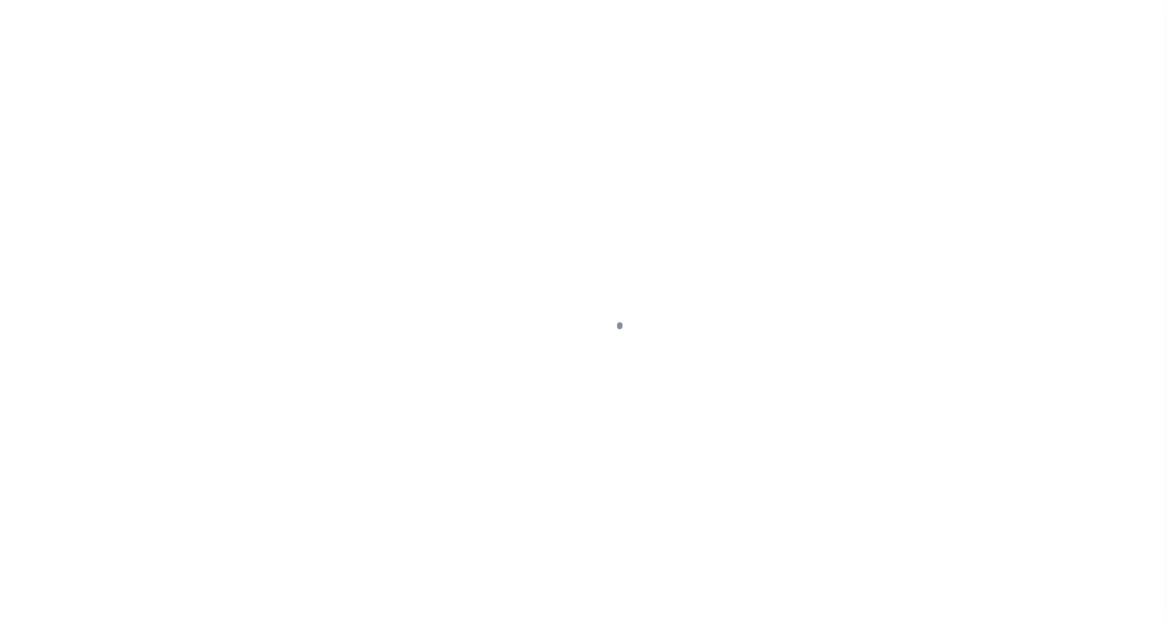
select select "OP2"
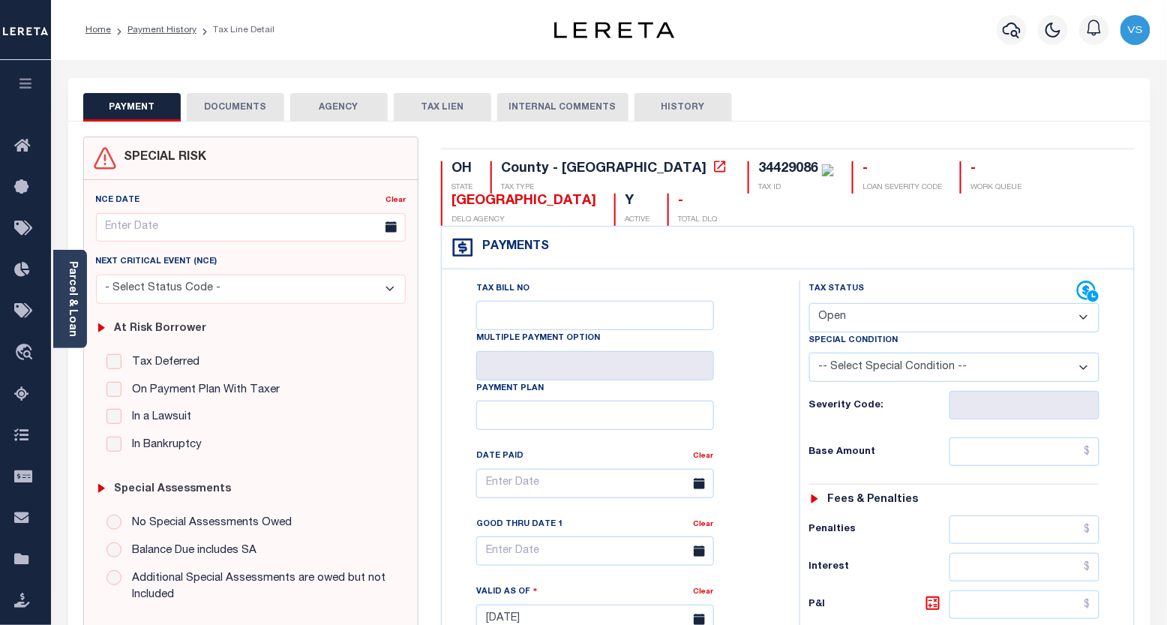
click at [230, 110] on button "DOCUMENTS" at bounding box center [236, 107] width 98 height 29
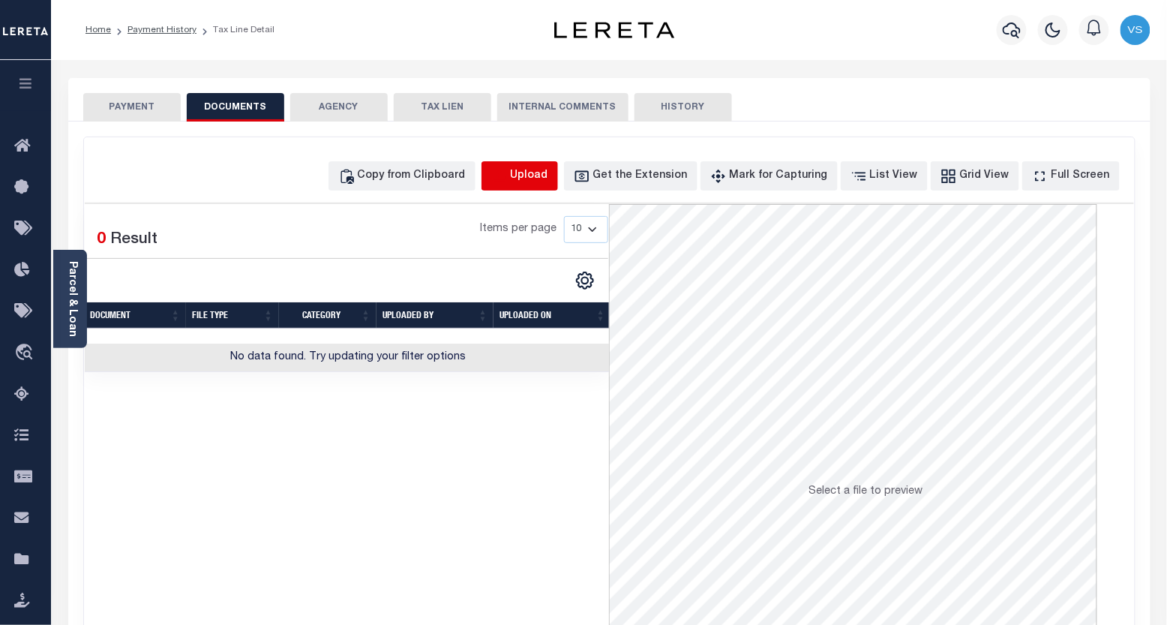
click at [506, 178] on icon "button" at bounding box center [499, 175] width 14 height 12
select select "POP"
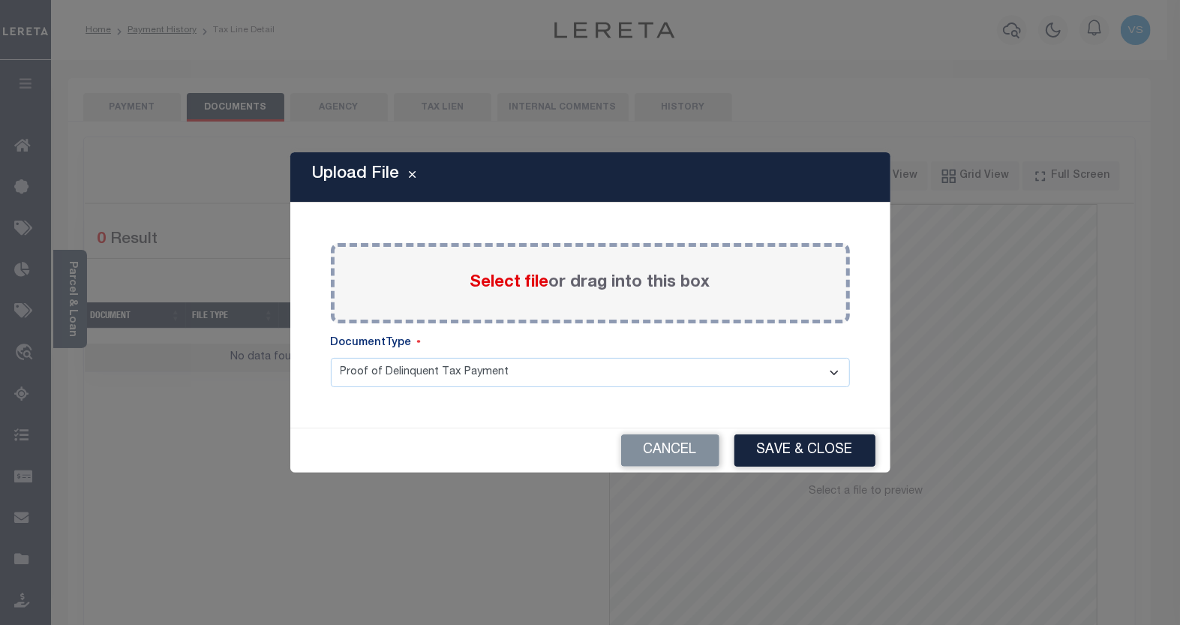
click at [498, 276] on span "Select file" at bounding box center [509, 283] width 79 height 17
click at [0, 0] on input "Select file or drag into this box" at bounding box center [0, 0] width 0 height 0
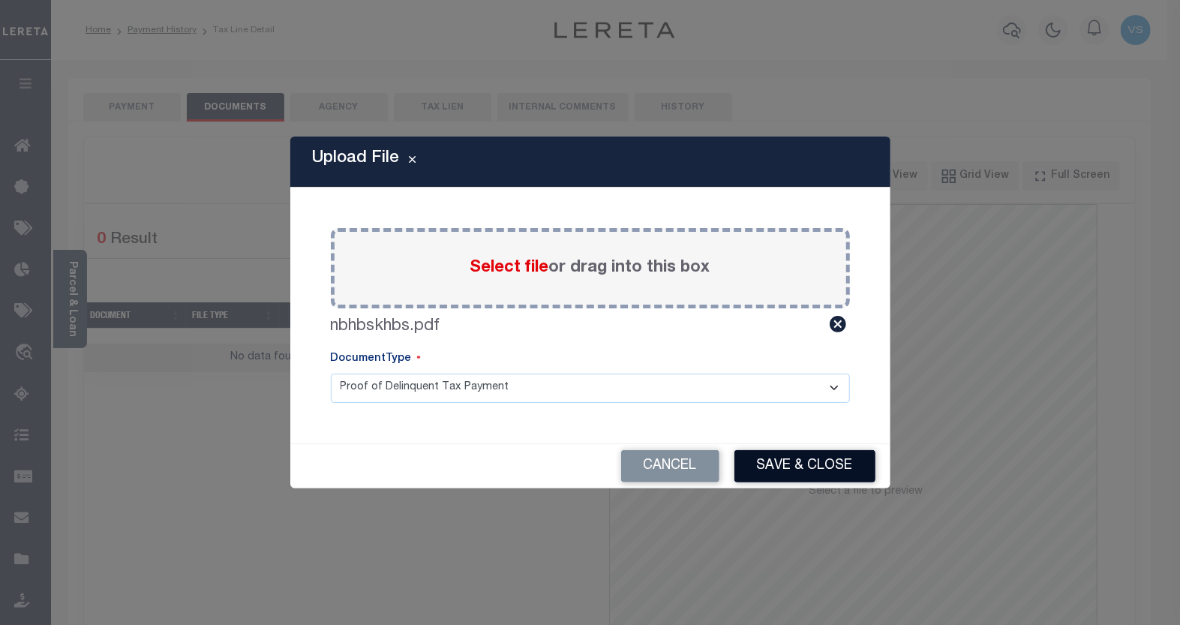
click at [786, 468] on button "Save & Close" at bounding box center [805, 466] width 141 height 32
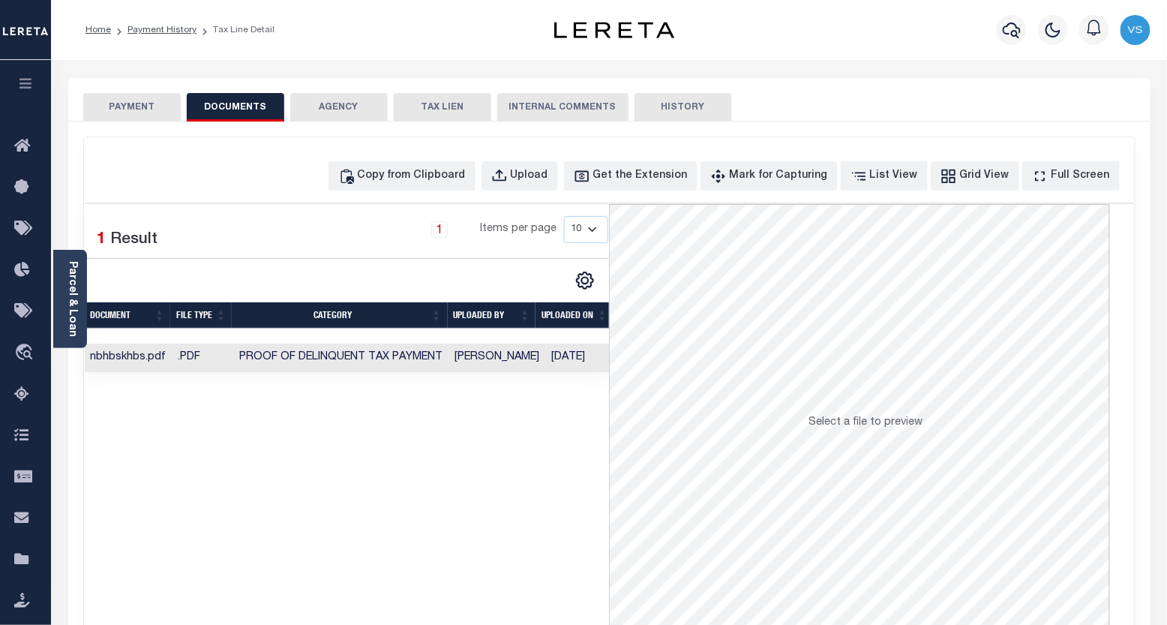
click at [148, 105] on button "PAYMENT" at bounding box center [132, 107] width 98 height 29
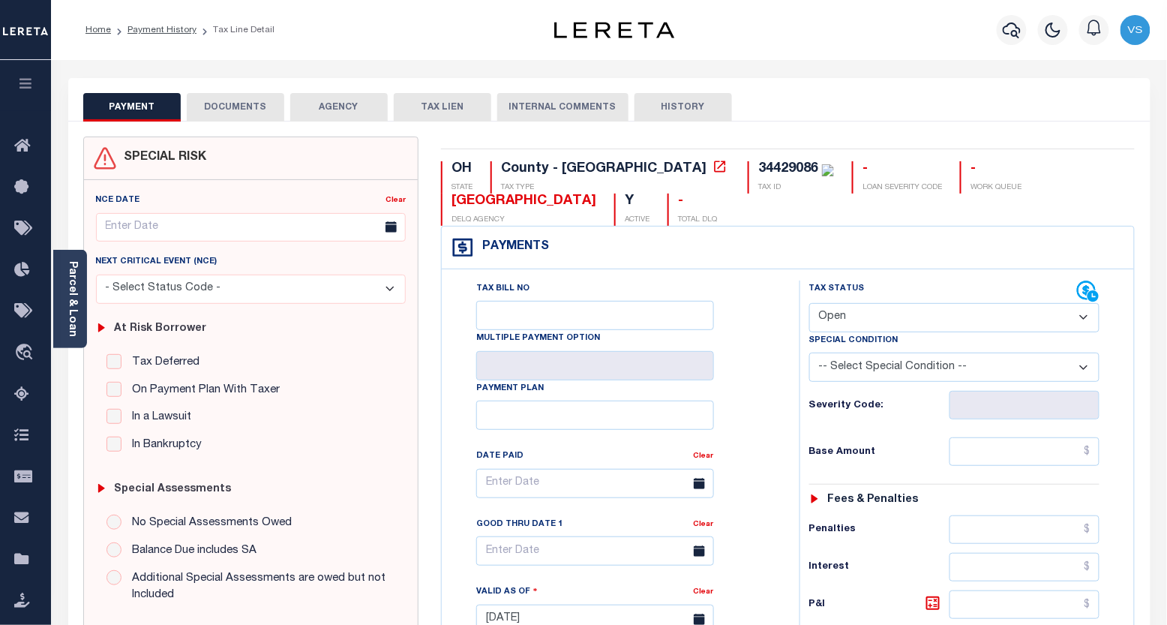
drag, startPoint x: 874, startPoint y: 318, endPoint x: 878, endPoint y: 335, distance: 17.7
click at [874, 318] on select "- Select Status Code - Open Due/Unpaid Paid Incomplete No Tax Due Internal Refu…" at bounding box center [955, 317] width 291 height 29
select select "NTX"
click at [810, 304] on select "- Select Status Code - Open Due/Unpaid Paid Incomplete No Tax Due Internal Refu…" at bounding box center [955, 317] width 291 height 29
type input "[DATE]"
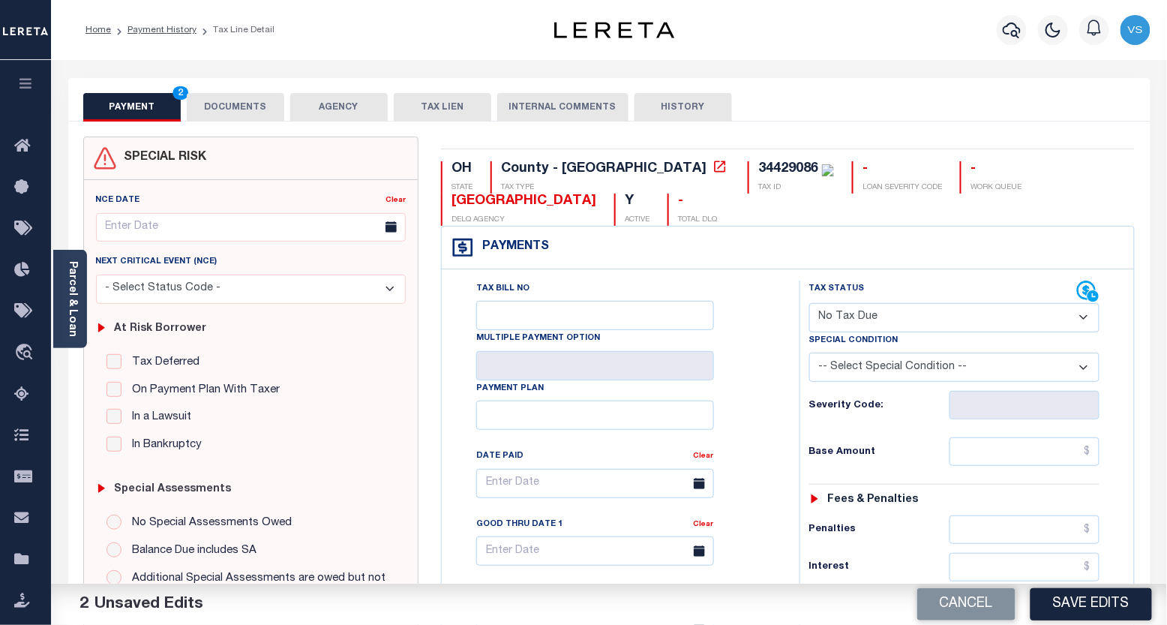
click at [852, 354] on select "-- Select Special Condition -- 3RD PARTY TAX LIEN AGENCY TAX LIEN (A.K.A Inside…" at bounding box center [955, 367] width 291 height 29
select select "5"
click at [810, 354] on select "-- Select Special Condition -- 3RD PARTY TAX LIEN AGENCY TAX LIEN (A.K.A Inside…" at bounding box center [955, 367] width 291 height 29
click at [1071, 608] on button "Save Edits" at bounding box center [1092, 604] width 122 height 32
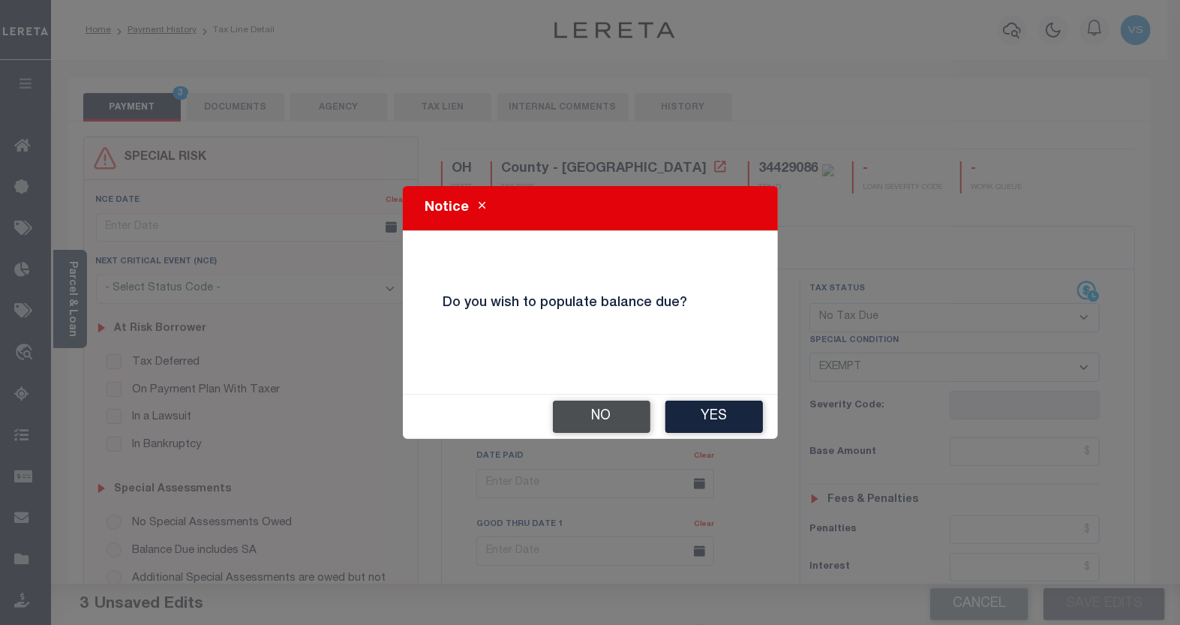
click at [572, 413] on button "No" at bounding box center [602, 417] width 98 height 32
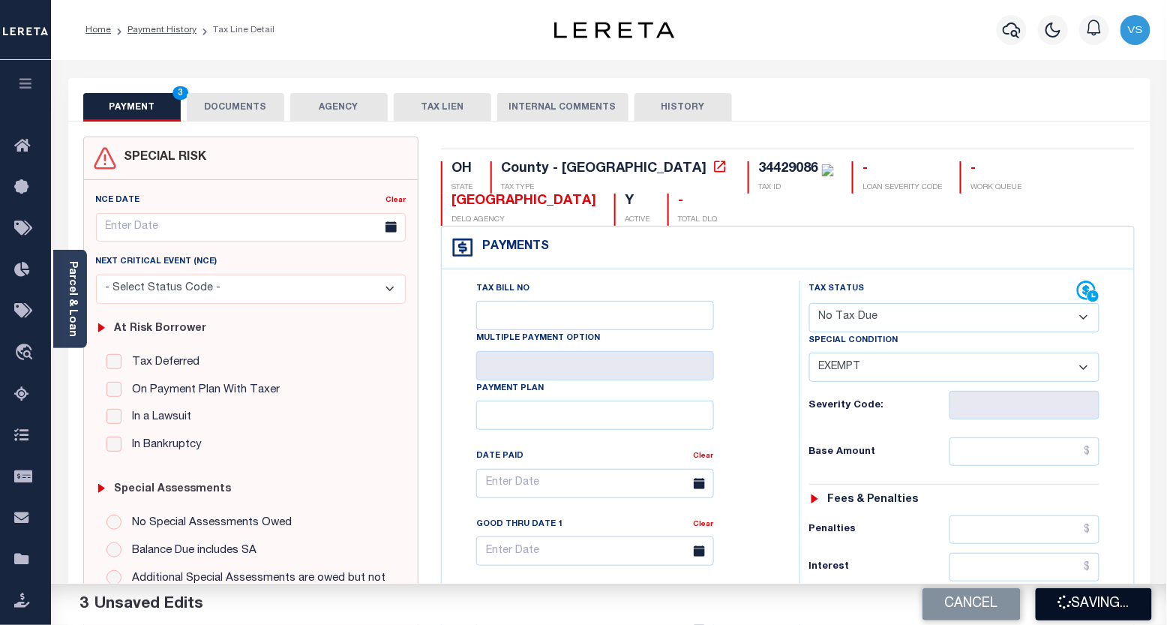
click at [1066, 615] on button "Saving..." at bounding box center [1094, 604] width 116 height 32
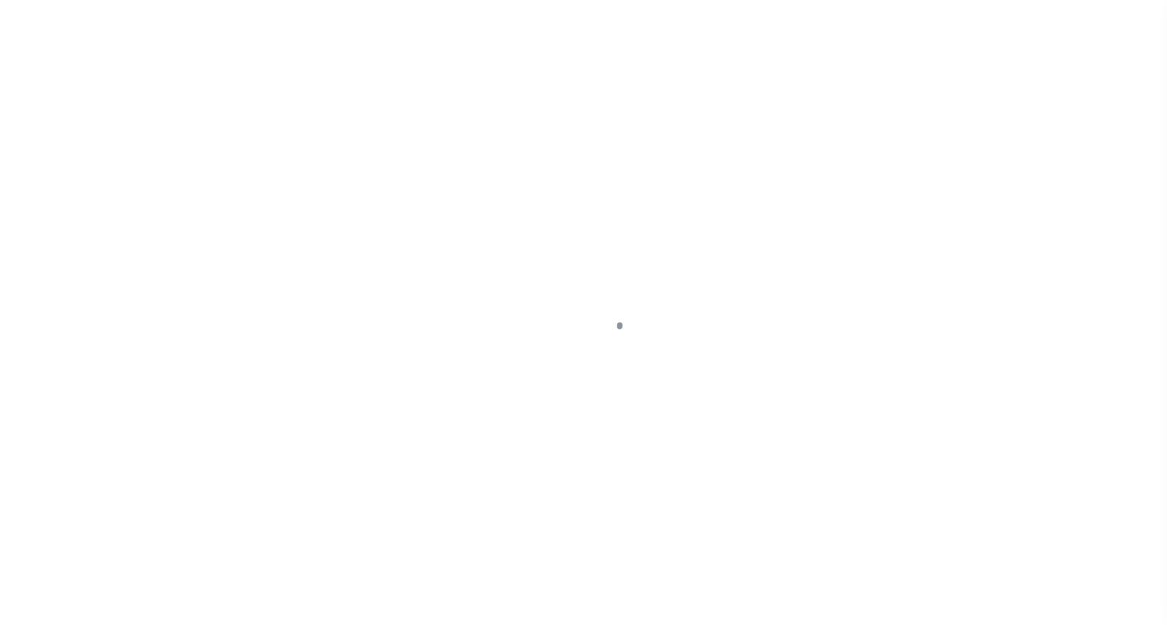
select select "NTX"
select select "5"
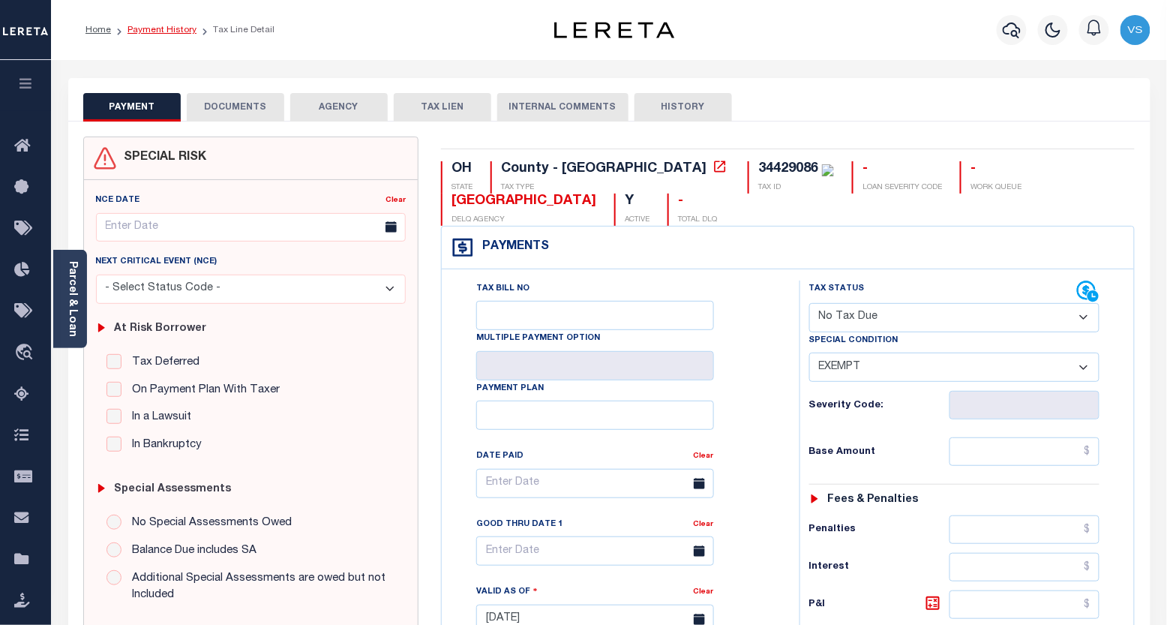
click at [138, 27] on link "Payment History" at bounding box center [162, 30] width 69 height 9
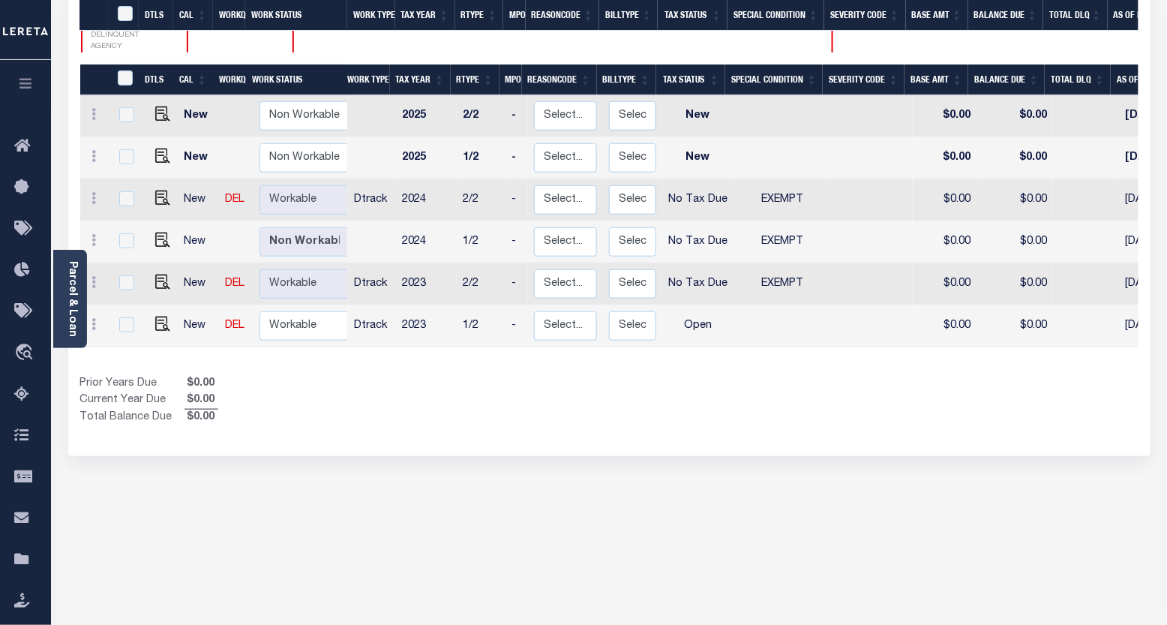
scroll to position [302, 0]
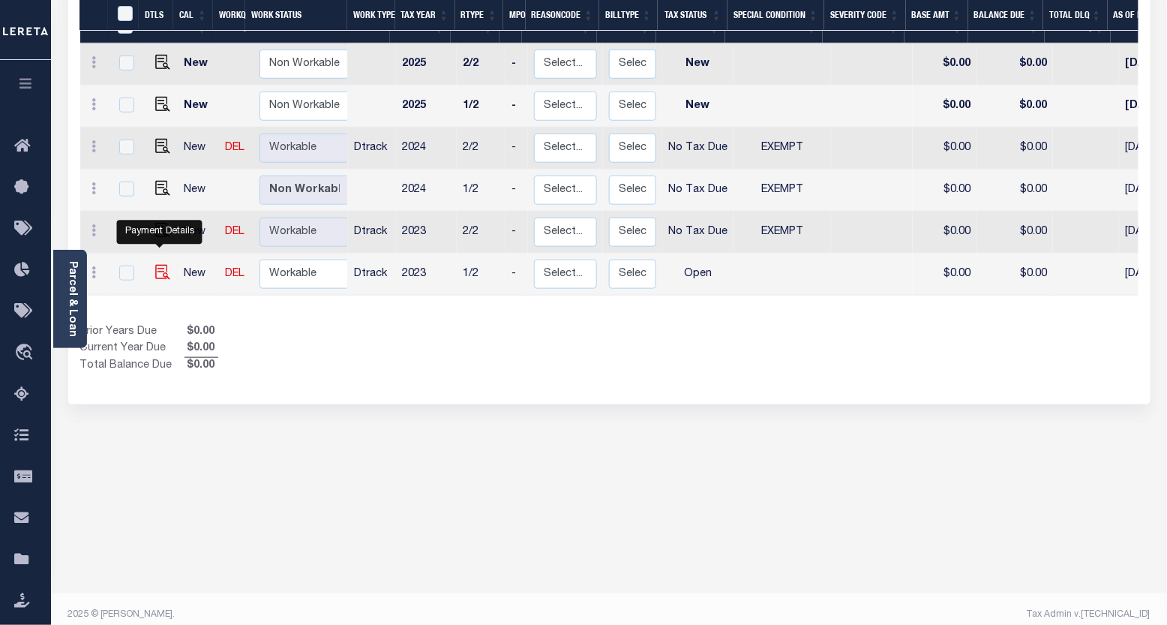
click at [160, 265] on img "" at bounding box center [162, 272] width 15 height 15
checkbox input "true"
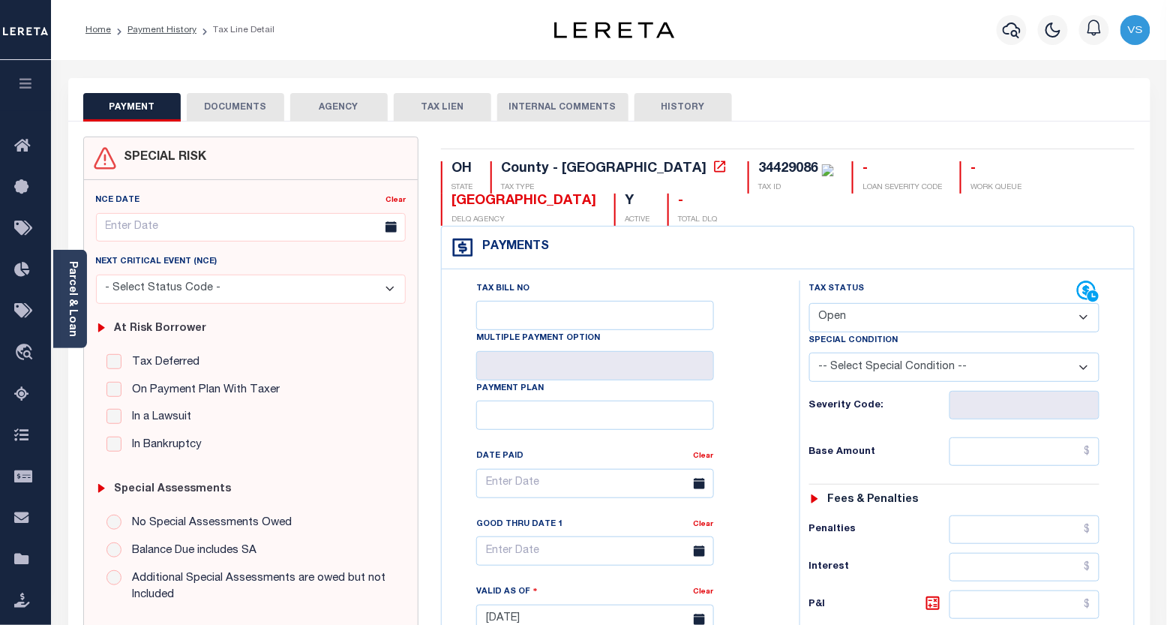
click at [843, 306] on select "- Select Status Code - Open Due/Unpaid Paid Incomplete No Tax Due Internal Refu…" at bounding box center [955, 317] width 291 height 29
select select "NTX"
click at [810, 304] on select "- Select Status Code - Open Due/Unpaid Paid Incomplete No Tax Due Internal Refu…" at bounding box center [955, 317] width 291 height 29
type input "[DATE]"
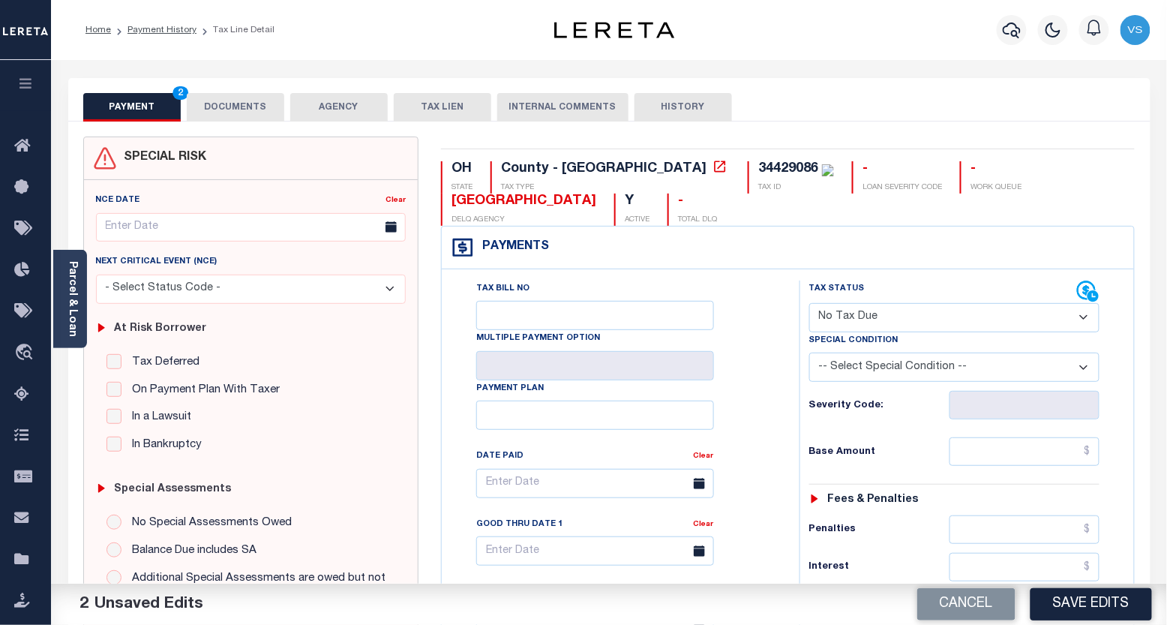
click at [875, 365] on select "-- Select Special Condition -- 3RD PARTY TAX LIEN AGENCY TAX LIEN (A.K.A Inside…" at bounding box center [955, 367] width 291 height 29
select select "5"
click at [810, 354] on select "-- Select Special Condition -- 3RD PARTY TAX LIEN AGENCY TAX LIEN (A.K.A Inside…" at bounding box center [955, 367] width 291 height 29
click at [216, 111] on button "DOCUMENTS" at bounding box center [236, 107] width 98 height 29
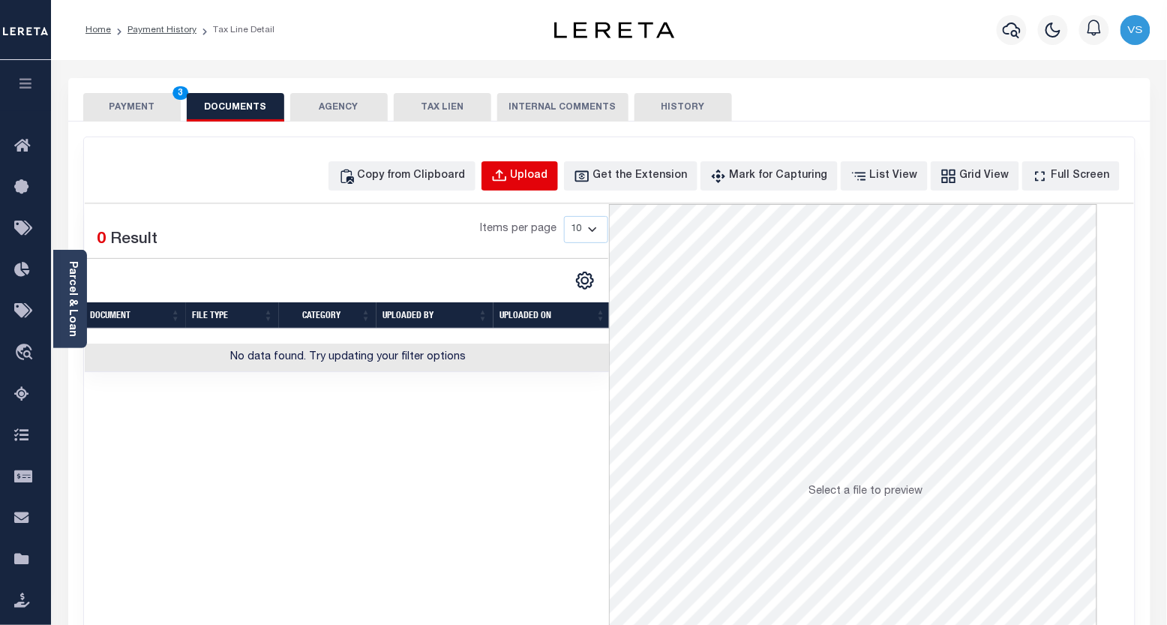
click at [515, 174] on button "Upload" at bounding box center [520, 175] width 77 height 29
select select "POP"
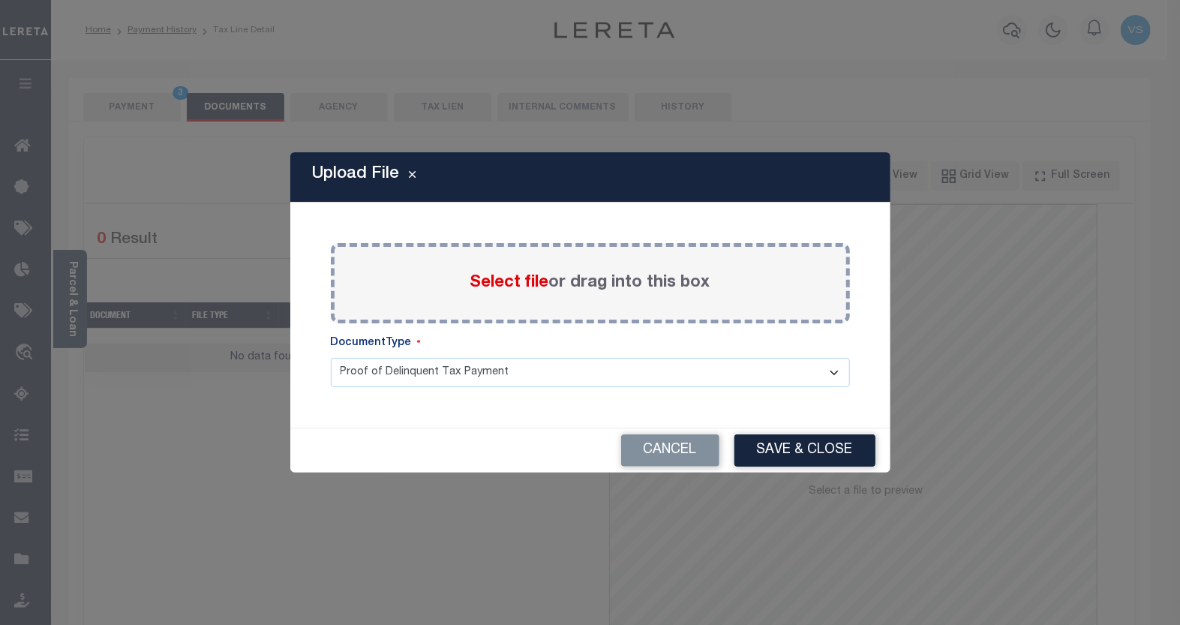
click at [483, 287] on span "Select file" at bounding box center [509, 283] width 79 height 17
click at [0, 0] on input "Select file or drag into this box" at bounding box center [0, 0] width 0 height 0
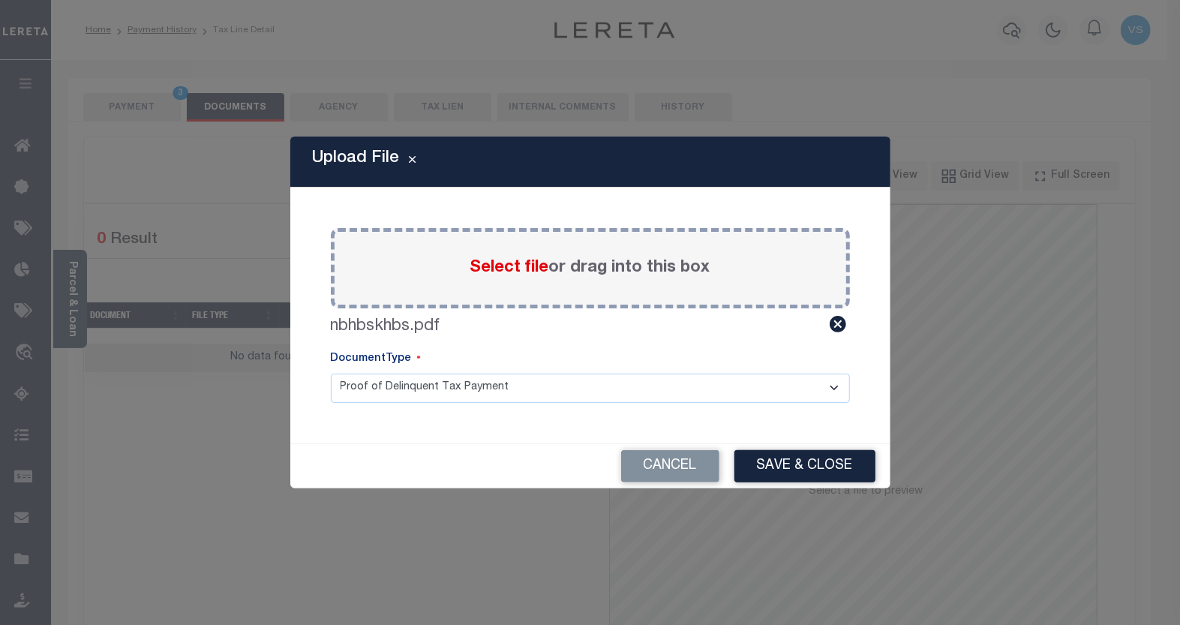
click at [790, 455] on button "Save & Close" at bounding box center [805, 466] width 141 height 32
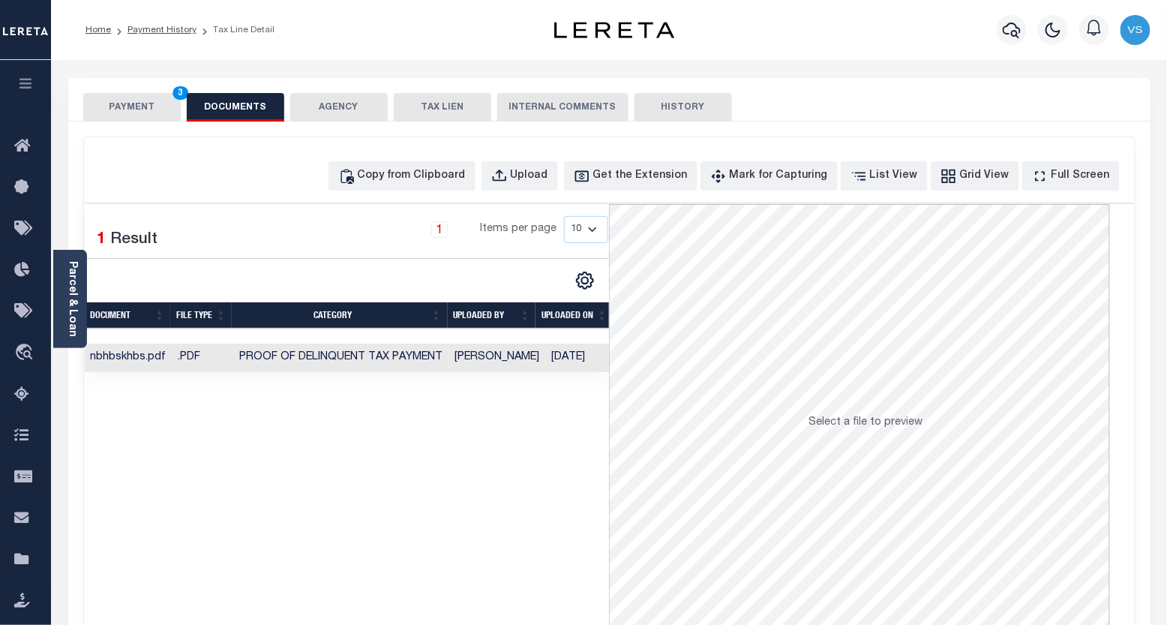
click at [137, 101] on button "PAYMENT 3" at bounding box center [132, 107] width 98 height 29
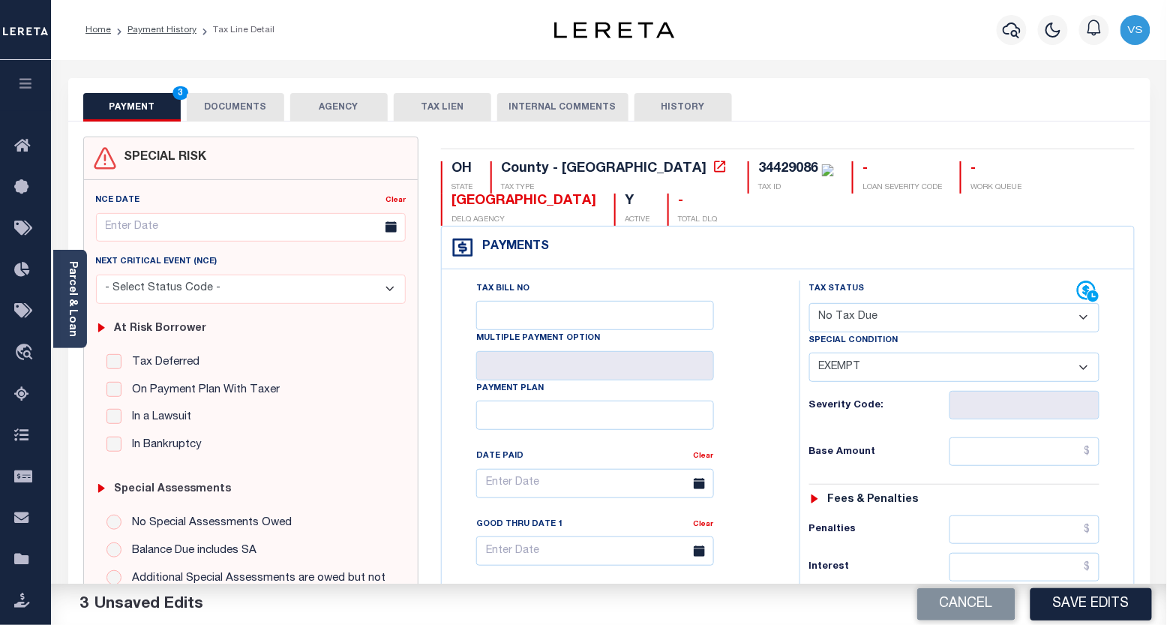
scroll to position [333, 0]
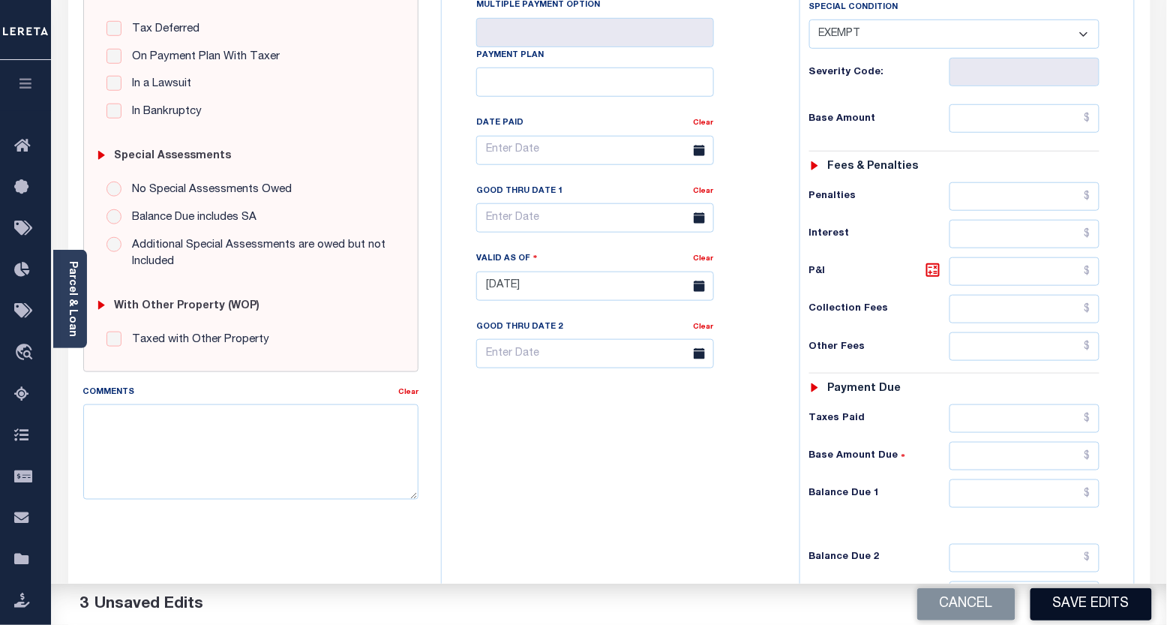
click at [1108, 601] on button "Save Edits" at bounding box center [1092, 604] width 122 height 32
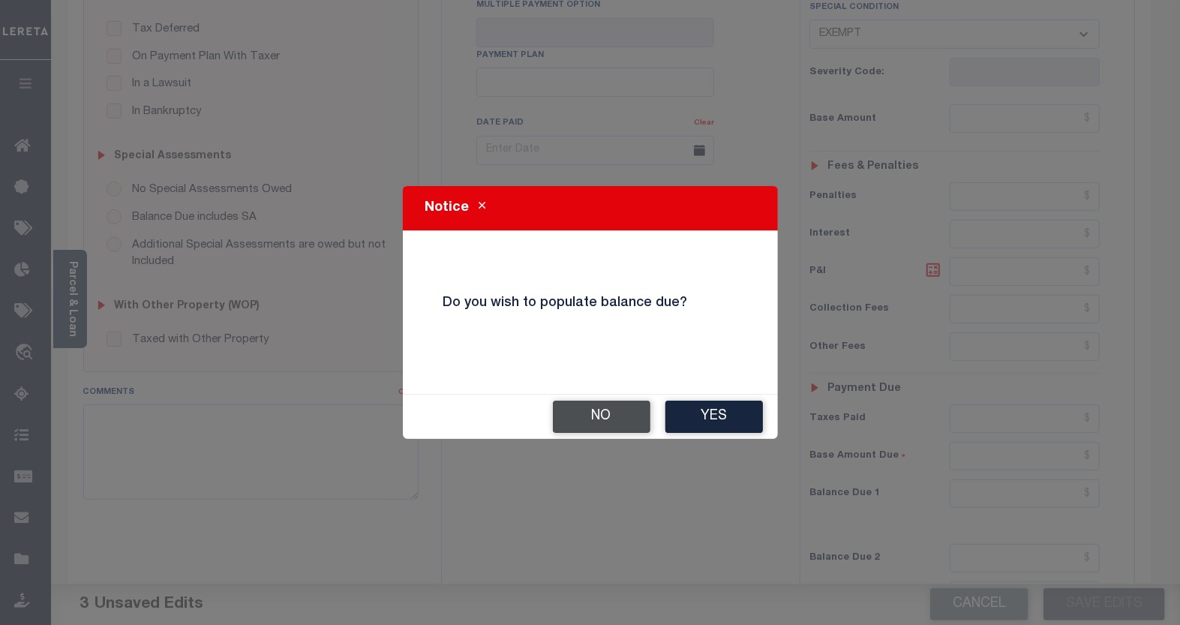
click at [600, 419] on button "No" at bounding box center [602, 417] width 98 height 32
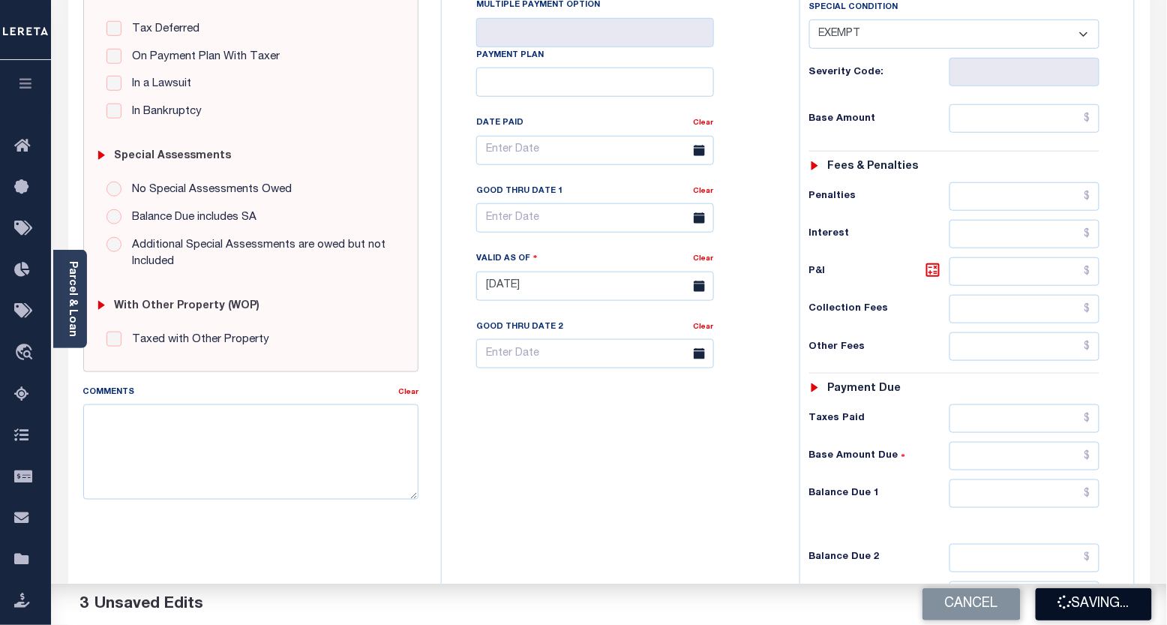
click at [1069, 602] on button "Saving..." at bounding box center [1094, 604] width 116 height 32
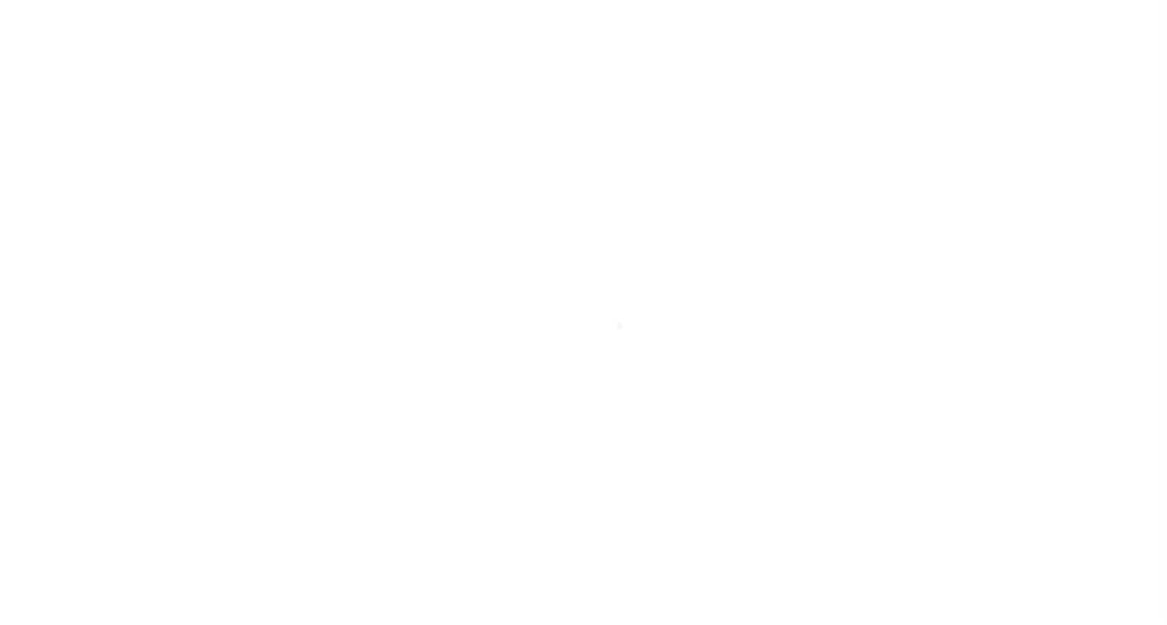
select select "NTX"
select select "5"
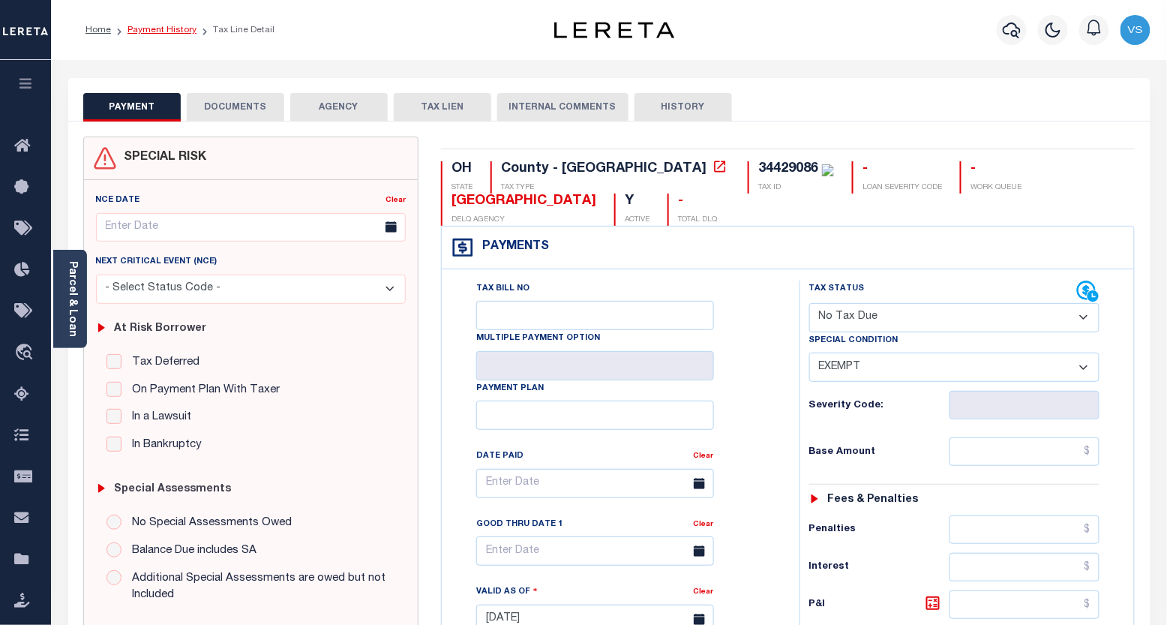
click at [146, 30] on link "Payment History" at bounding box center [162, 30] width 69 height 9
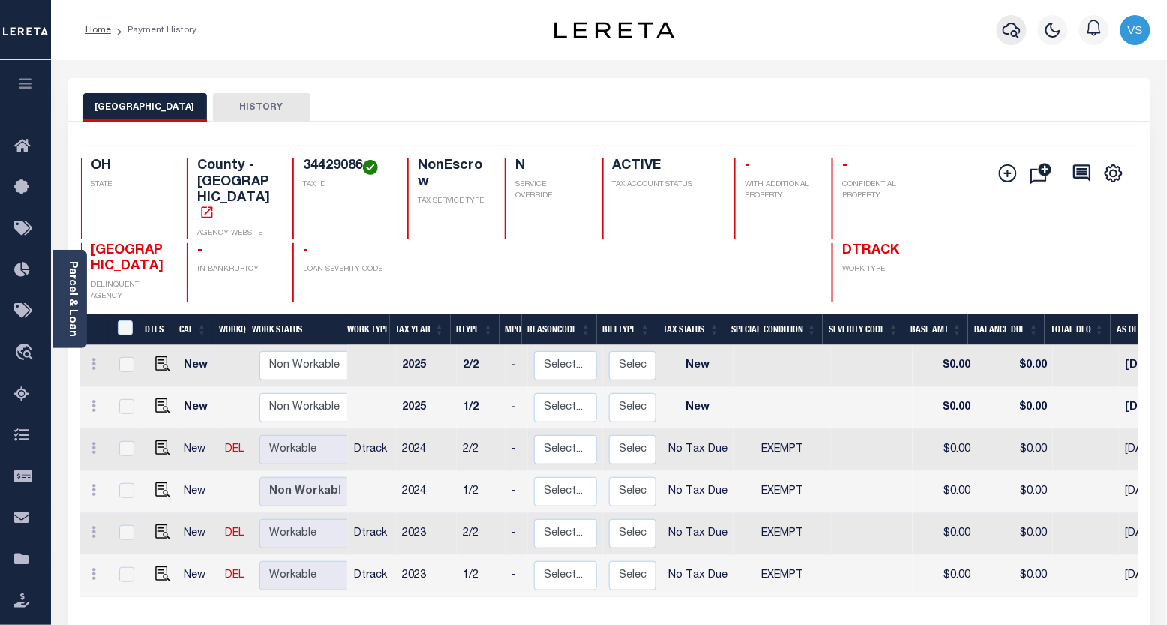
click at [1009, 35] on icon "button" at bounding box center [1012, 30] width 18 height 18
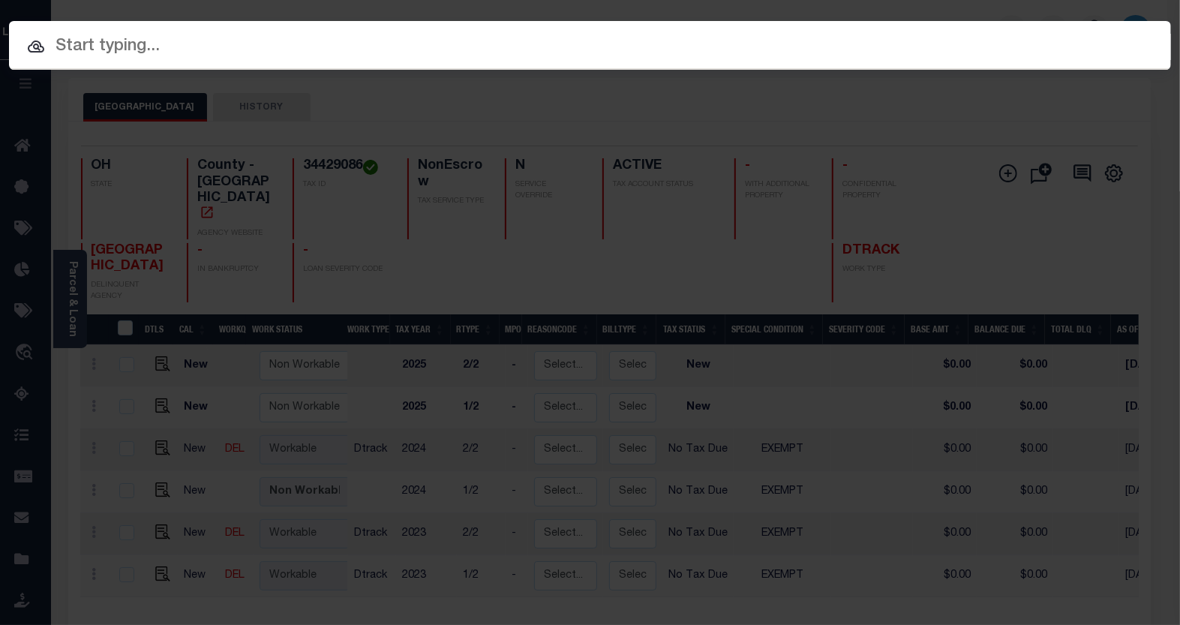
paste input "6100267"
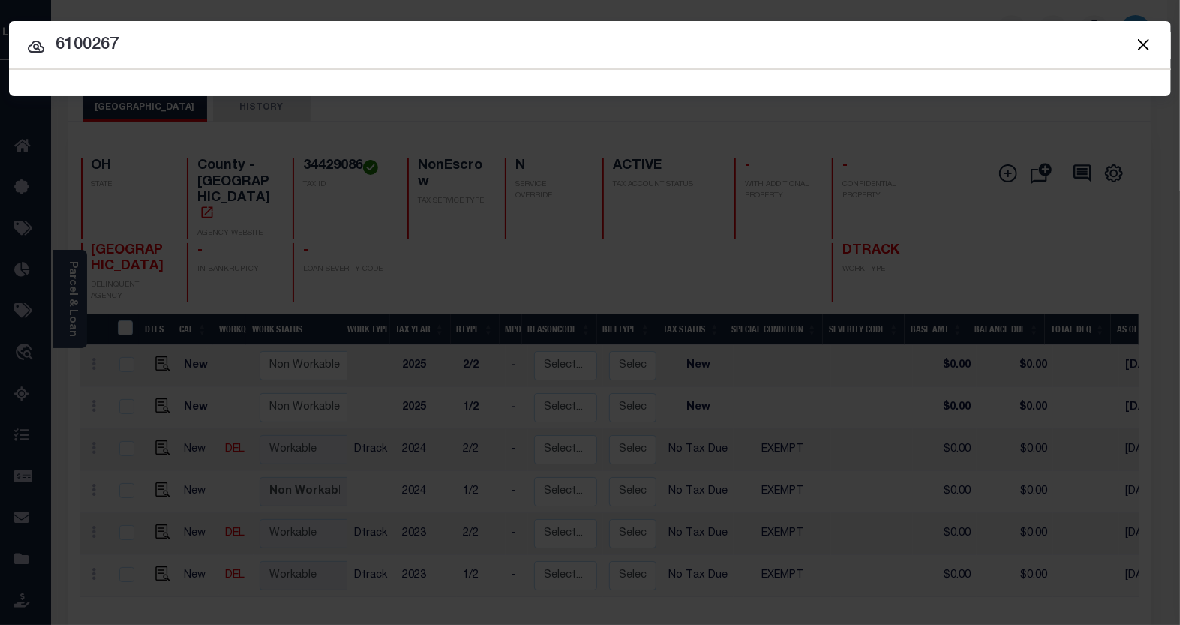
type input "6100267"
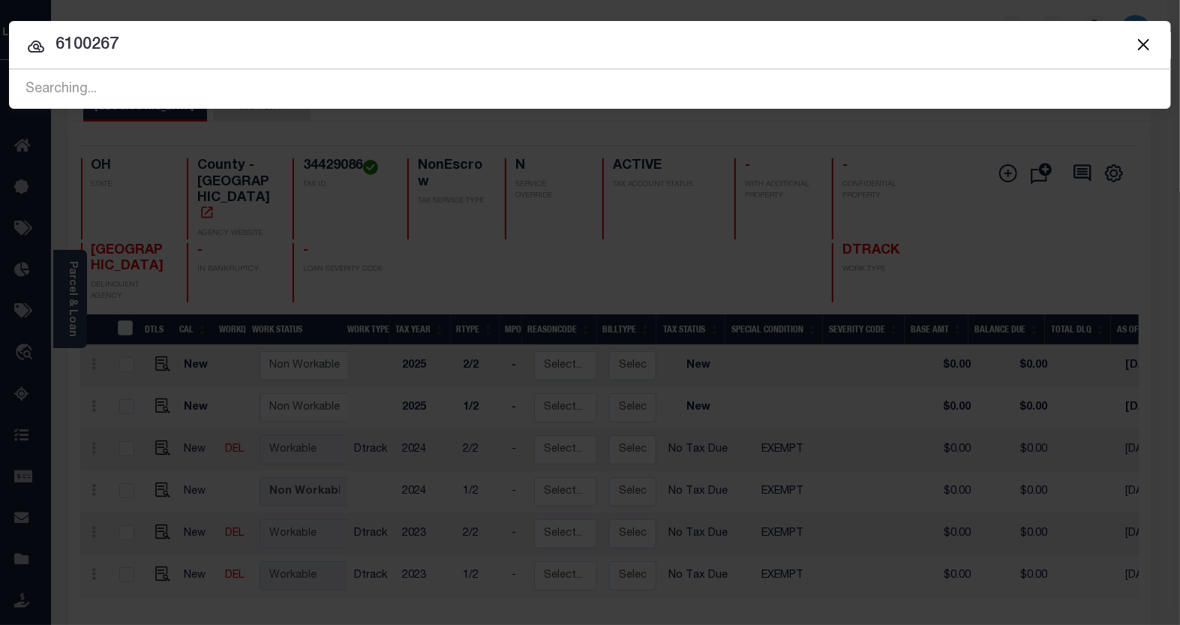
click at [146, 53] on input "6100267" at bounding box center [590, 45] width 1162 height 26
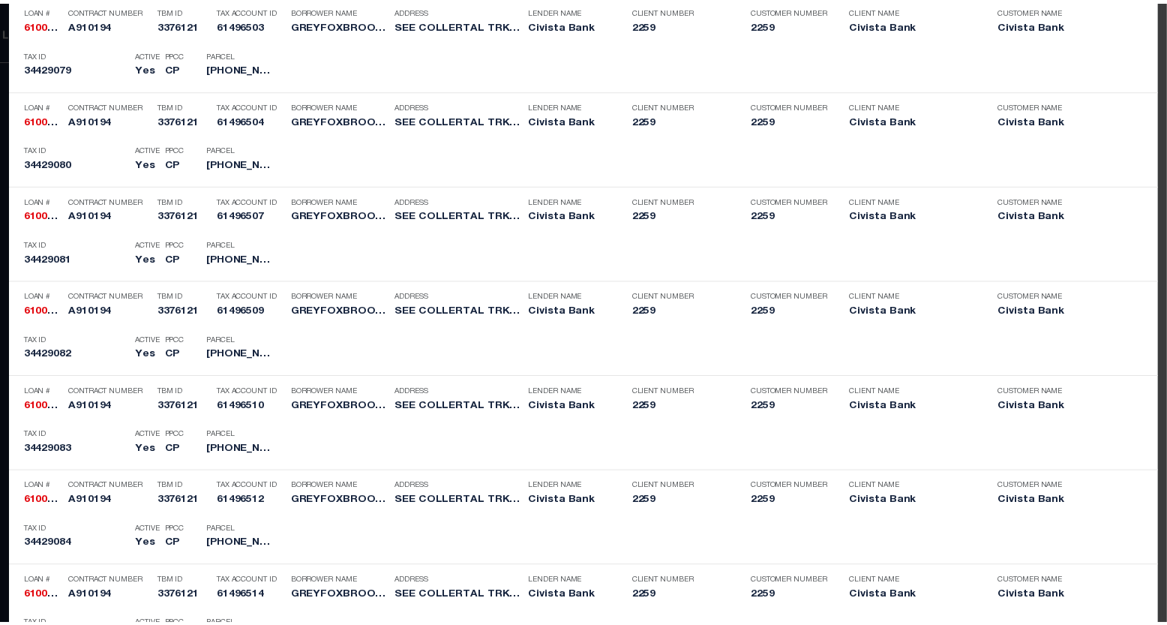
scroll to position [1592, 0]
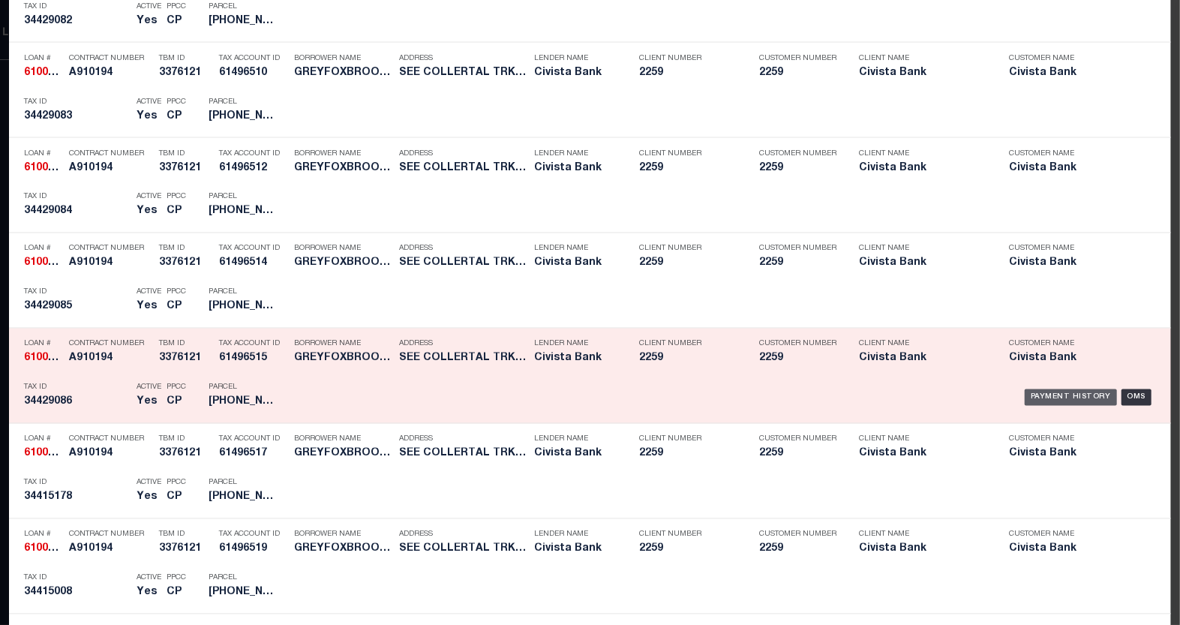
click at [1039, 396] on div "Payment History" at bounding box center [1071, 397] width 92 height 17
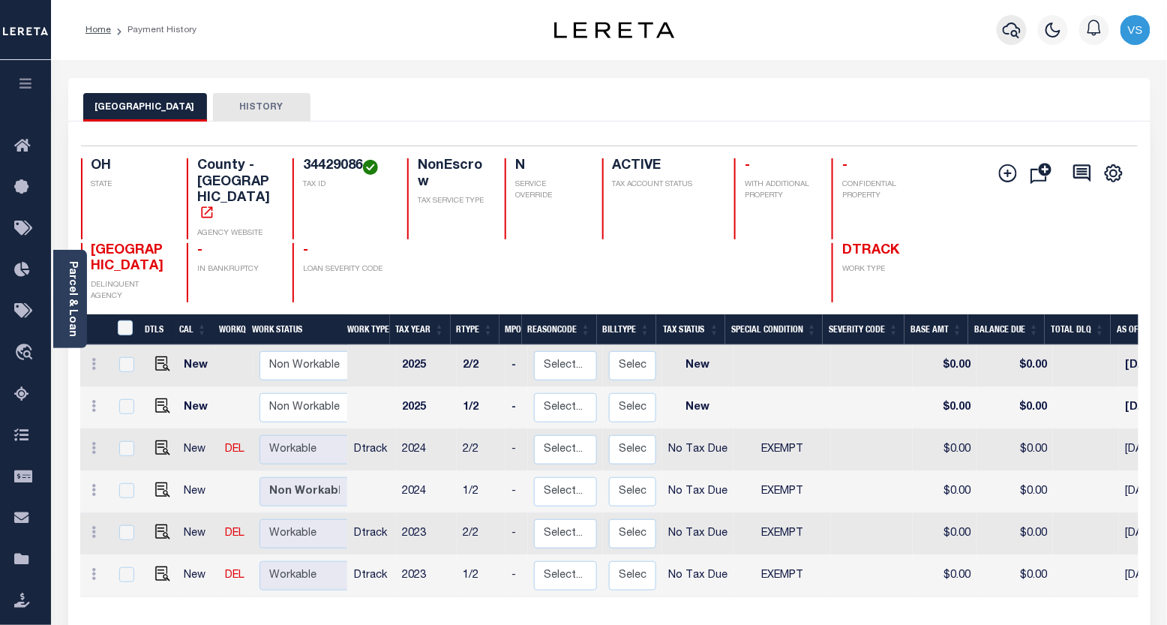
click at [1011, 26] on icon "button" at bounding box center [1012, 30] width 18 height 18
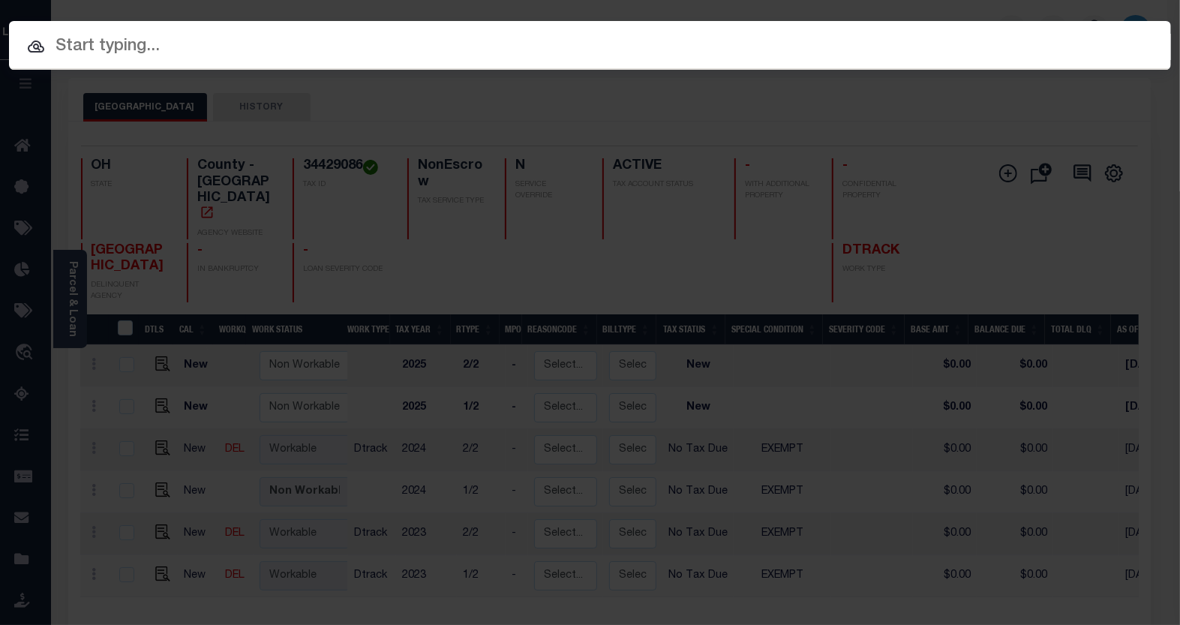
paste input "10031087"
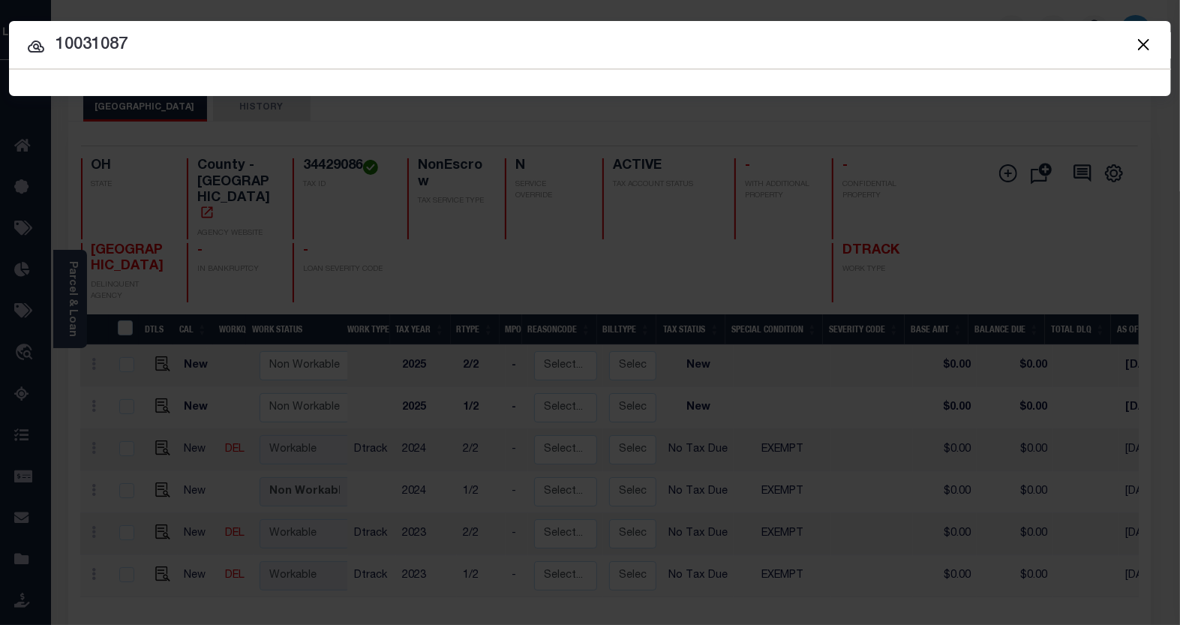
type input "10031087"
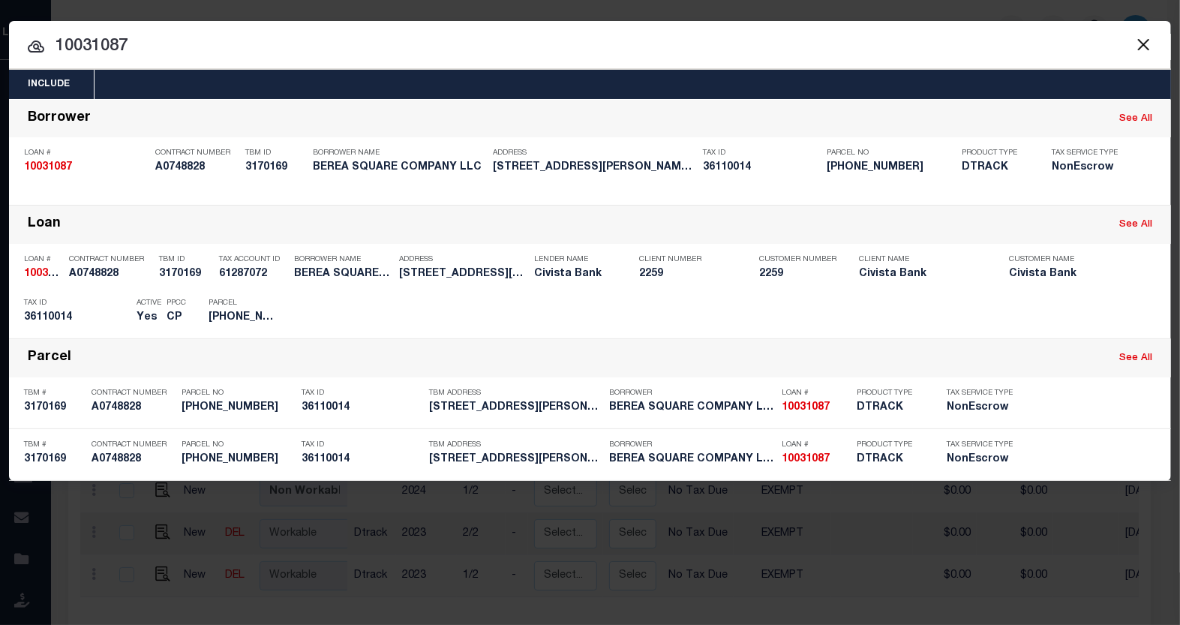
click at [210, 36] on input "10031087" at bounding box center [590, 47] width 1162 height 26
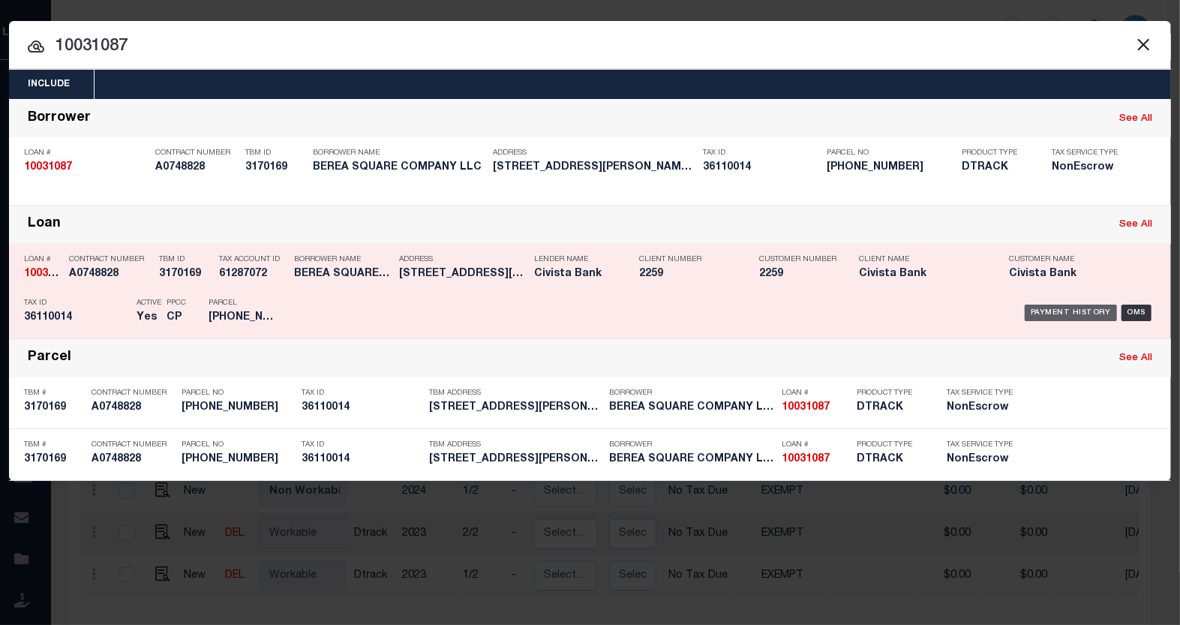
click at [1038, 315] on div "Payment History" at bounding box center [1071, 313] width 92 height 17
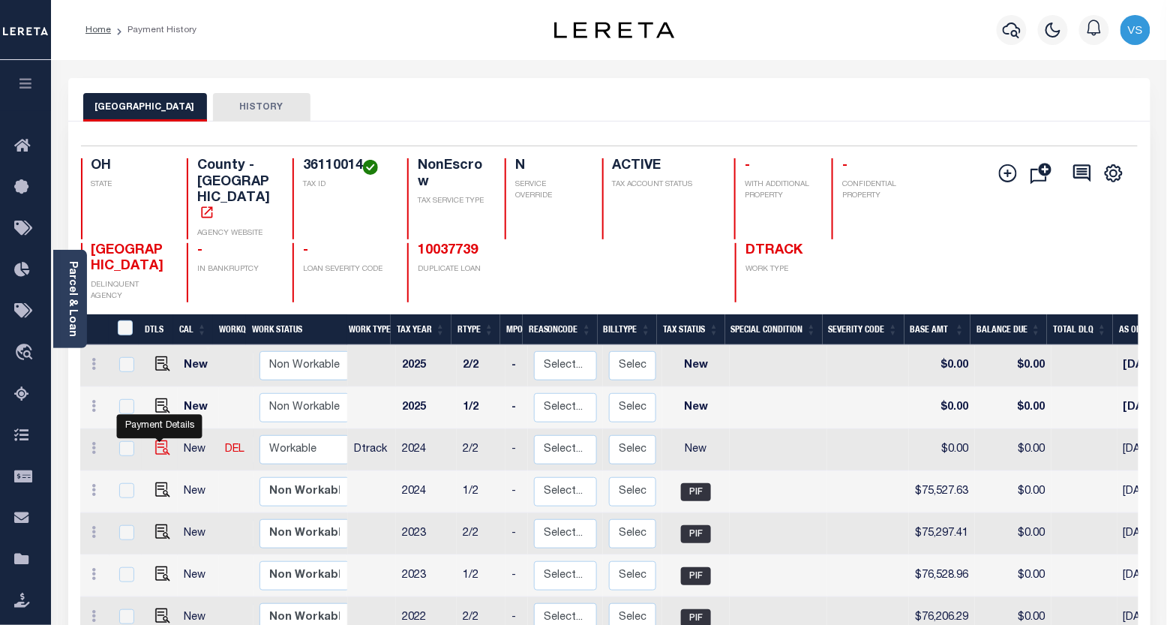
click at [155, 440] on img "" at bounding box center [162, 447] width 15 height 15
checkbox input "true"
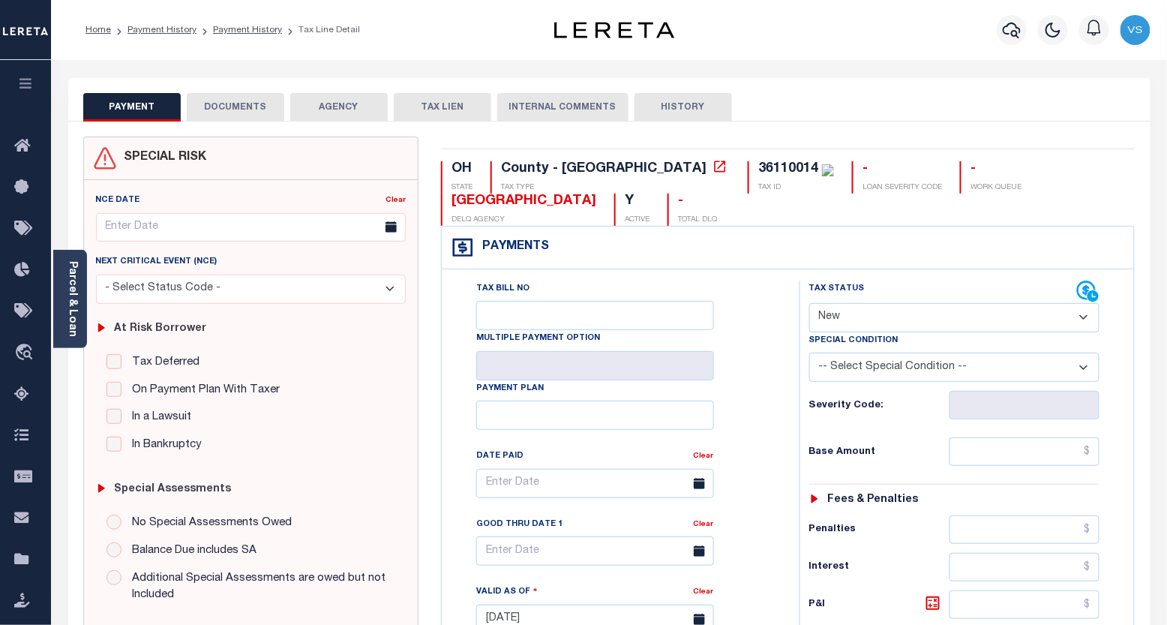
click at [849, 323] on select "- Select Status Code - Open Due/Unpaid Paid Incomplete No Tax Due Internal Refu…" at bounding box center [955, 317] width 291 height 29
select select "PYD"
click at [810, 304] on select "- Select Status Code - Open Due/Unpaid Paid Incomplete No Tax Due Internal Refu…" at bounding box center [955, 317] width 291 height 29
type input "[DATE]"
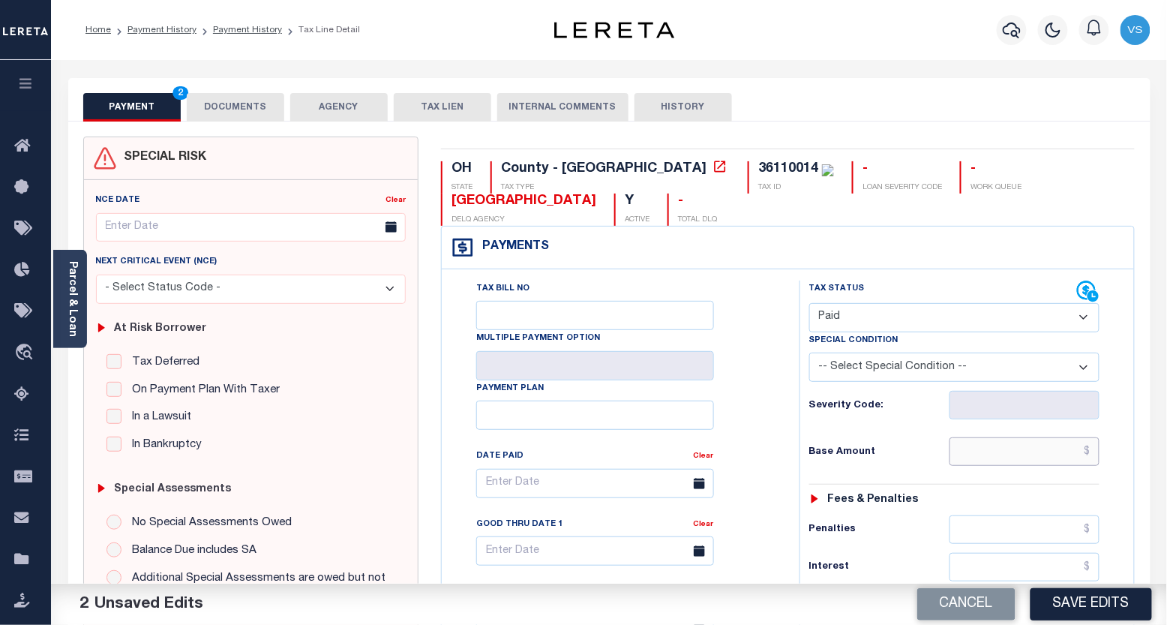
click at [996, 455] on input "text" at bounding box center [1025, 451] width 151 height 29
paste input "75,527.63"
type input "$75,527.63"
click at [219, 104] on button "DOCUMENTS" at bounding box center [236, 107] width 98 height 29
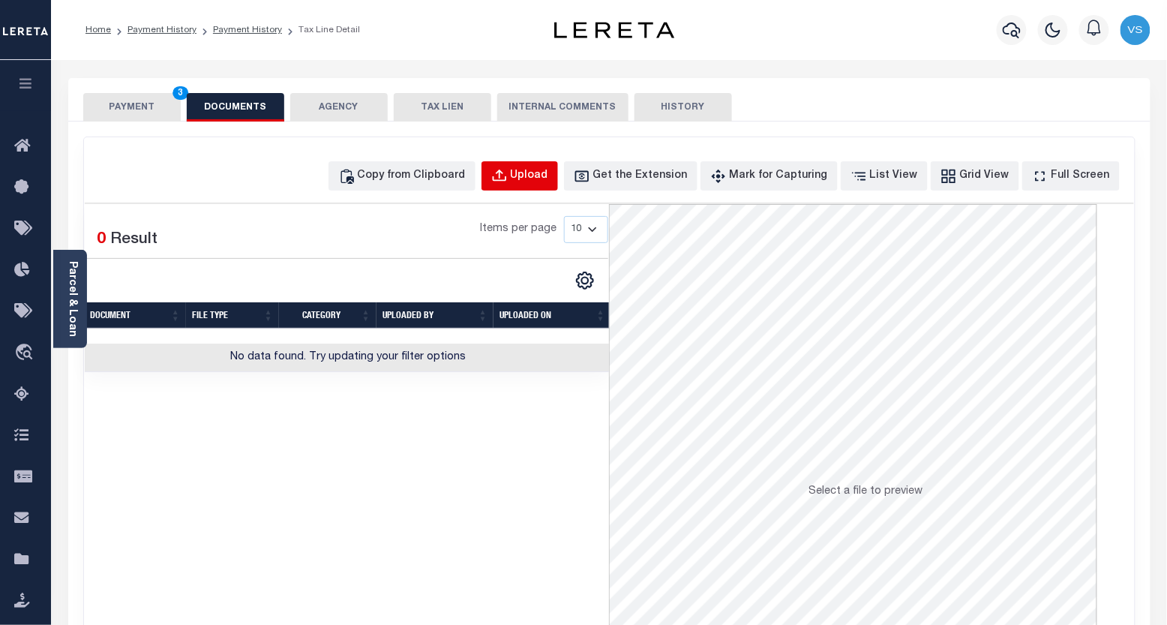
click at [548, 170] on div "Upload" at bounding box center [530, 176] width 38 height 17
select select "POP"
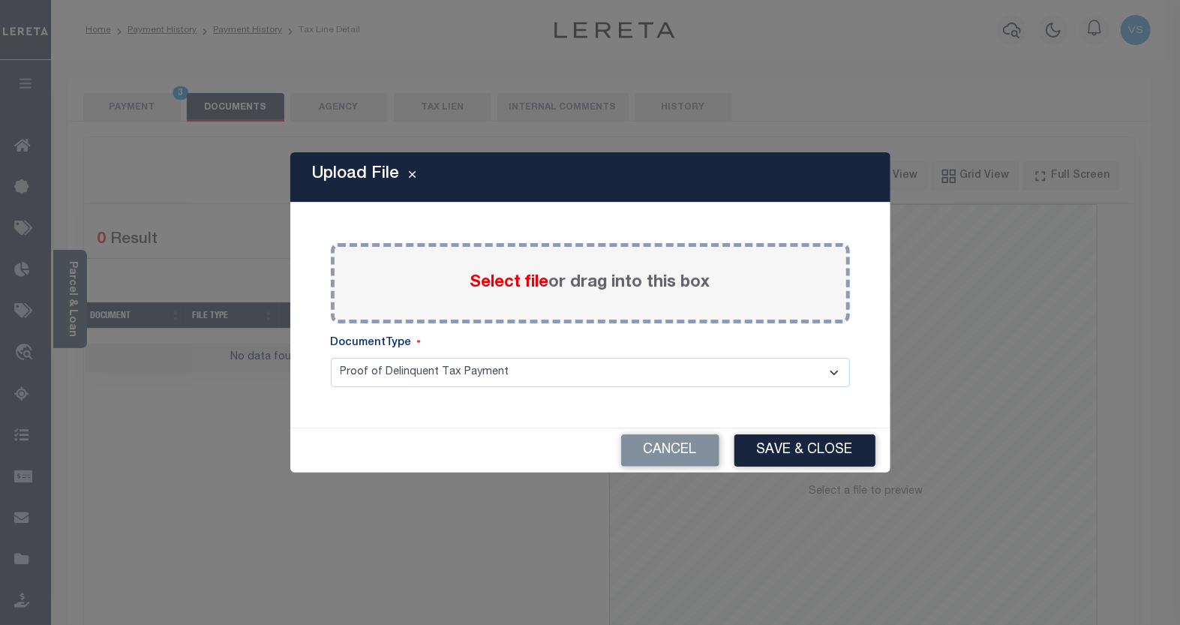
click at [511, 285] on span "Select file" at bounding box center [509, 283] width 79 height 17
click at [0, 0] on input "Select file or drag into this box" at bounding box center [0, 0] width 0 height 0
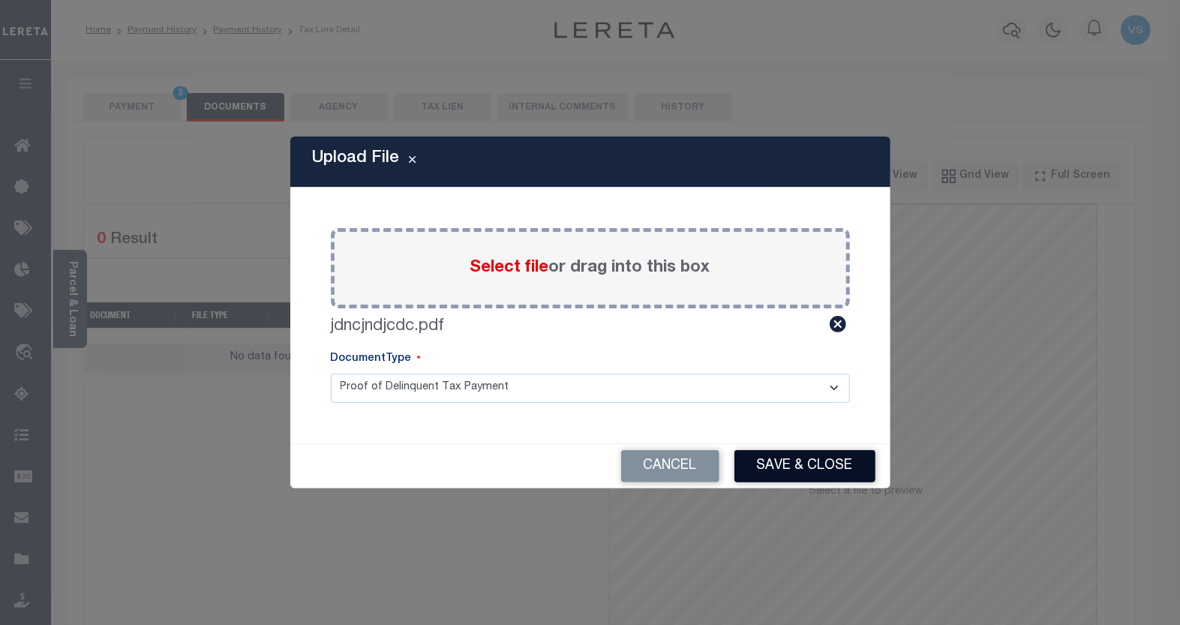
click at [778, 467] on button "Save & Close" at bounding box center [805, 466] width 141 height 32
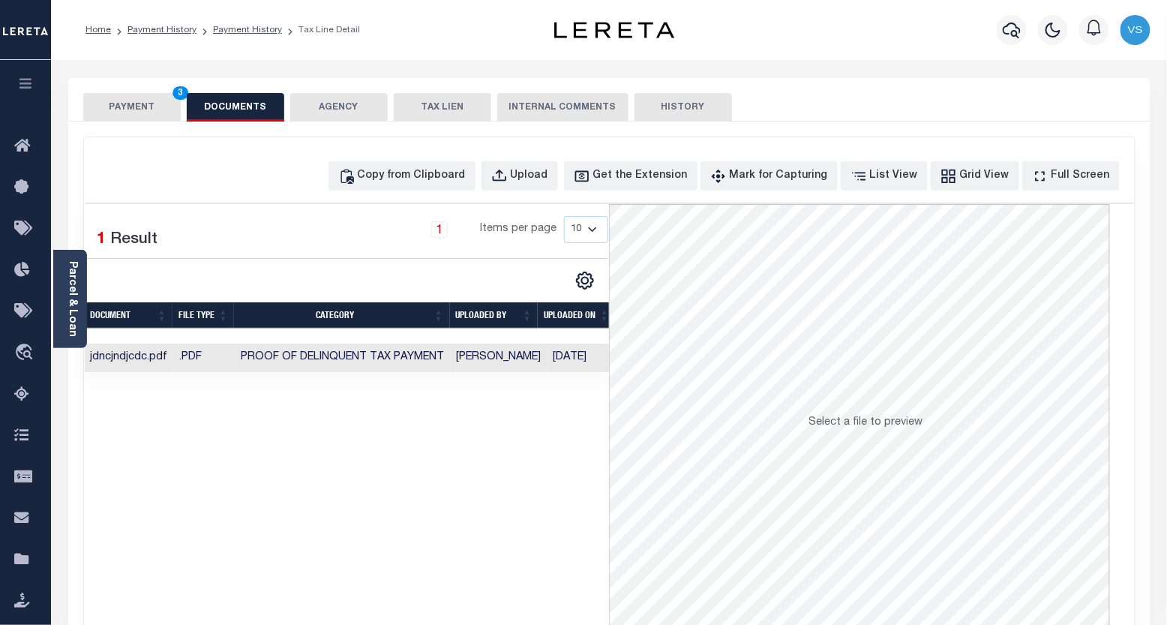
click at [109, 100] on button "PAYMENT 3" at bounding box center [132, 107] width 98 height 29
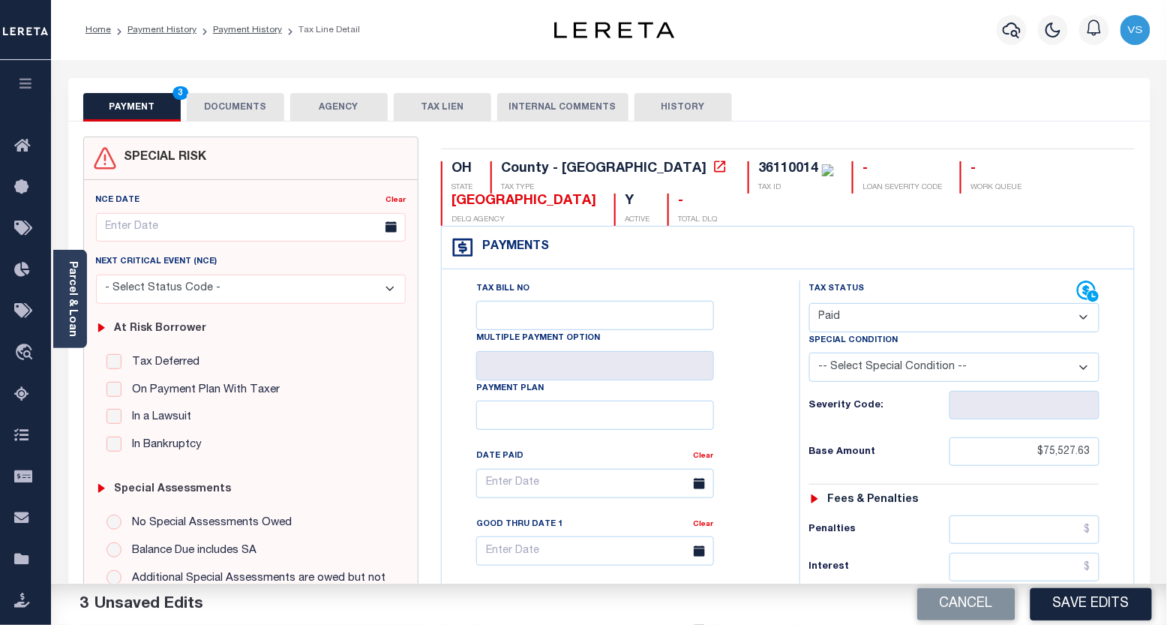
scroll to position [333, 0]
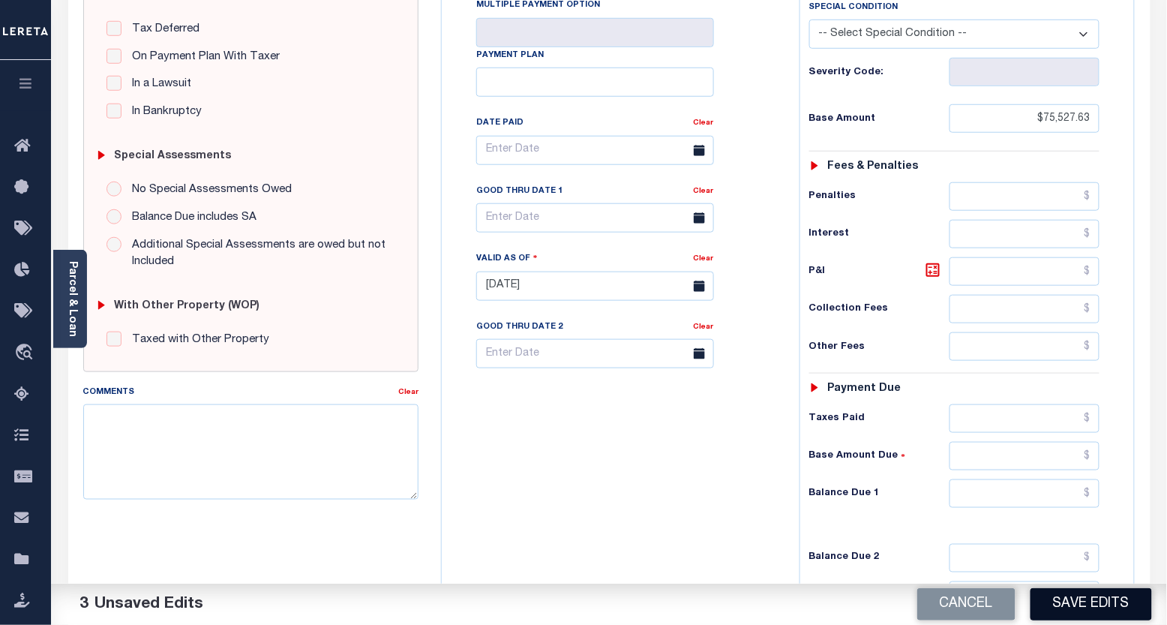
click at [1053, 609] on button "Save Edits" at bounding box center [1092, 604] width 122 height 32
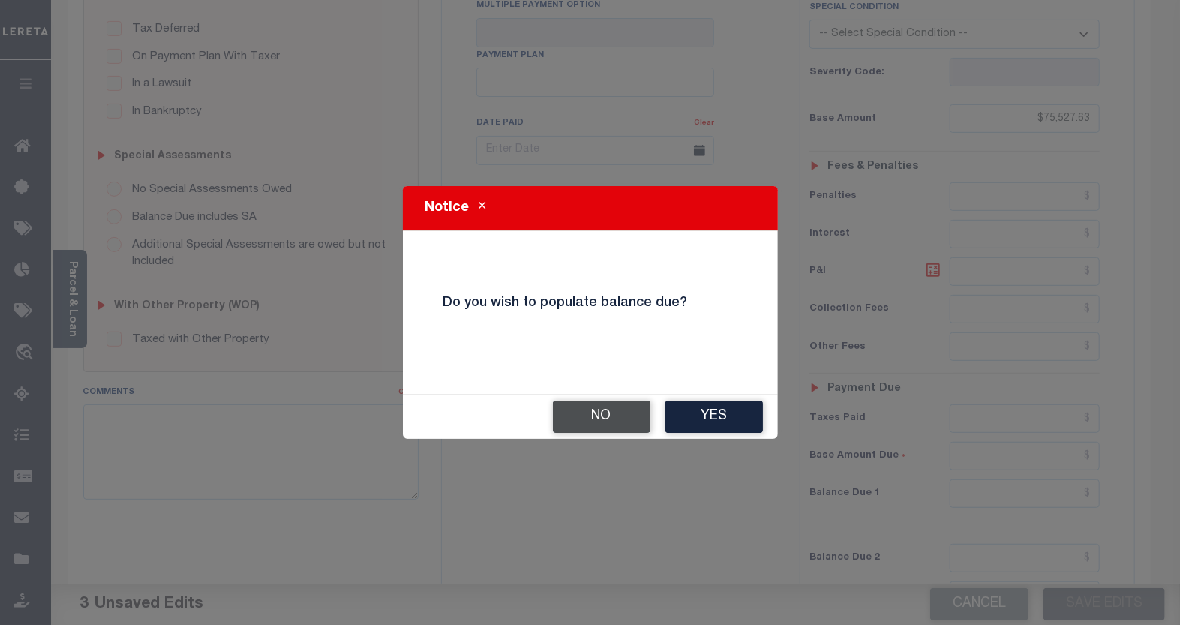
click at [581, 413] on button "No" at bounding box center [602, 417] width 98 height 32
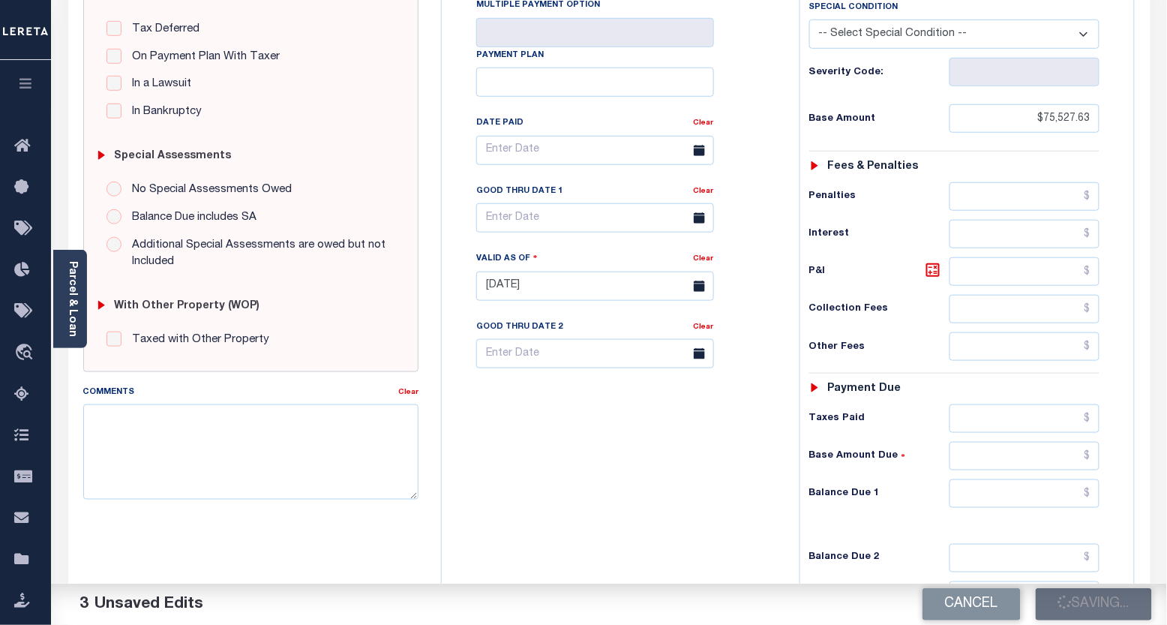
checkbox input "false"
type input "$75,527.63"
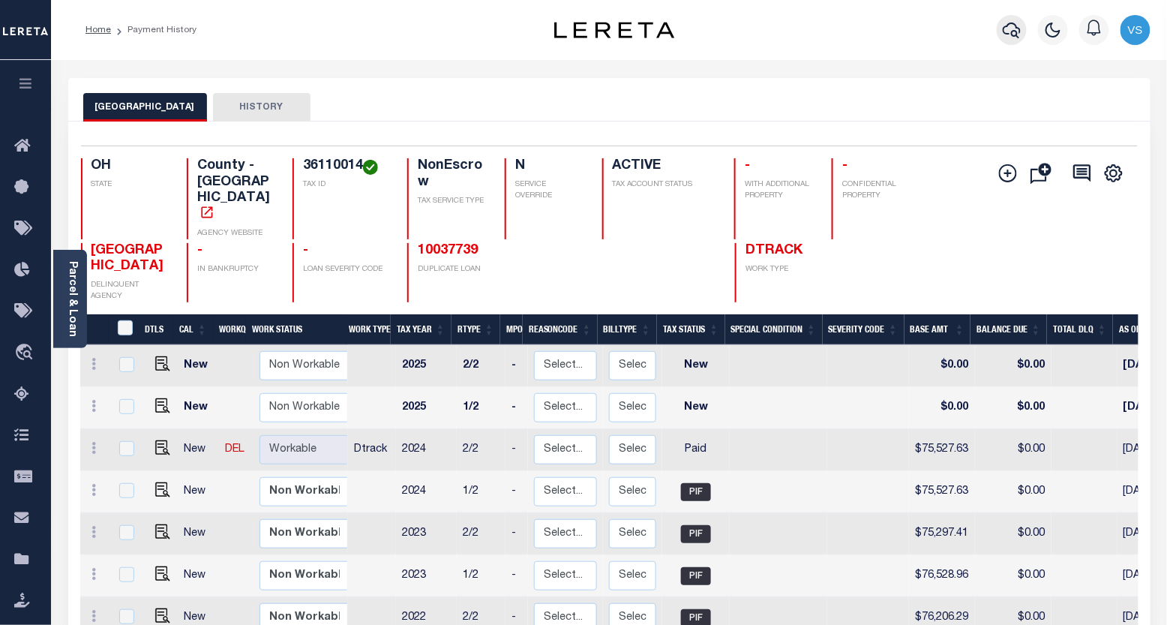
click at [1008, 25] on icon "button" at bounding box center [1012, 30] width 18 height 18
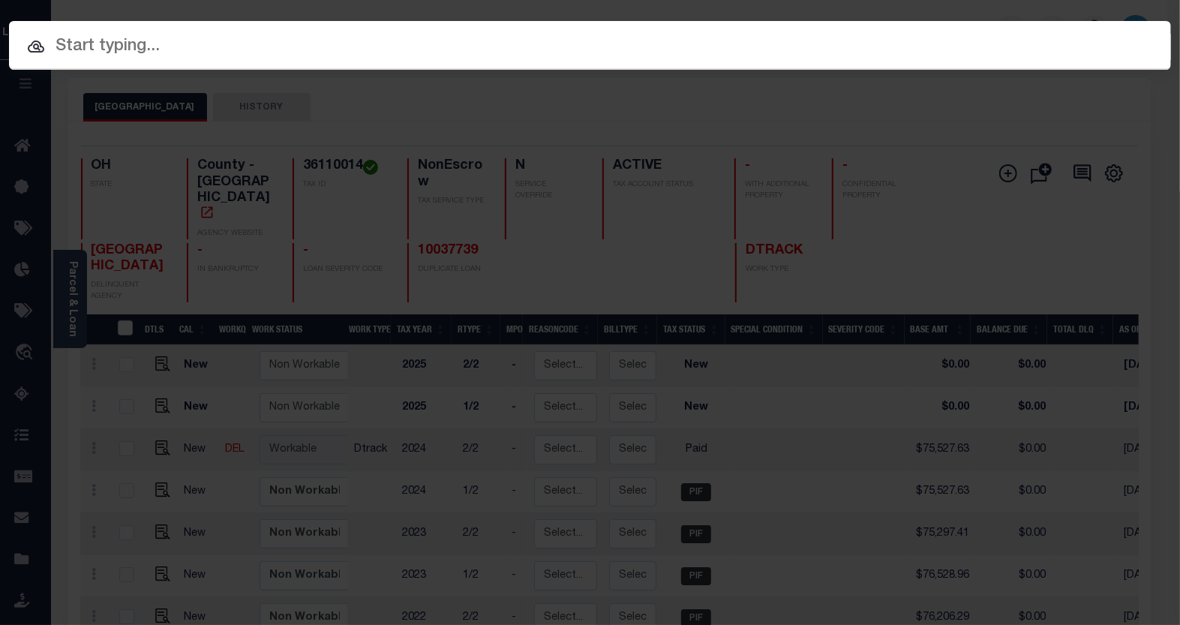
paste input "10037739"
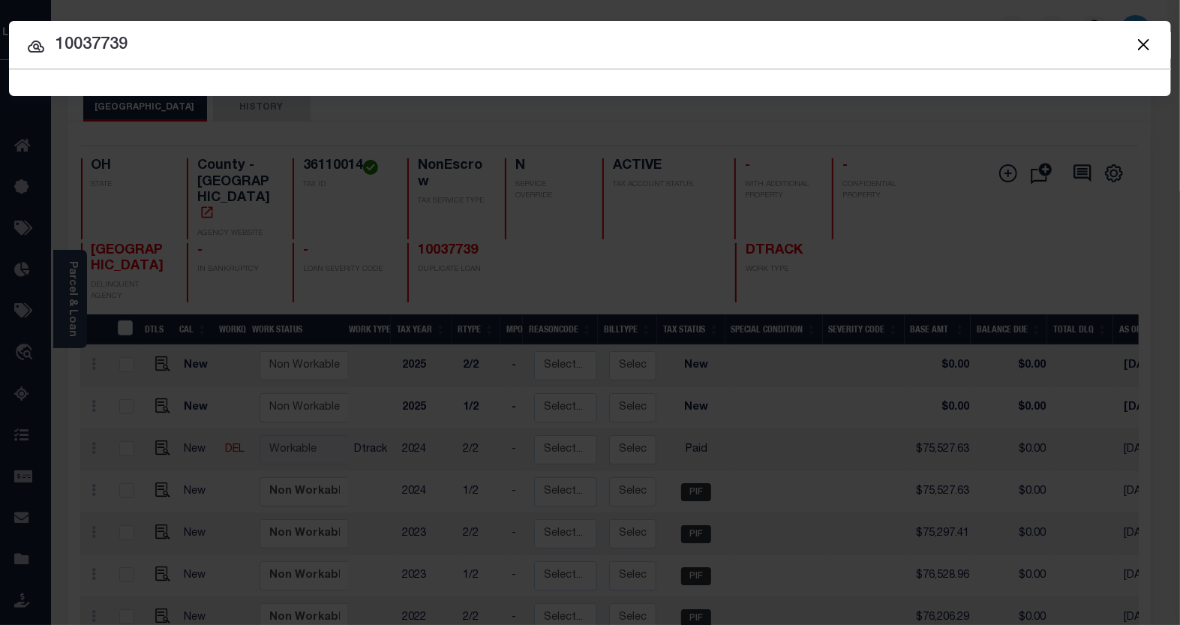
type input "10037739"
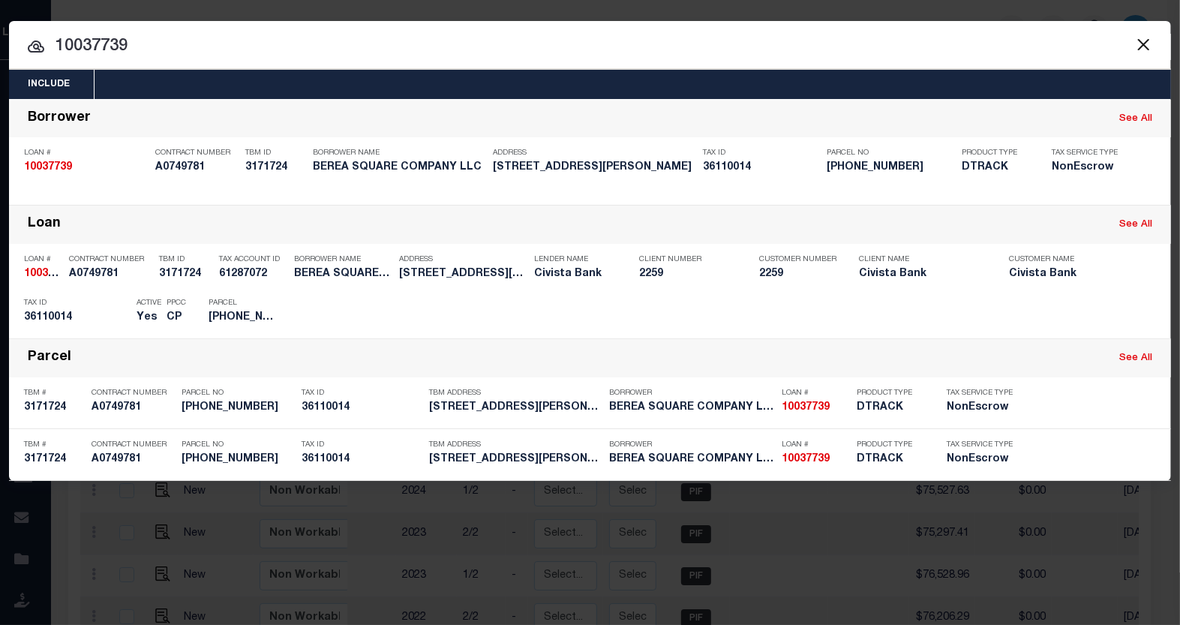
click at [196, 40] on input "10037739" at bounding box center [590, 47] width 1162 height 26
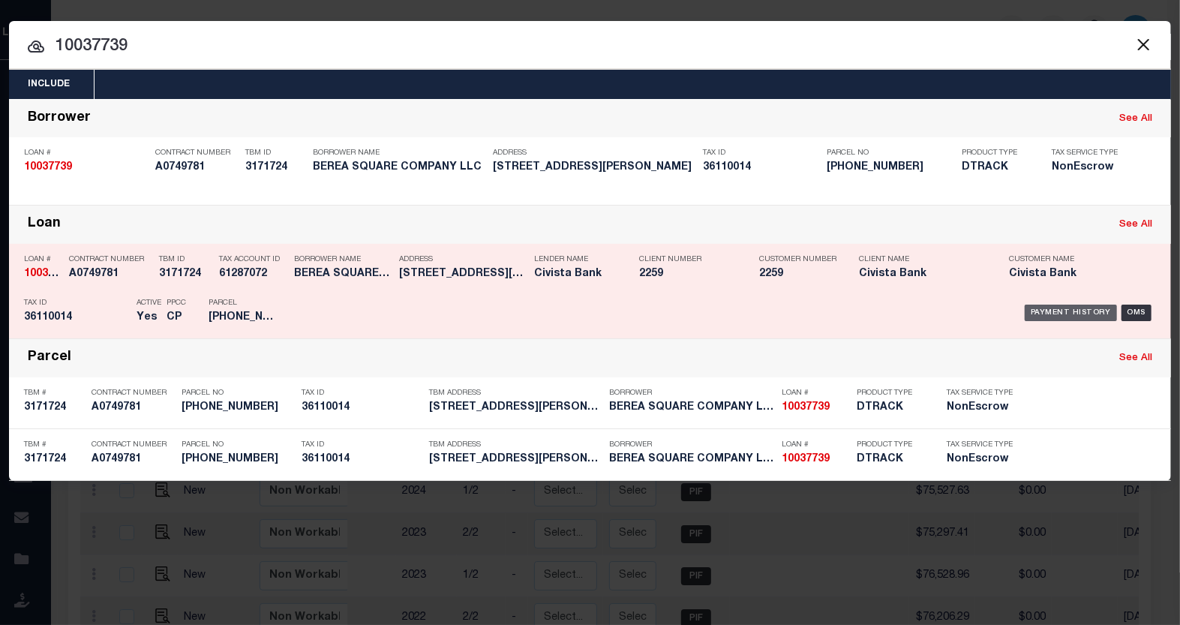
click at [1039, 313] on div "Payment History" at bounding box center [1071, 313] width 92 height 17
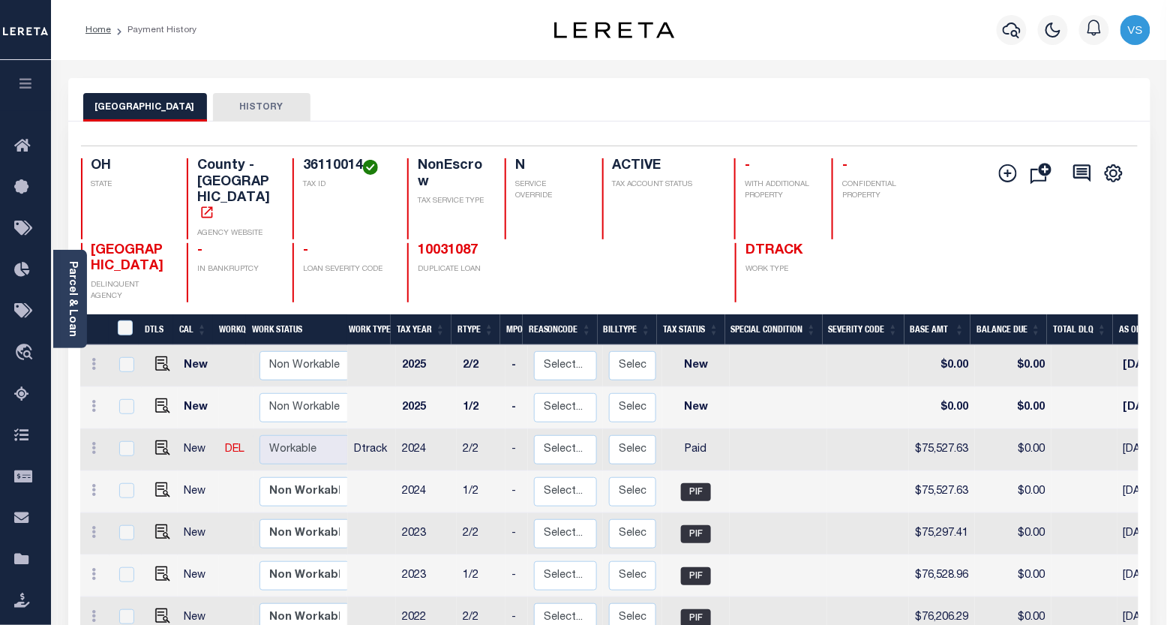
drag, startPoint x: 1014, startPoint y: 36, endPoint x: 981, endPoint y: 58, distance: 40.2
click at [1014, 36] on icon "button" at bounding box center [1012, 31] width 18 height 16
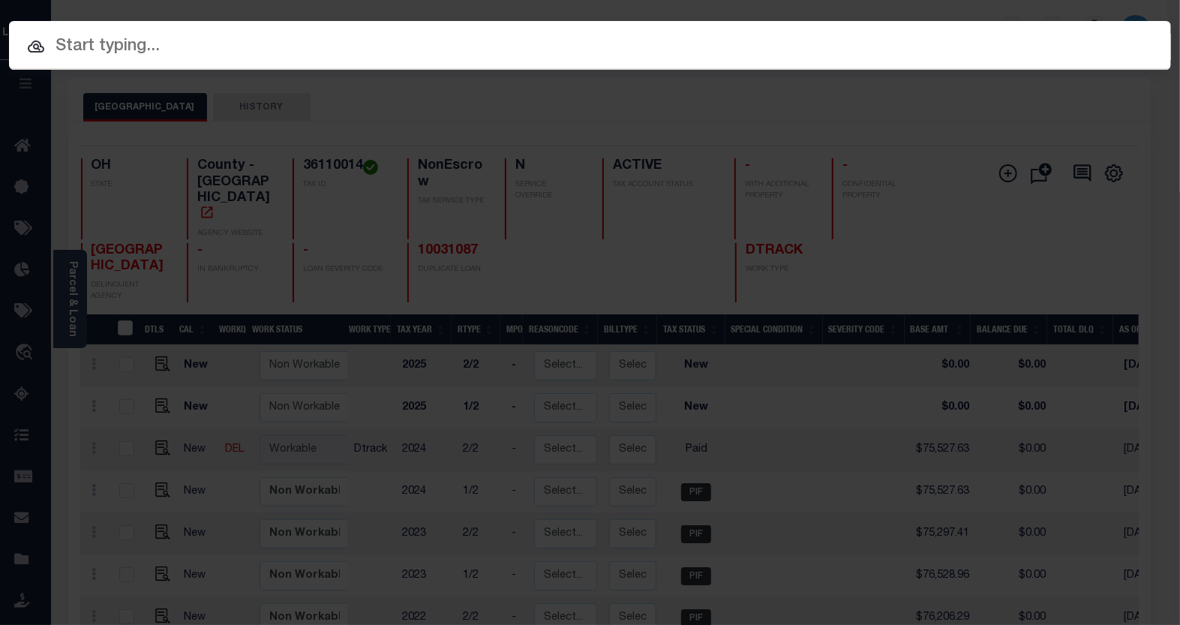
paste input "10048324"
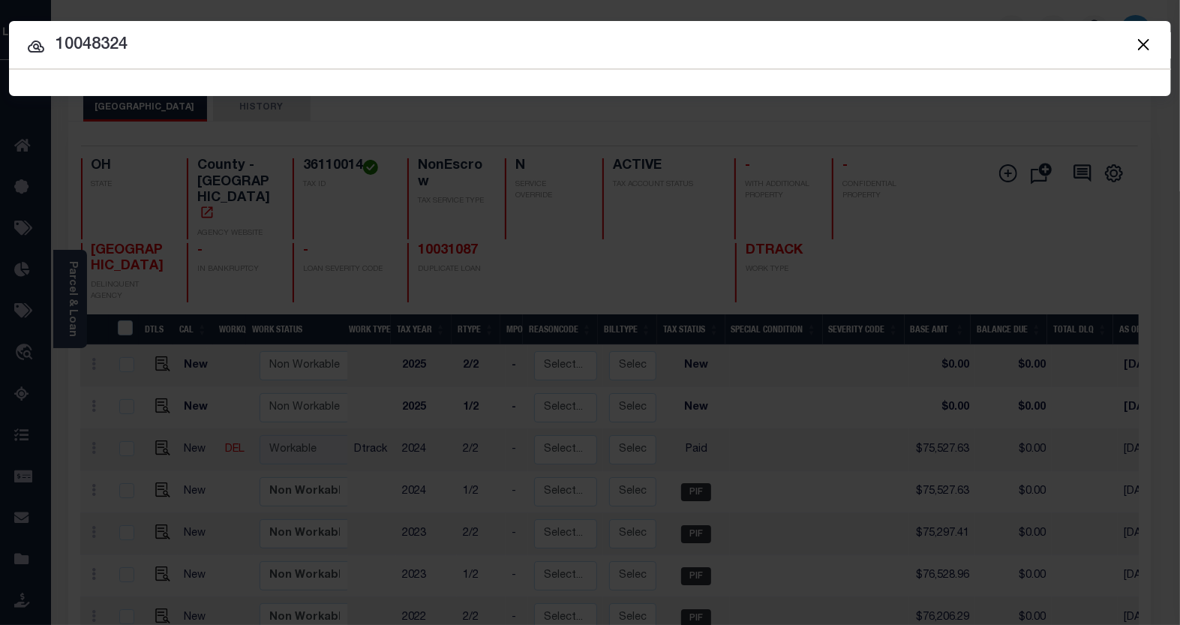
type input "10048324"
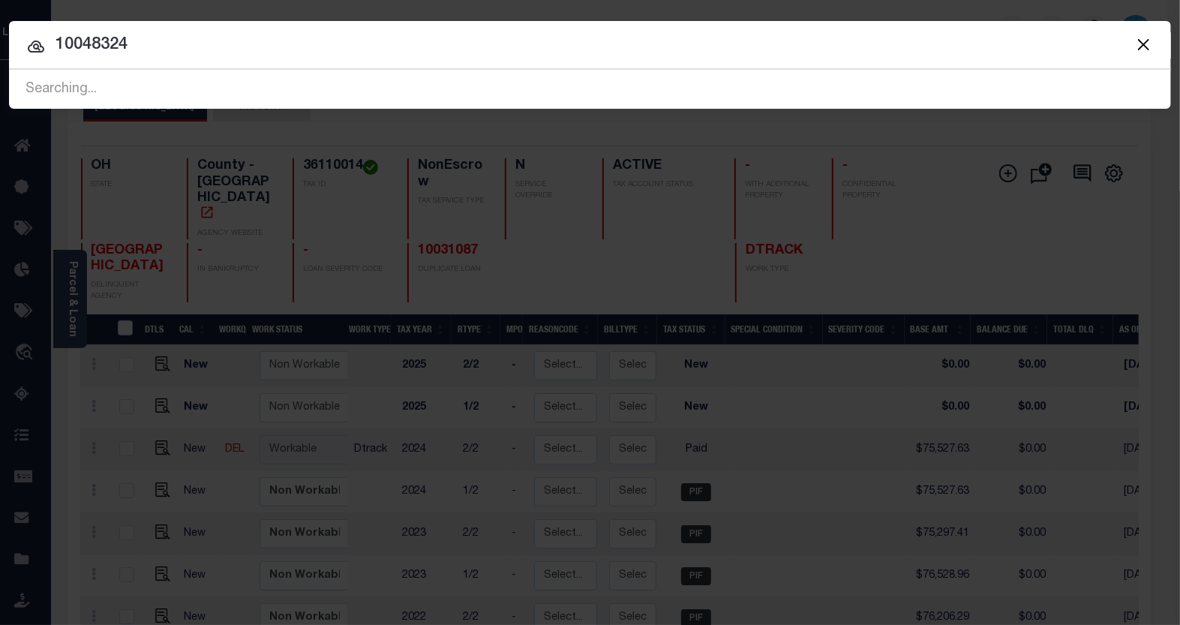
click at [180, 49] on input "10048324" at bounding box center [590, 45] width 1162 height 26
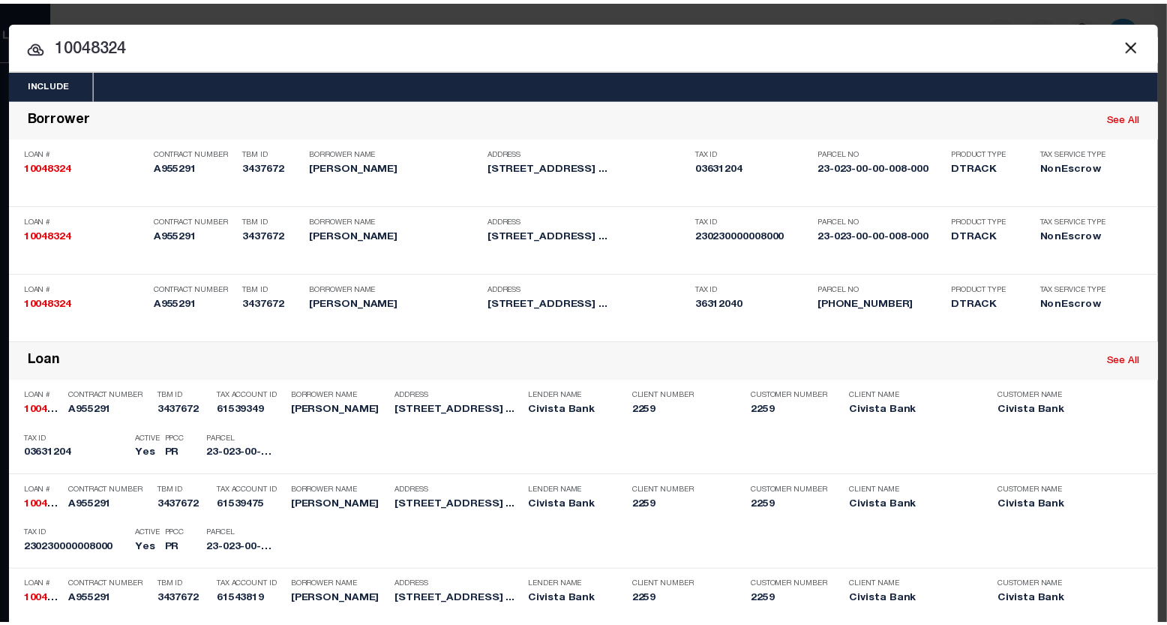
scroll to position [333, 0]
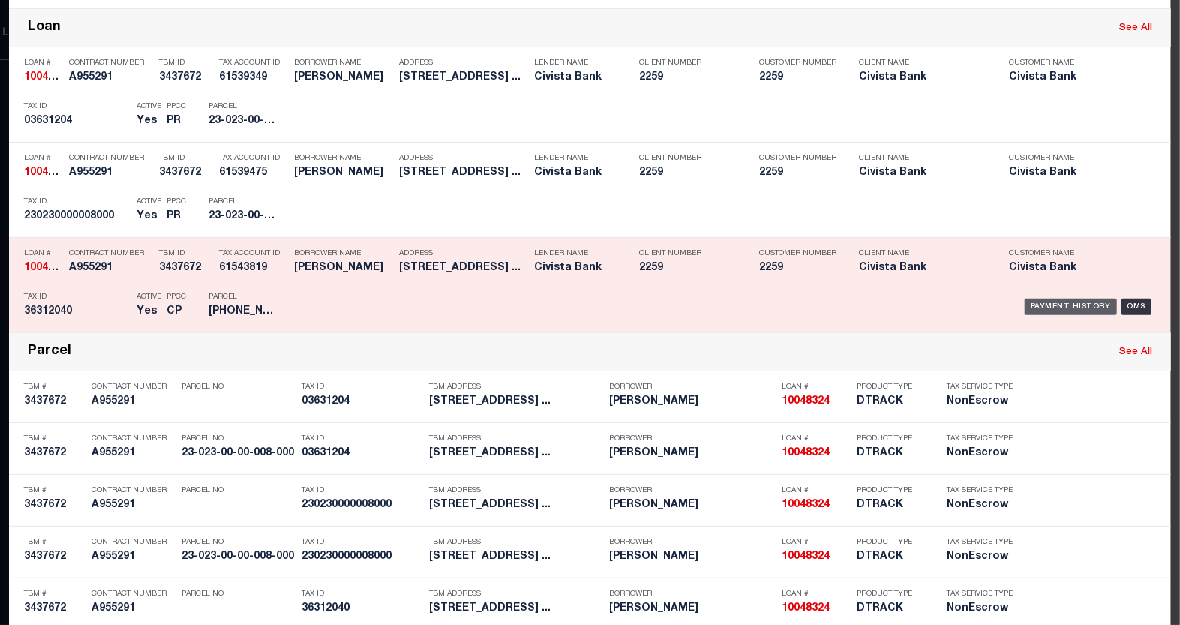
click at [1038, 306] on div "Payment History" at bounding box center [1071, 307] width 92 height 17
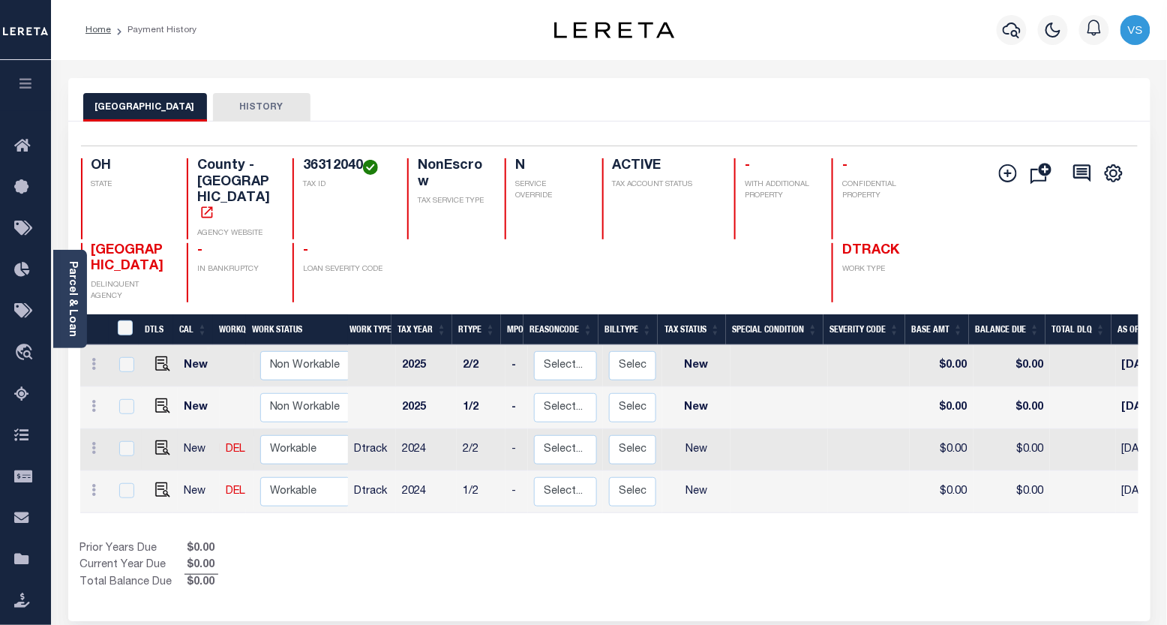
click at [148, 444] on link at bounding box center [159, 449] width 23 height 11
checkbox input "true"
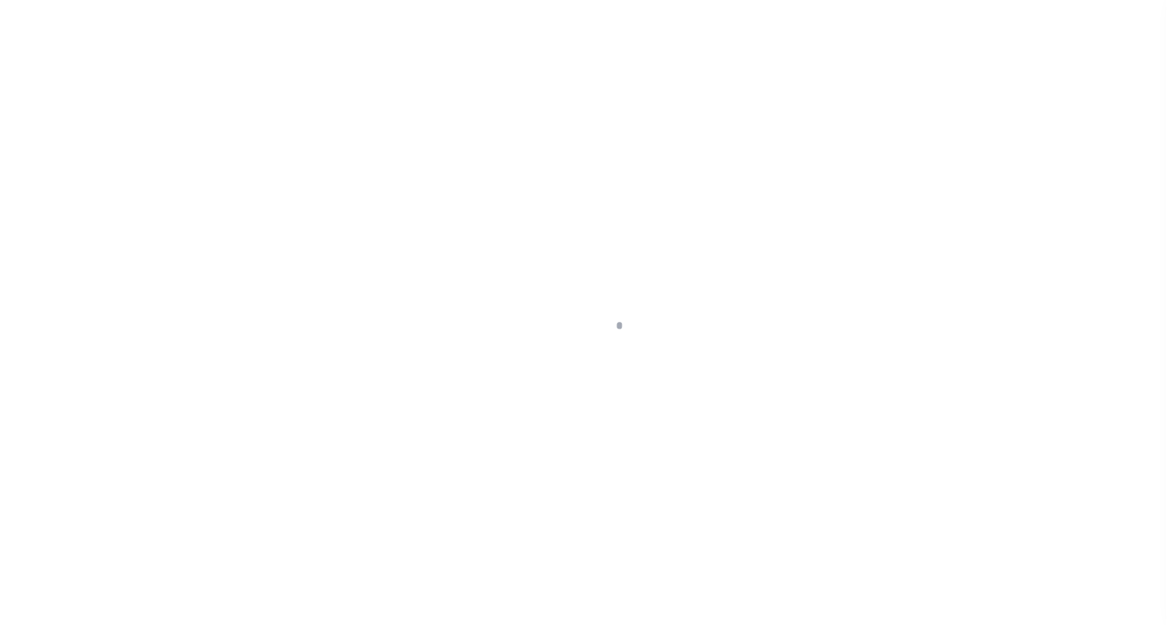
click at [161, 416] on div at bounding box center [583, 312] width 1167 height 625
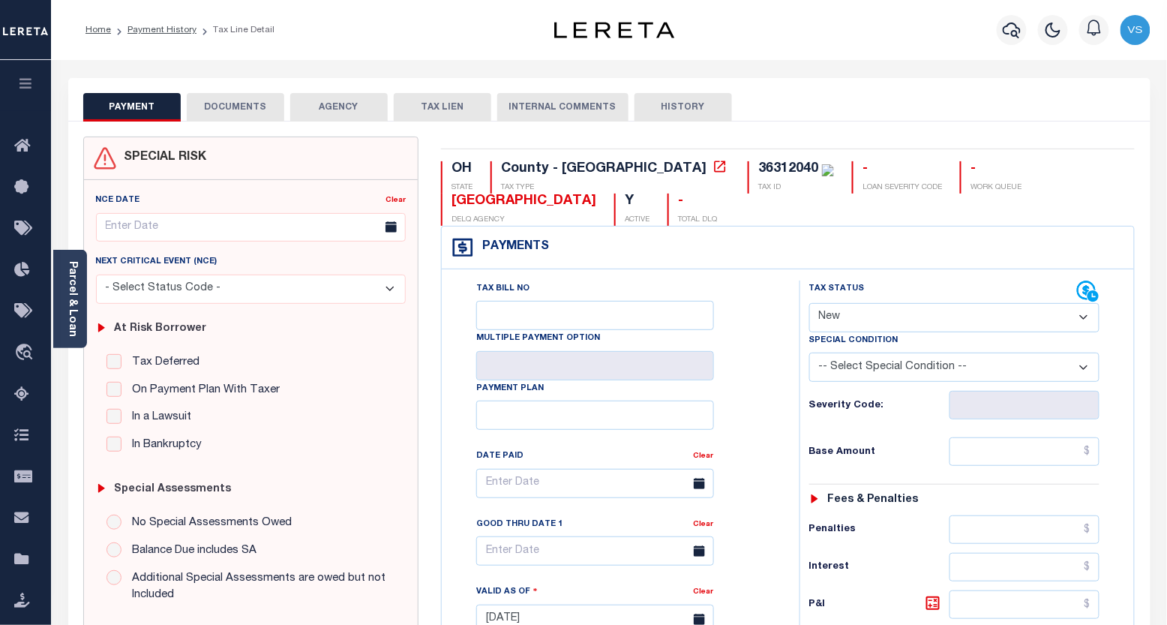
click at [867, 312] on select "- Select Status Code - Open Due/Unpaid Paid Incomplete No Tax Due Internal Refu…" at bounding box center [955, 317] width 291 height 29
select select "PYD"
click at [810, 304] on select "- Select Status Code - Open Due/Unpaid Paid Incomplete No Tax Due Internal Refu…" at bounding box center [955, 317] width 291 height 29
type input "[DATE]"
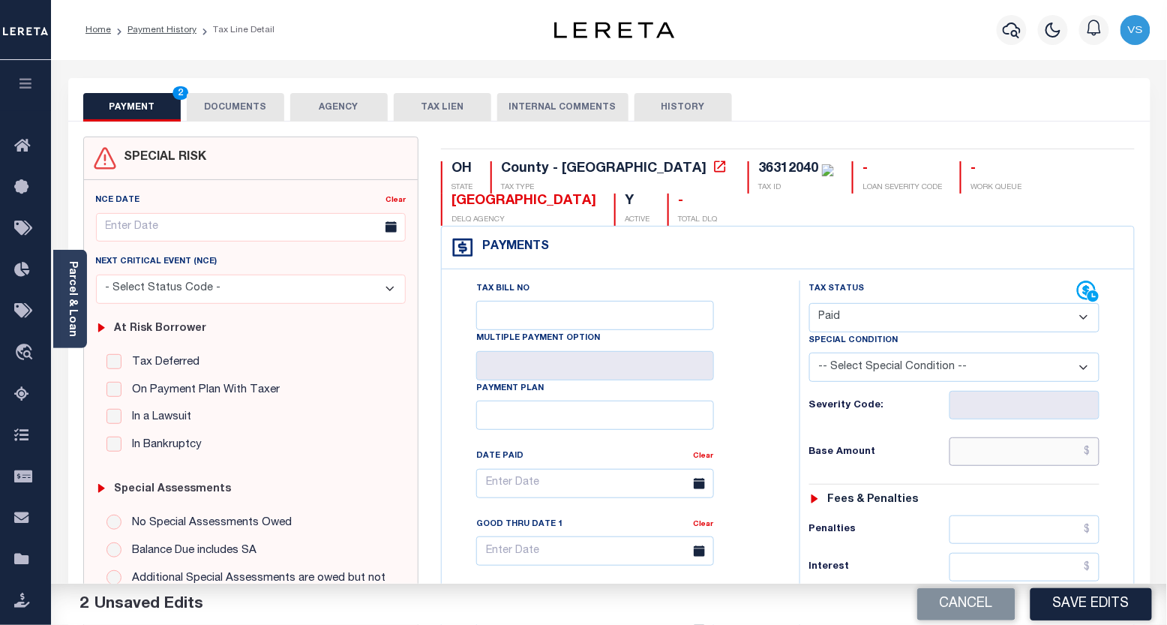
click at [998, 445] on input "text" at bounding box center [1025, 451] width 151 height 29
paste input "1,425.90"
type input "$1,425.90"
click at [229, 113] on button "DOCUMENTS" at bounding box center [236, 107] width 98 height 29
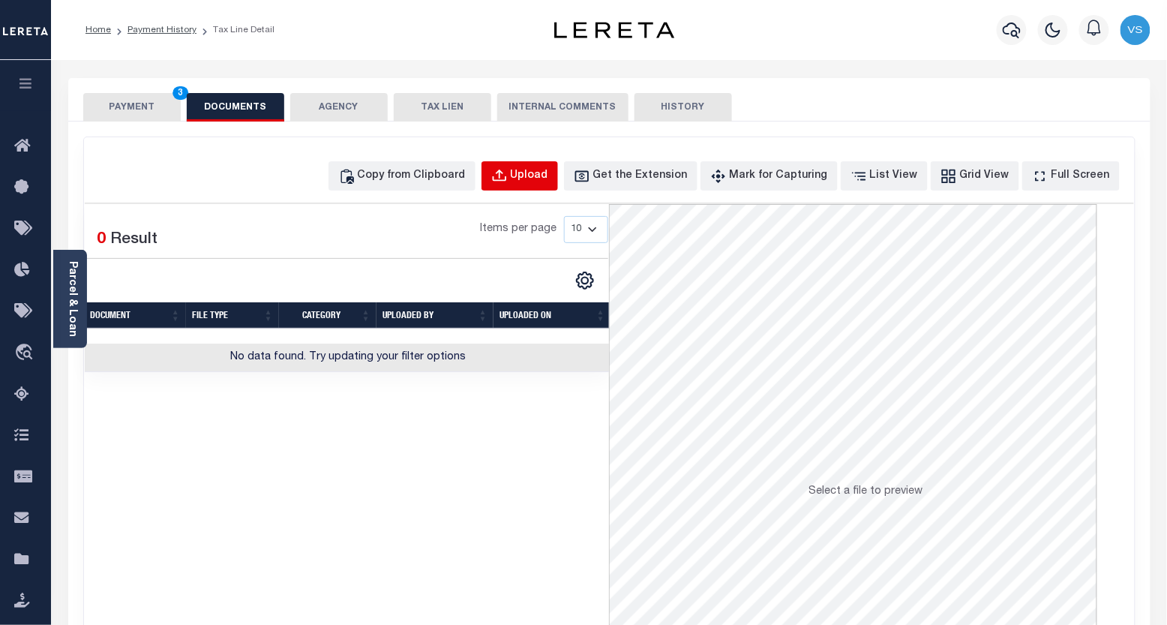
click at [548, 184] on div "Upload" at bounding box center [530, 176] width 38 height 17
select select "POP"
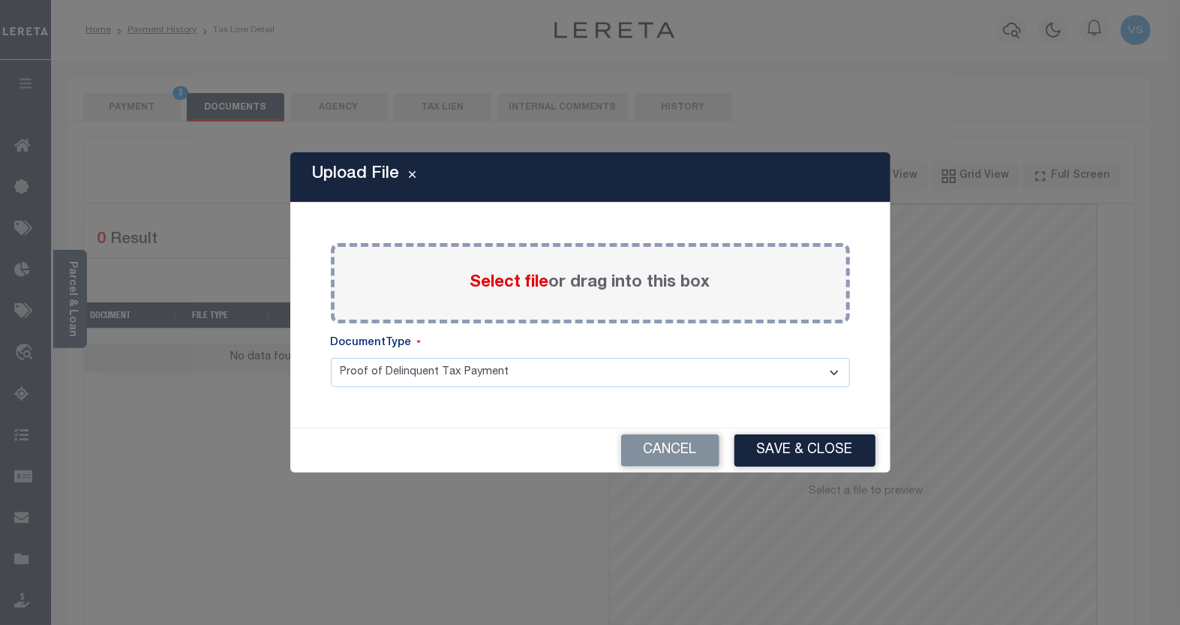
click at [505, 291] on span "Select file" at bounding box center [509, 283] width 79 height 17
click at [0, 0] on input "Select file or drag into this box" at bounding box center [0, 0] width 0 height 0
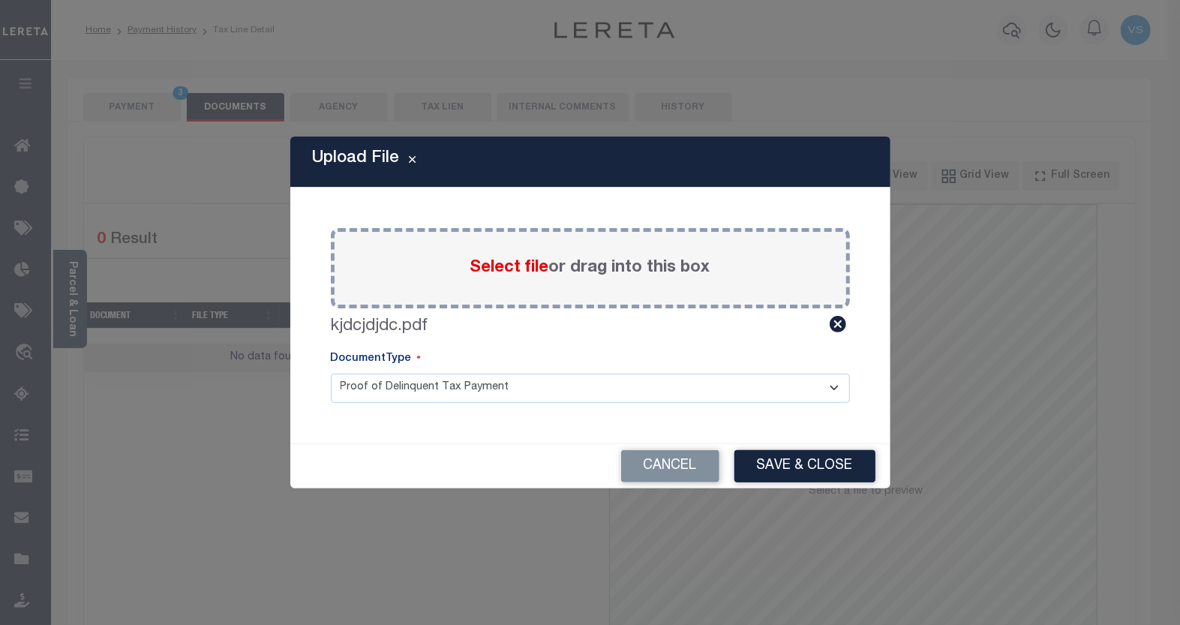
click at [785, 448] on div "Cancel Save & Close" at bounding box center [590, 466] width 600 height 44
click at [756, 461] on button "Save & Close" at bounding box center [805, 466] width 141 height 32
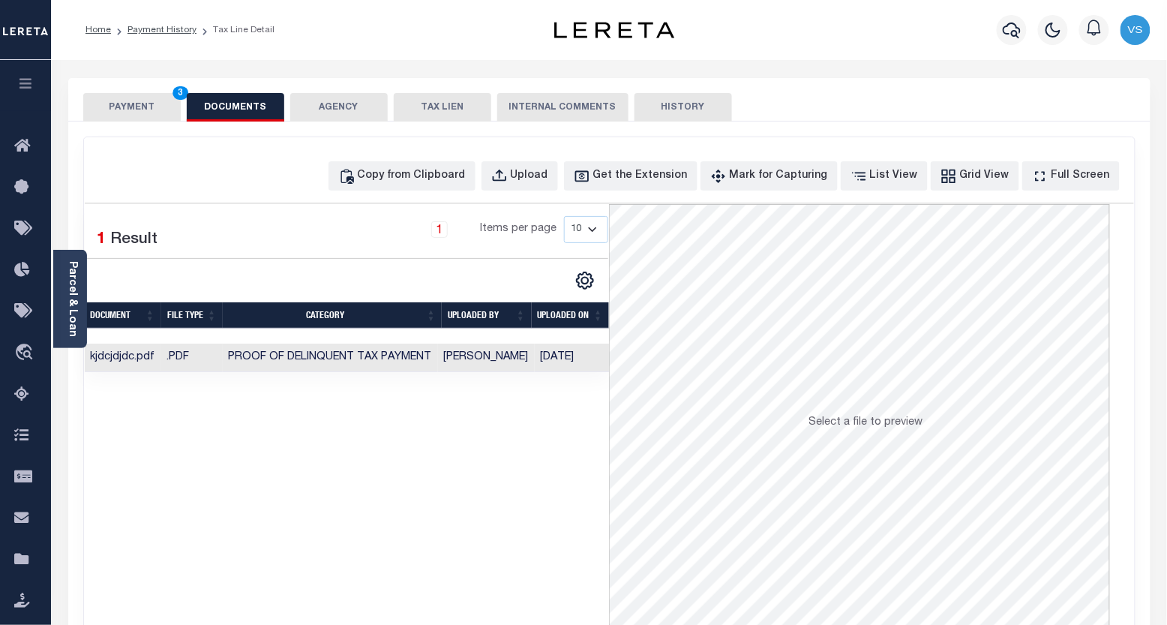
click at [133, 110] on button "PAYMENT 3" at bounding box center [132, 107] width 98 height 29
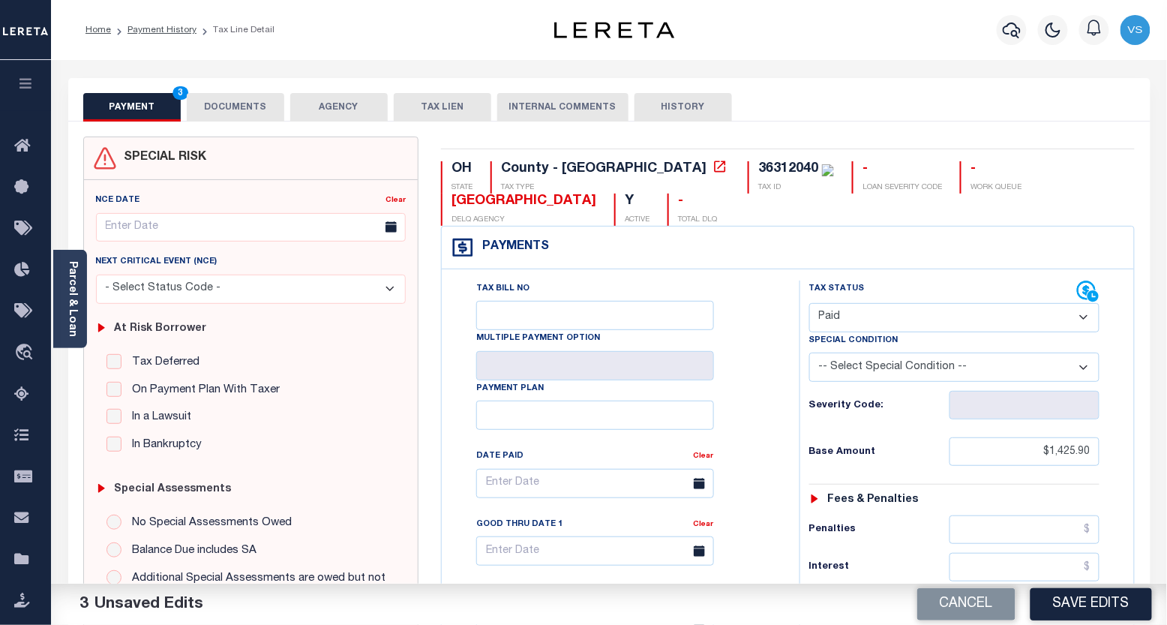
scroll to position [333, 0]
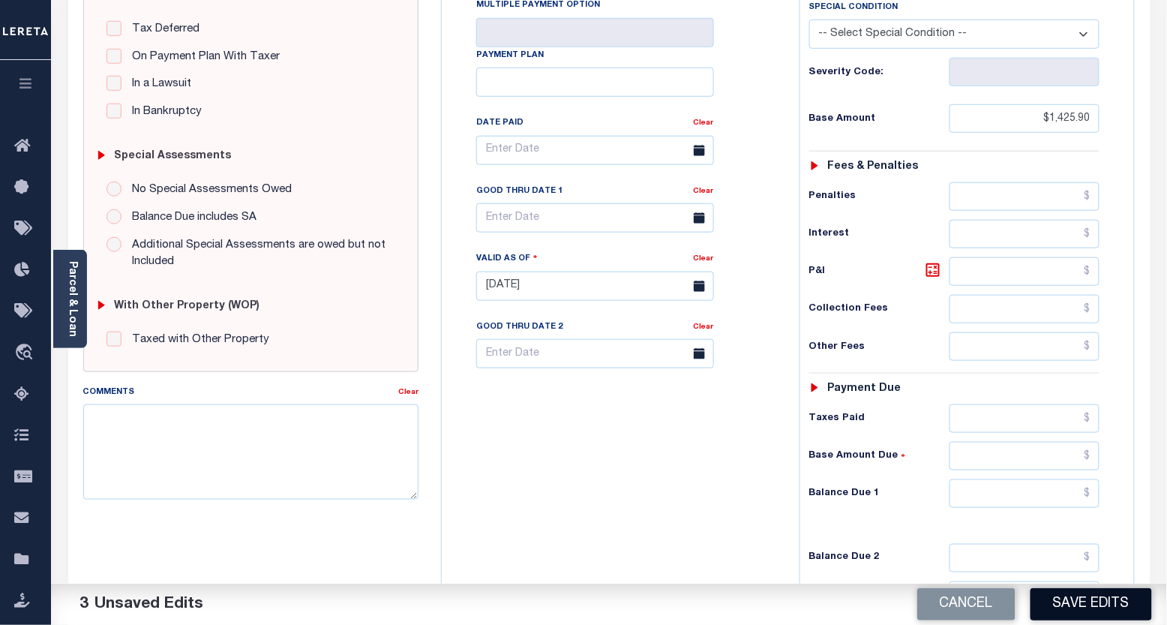
click at [1047, 609] on button "Save Edits" at bounding box center [1092, 604] width 122 height 32
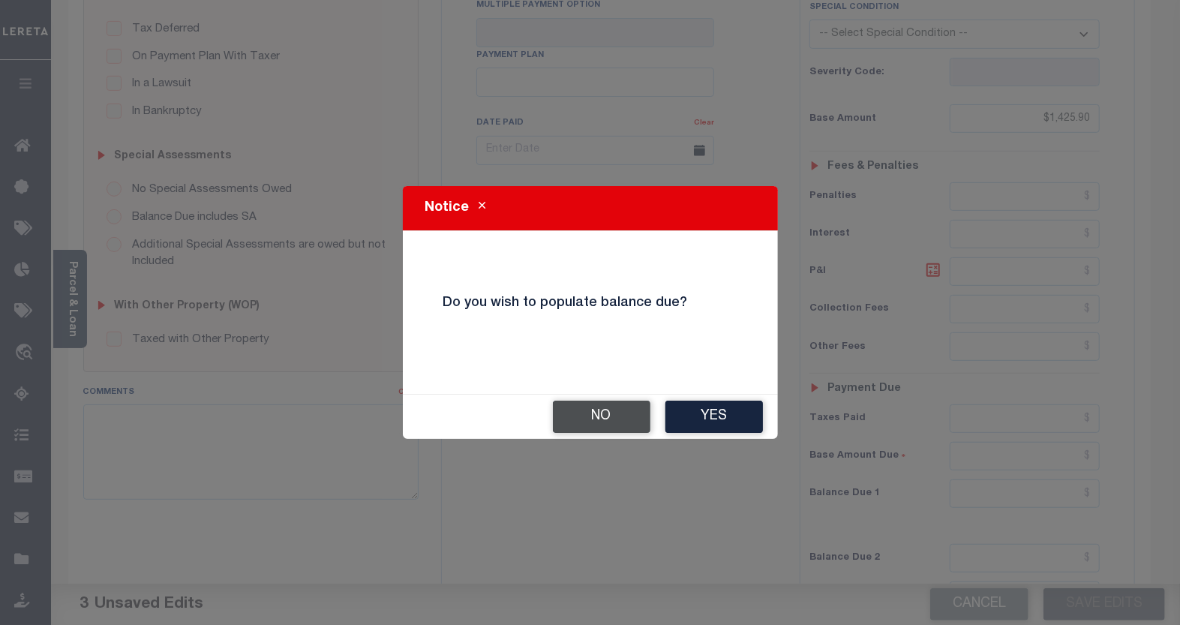
click at [571, 413] on button "No" at bounding box center [602, 417] width 98 height 32
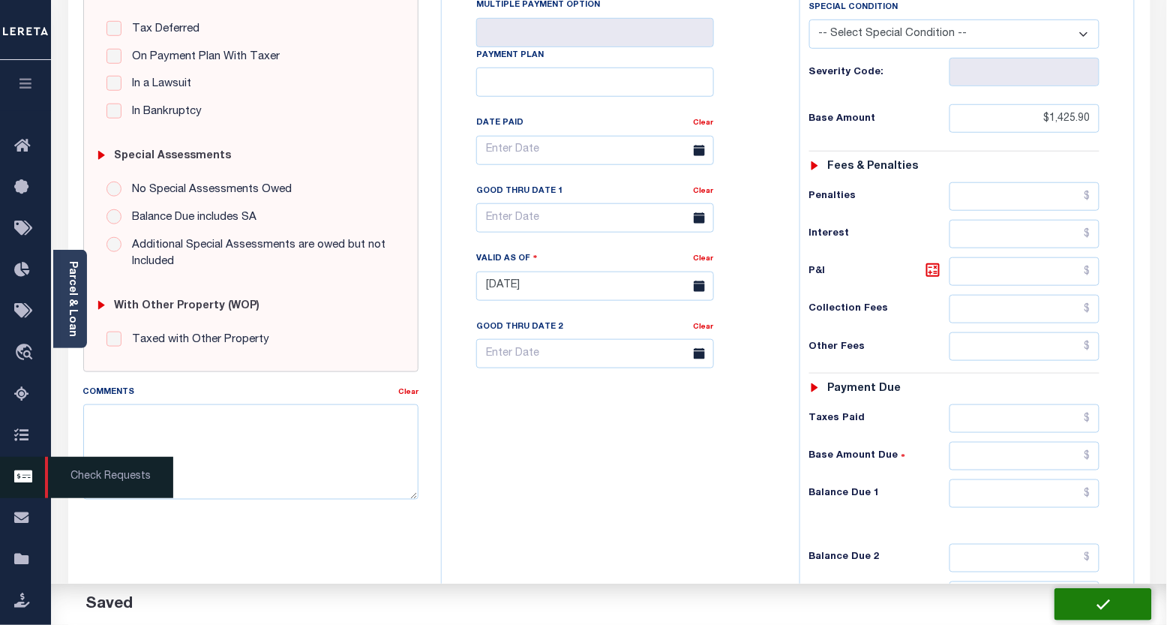
checkbox input "false"
type input "$1,425.9"
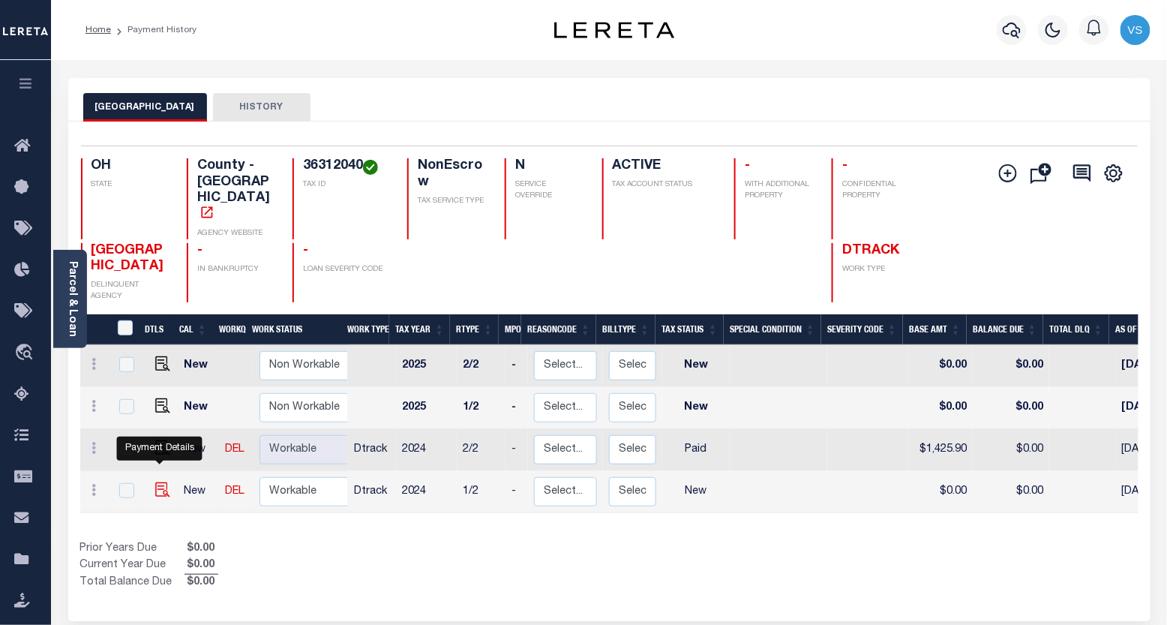
click at [160, 482] on img "" at bounding box center [162, 489] width 15 height 15
checkbox input "true"
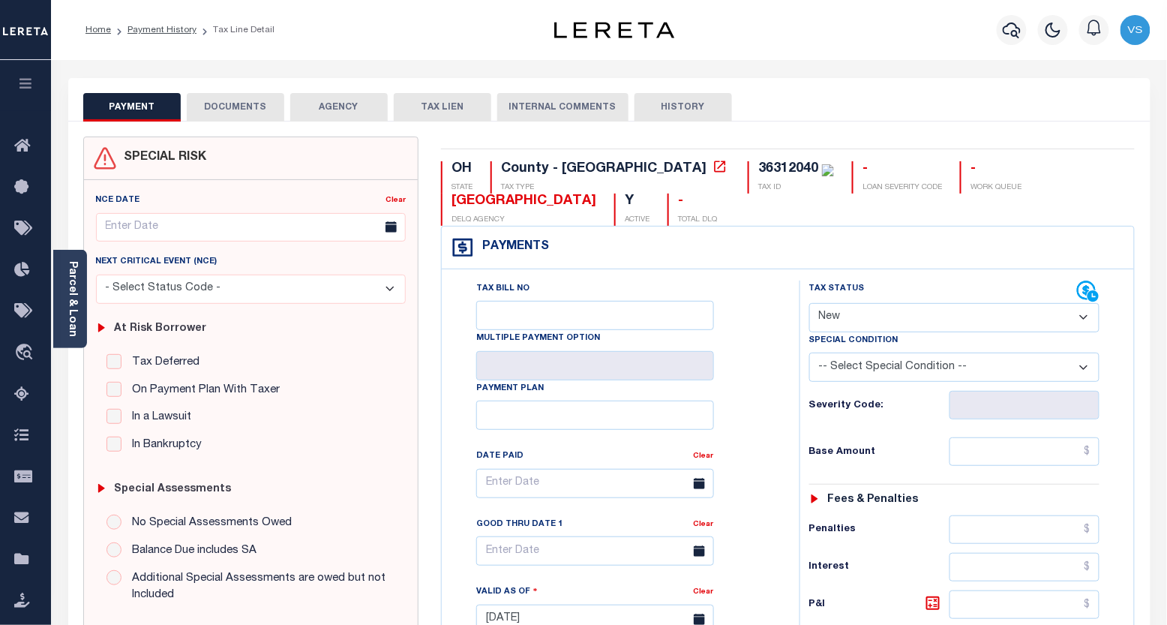
click at [840, 315] on select "- Select Status Code - Open Due/Unpaid Paid Incomplete No Tax Due Internal Refu…" at bounding box center [955, 317] width 291 height 29
select select "PYD"
click at [810, 304] on select "- Select Status Code - Open Due/Unpaid Paid Incomplete No Tax Due Internal Refu…" at bounding box center [955, 317] width 291 height 29
type input "[DATE]"
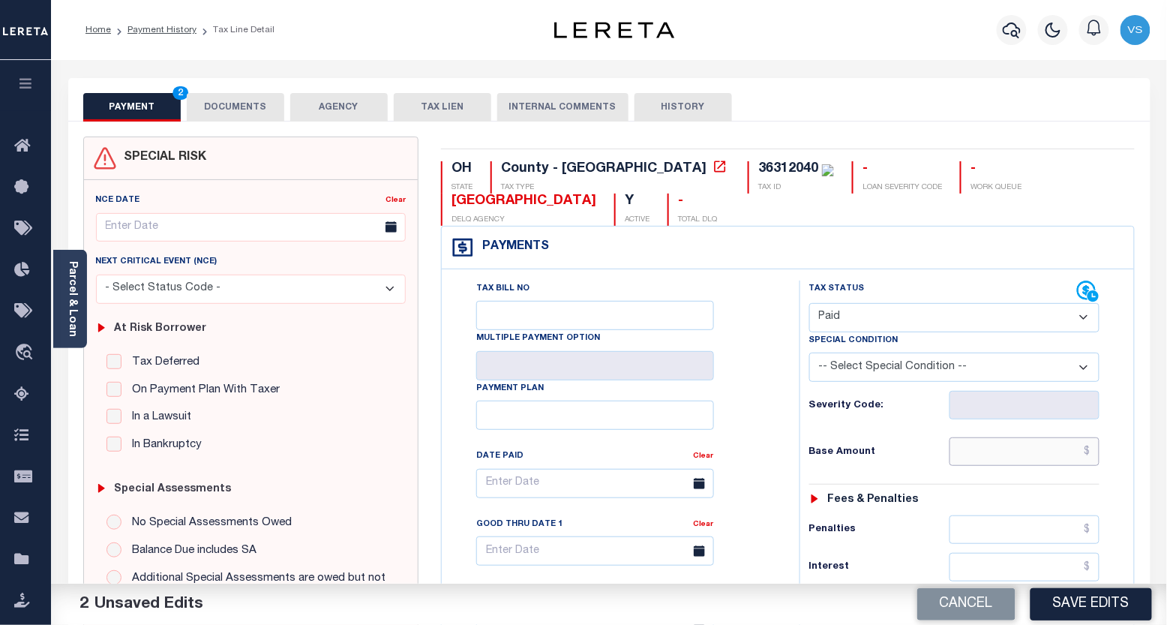
click at [993, 451] on input "text" at bounding box center [1025, 451] width 151 height 29
paste input "1,425.90"
type input "$1,425.90"
click at [225, 96] on button "DOCUMENTS" at bounding box center [236, 107] width 98 height 29
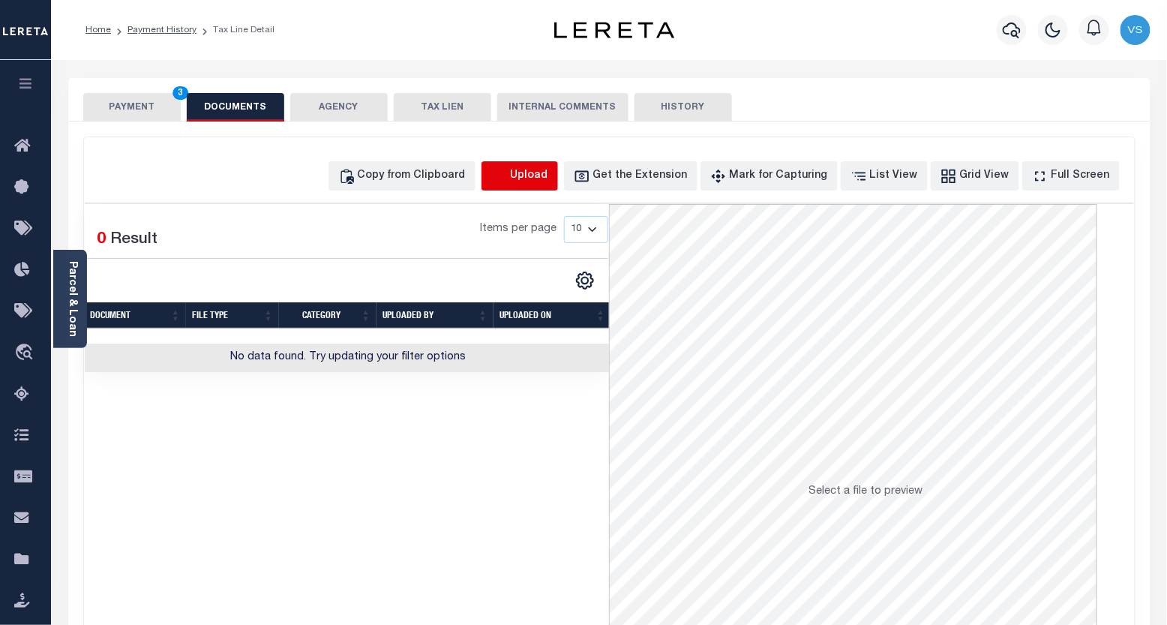
click at [508, 176] on icon "button" at bounding box center [499, 176] width 17 height 17
select select "POP"
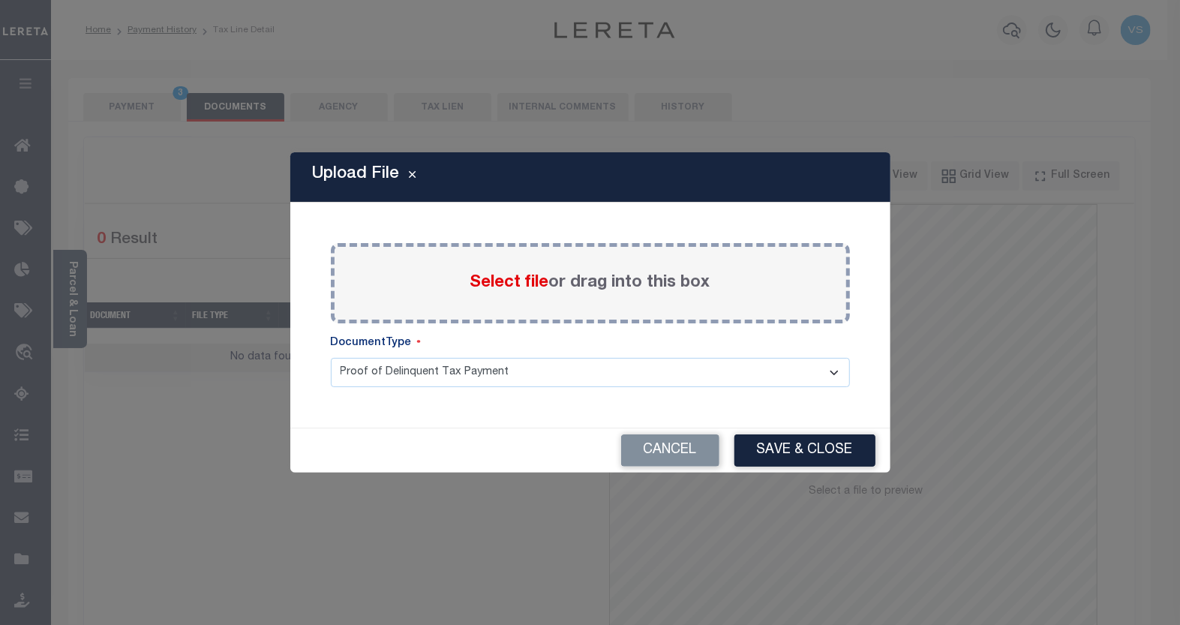
click at [488, 290] on span "Select file" at bounding box center [509, 283] width 79 height 17
click at [0, 0] on input "Select file or drag into this box" at bounding box center [0, 0] width 0 height 0
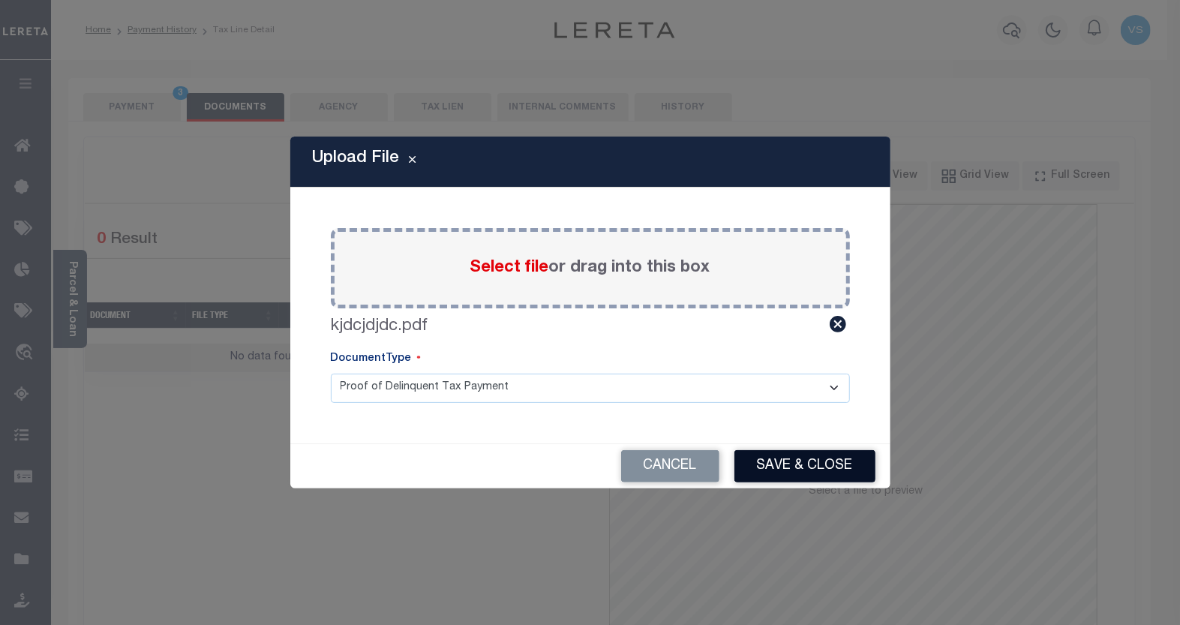
click at [758, 471] on button "Save & Close" at bounding box center [805, 466] width 141 height 32
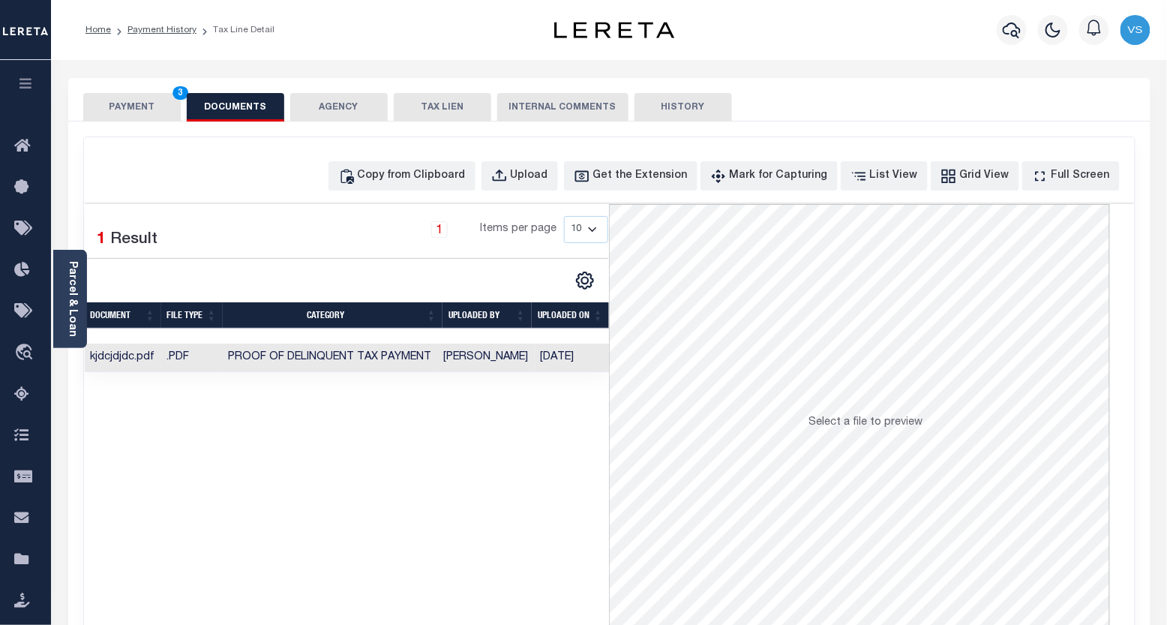
click at [117, 108] on button "PAYMENT 3" at bounding box center [132, 107] width 98 height 29
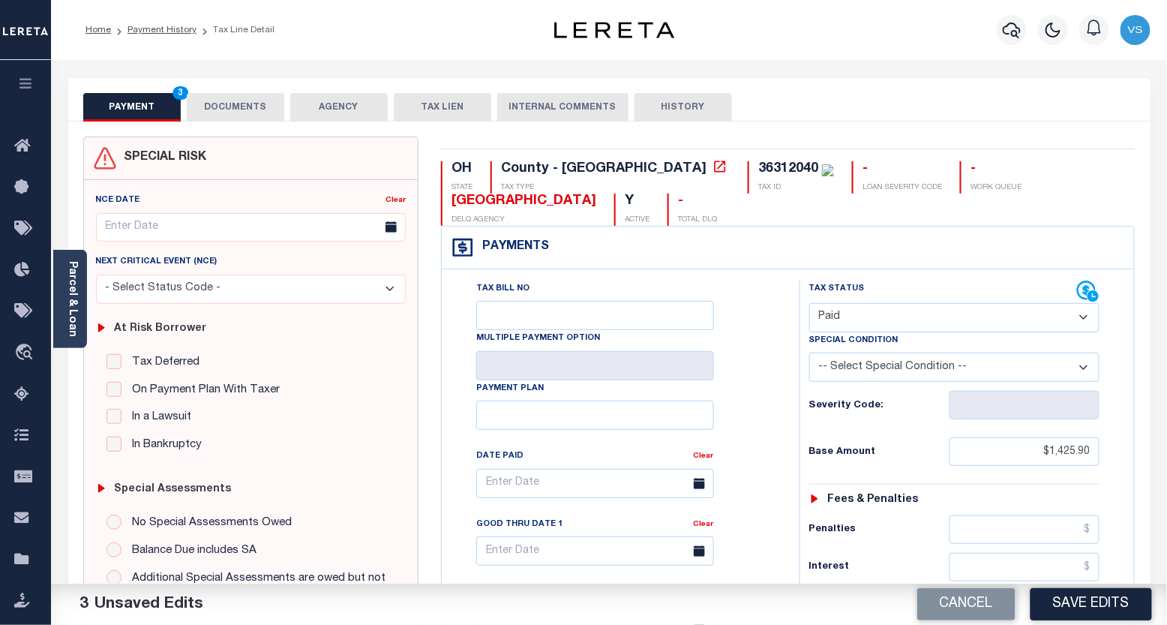
scroll to position [416, 0]
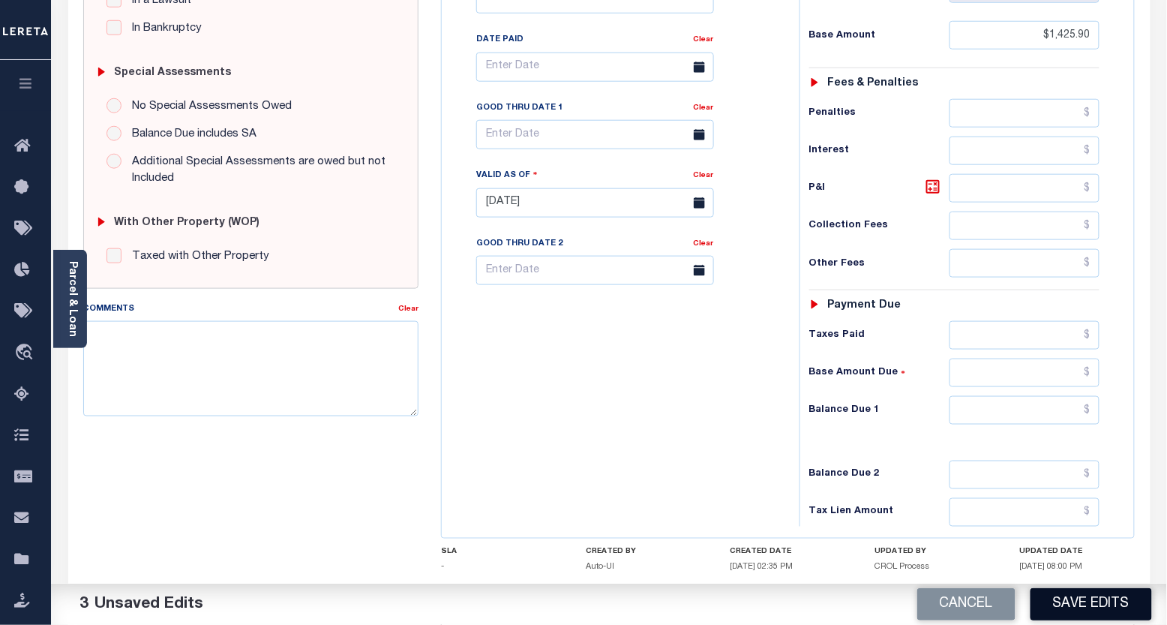
click at [1056, 598] on button "Save Edits" at bounding box center [1092, 604] width 122 height 32
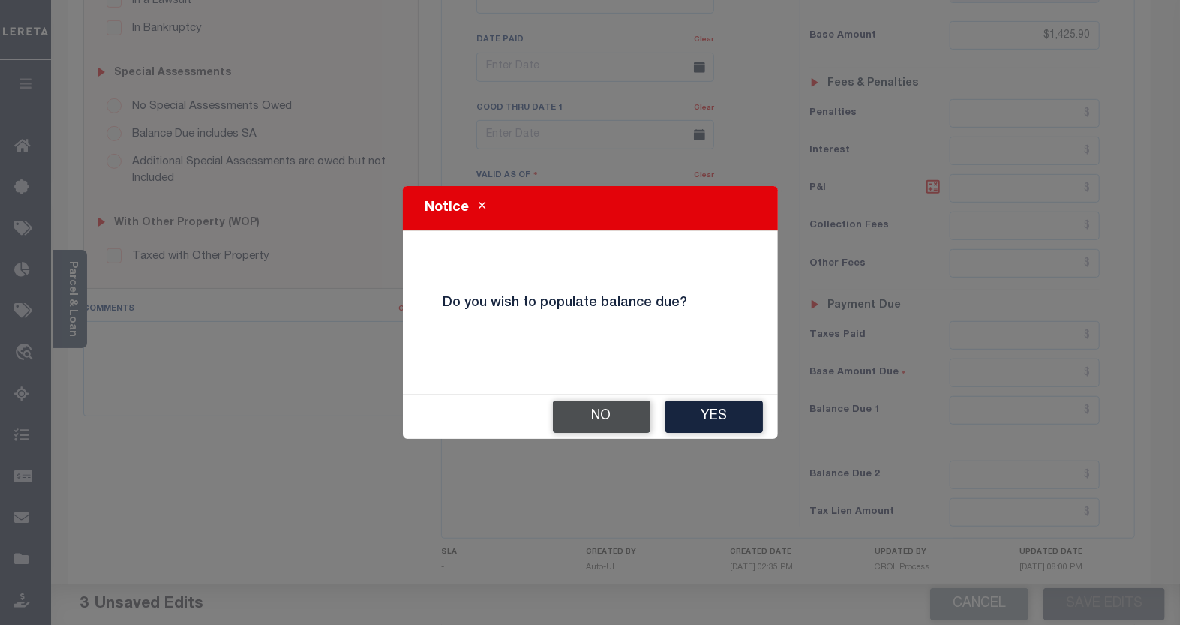
click at [608, 410] on button "No" at bounding box center [602, 417] width 98 height 32
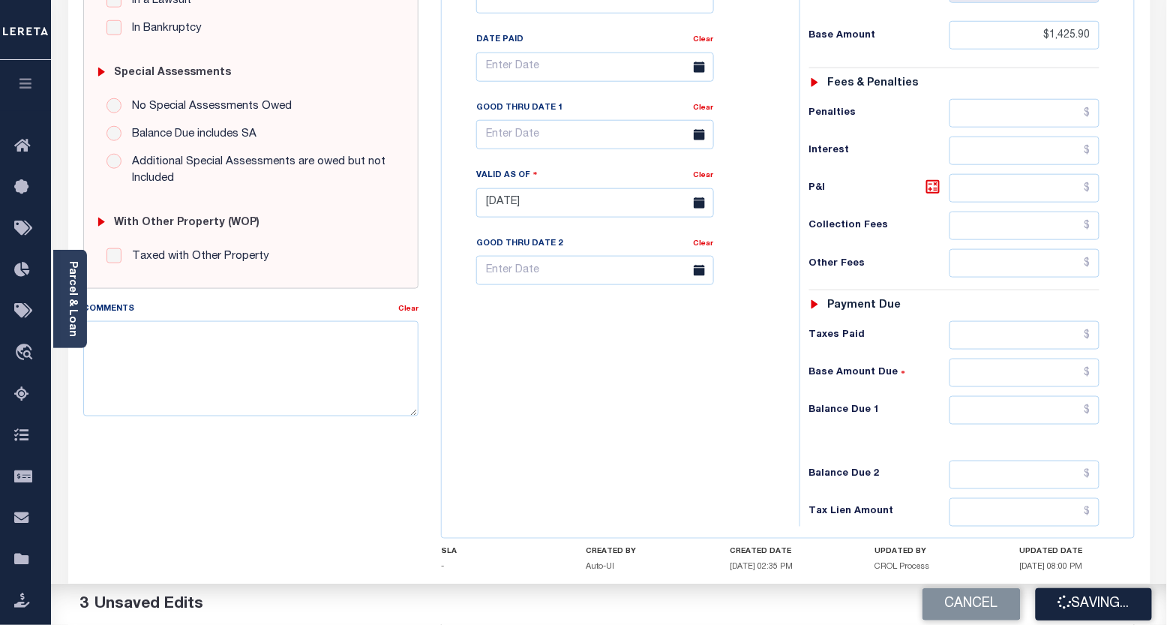
checkbox input "false"
type input "$1,425.9"
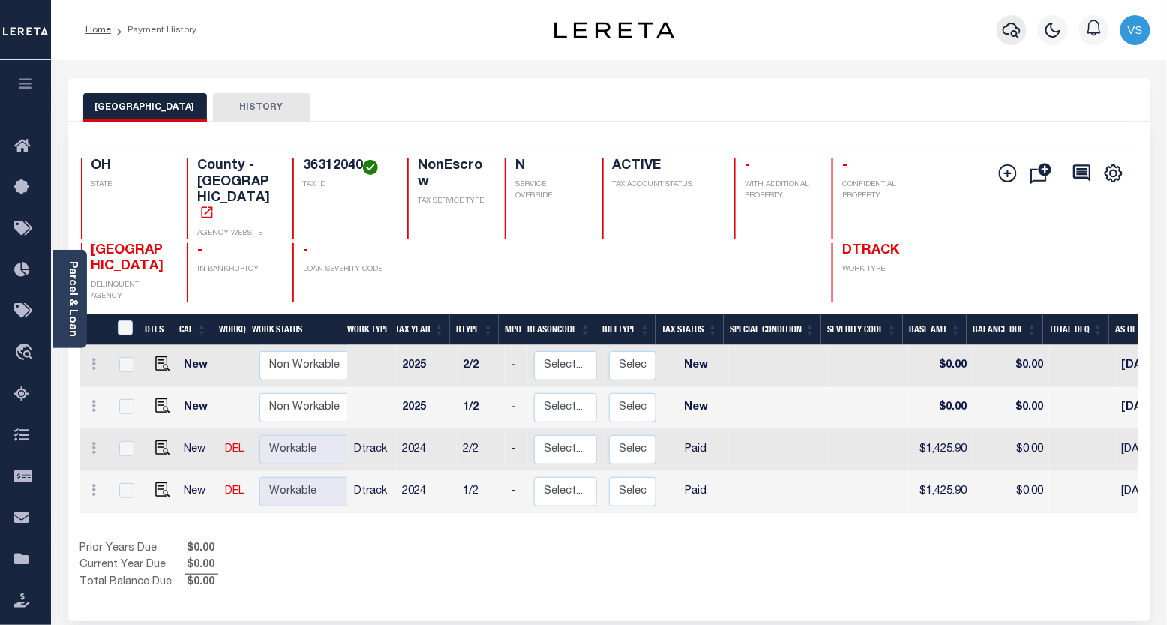
click at [1010, 29] on icon "button" at bounding box center [1012, 30] width 18 height 18
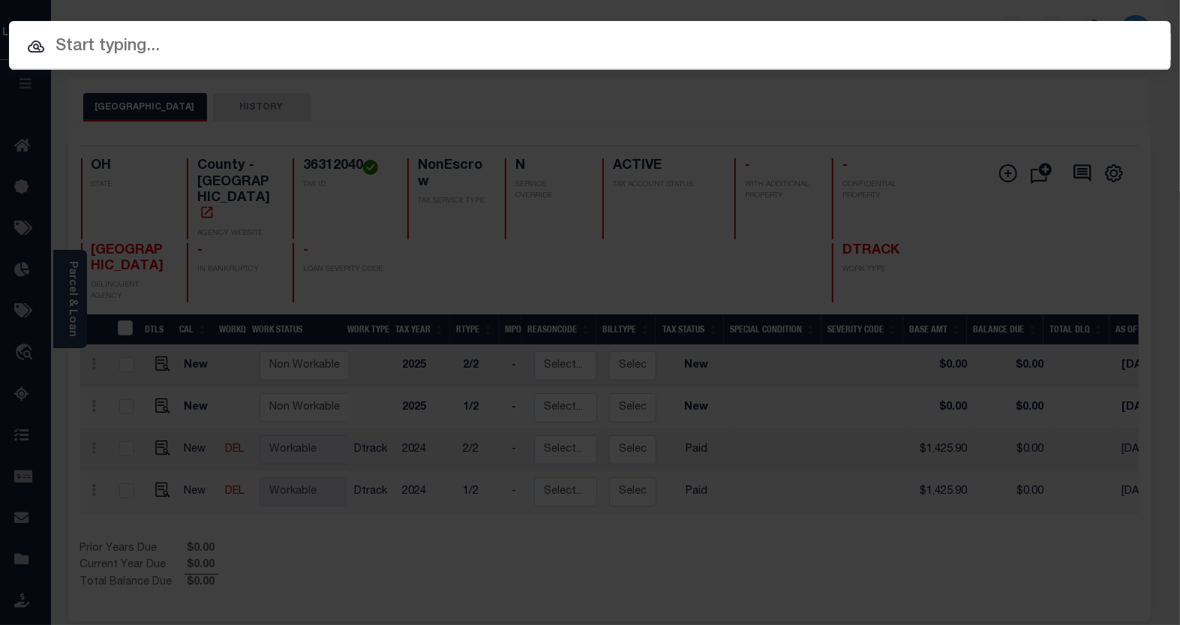
paste input "5415289"
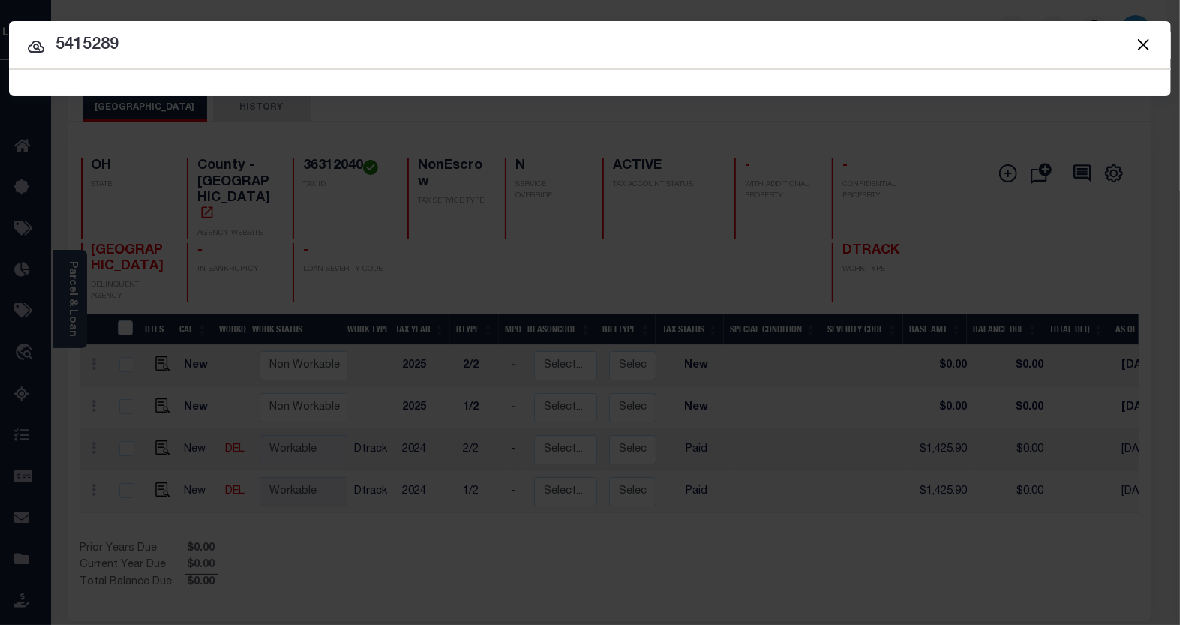
type input "5415289"
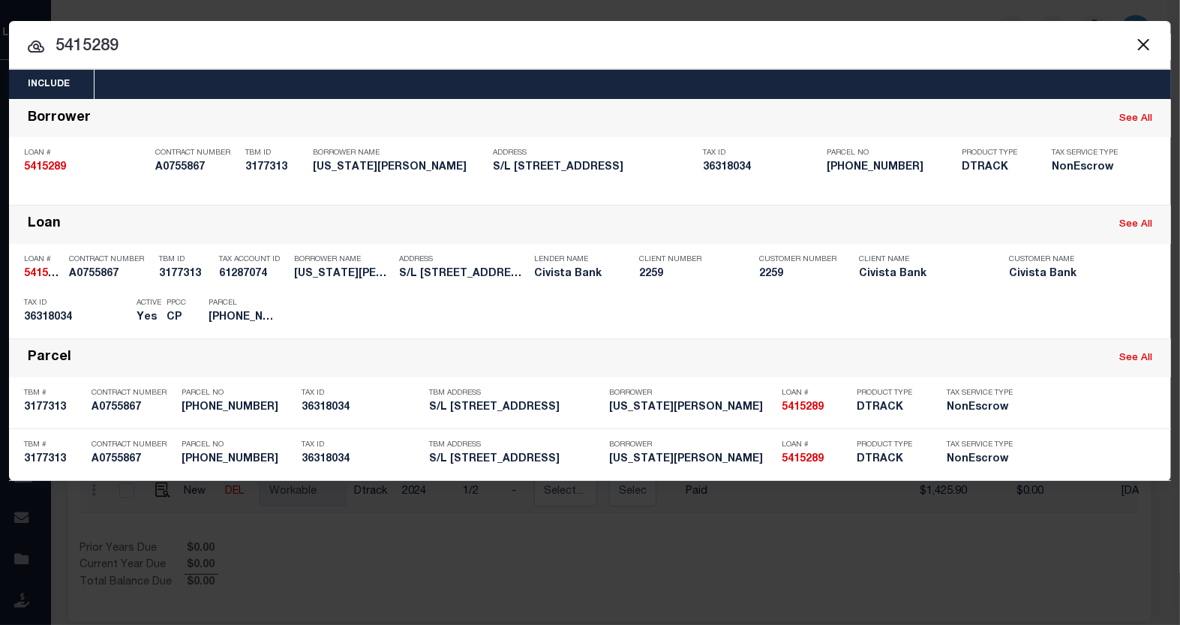
click at [203, 49] on input "5415289" at bounding box center [590, 47] width 1162 height 26
click at [1044, 317] on div "Payment History" at bounding box center [1071, 313] width 92 height 17
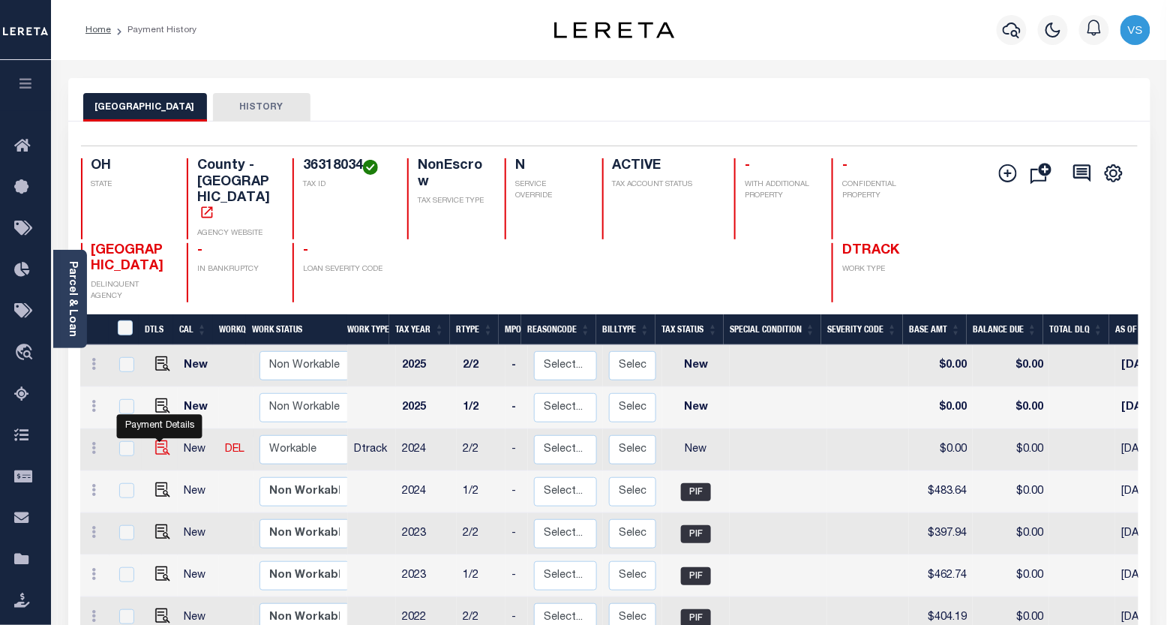
click at [158, 440] on img "" at bounding box center [162, 447] width 15 height 15
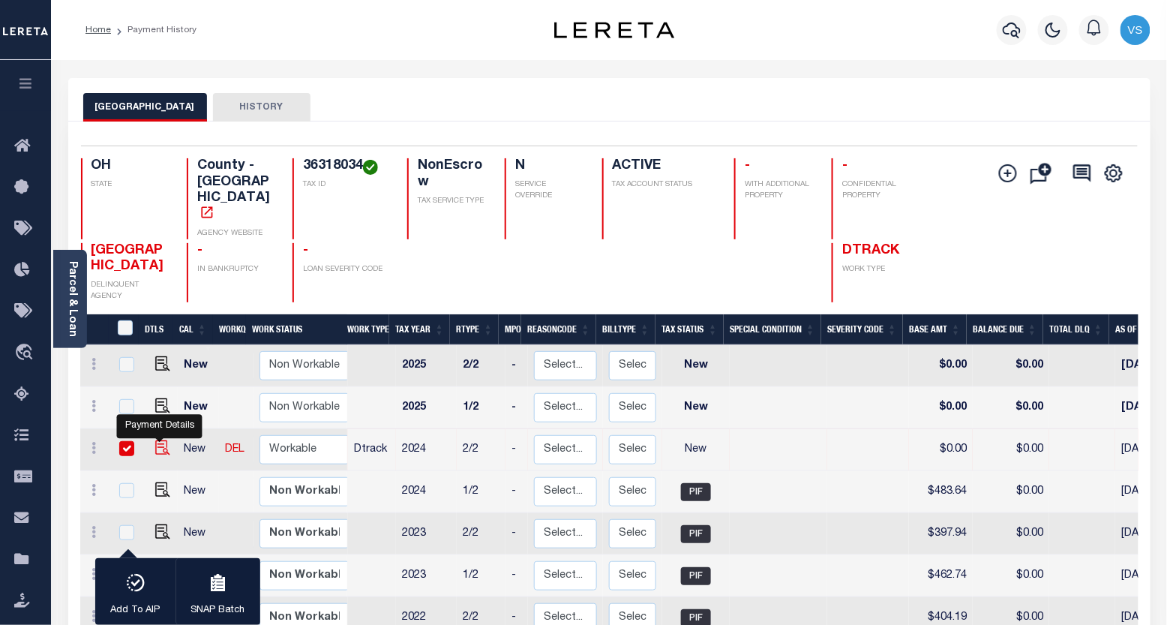
checkbox input "true"
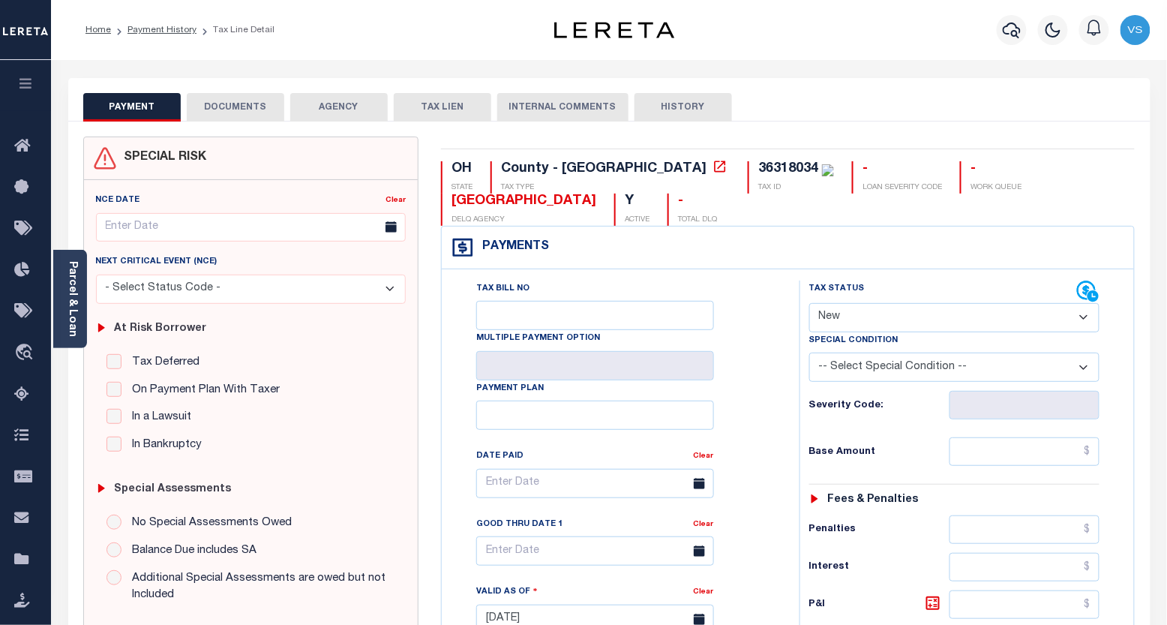
drag, startPoint x: 837, startPoint y: 318, endPoint x: 841, endPoint y: 329, distance: 11.4
click at [837, 318] on select "- Select Status Code - Open Due/Unpaid Paid Incomplete No Tax Due Internal Refu…" at bounding box center [955, 317] width 291 height 29
select select "PYD"
click at [810, 304] on select "- Select Status Code - Open Due/Unpaid Paid Incomplete No Tax Due Internal Refu…" at bounding box center [955, 317] width 291 height 29
type input "[DATE]"
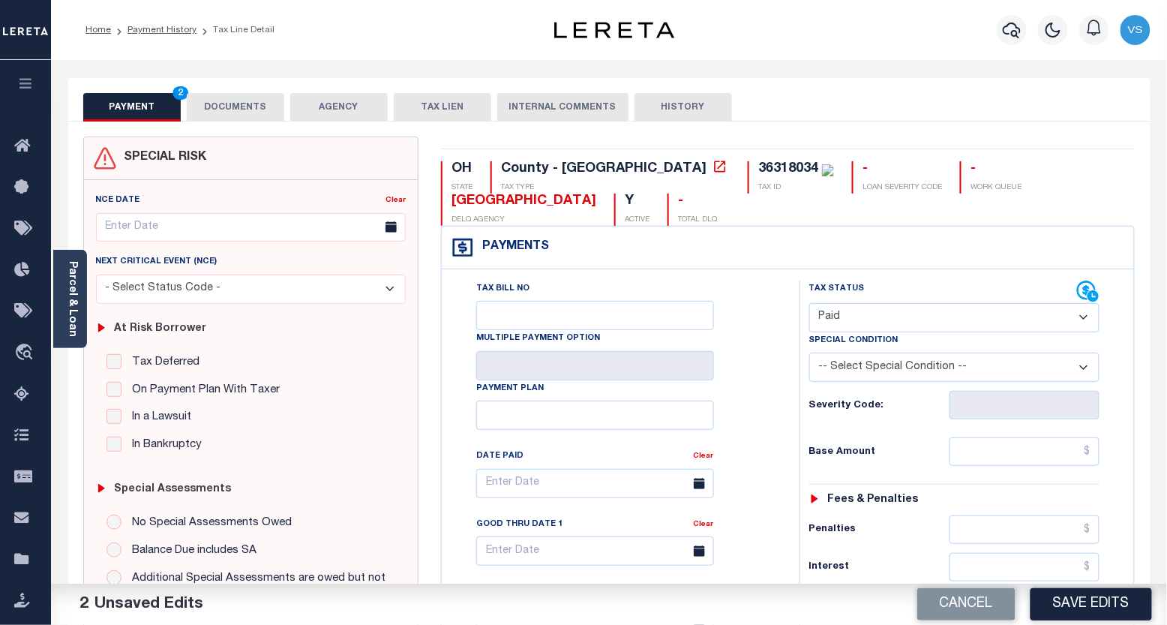
click at [218, 95] on button "DOCUMENTS" at bounding box center [236, 107] width 98 height 29
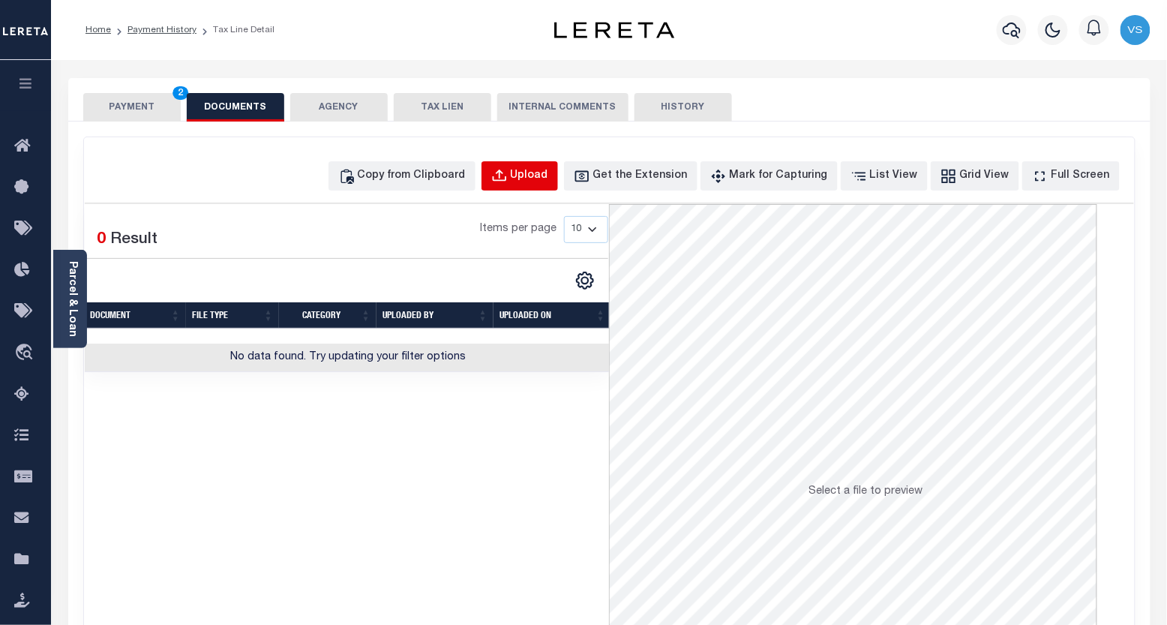
click at [537, 180] on button "Upload" at bounding box center [520, 175] width 77 height 29
select select "POP"
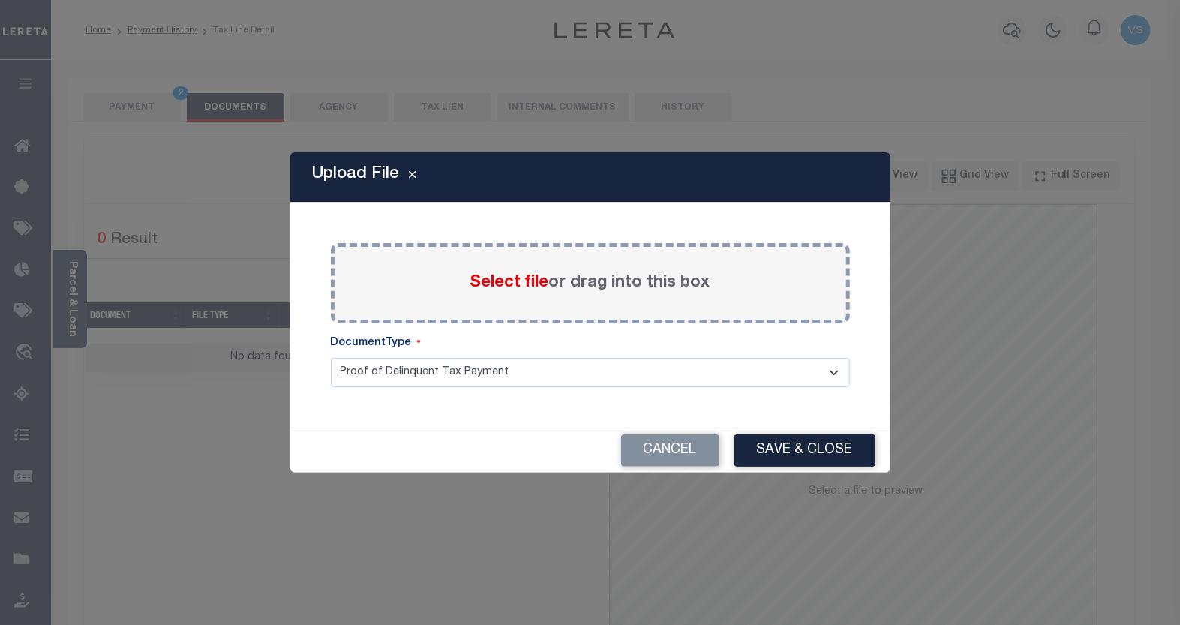
click at [503, 289] on span "Select file" at bounding box center [509, 283] width 79 height 17
click at [0, 0] on input "Select file or drag into this box" at bounding box center [0, 0] width 0 height 0
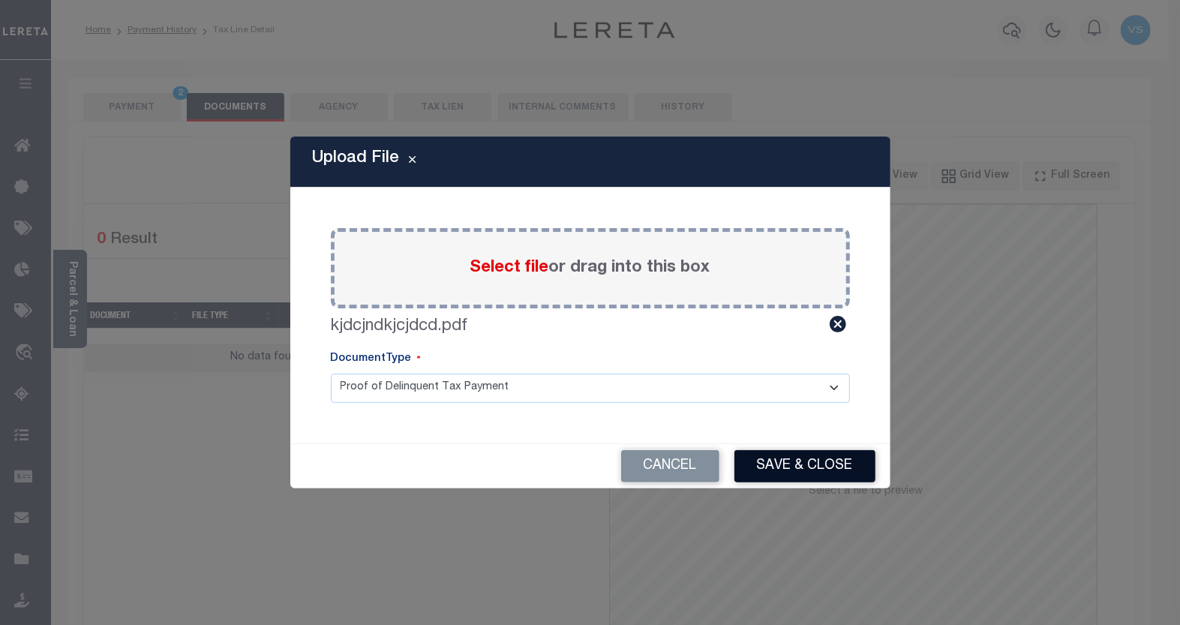
click at [796, 455] on button "Save & Close" at bounding box center [805, 466] width 141 height 32
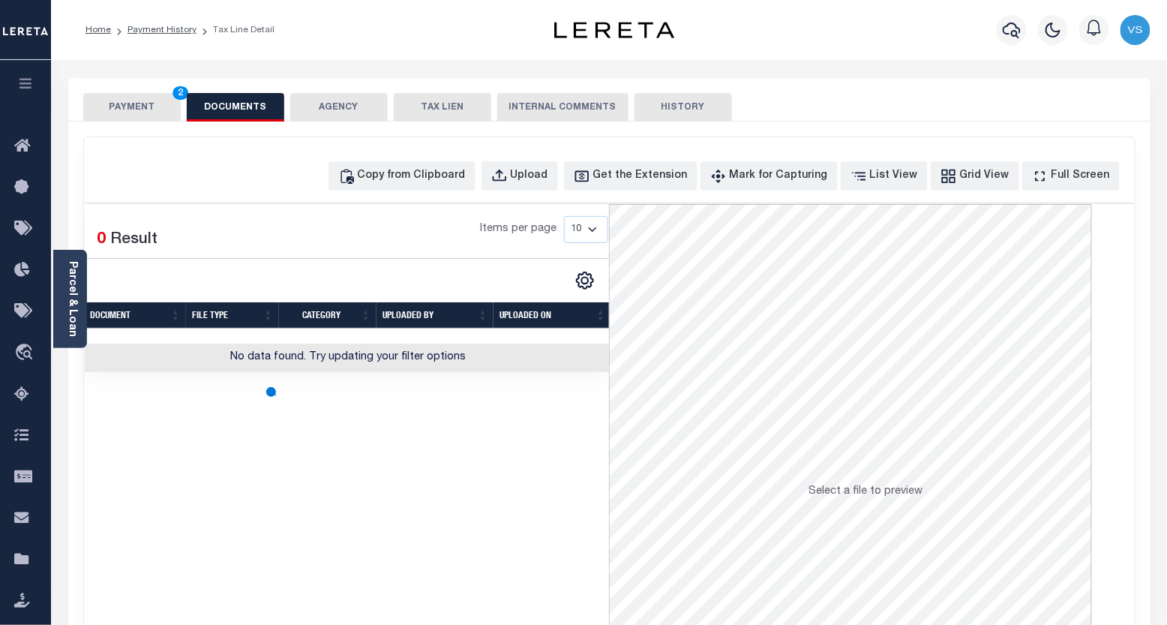
click at [103, 107] on button "PAYMENT 2" at bounding box center [132, 107] width 98 height 29
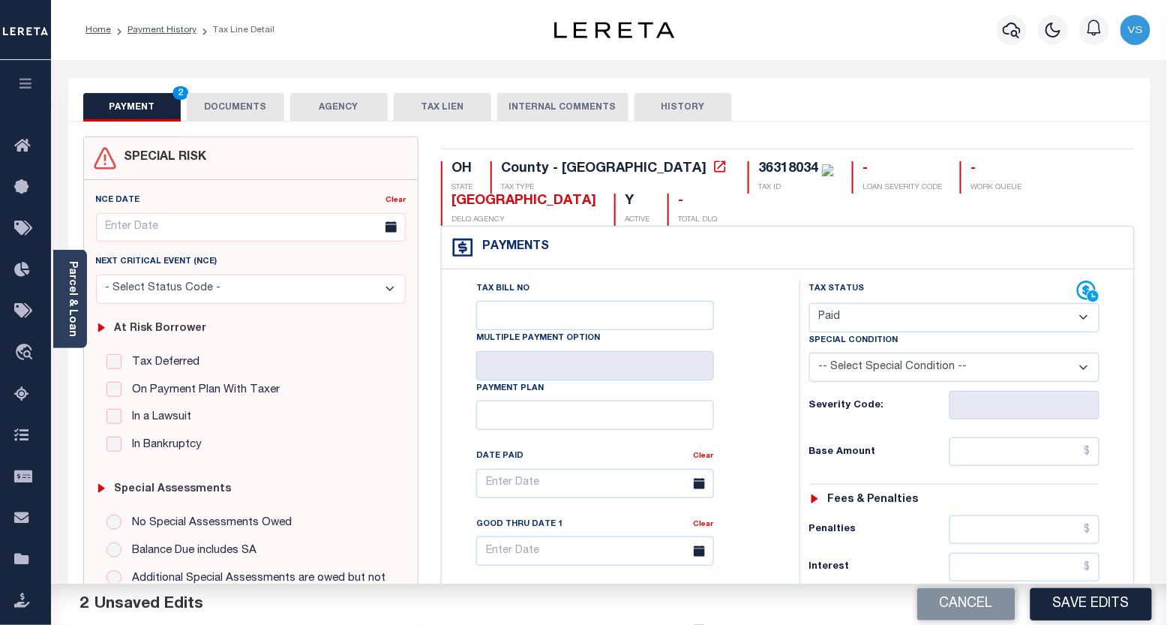
scroll to position [333, 0]
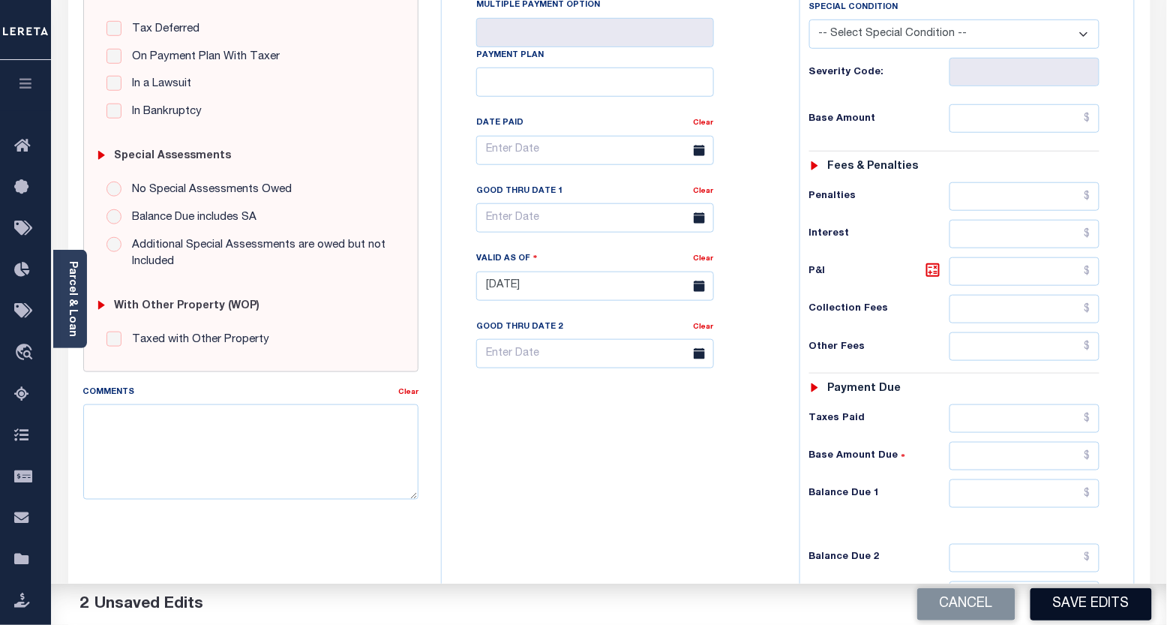
click at [1056, 602] on button "Save Edits" at bounding box center [1092, 604] width 122 height 32
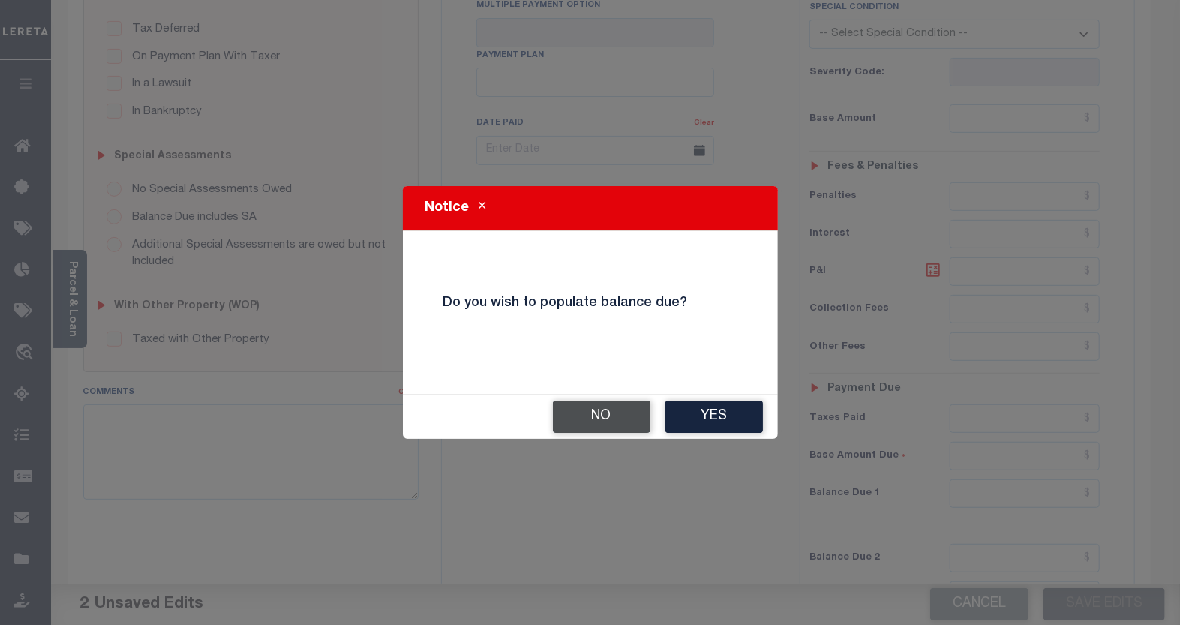
click at [583, 426] on button "No" at bounding box center [602, 417] width 98 height 32
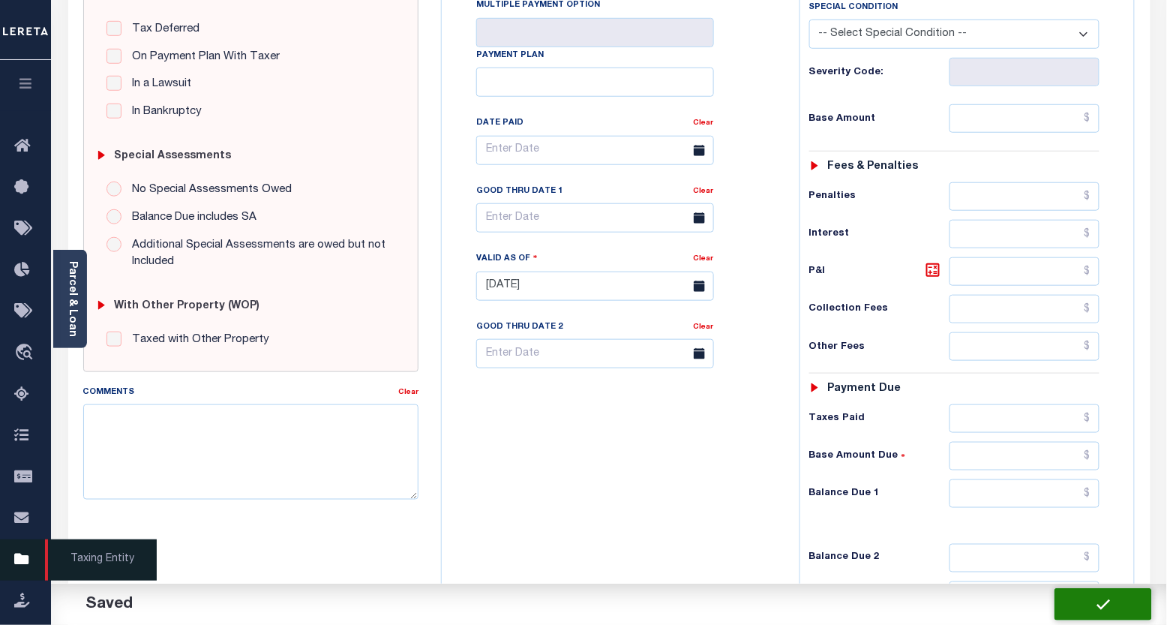
checkbox input "false"
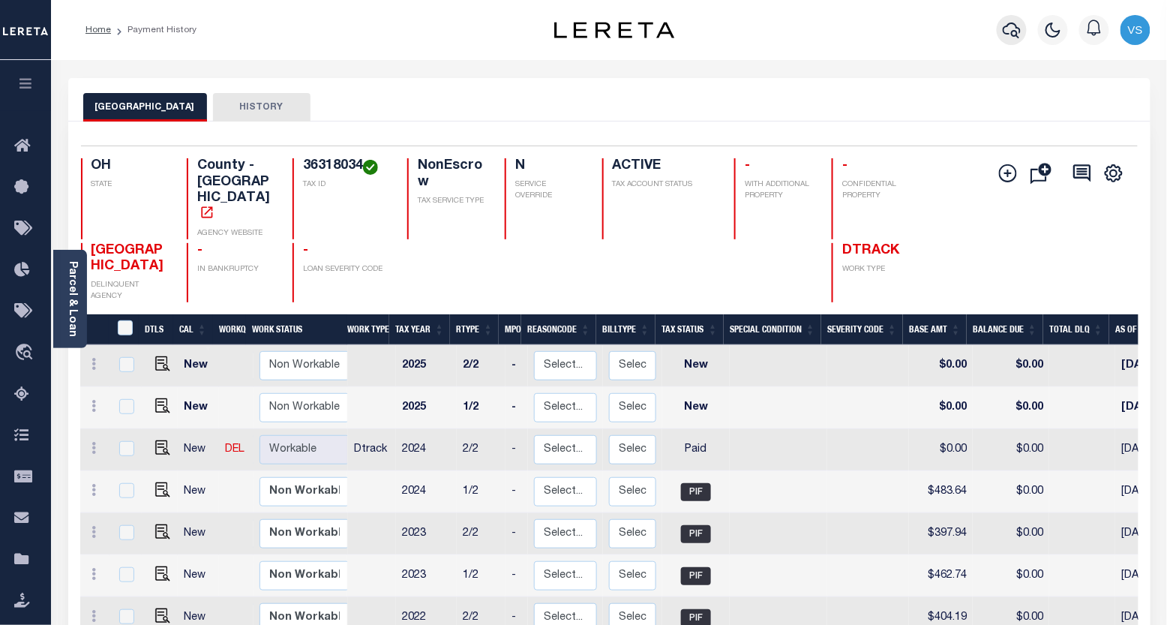
click at [1014, 32] on icon "button" at bounding box center [1012, 31] width 18 height 16
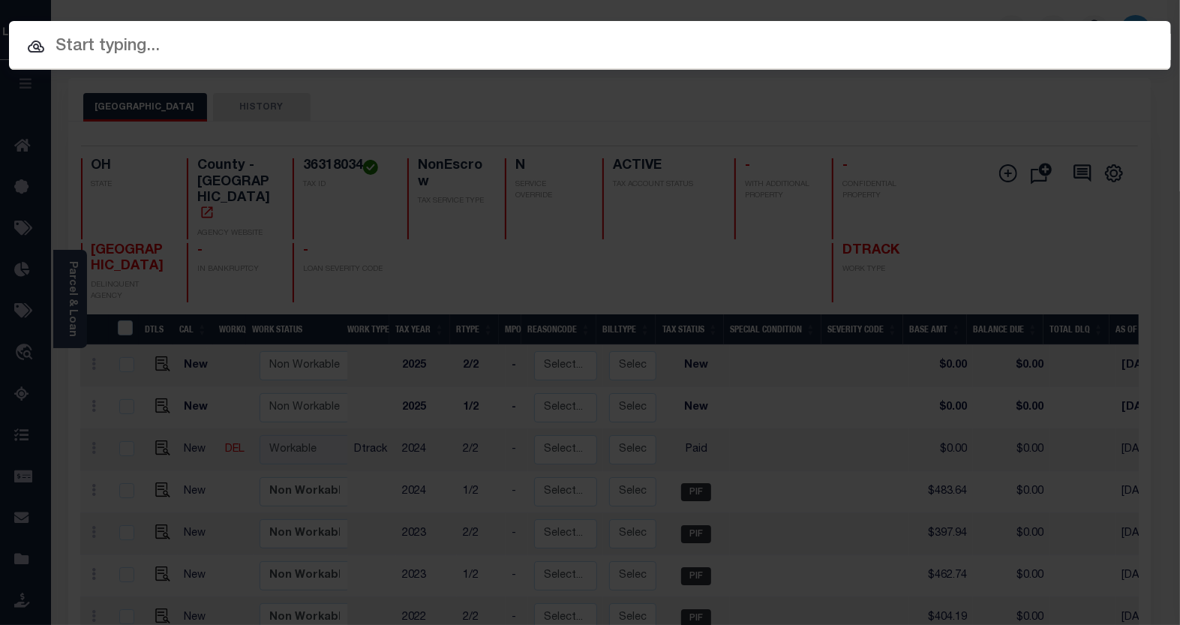
paste input "10042172"
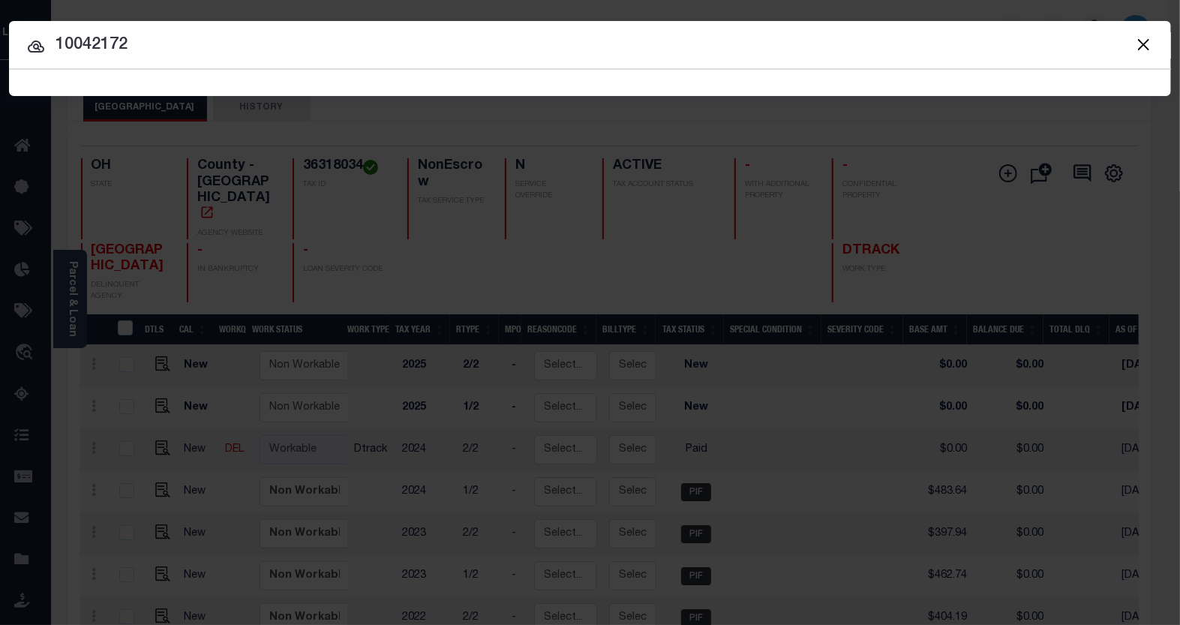
type input "10042172"
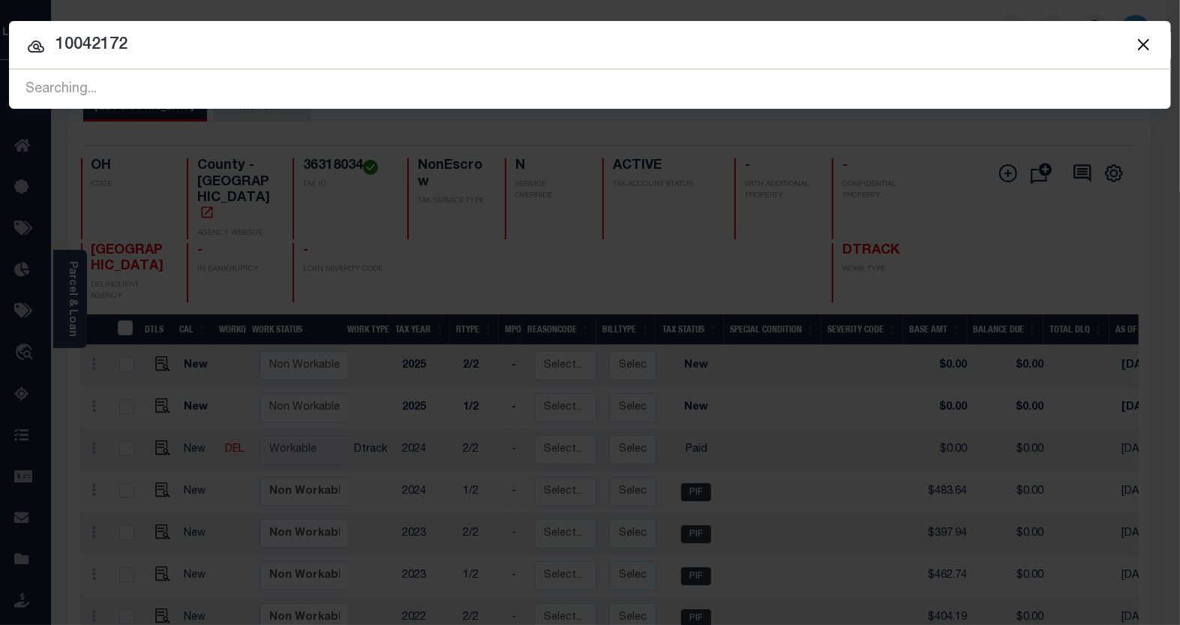
click at [251, 47] on input "10042172" at bounding box center [590, 45] width 1162 height 26
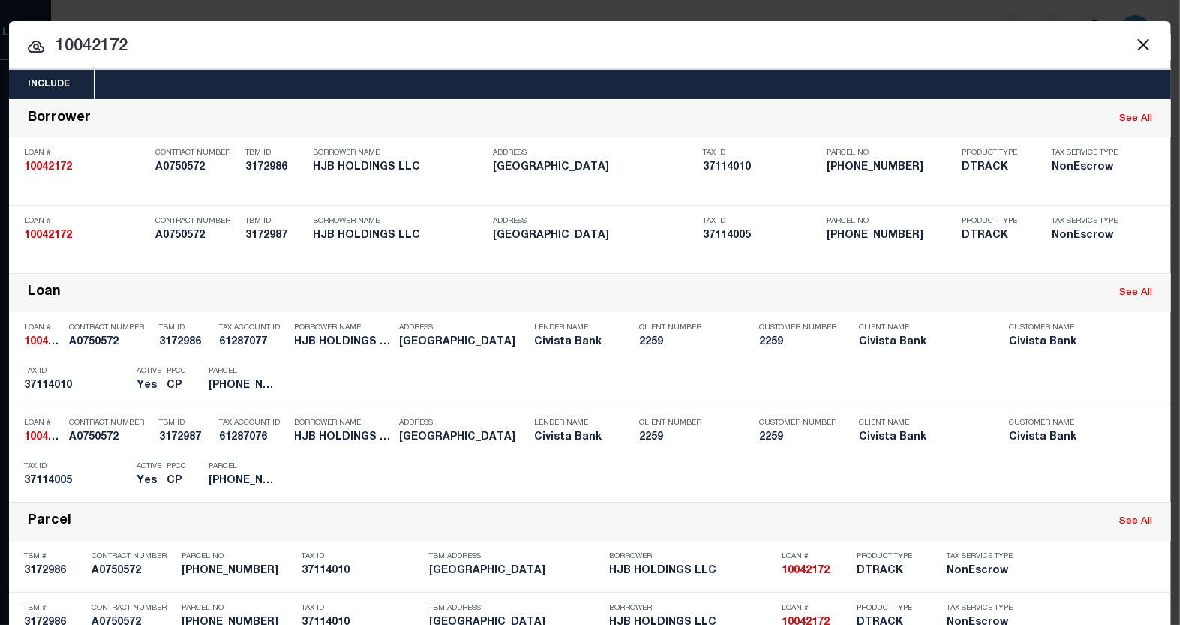
click at [251, 46] on input "10042172" at bounding box center [590, 47] width 1162 height 26
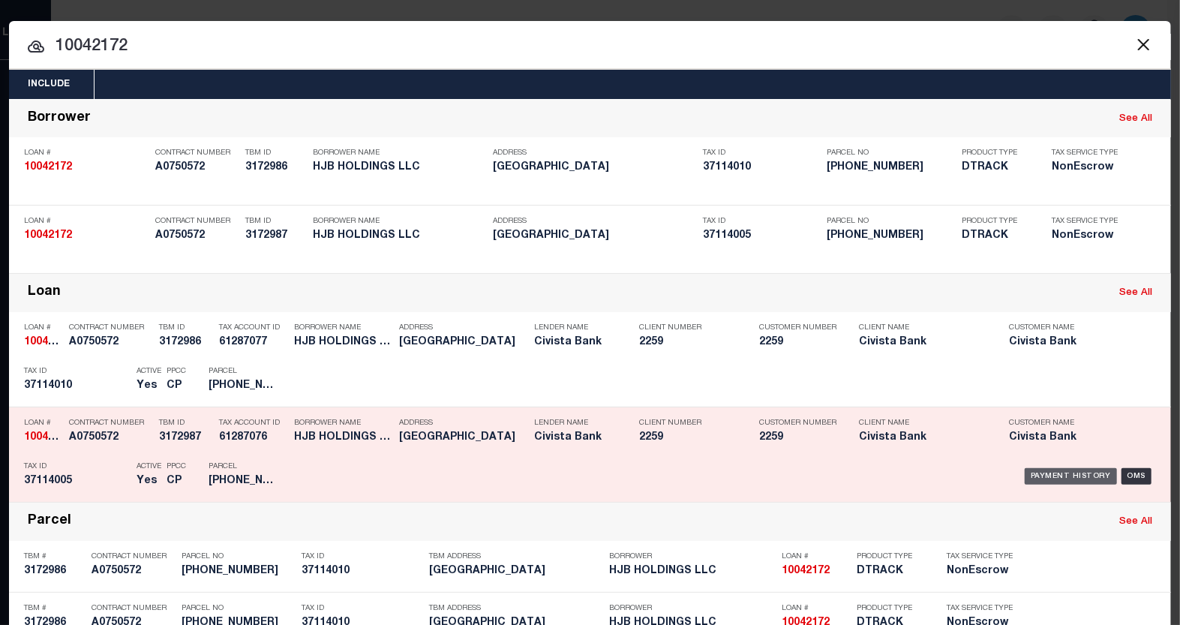
click at [1041, 480] on div "Payment History" at bounding box center [1071, 476] width 92 height 17
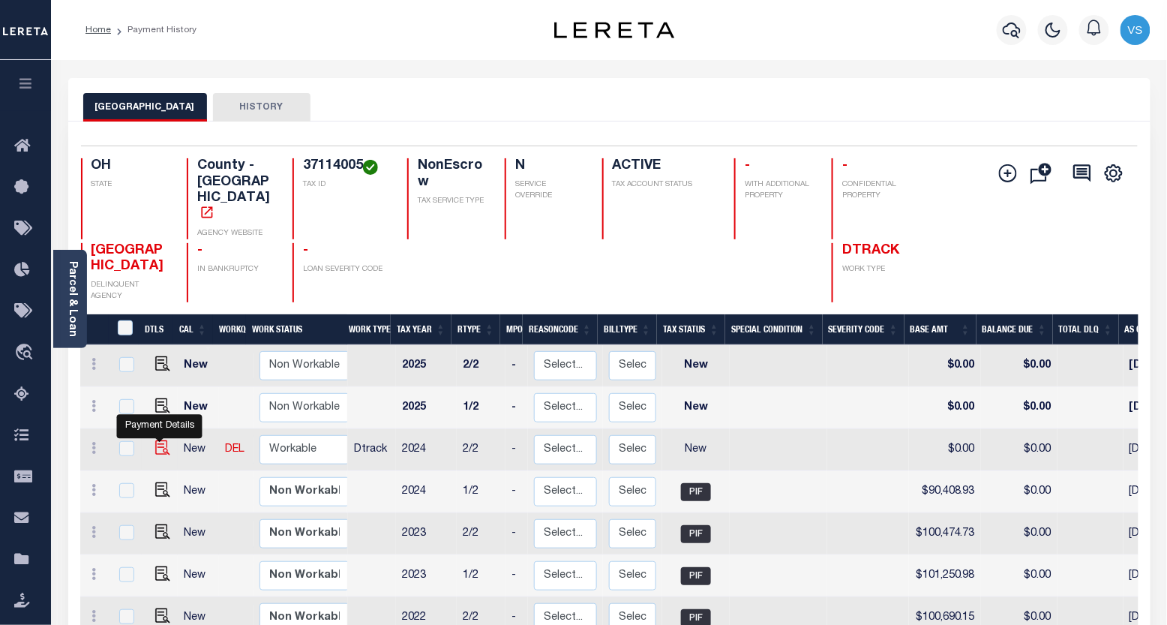
click at [165, 440] on img "" at bounding box center [162, 447] width 15 height 15
checkbox input "true"
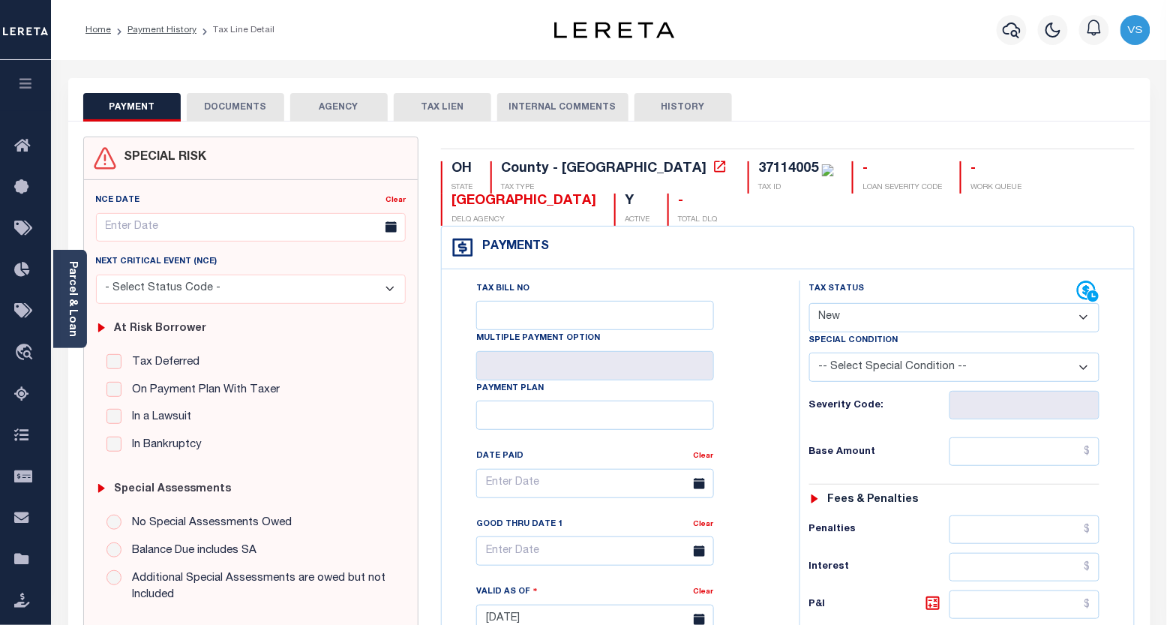
drag, startPoint x: 829, startPoint y: 314, endPoint x: 829, endPoint y: 324, distance: 10.5
click at [829, 314] on select "- Select Status Code - Open Due/Unpaid Paid Incomplete No Tax Due Internal Refu…" at bounding box center [955, 317] width 291 height 29
select select "PYD"
click at [810, 304] on select "- Select Status Code - Open Due/Unpaid Paid Incomplete No Tax Due Internal Refu…" at bounding box center [955, 317] width 291 height 29
type input "[DATE]"
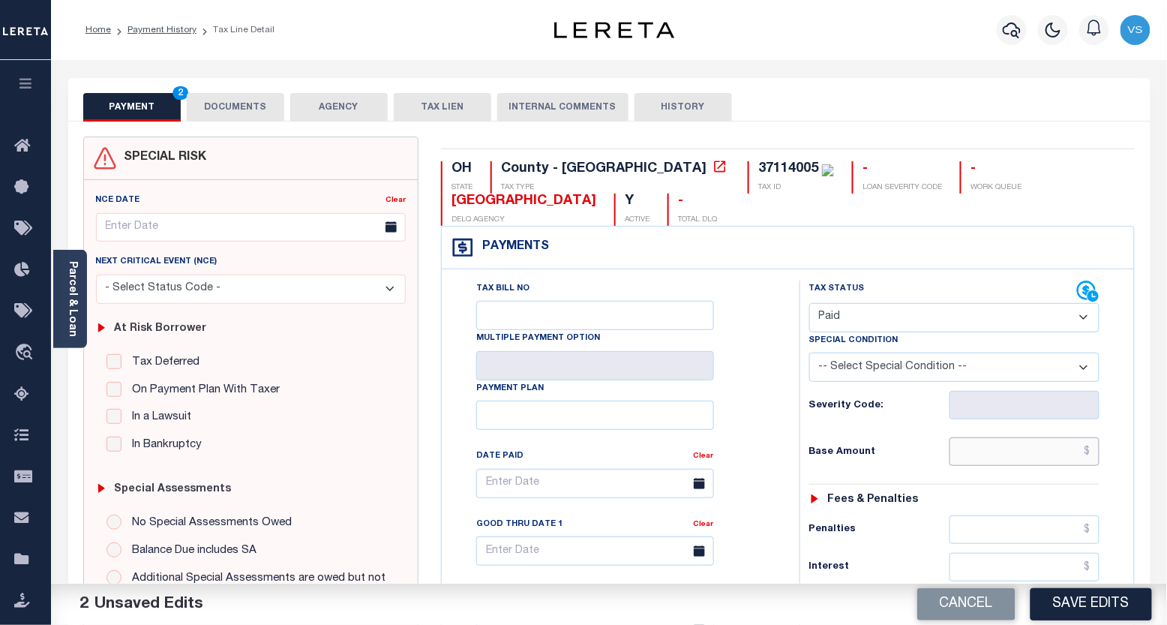
click at [996, 452] on input "text" at bounding box center [1025, 451] width 151 height 29
paste input "90,408.93"
type input "$90,408.93"
click at [228, 104] on button "DOCUMENTS" at bounding box center [236, 107] width 98 height 29
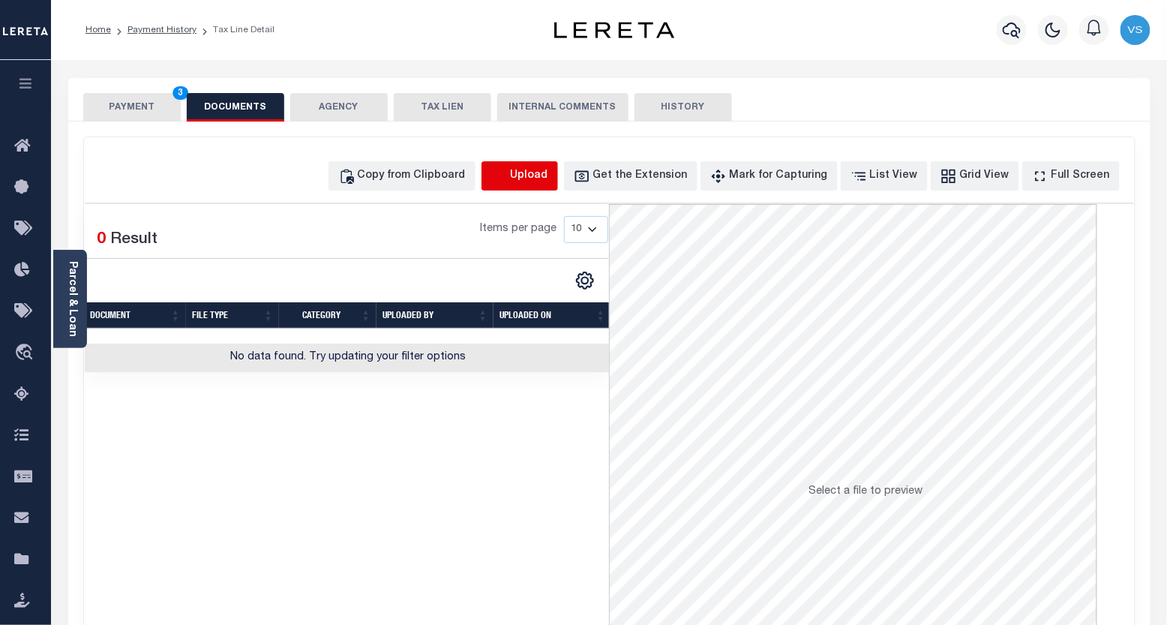
click at [508, 179] on icon "button" at bounding box center [499, 176] width 17 height 17
select select "POP"
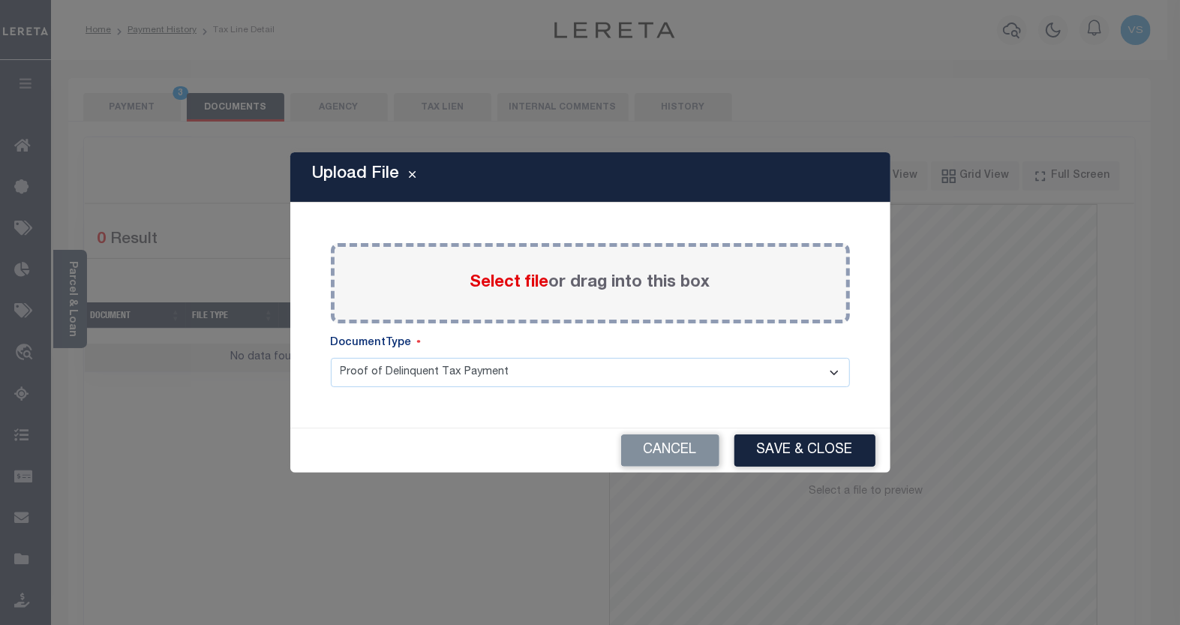
click at [506, 278] on span "Select file" at bounding box center [509, 283] width 79 height 17
click at [0, 0] on input "Select file or drag into this box" at bounding box center [0, 0] width 0 height 0
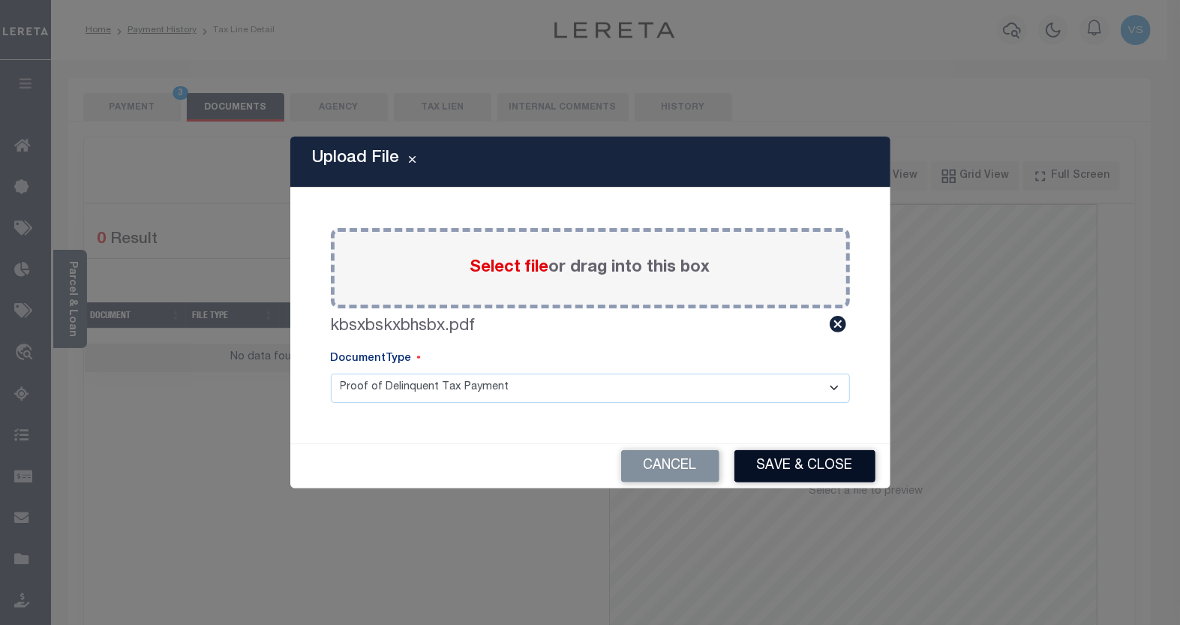
click at [766, 456] on button "Save & Close" at bounding box center [805, 466] width 141 height 32
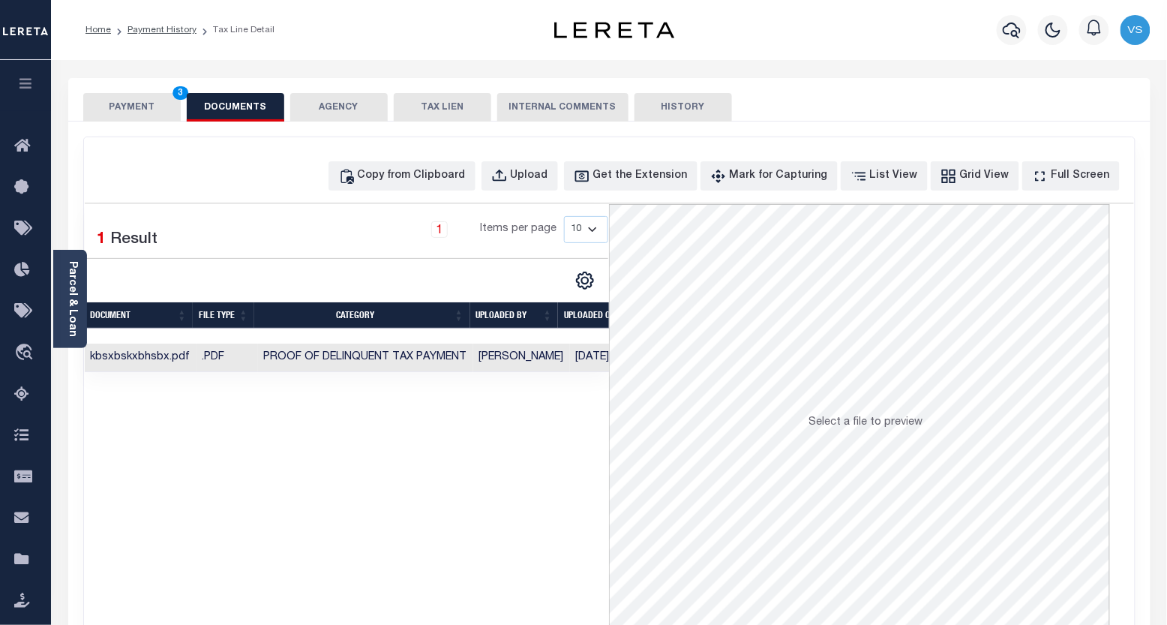
click at [132, 99] on button "PAYMENT 3" at bounding box center [132, 107] width 98 height 29
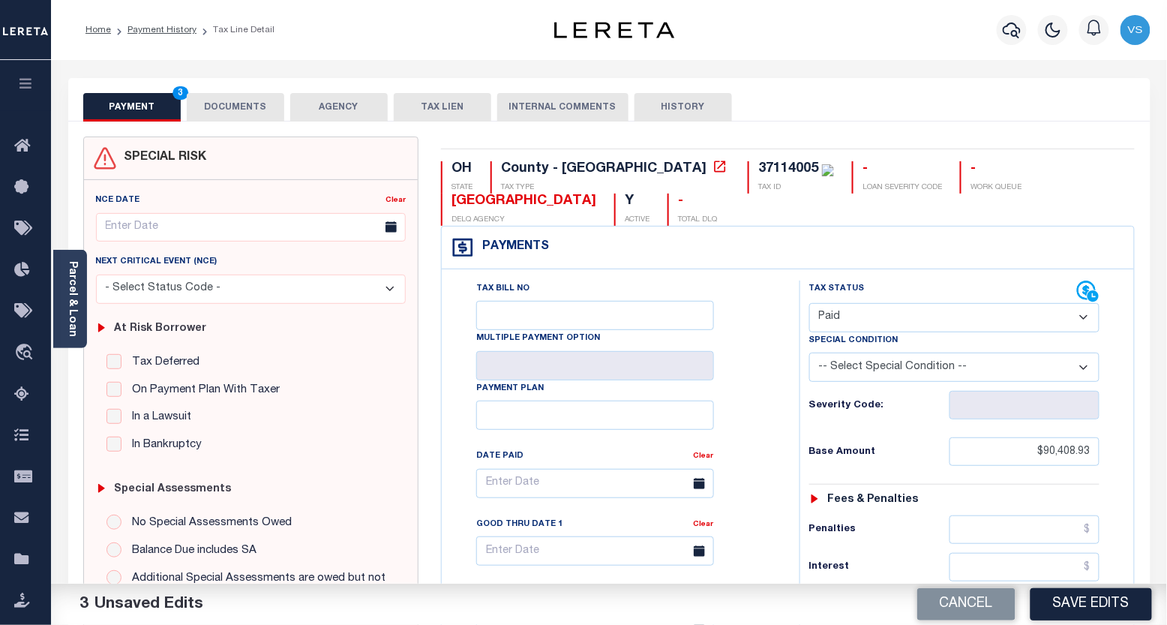
scroll to position [416, 0]
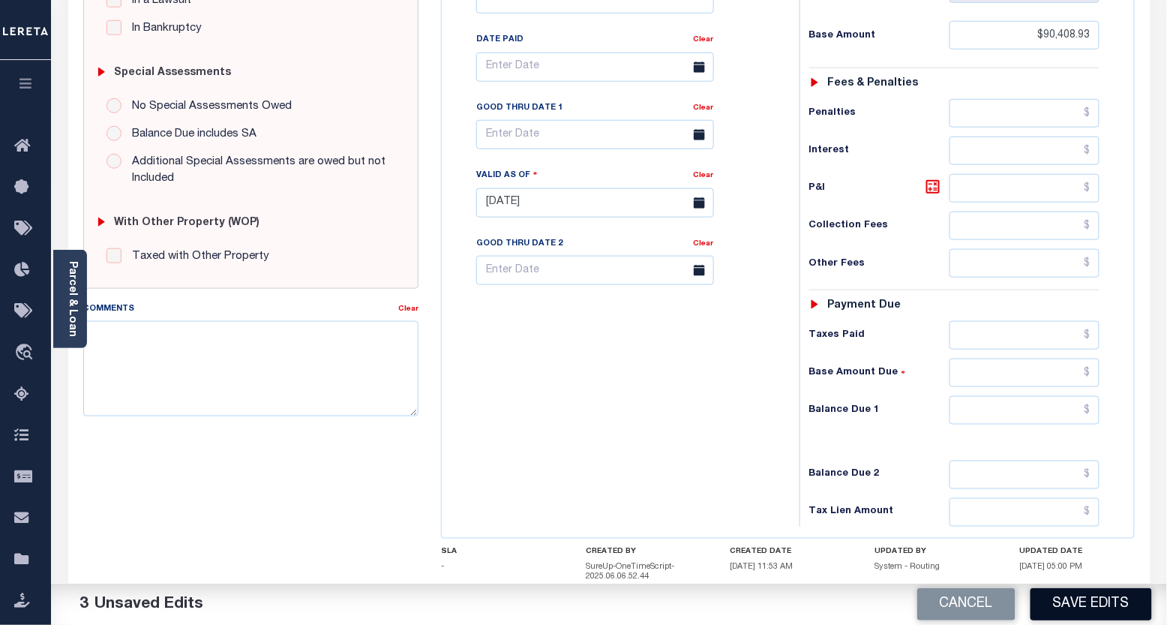
click at [1067, 605] on button "Save Edits" at bounding box center [1092, 604] width 122 height 32
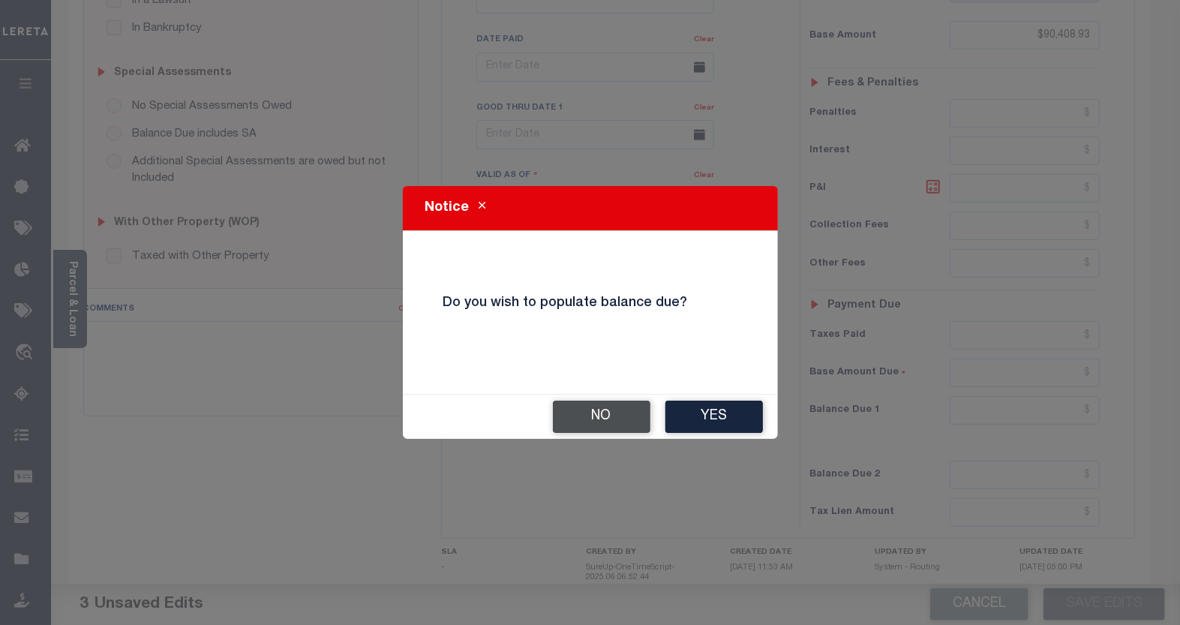
click at [593, 415] on button "No" at bounding box center [602, 417] width 98 height 32
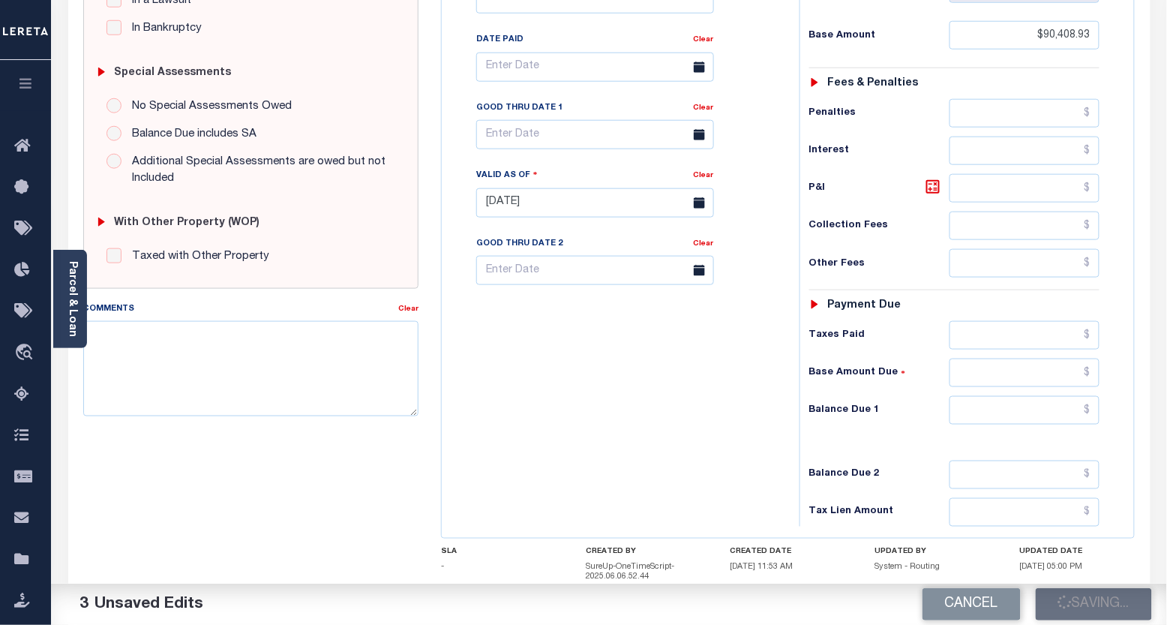
checkbox input "false"
type input "$90,408.93"
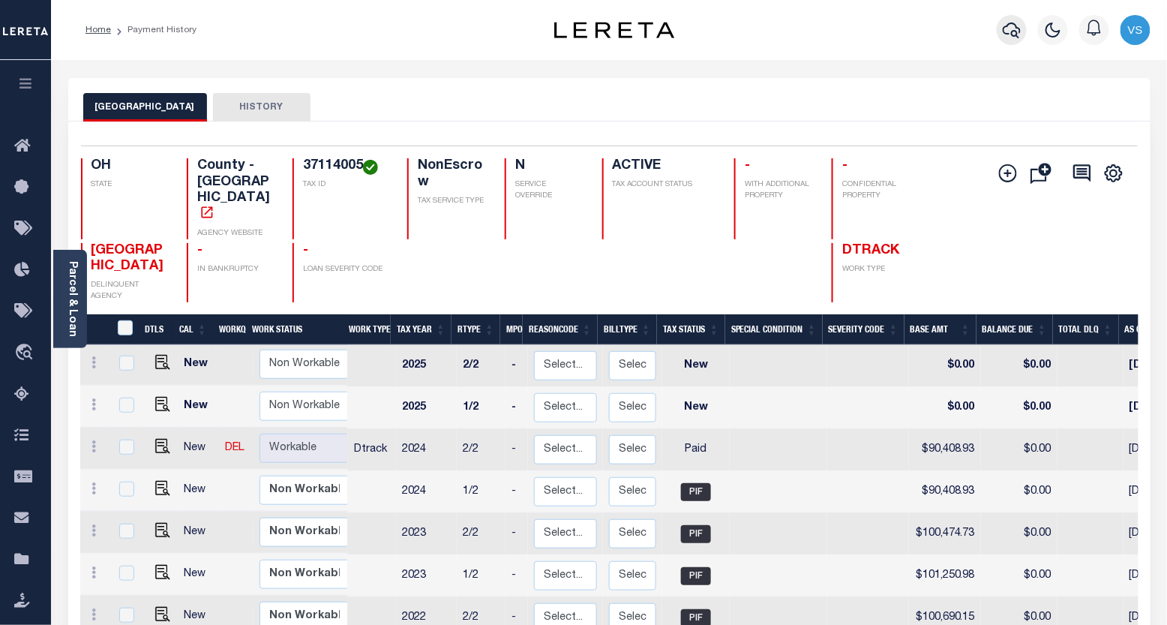
click at [1010, 32] on icon "button" at bounding box center [1012, 30] width 18 height 18
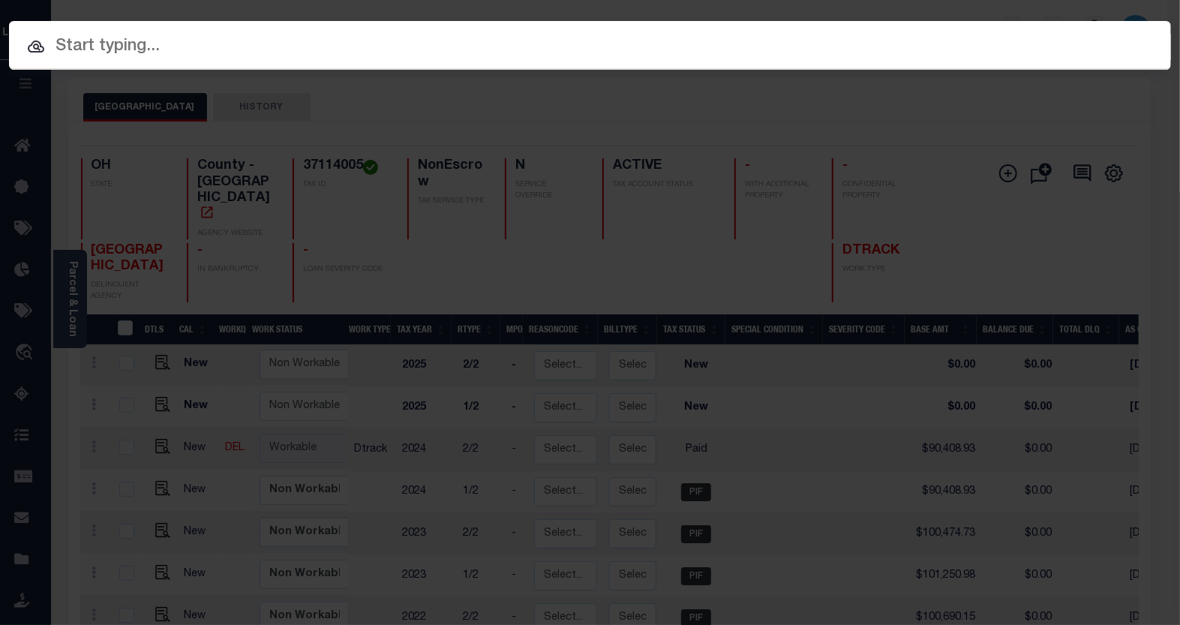
paste input "10042172"
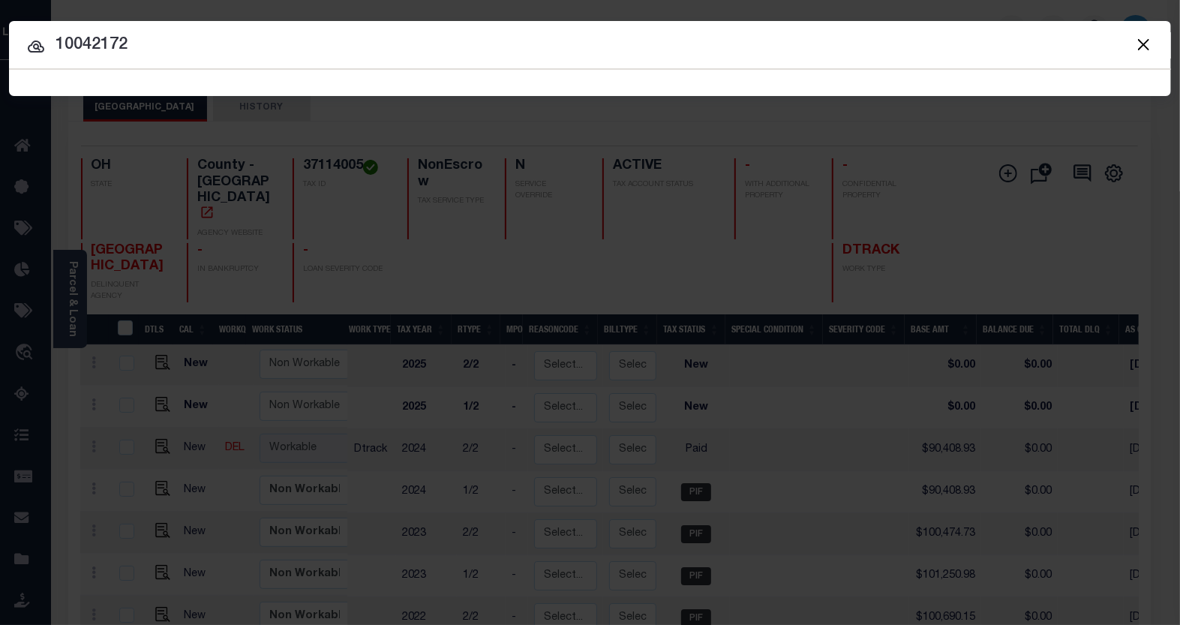
type input "10042172"
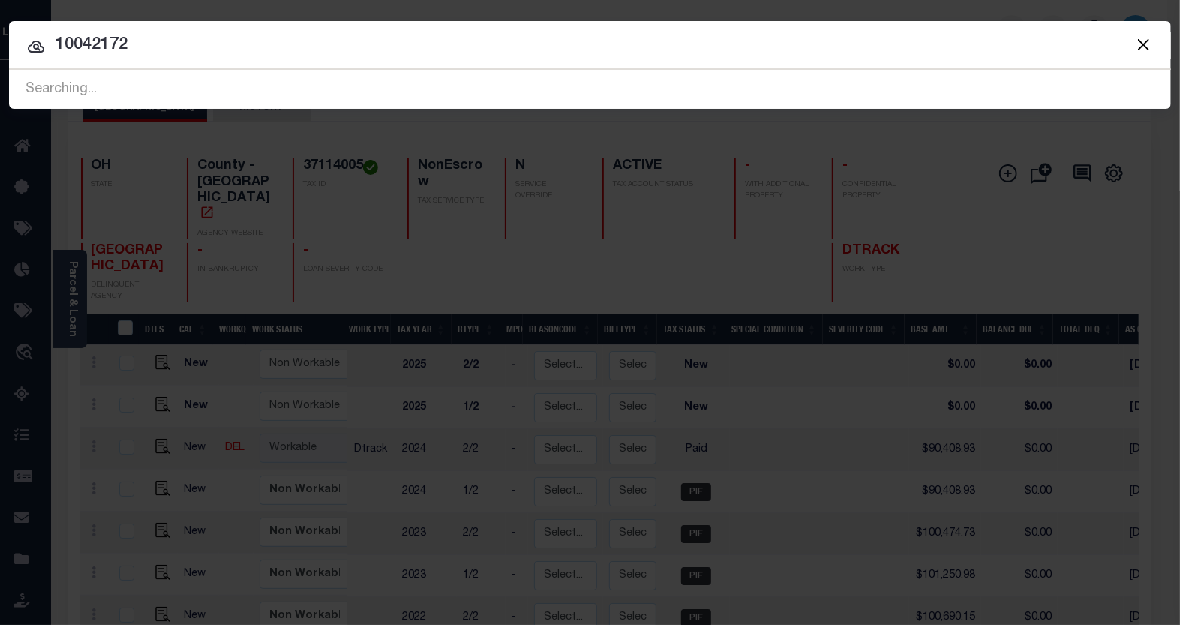
click at [153, 49] on input "10042172" at bounding box center [590, 45] width 1162 height 26
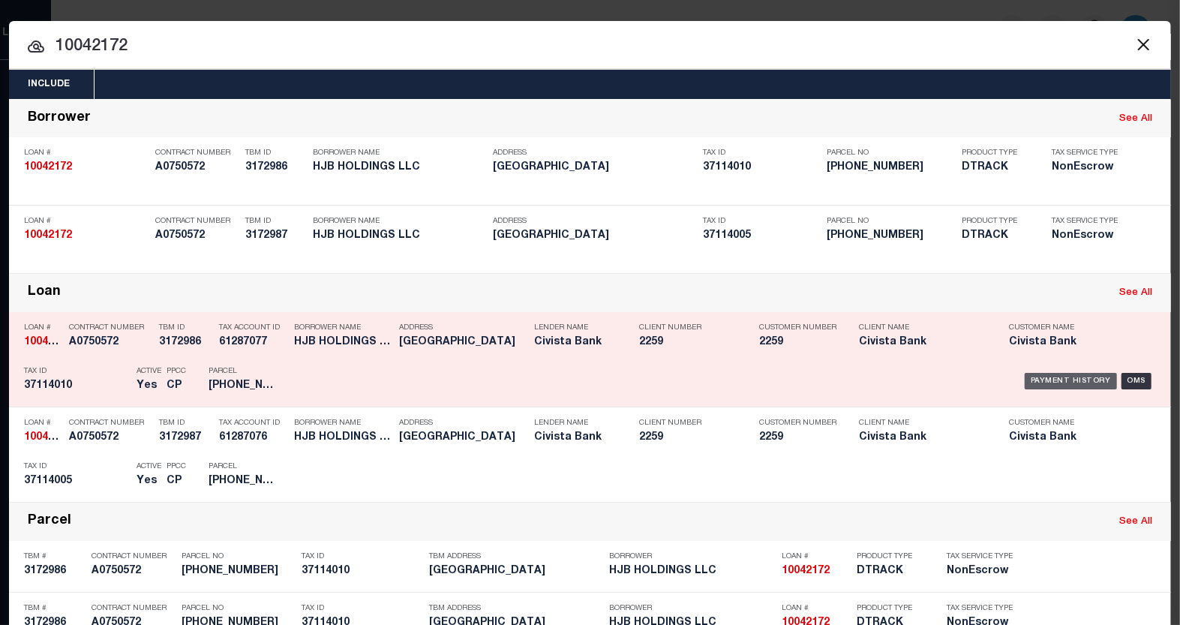
click at [1041, 378] on div "Payment History" at bounding box center [1071, 381] width 92 height 17
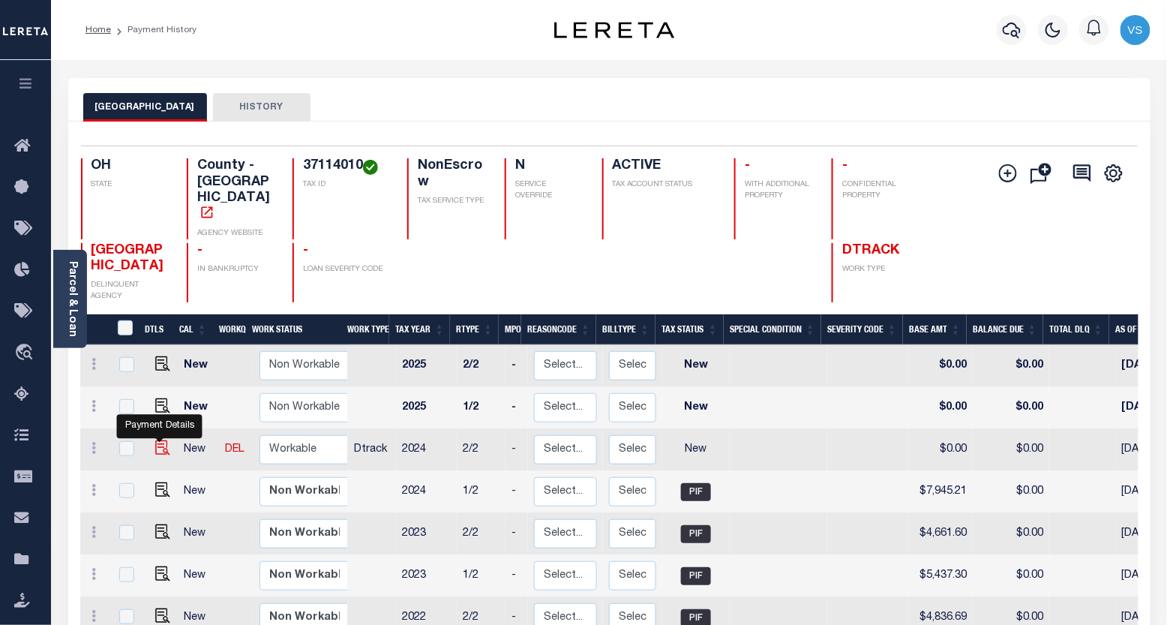
click at [158, 440] on img "" at bounding box center [162, 447] width 15 height 15
checkbox input "true"
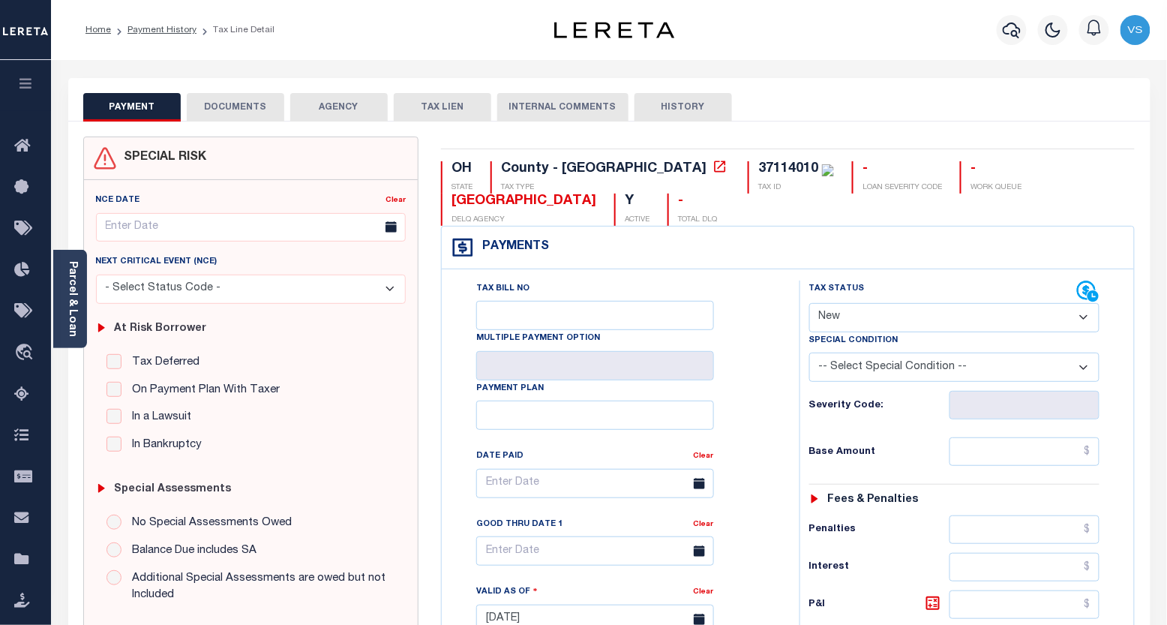
click at [857, 320] on select "- Select Status Code - Open Due/Unpaid Paid Incomplete No Tax Due Internal Refu…" at bounding box center [955, 317] width 291 height 29
select select "PYD"
click at [810, 304] on select "- Select Status Code - Open Due/Unpaid Paid Incomplete No Tax Due Internal Refu…" at bounding box center [955, 317] width 291 height 29
type input "[DATE]"
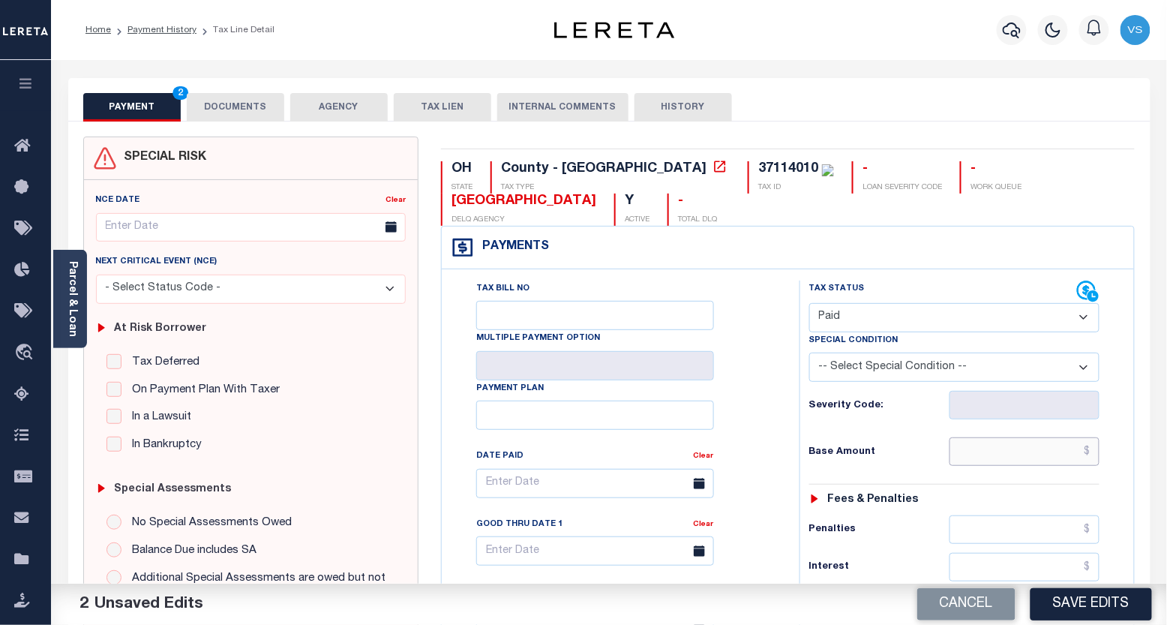
click at [998, 456] on input "text" at bounding box center [1025, 451] width 151 height 29
paste input "7,945.21"
type input "$7,945.21"
click at [1078, 608] on button "Save Edits" at bounding box center [1092, 604] width 122 height 32
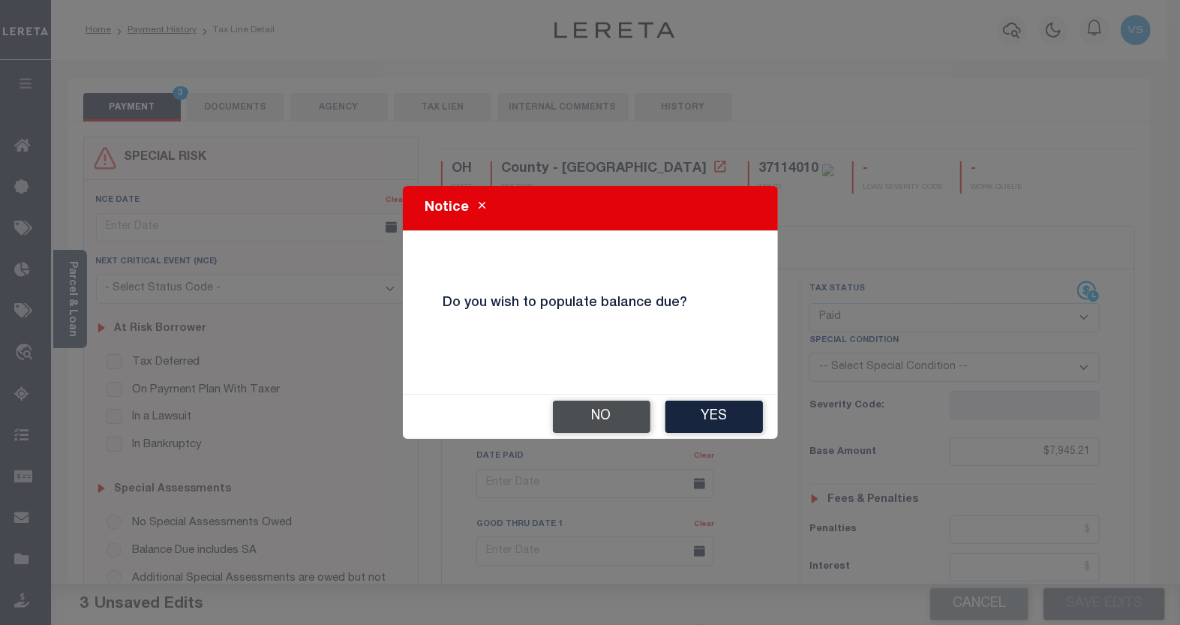
click at [608, 415] on button "No" at bounding box center [602, 417] width 98 height 32
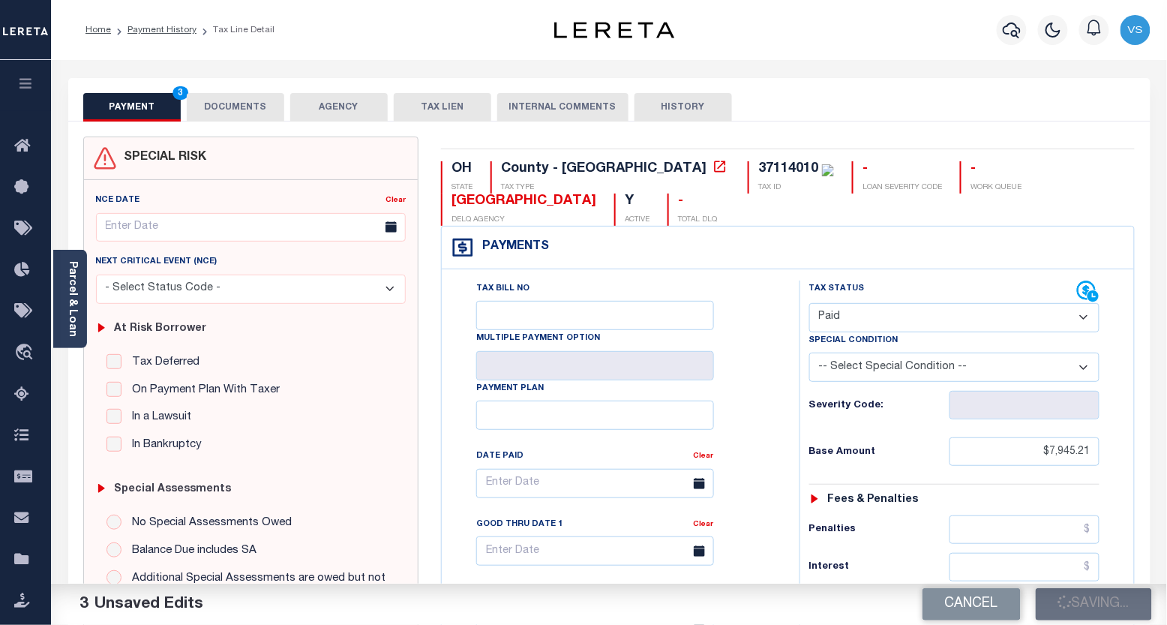
checkbox input "false"
type input "$7,945.21"
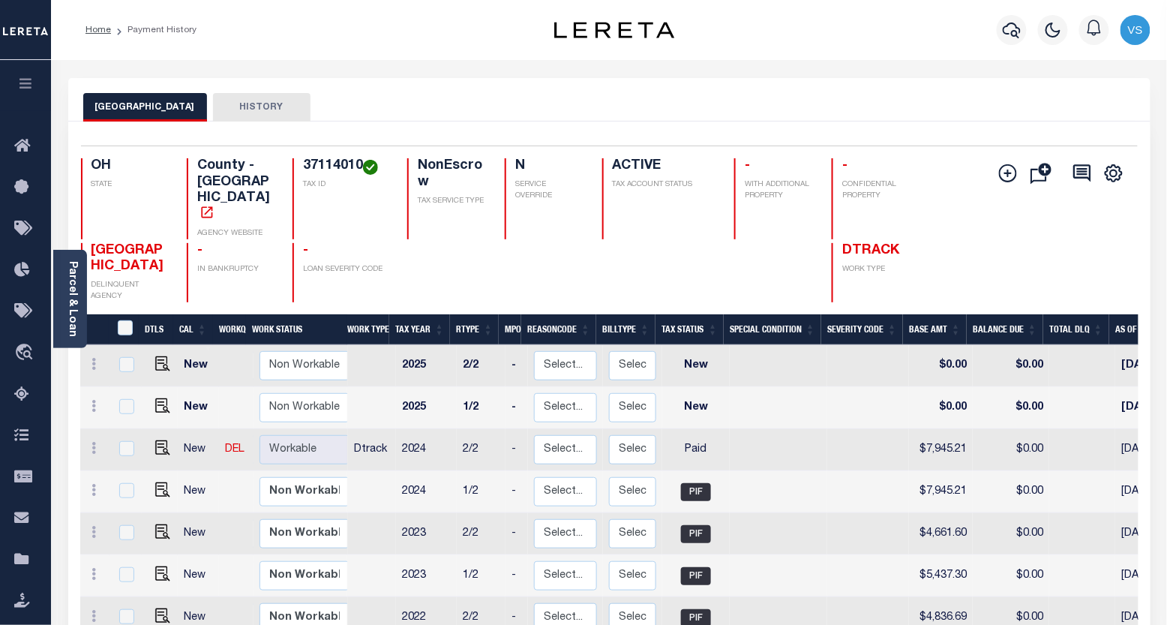
drag, startPoint x: 1008, startPoint y: 29, endPoint x: 1005, endPoint y: 66, distance: 37.6
click at [1008, 29] on icon "button" at bounding box center [1012, 30] width 18 height 18
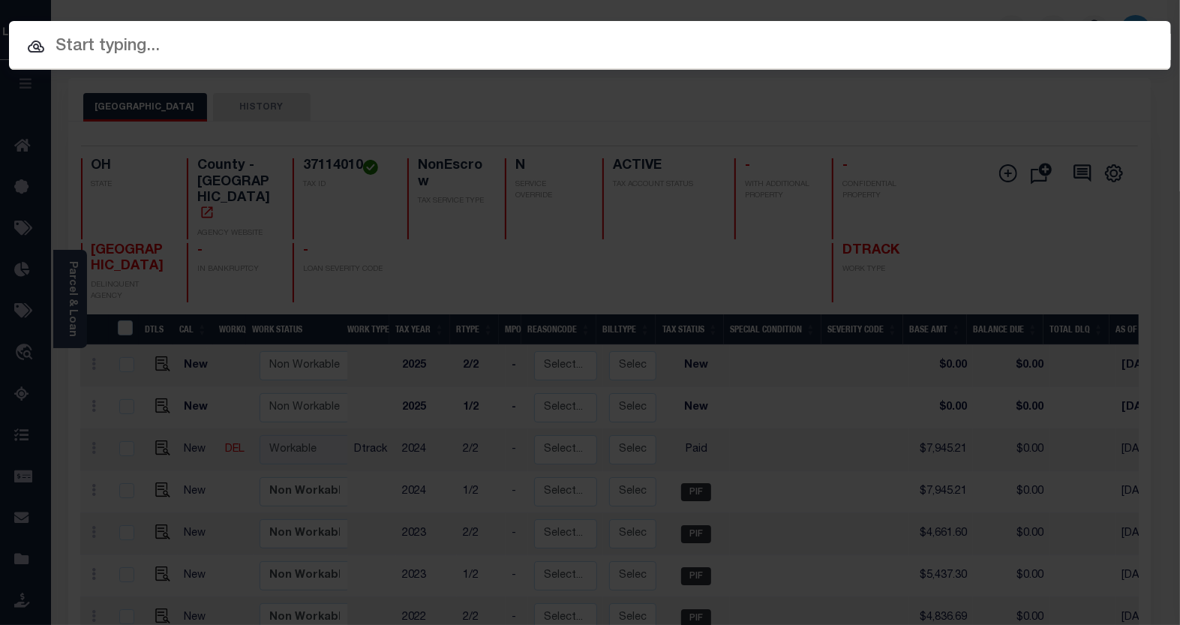
paste input "10045005"
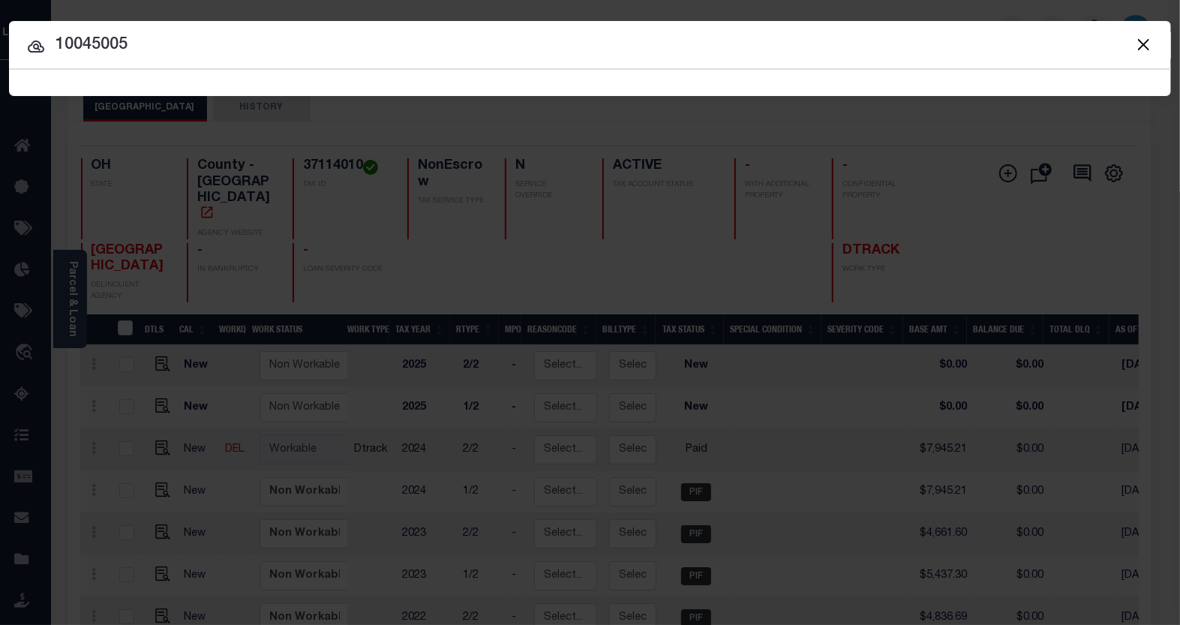
type input "10045005"
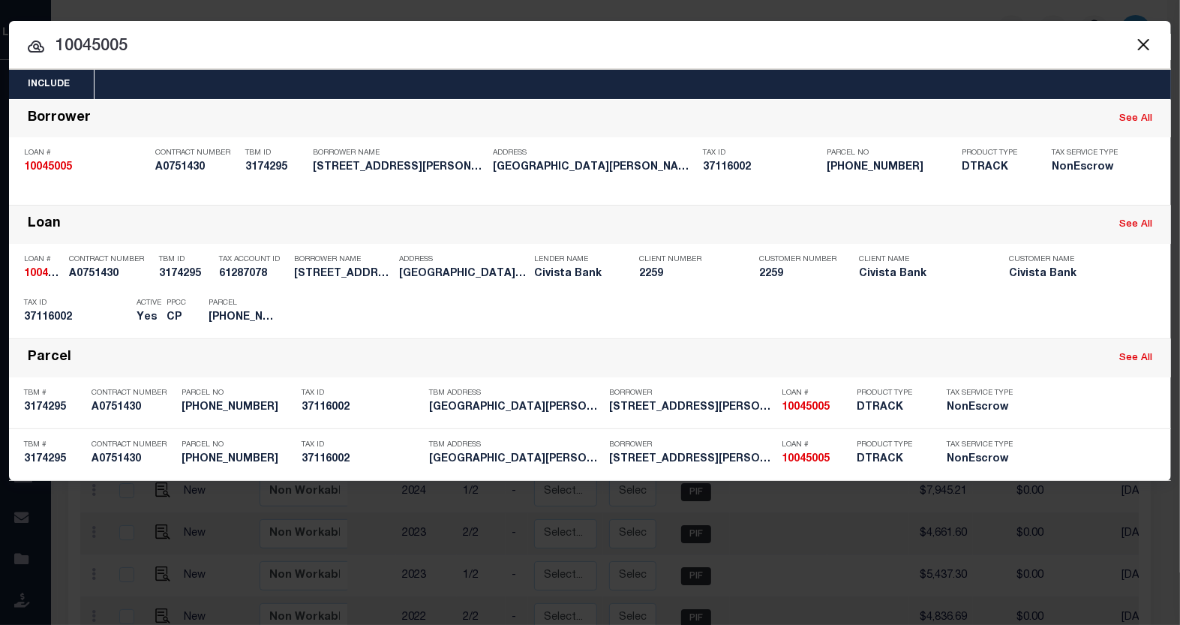
click at [158, 50] on input "10045005" at bounding box center [590, 47] width 1162 height 26
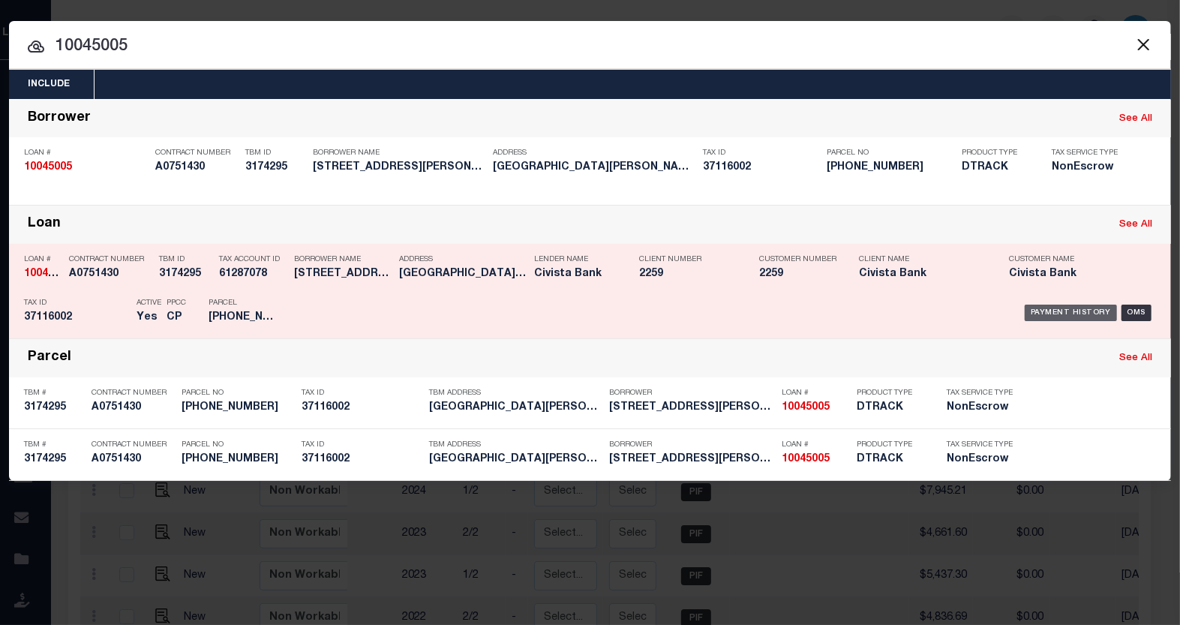
click at [1071, 313] on div "Payment History" at bounding box center [1071, 313] width 92 height 17
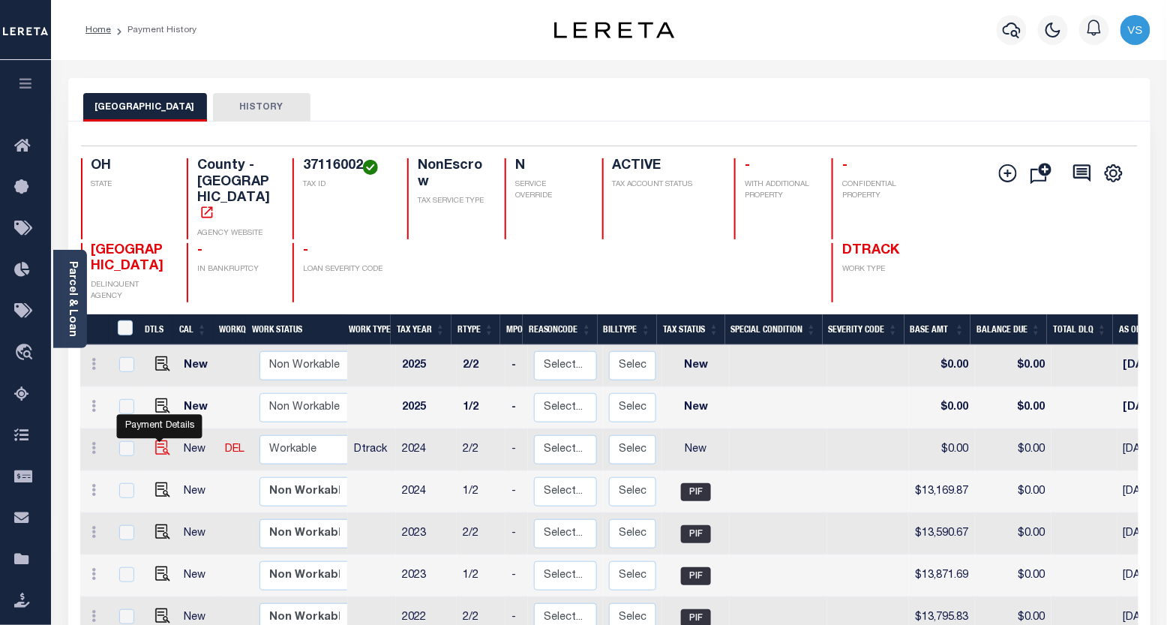
click at [155, 440] on img "" at bounding box center [162, 447] width 15 height 15
checkbox input "true"
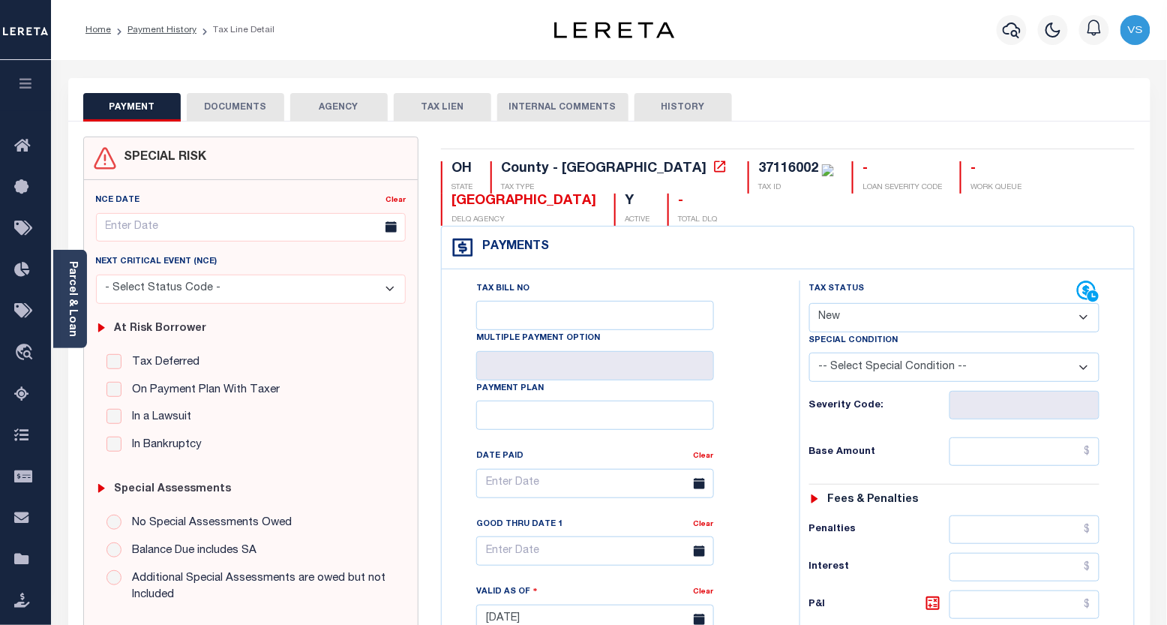
click at [829, 317] on select "- Select Status Code - Open Due/Unpaid Paid Incomplete No Tax Due Internal Refu…" at bounding box center [955, 317] width 291 height 29
select select "PYD"
click at [810, 304] on select "- Select Status Code - Open Due/Unpaid Paid Incomplete No Tax Due Internal Refu…" at bounding box center [955, 317] width 291 height 29
type input "[DATE]"
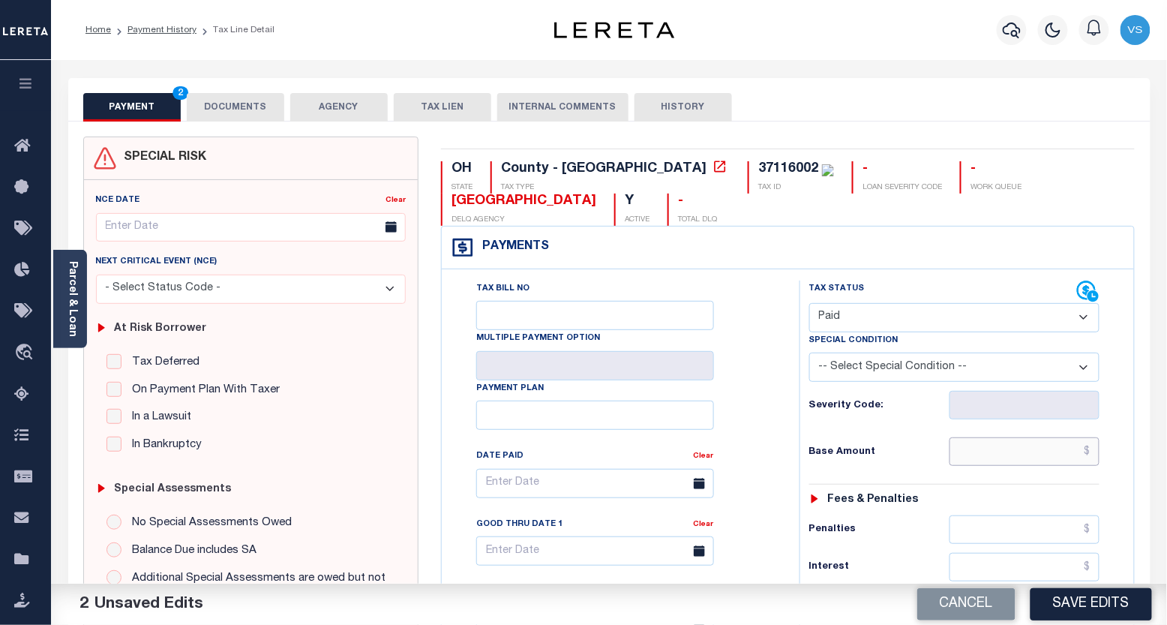
click at [1017, 452] on input "text" at bounding box center [1025, 451] width 151 height 29
paste input "13,169.87"
type input "$13,169.87"
click at [1065, 608] on button "Save Edits" at bounding box center [1092, 604] width 122 height 32
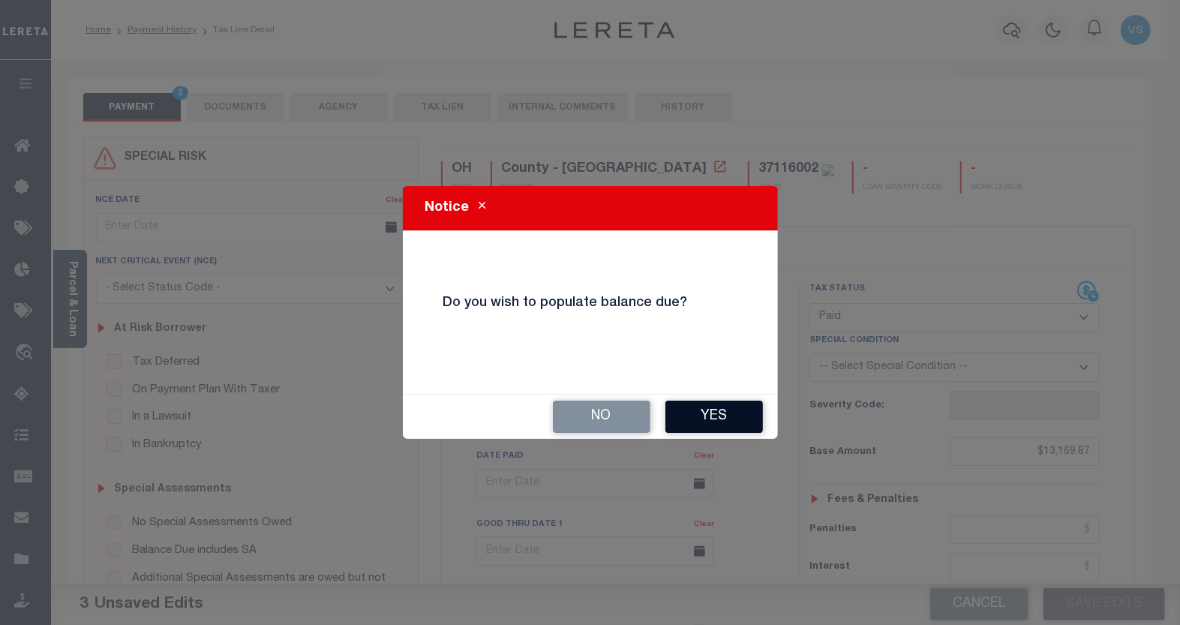
click at [715, 420] on button "Yes" at bounding box center [715, 417] width 98 height 32
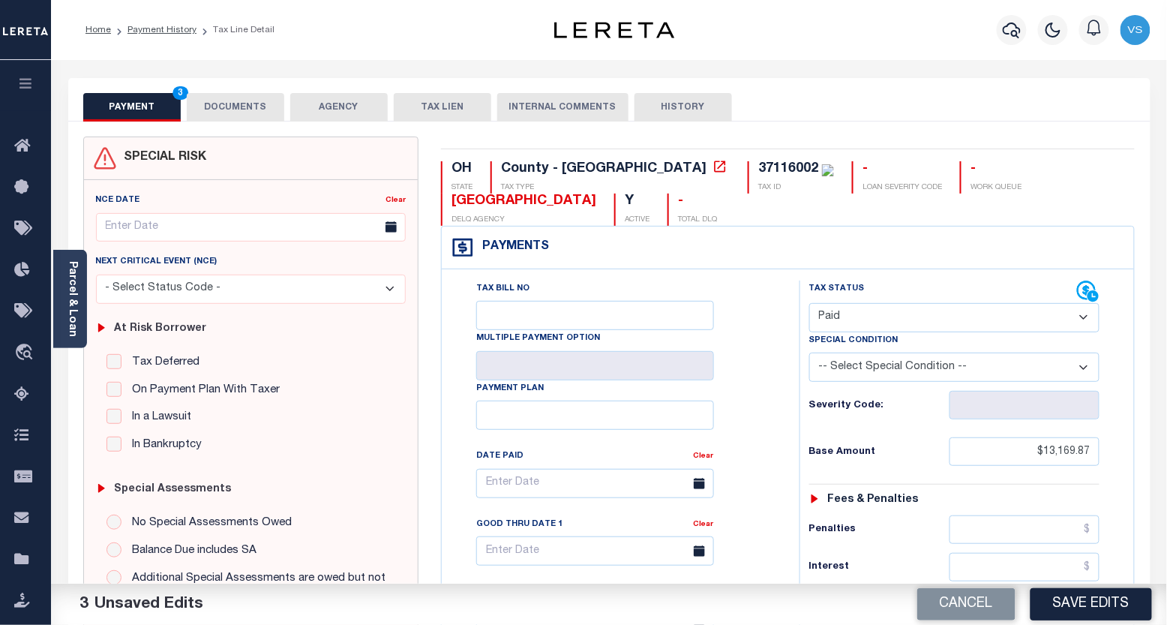
click at [221, 104] on button "DOCUMENTS" at bounding box center [236, 107] width 98 height 29
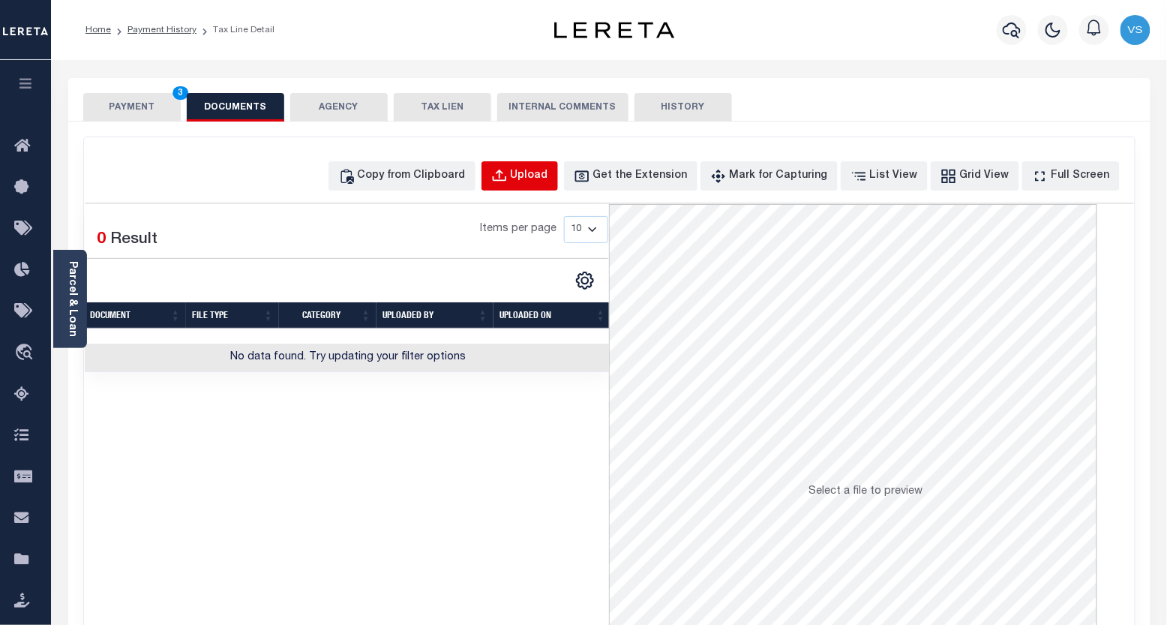
click at [548, 175] on div "Upload" at bounding box center [530, 176] width 38 height 17
select select "POP"
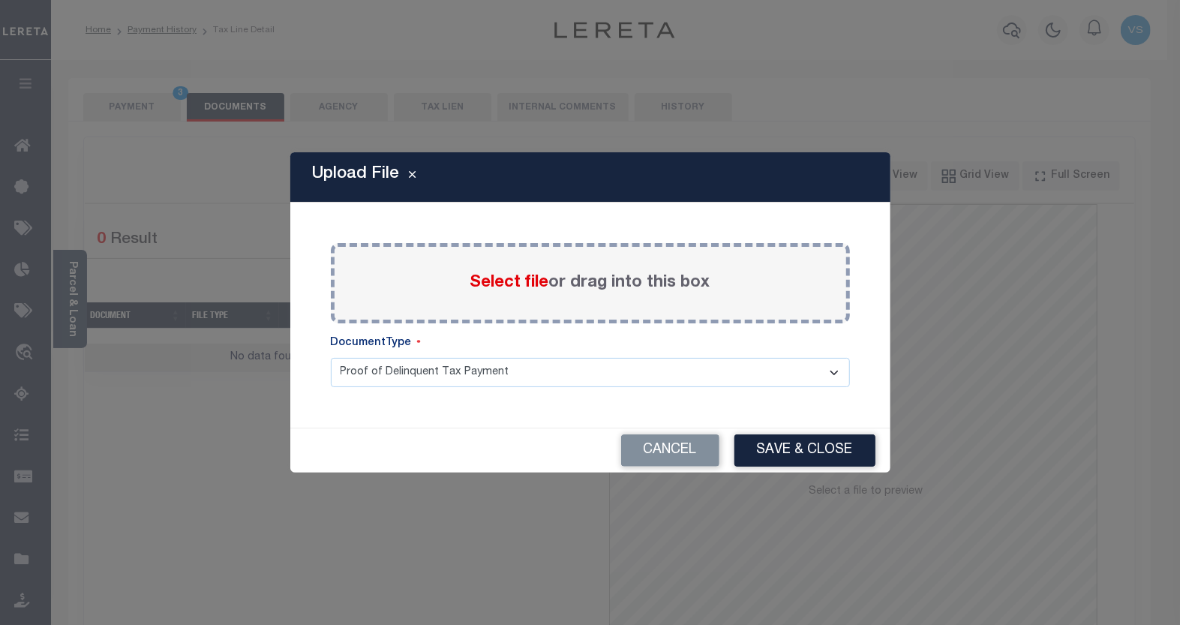
click at [499, 286] on span "Select file" at bounding box center [509, 283] width 79 height 17
click at [0, 0] on input "Select file or drag into this box" at bounding box center [0, 0] width 0 height 0
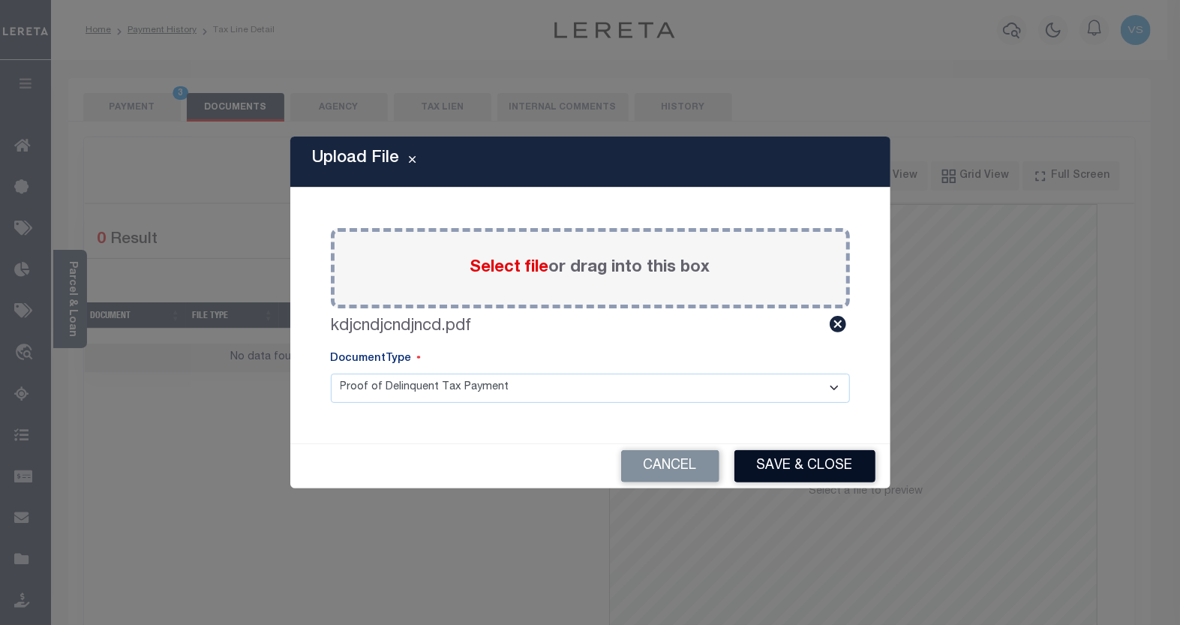
click at [795, 468] on button "Save & Close" at bounding box center [805, 466] width 141 height 32
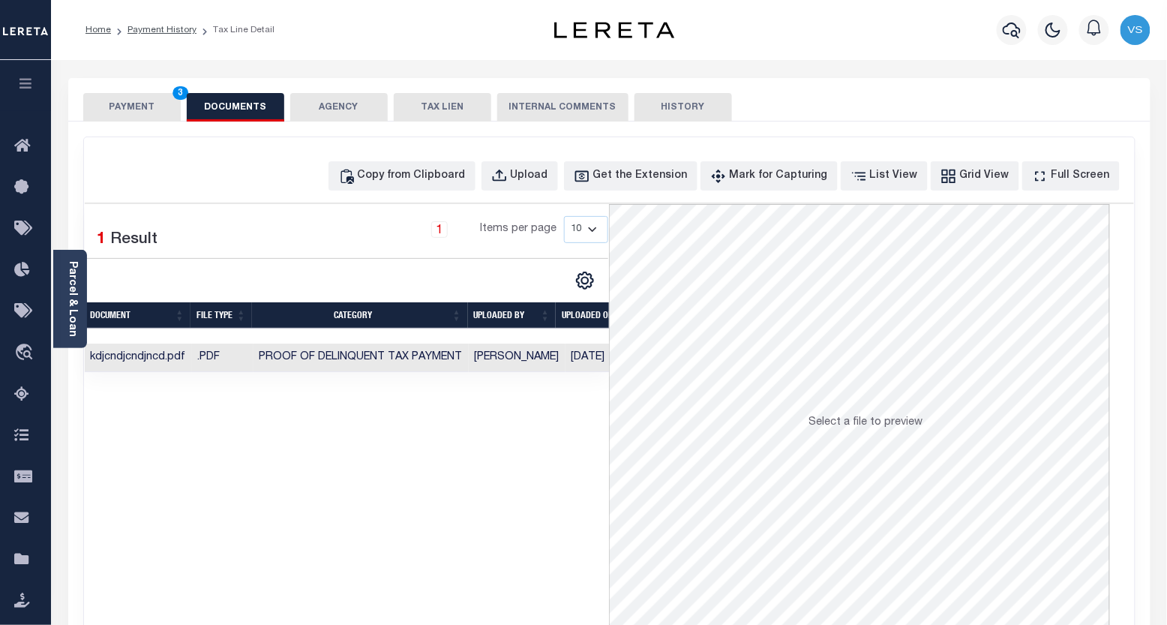
click at [126, 104] on button "PAYMENT 3" at bounding box center [132, 107] width 98 height 29
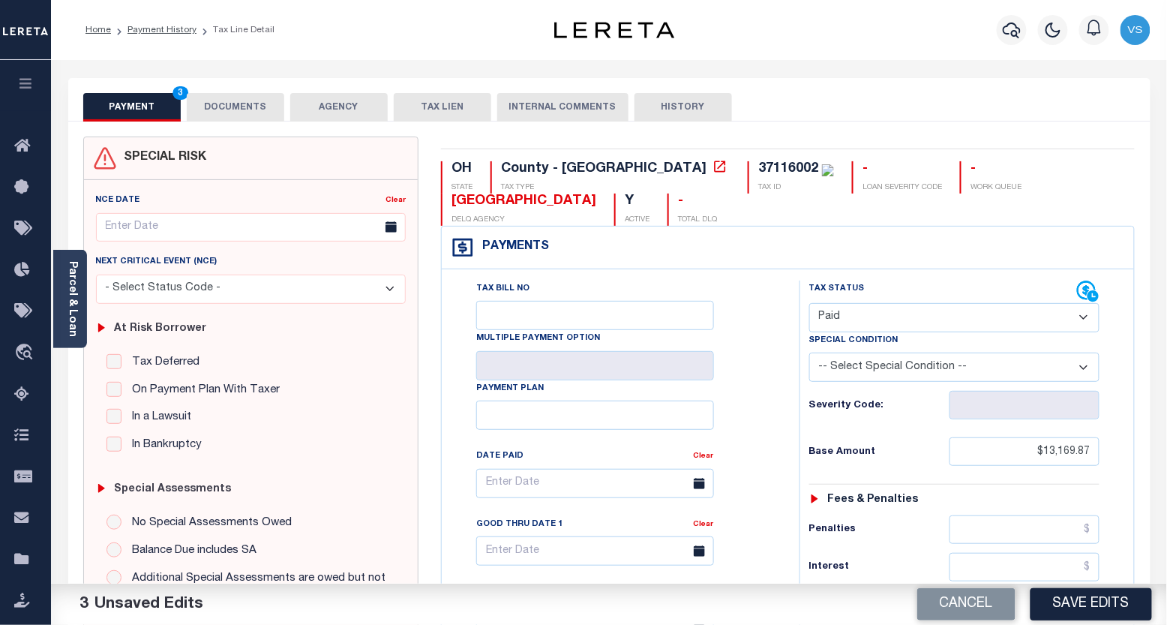
scroll to position [250, 0]
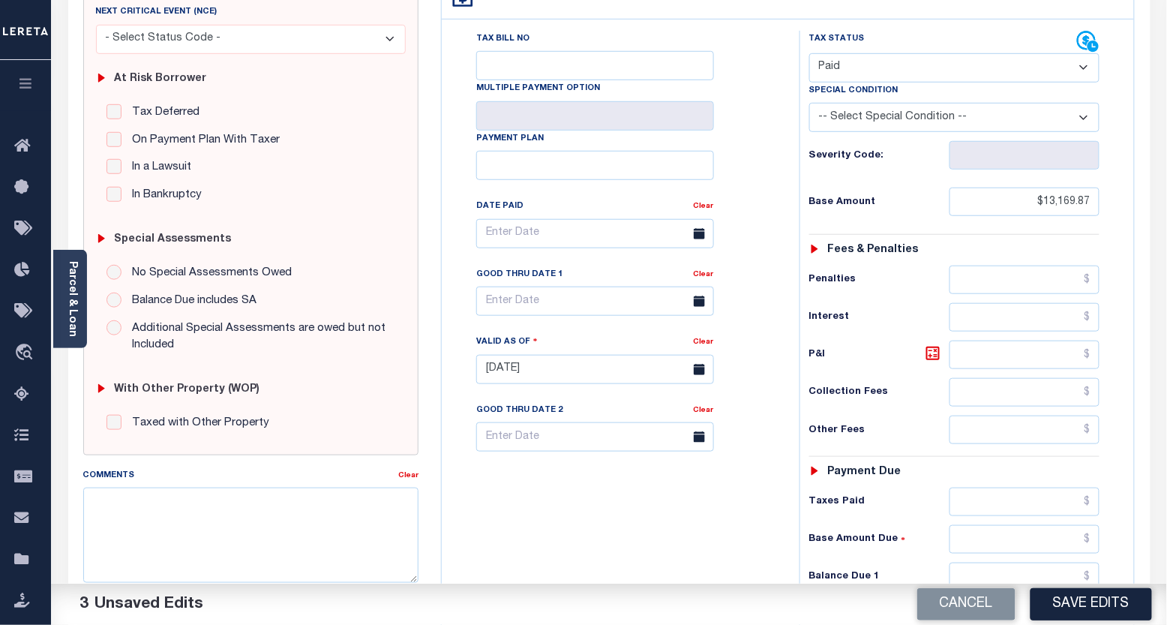
click at [1064, 608] on button "Save Edits" at bounding box center [1092, 604] width 122 height 32
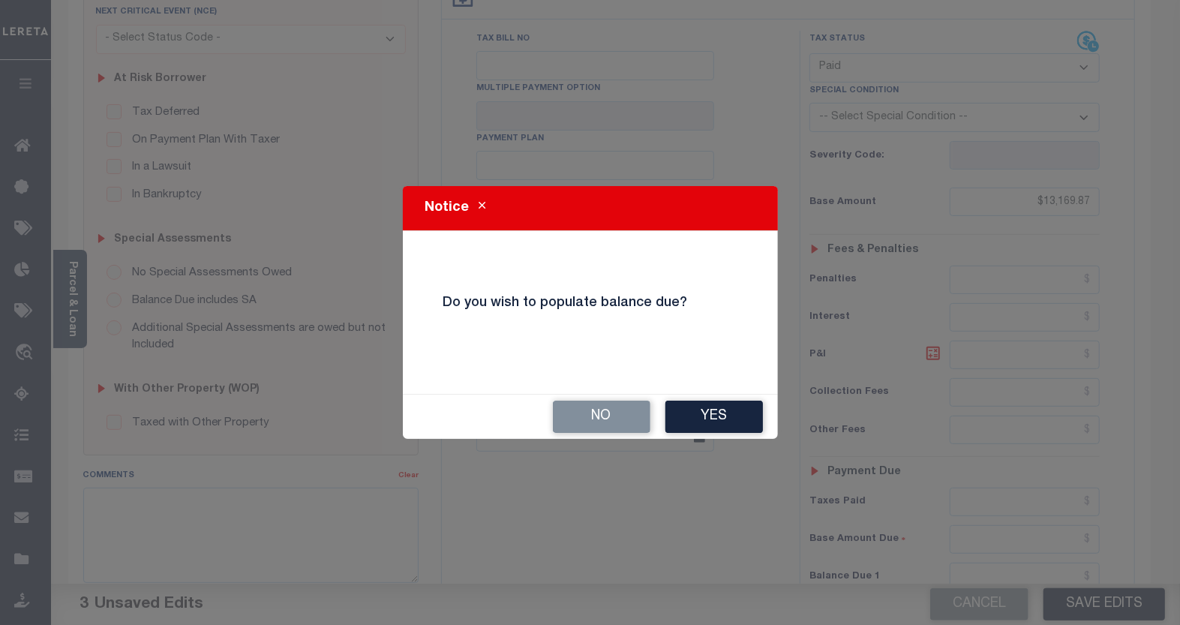
click at [608, 422] on button "No" at bounding box center [602, 417] width 98 height 32
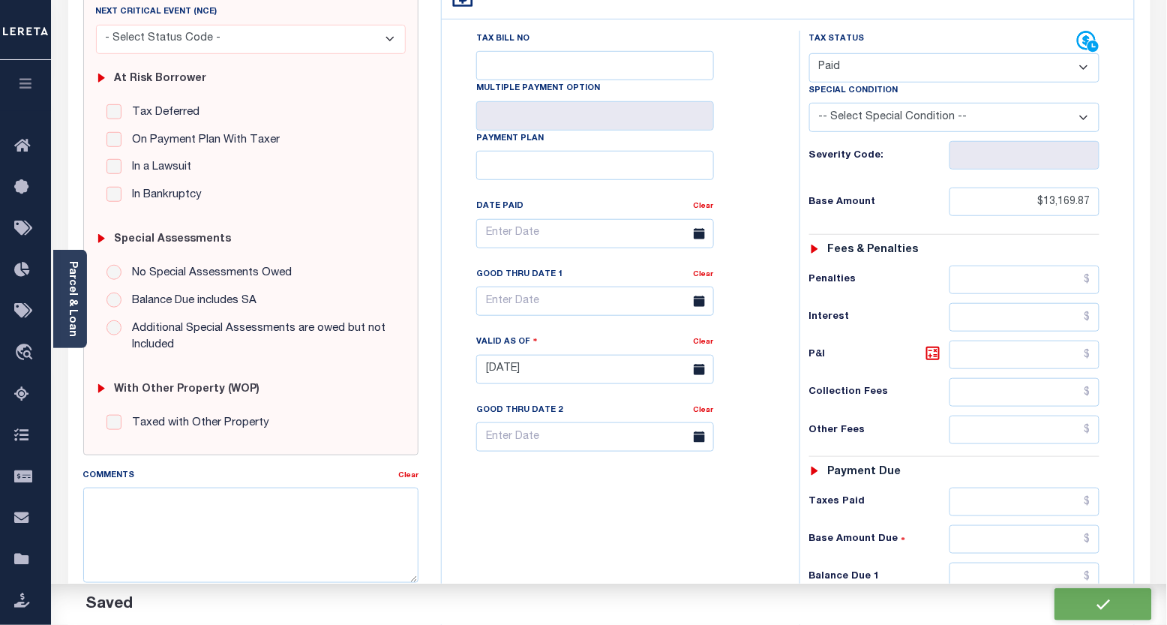
checkbox input "false"
type input "$13,169.87"
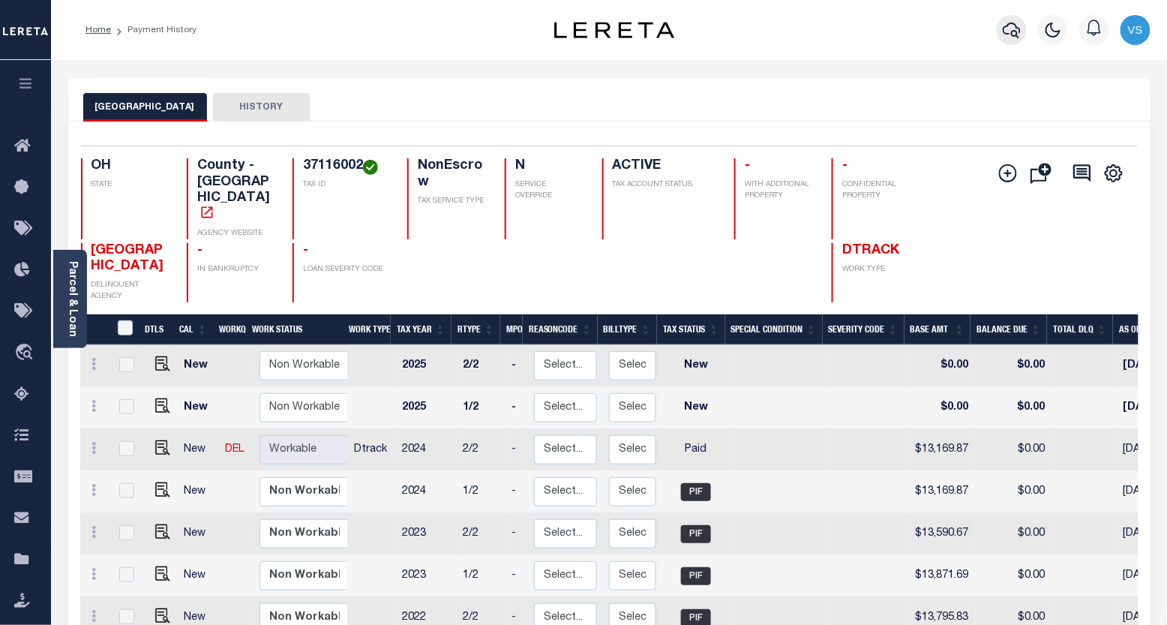
click at [1004, 24] on icon "button" at bounding box center [1012, 30] width 18 height 18
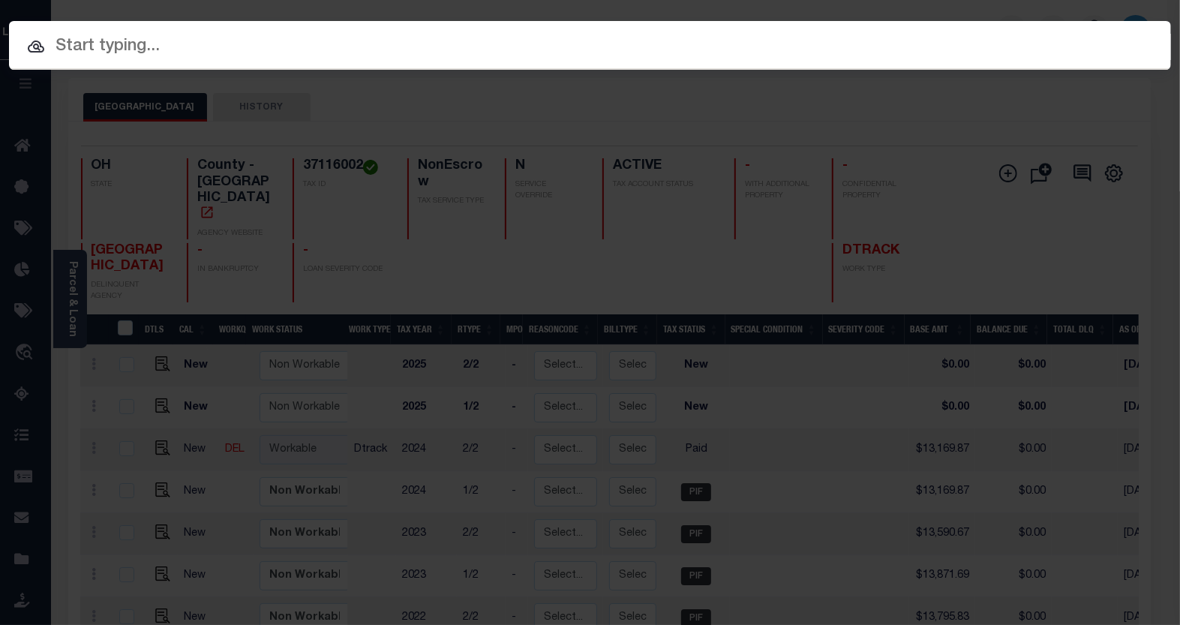
paste input "10031428"
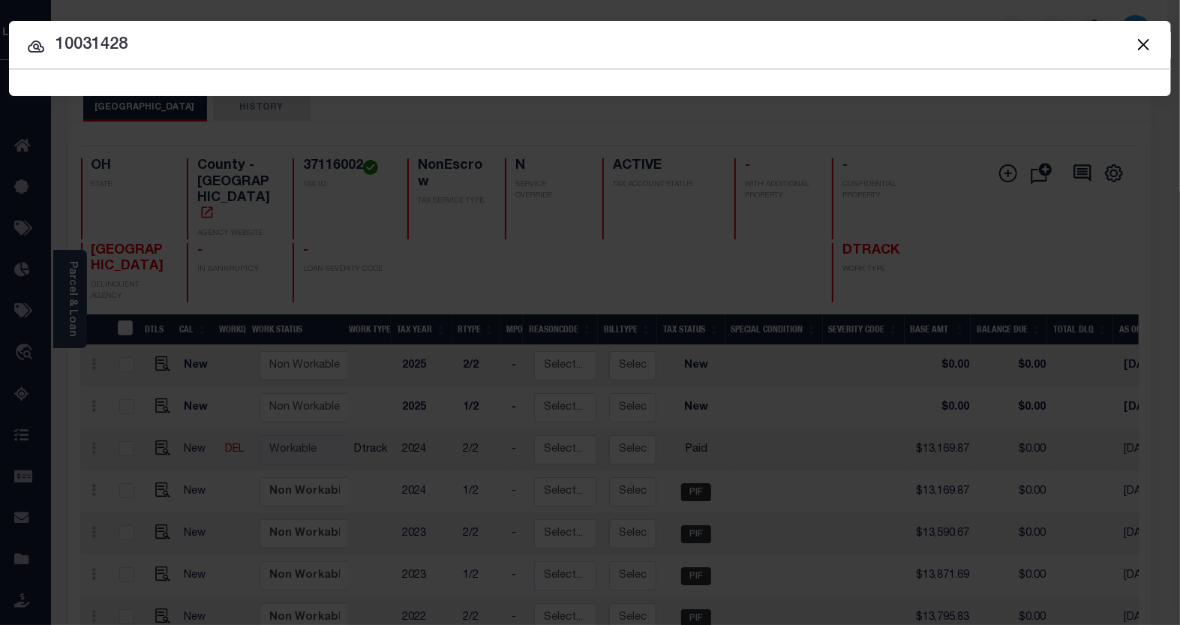
type input "10031428"
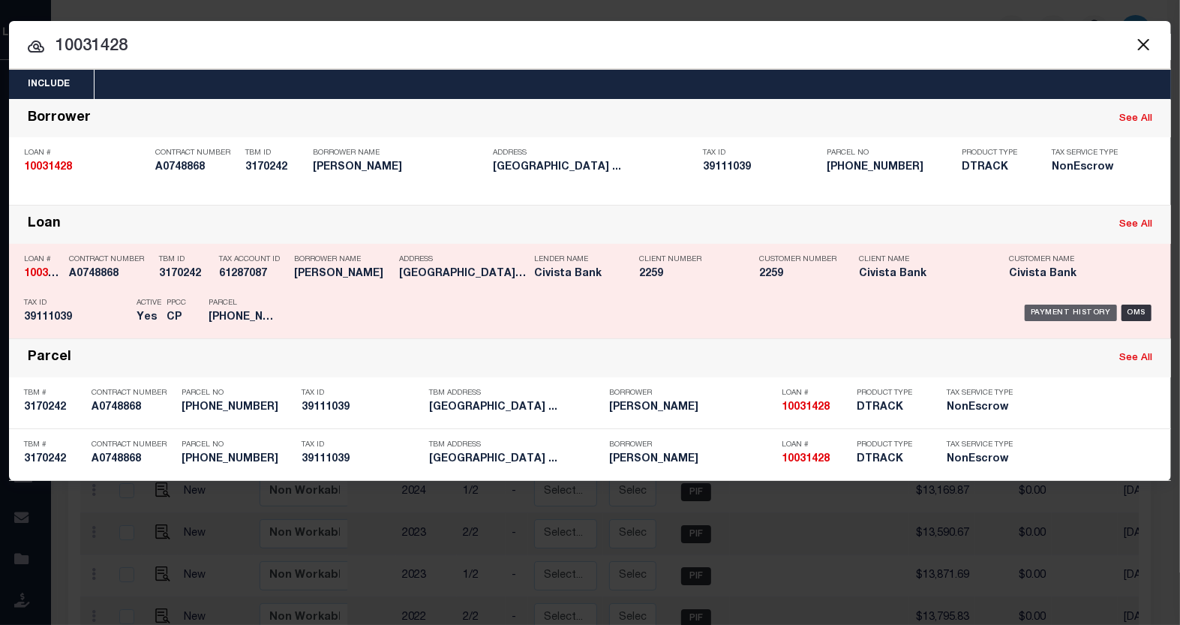
click at [1032, 320] on div "Payment History" at bounding box center [1071, 313] width 92 height 17
